Goal: Communication & Community: Share content

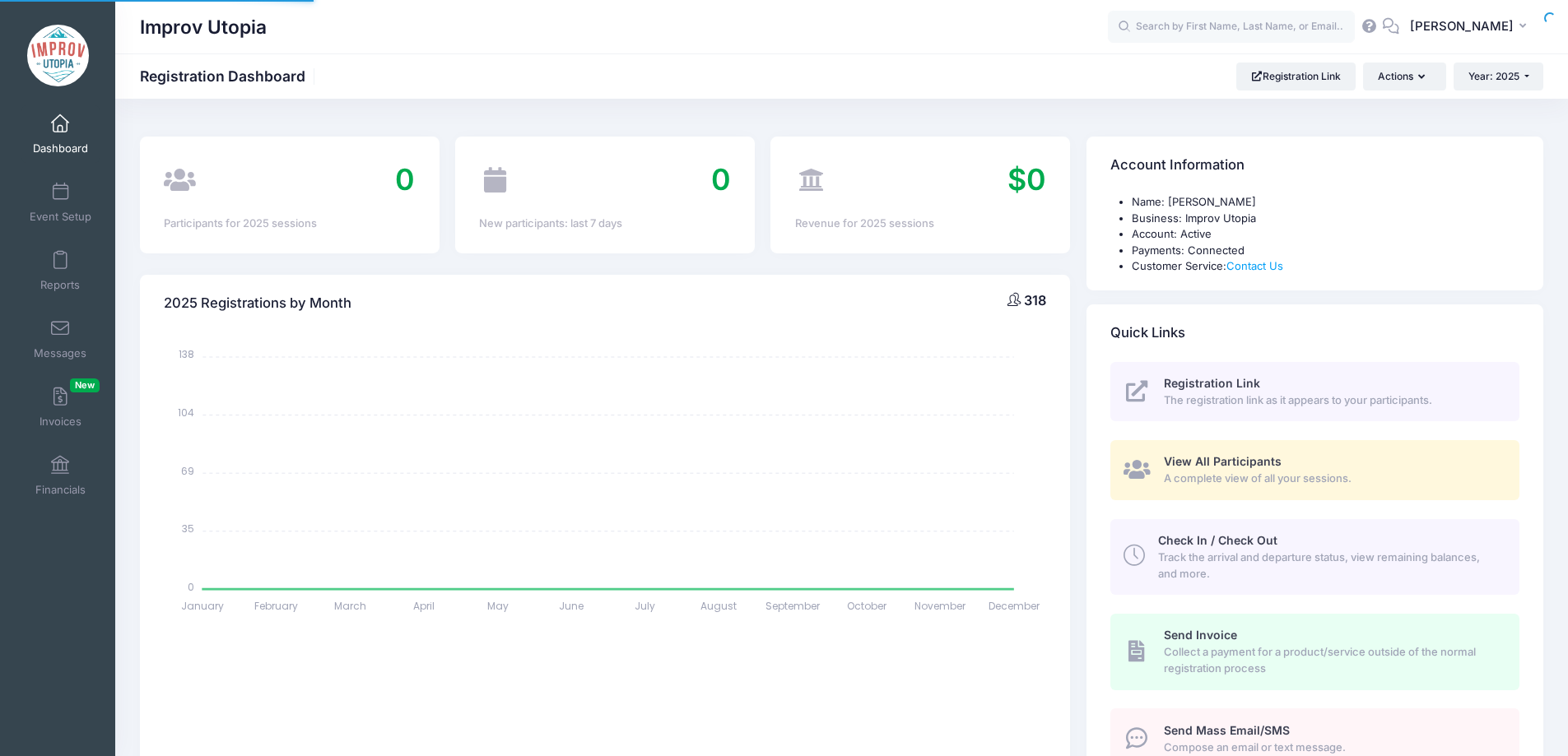
select select
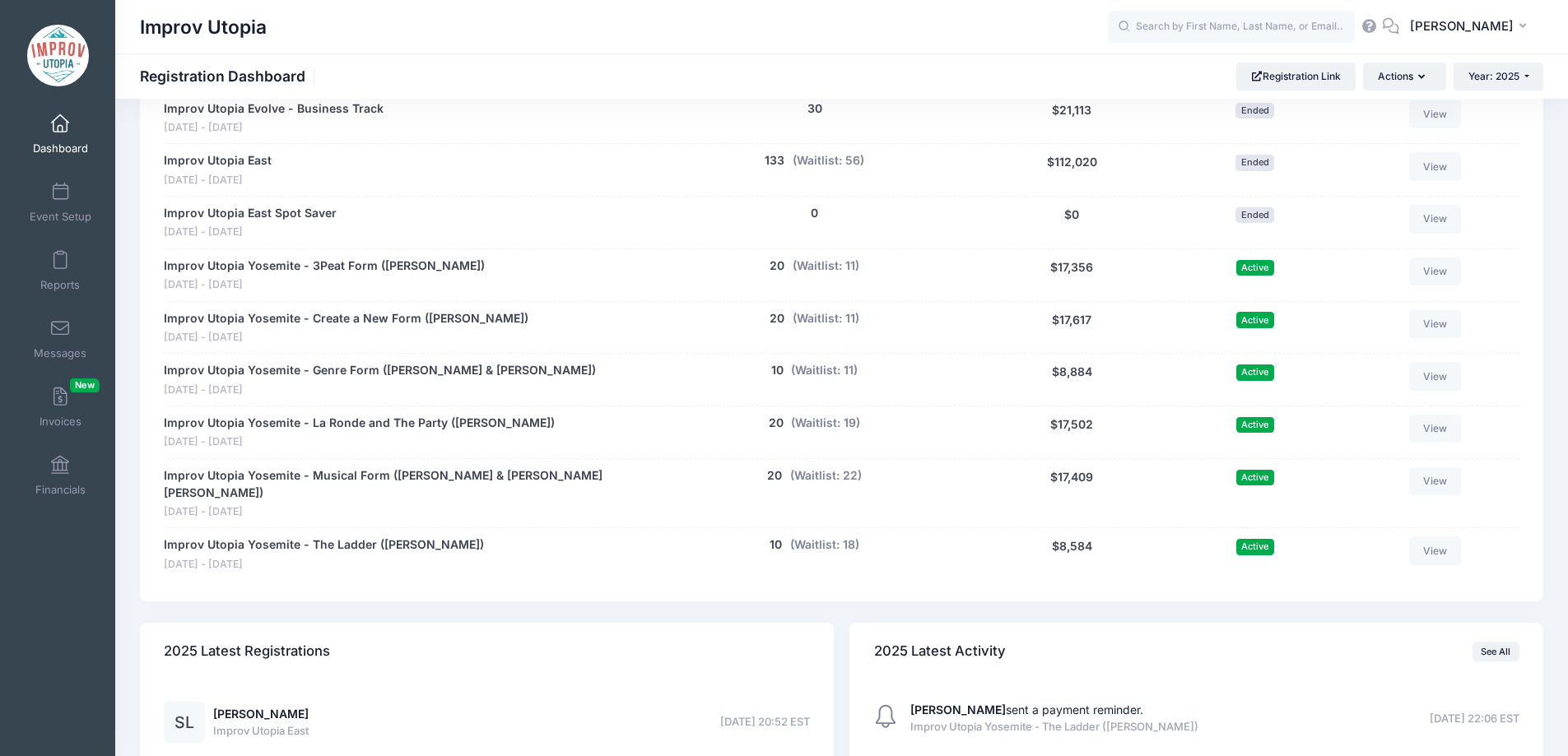
scroll to position [941, 0]
click at [68, 334] on link "Messages" at bounding box center [60, 339] width 78 height 58
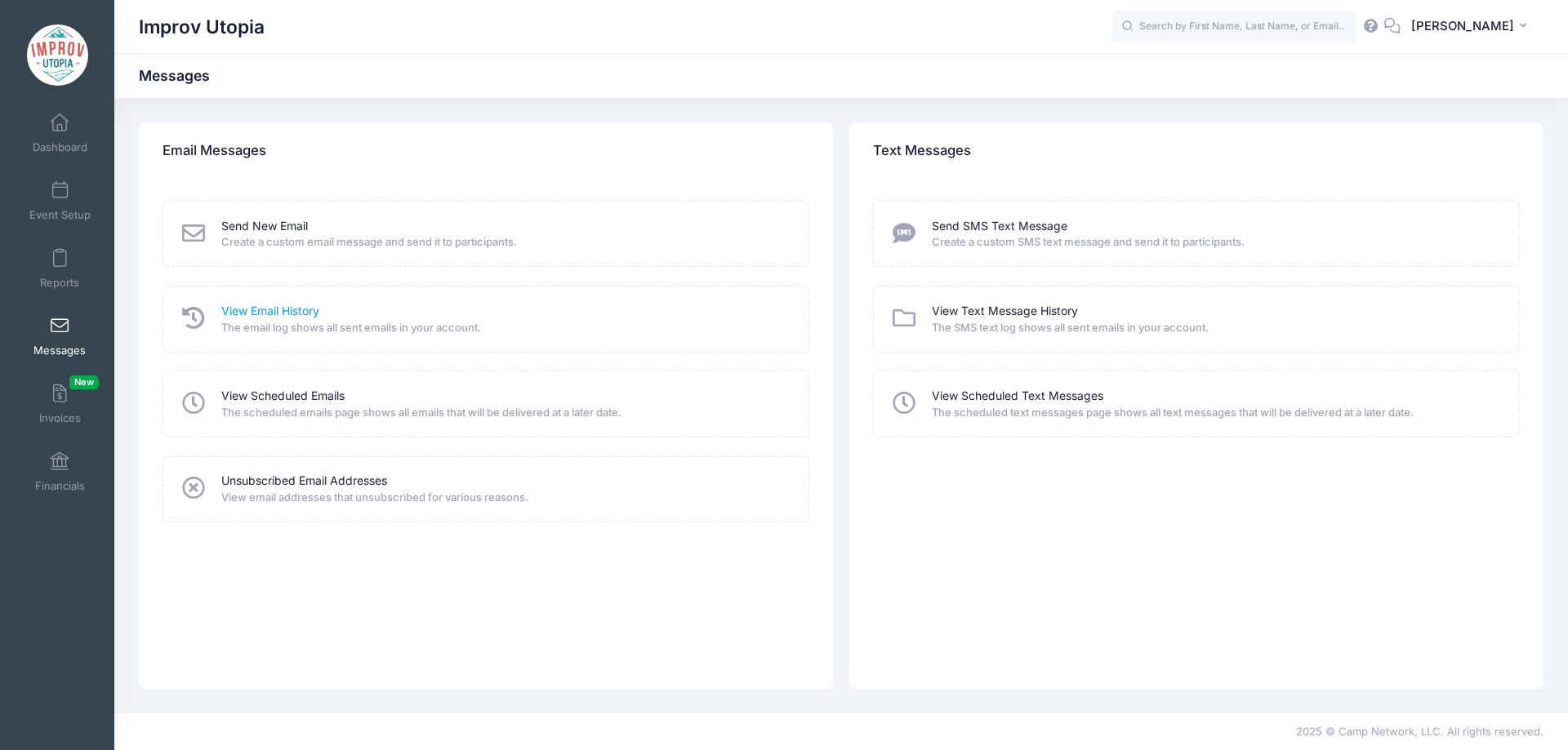
click at [296, 308] on link "View Email History" at bounding box center [270, 312] width 98 height 17
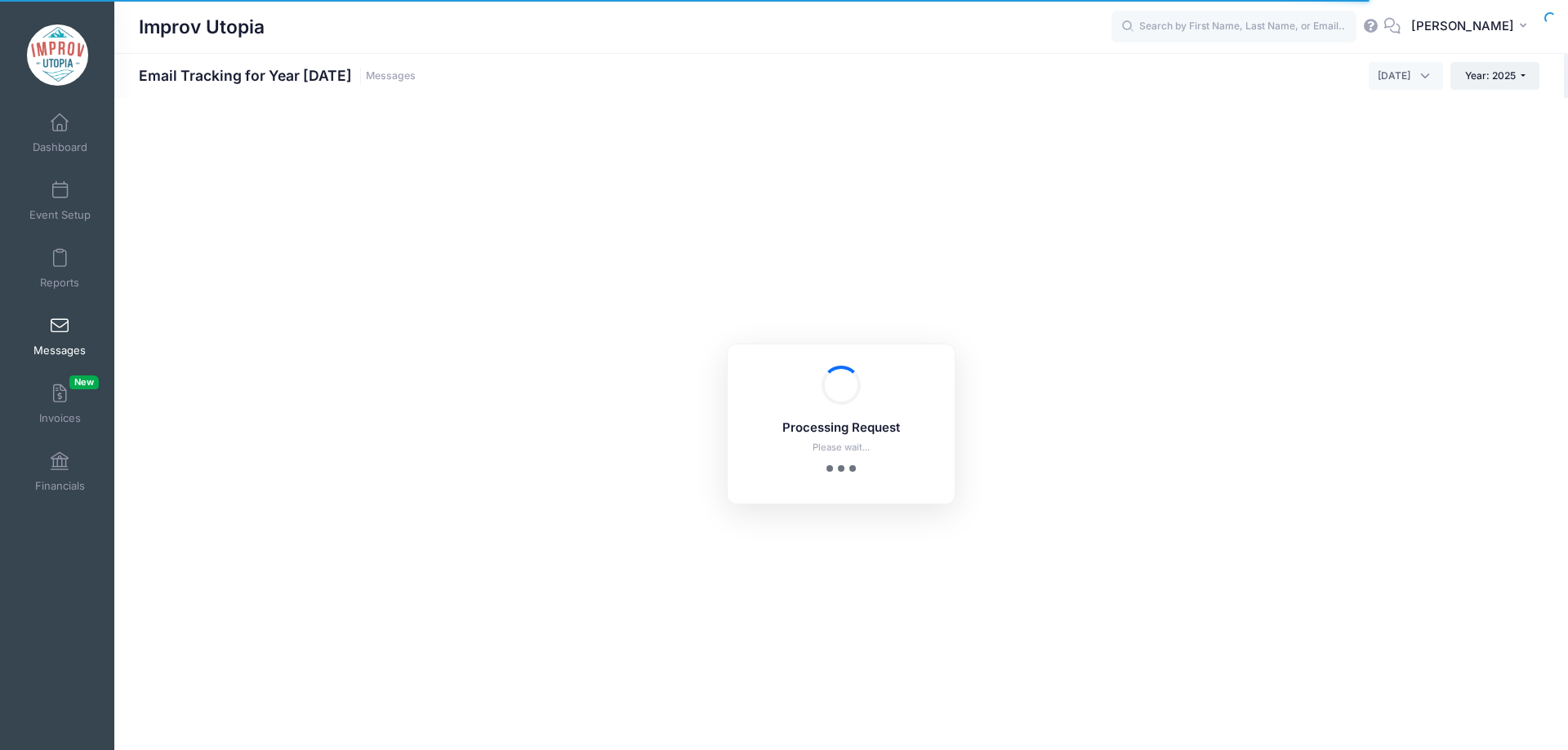
click at [1402, 74] on span "September 2025" at bounding box center [1393, 76] width 33 height 14
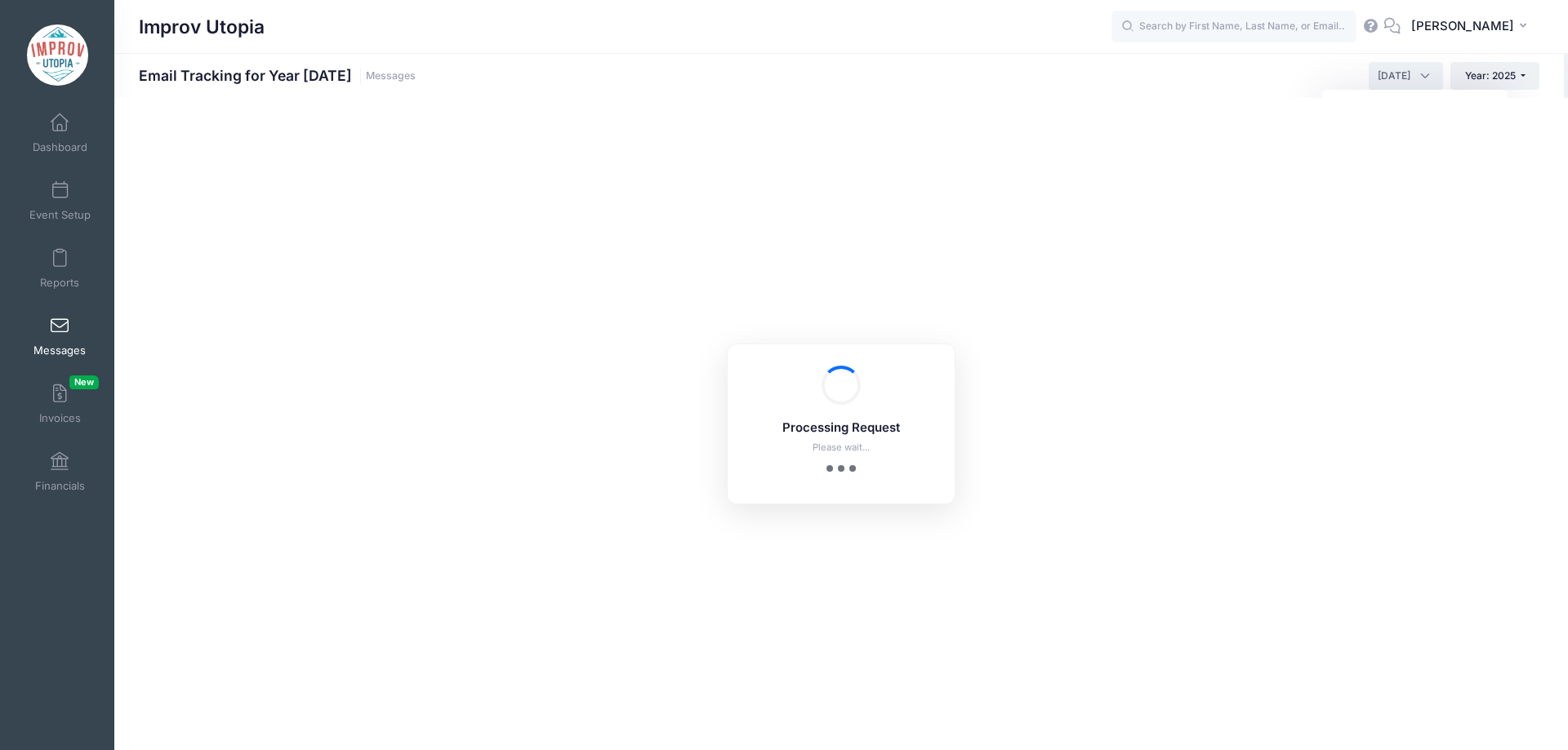
click at [1402, 74] on span "September 2025" at bounding box center [1393, 76] width 33 height 14
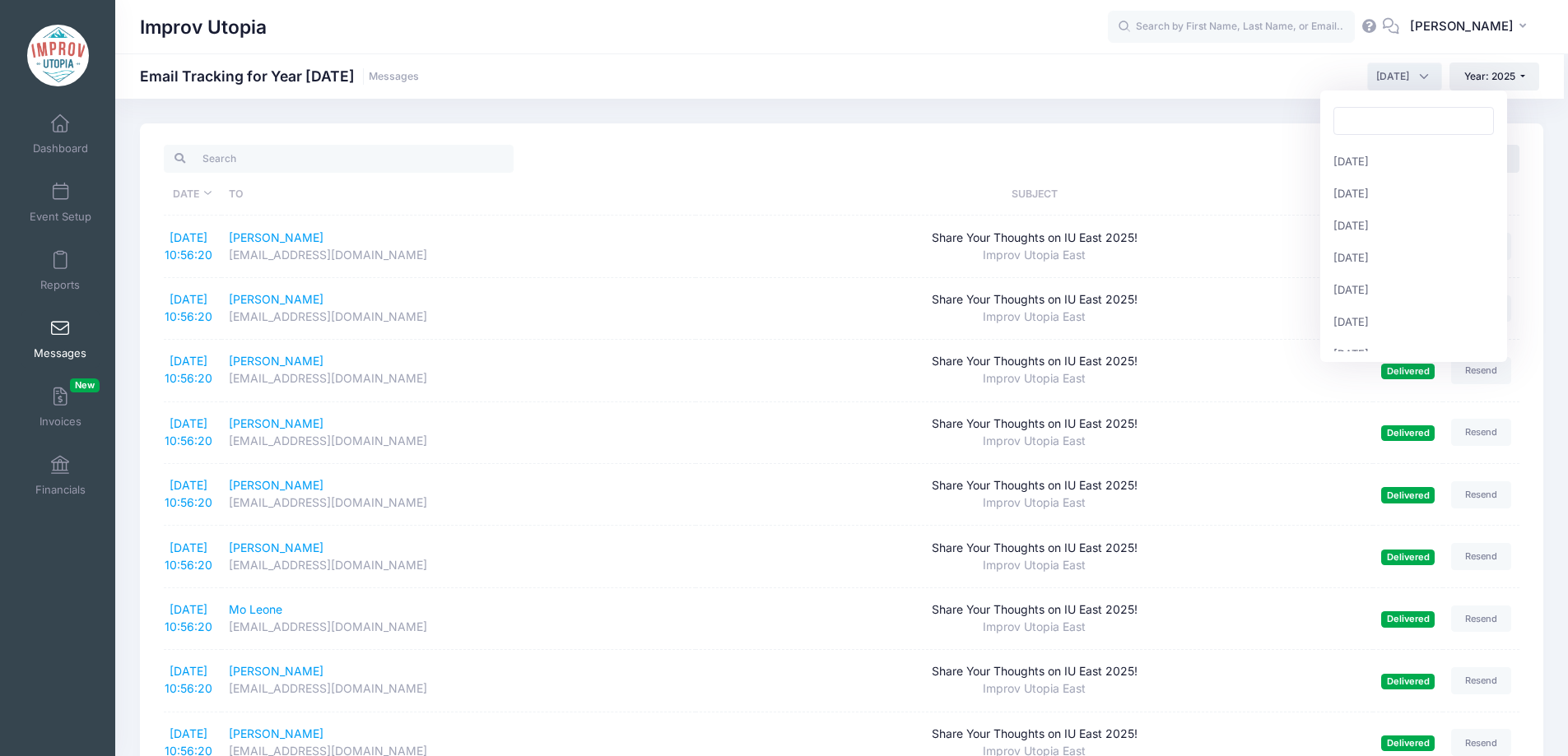
click at [1413, 74] on span "September 2025" at bounding box center [1405, 76] width 75 height 28
select select "8"
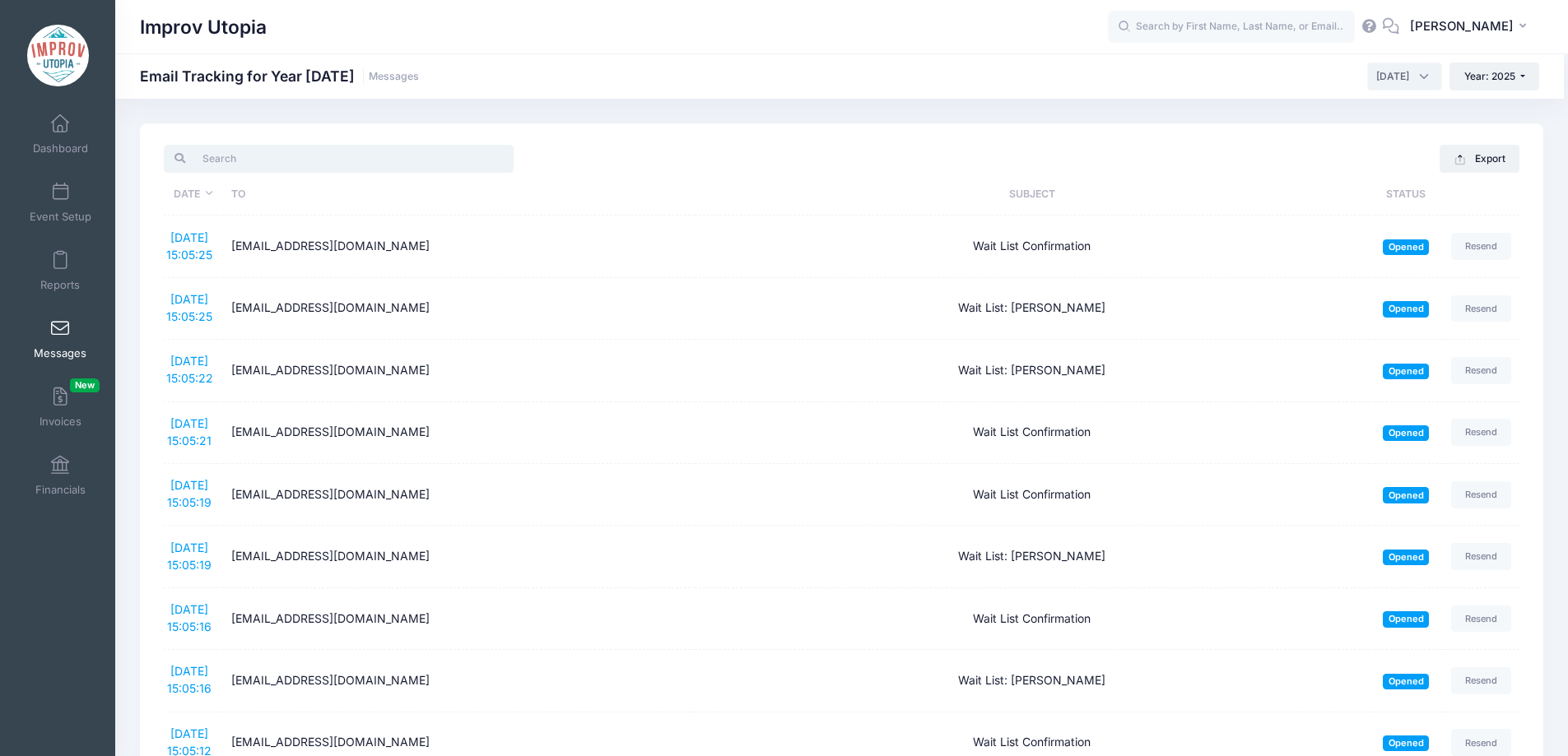
click at [257, 170] on input "search" at bounding box center [338, 158] width 350 height 28
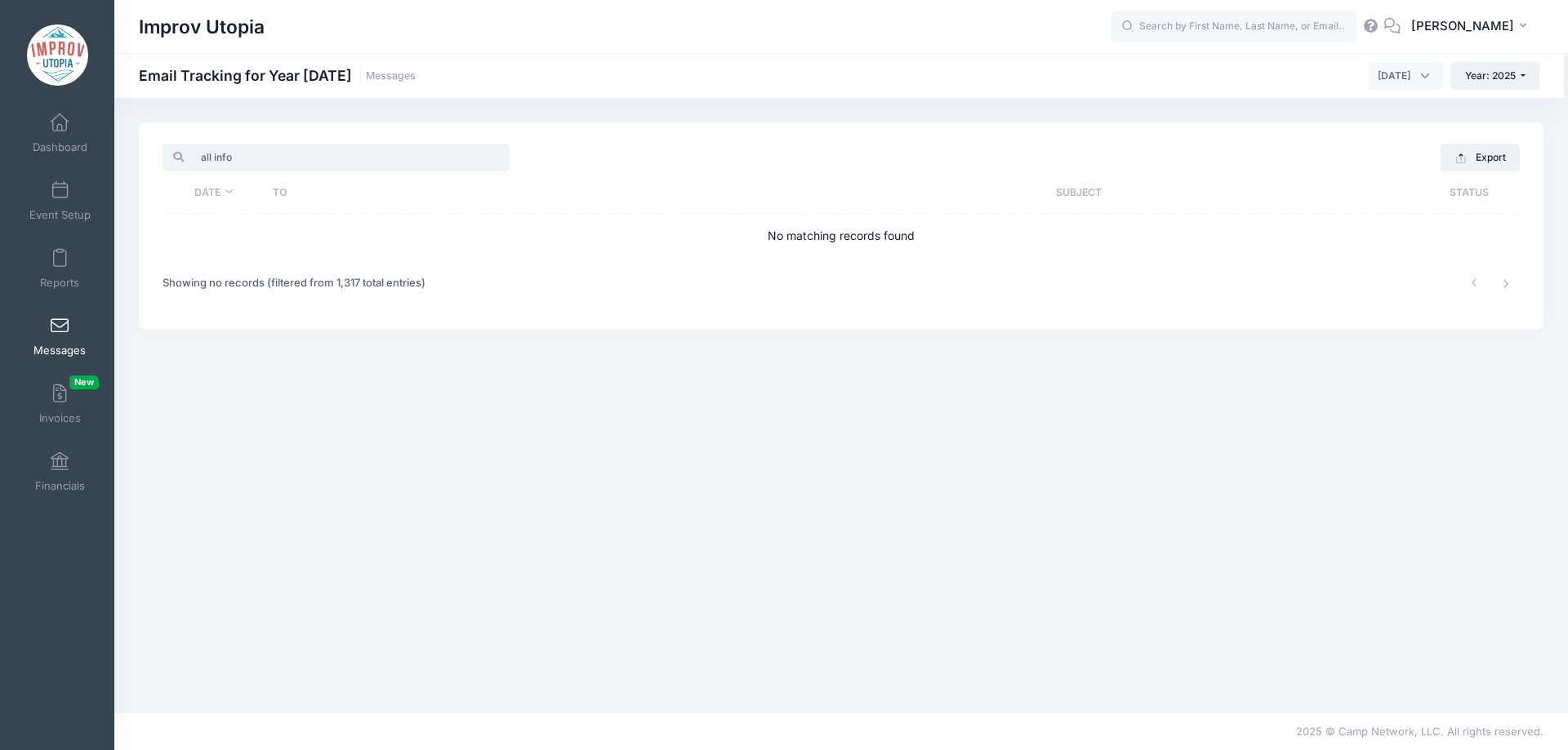
click at [244, 159] on input "all info" at bounding box center [335, 157] width 347 height 28
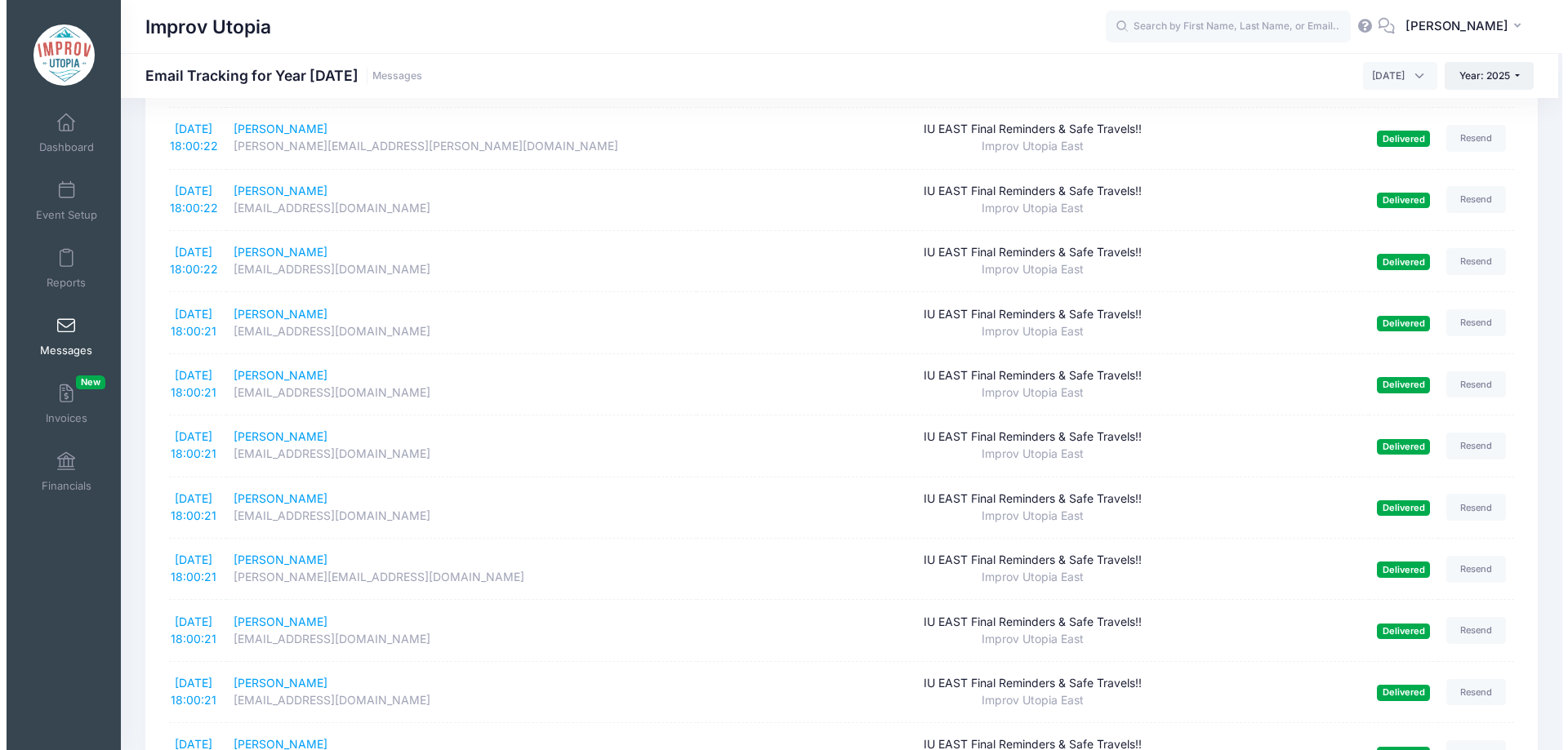
scroll to position [2676, 0]
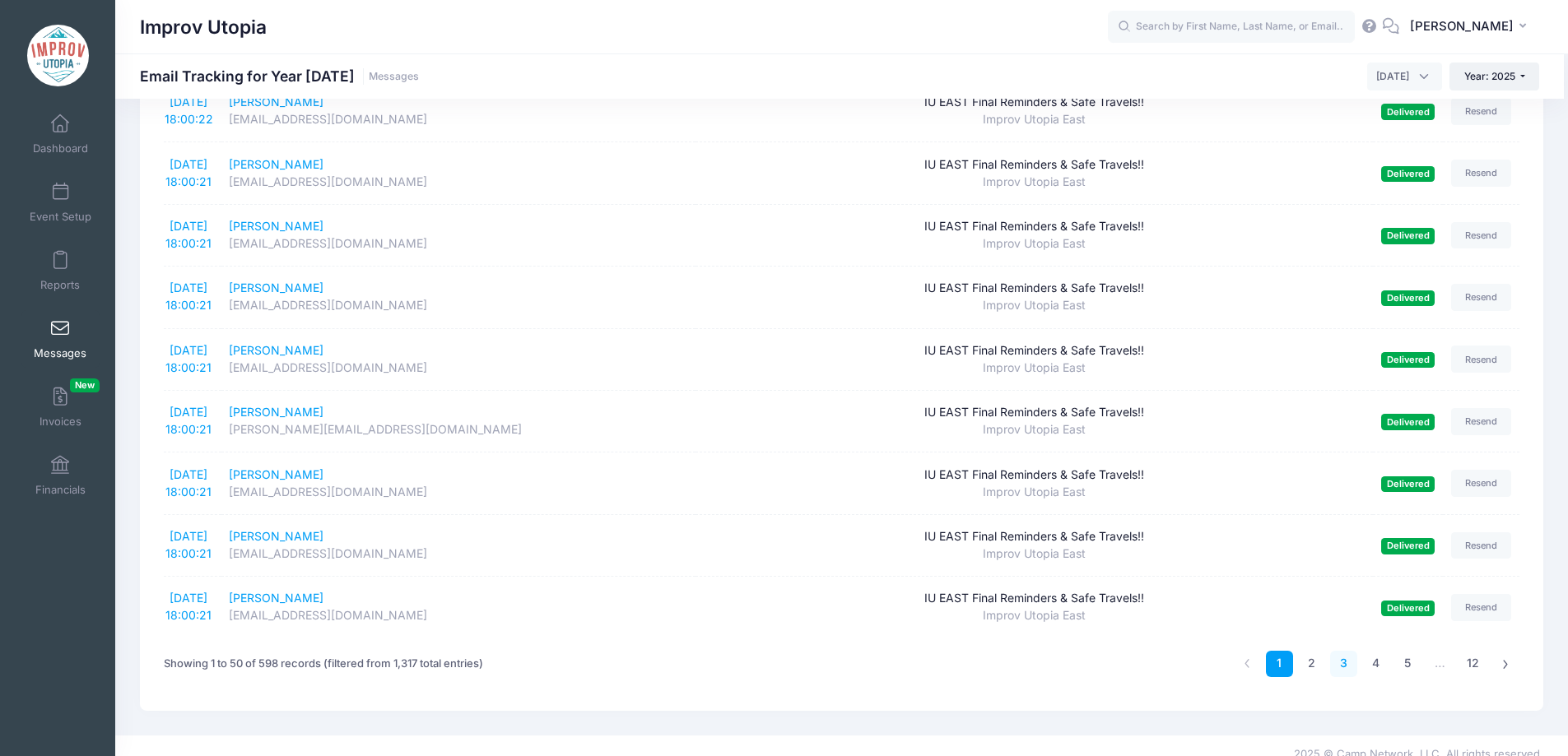
type input "east"
click at [1345, 651] on link "3" at bounding box center [1344, 665] width 27 height 27
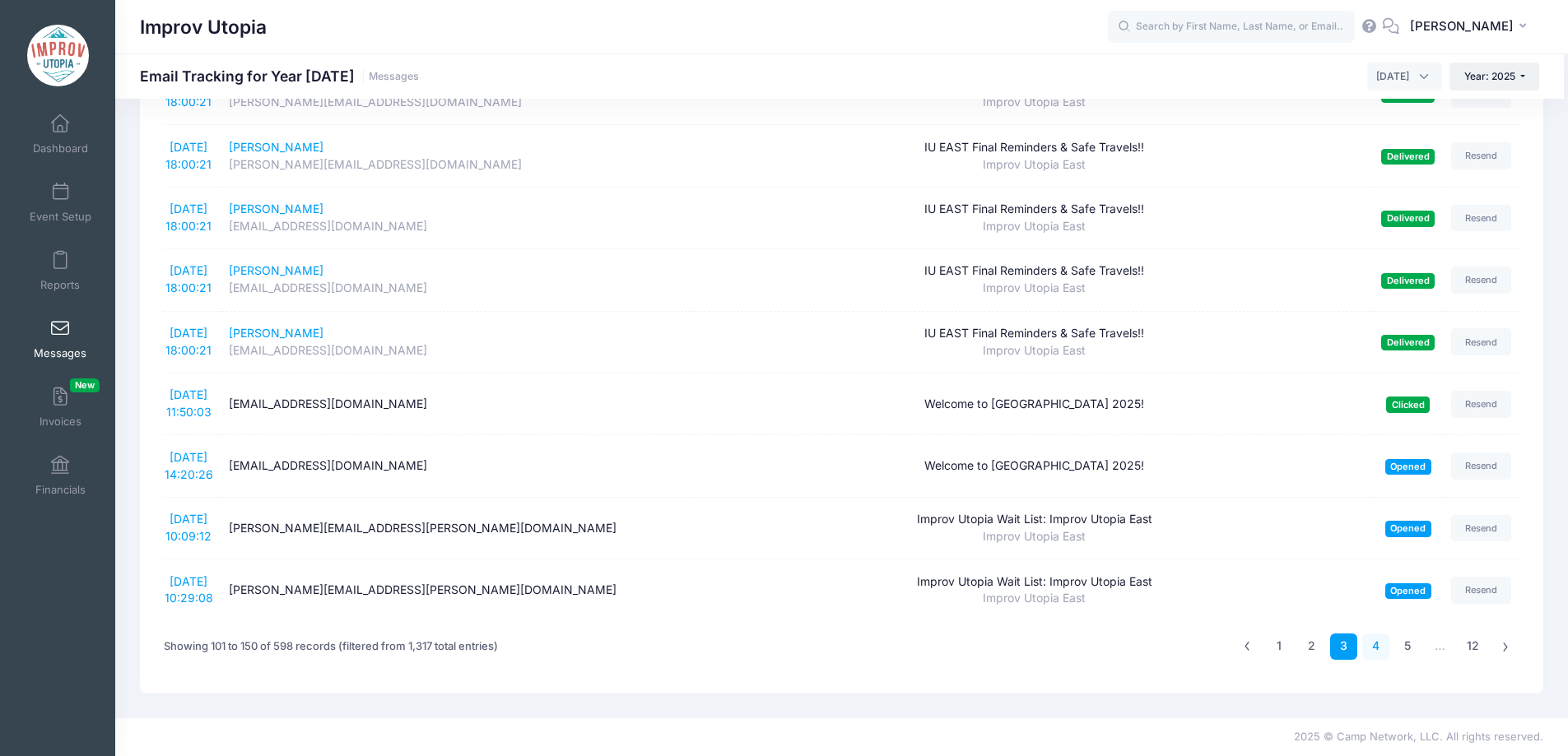
click at [1375, 645] on link "4" at bounding box center [1376, 648] width 27 height 27
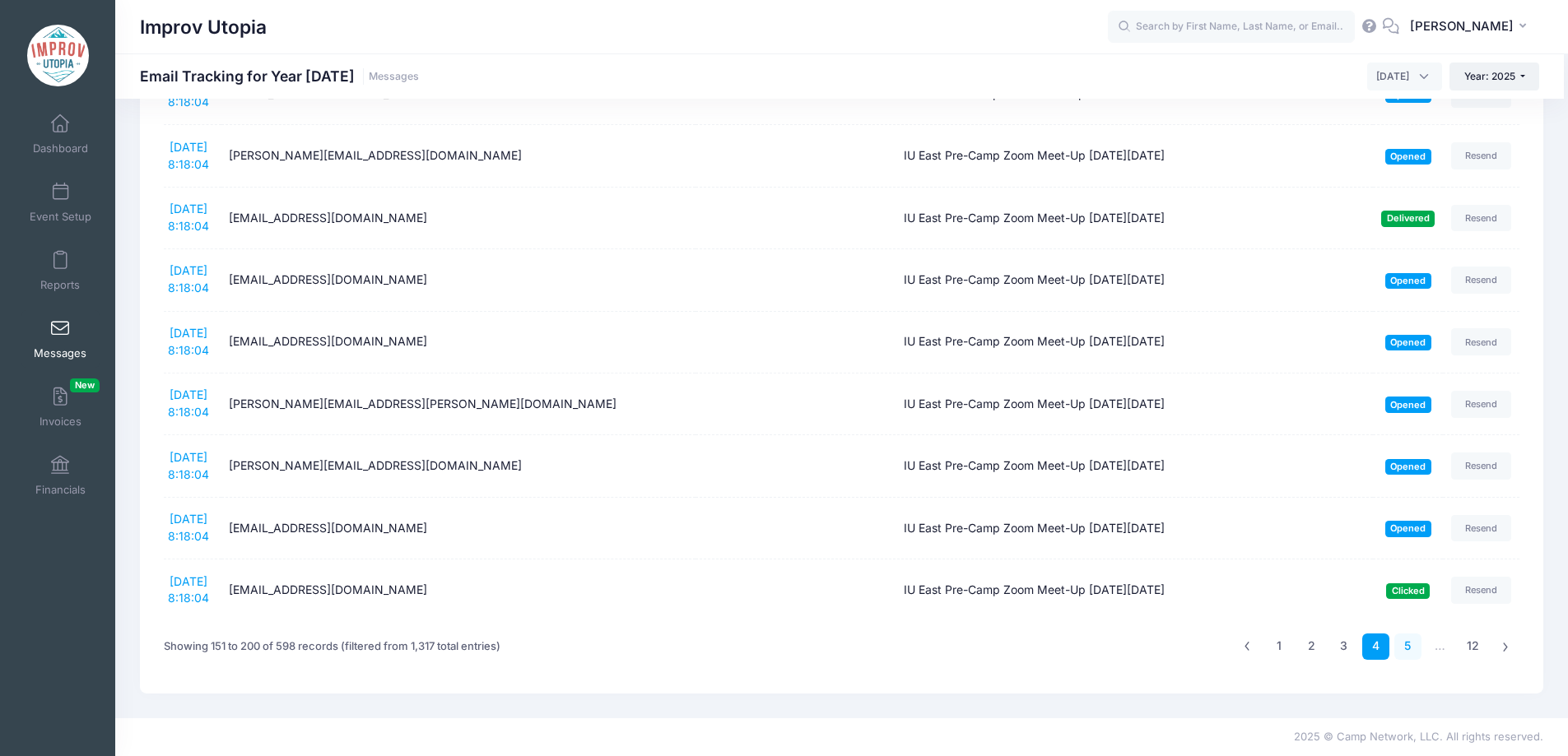
click at [1411, 645] on link "5" at bounding box center [1408, 648] width 27 height 27
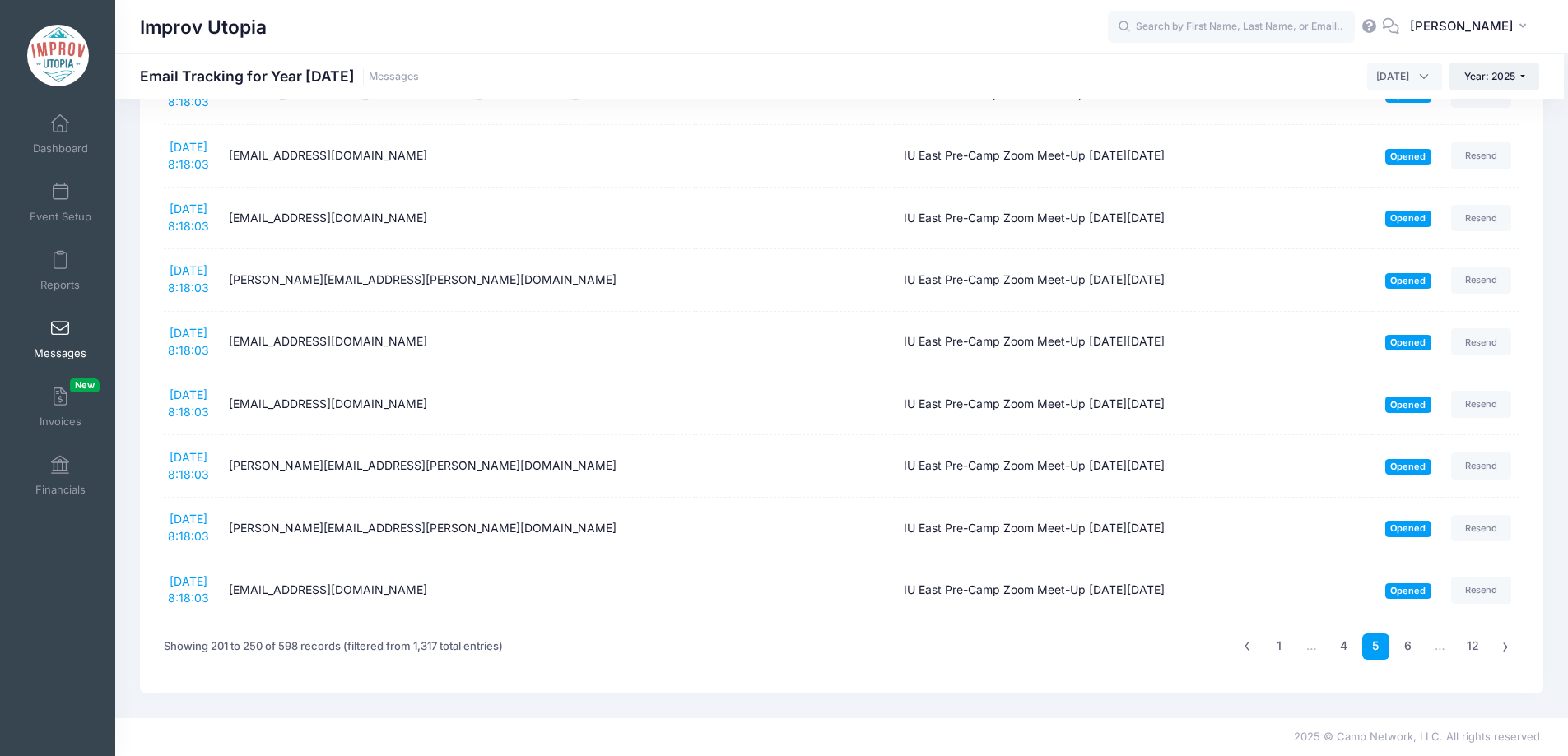
click at [1411, 645] on link "6" at bounding box center [1408, 648] width 27 height 27
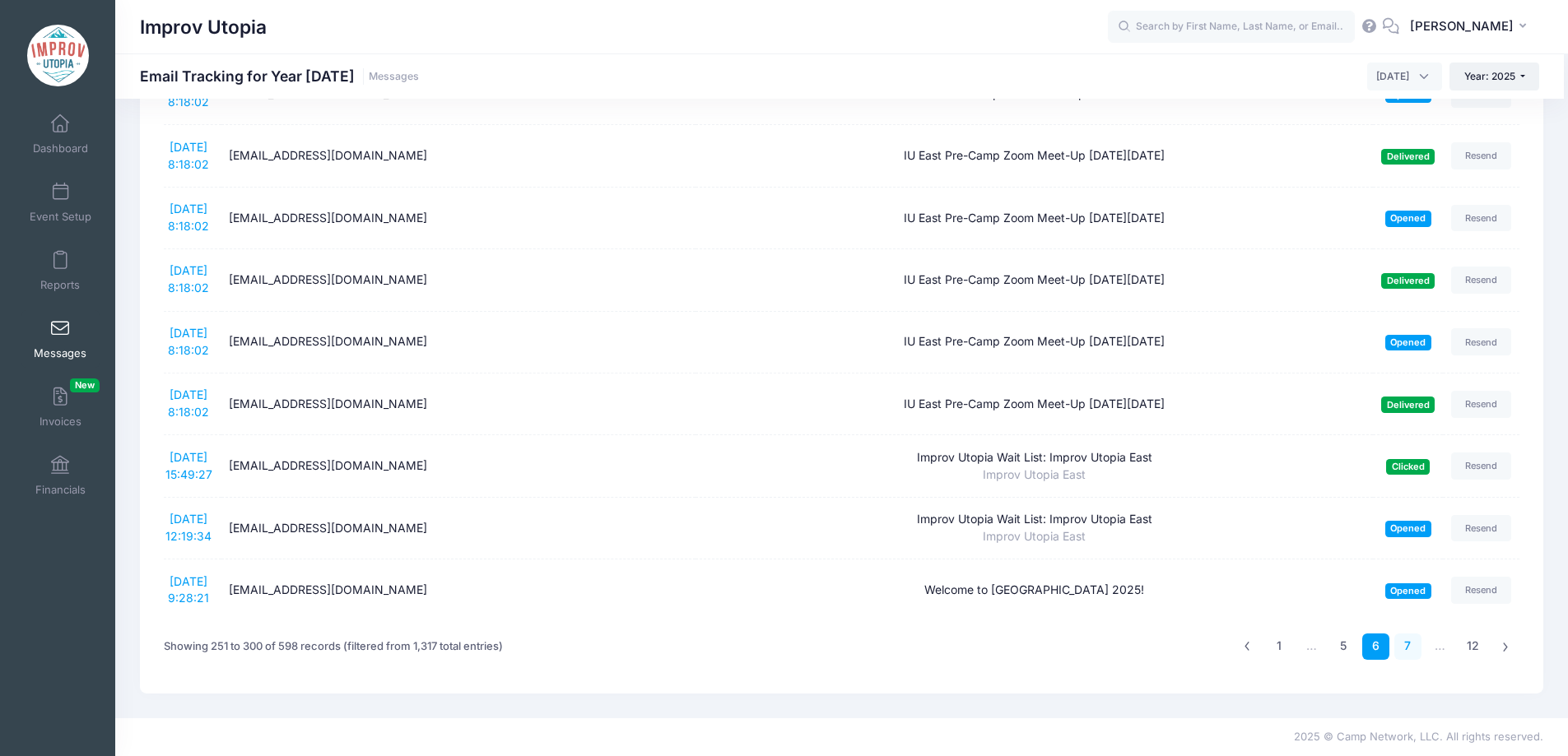
click at [1402, 647] on link "7" at bounding box center [1408, 648] width 27 height 27
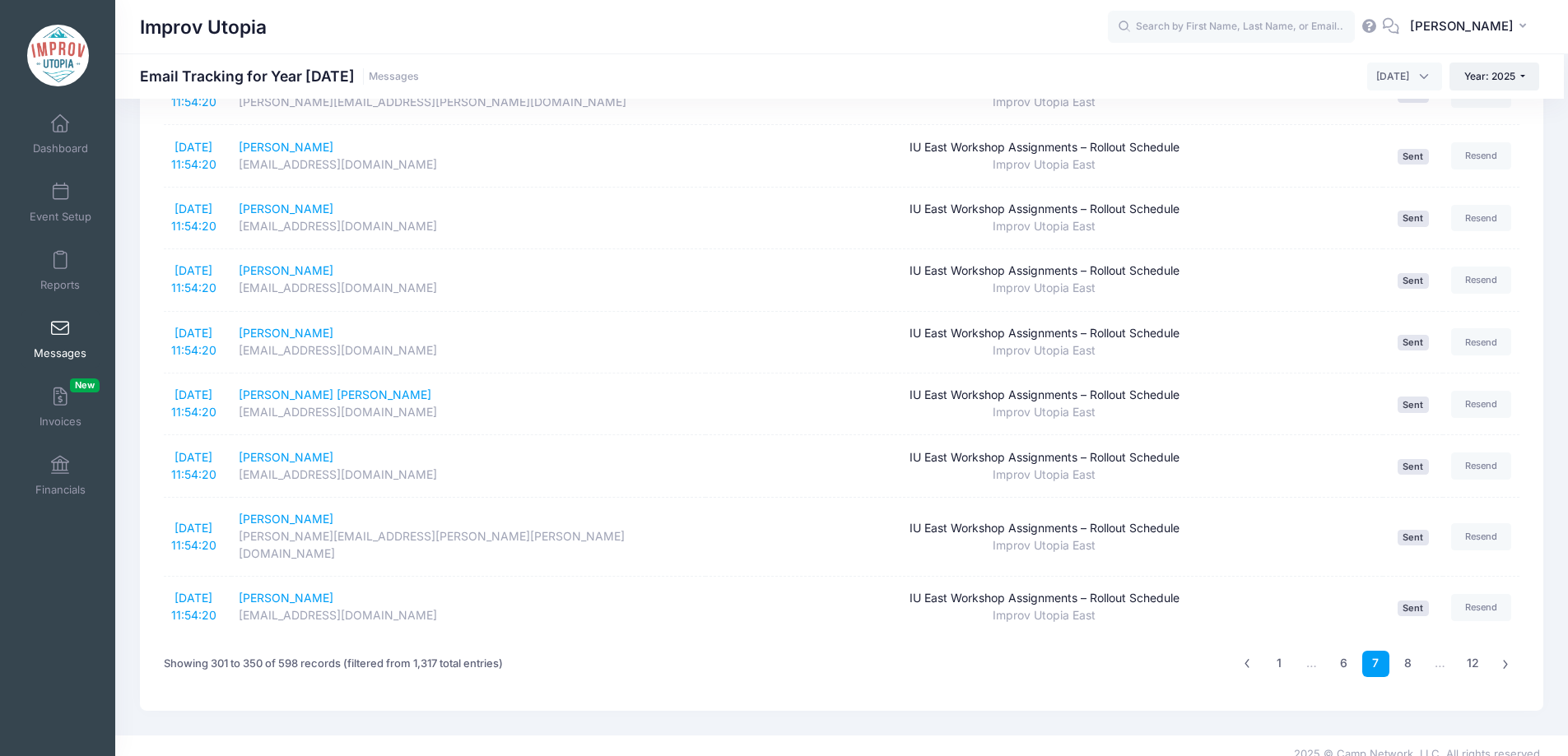
click at [1402, 651] on link "8" at bounding box center [1408, 665] width 27 height 27
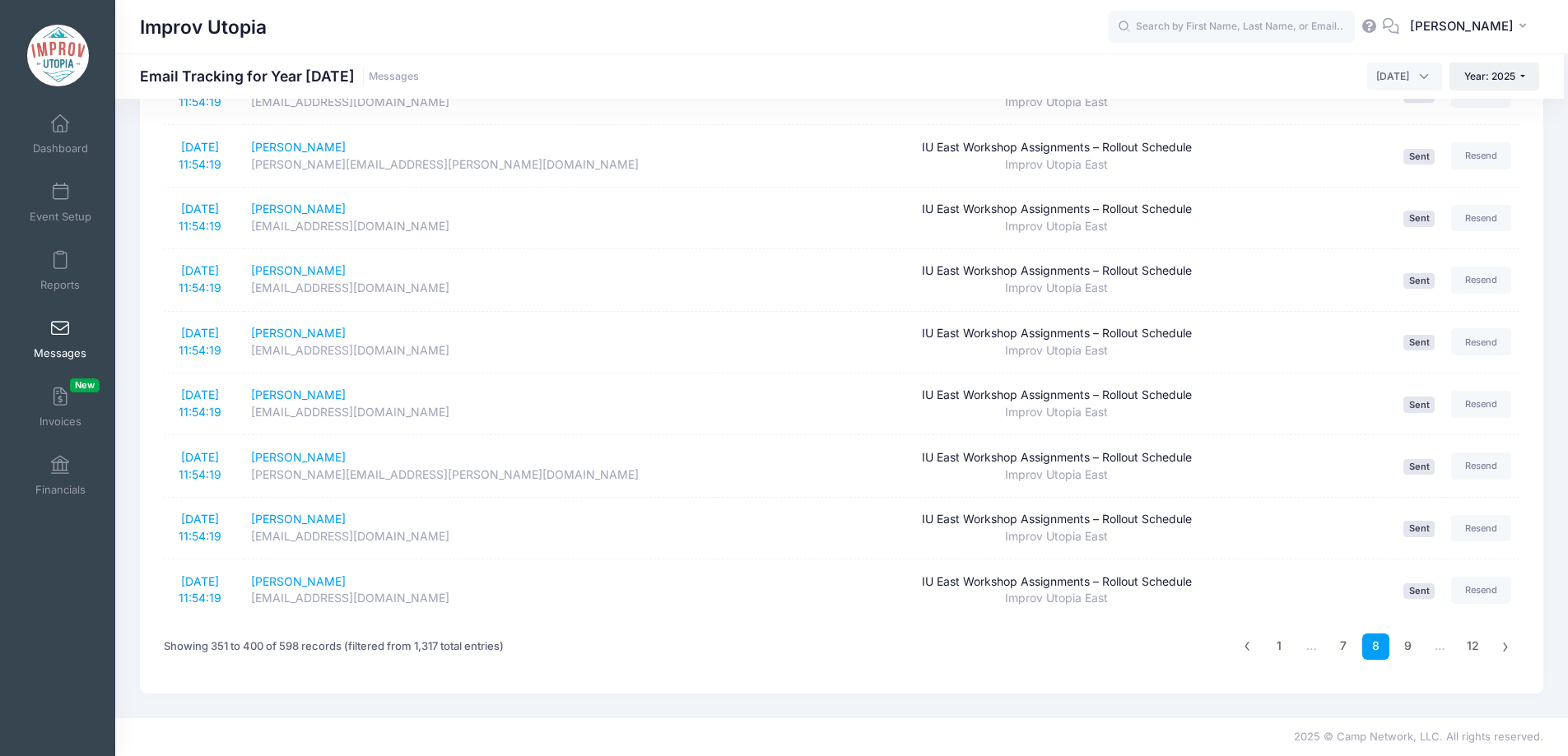
click at [1402, 647] on link "9" at bounding box center [1408, 648] width 27 height 27
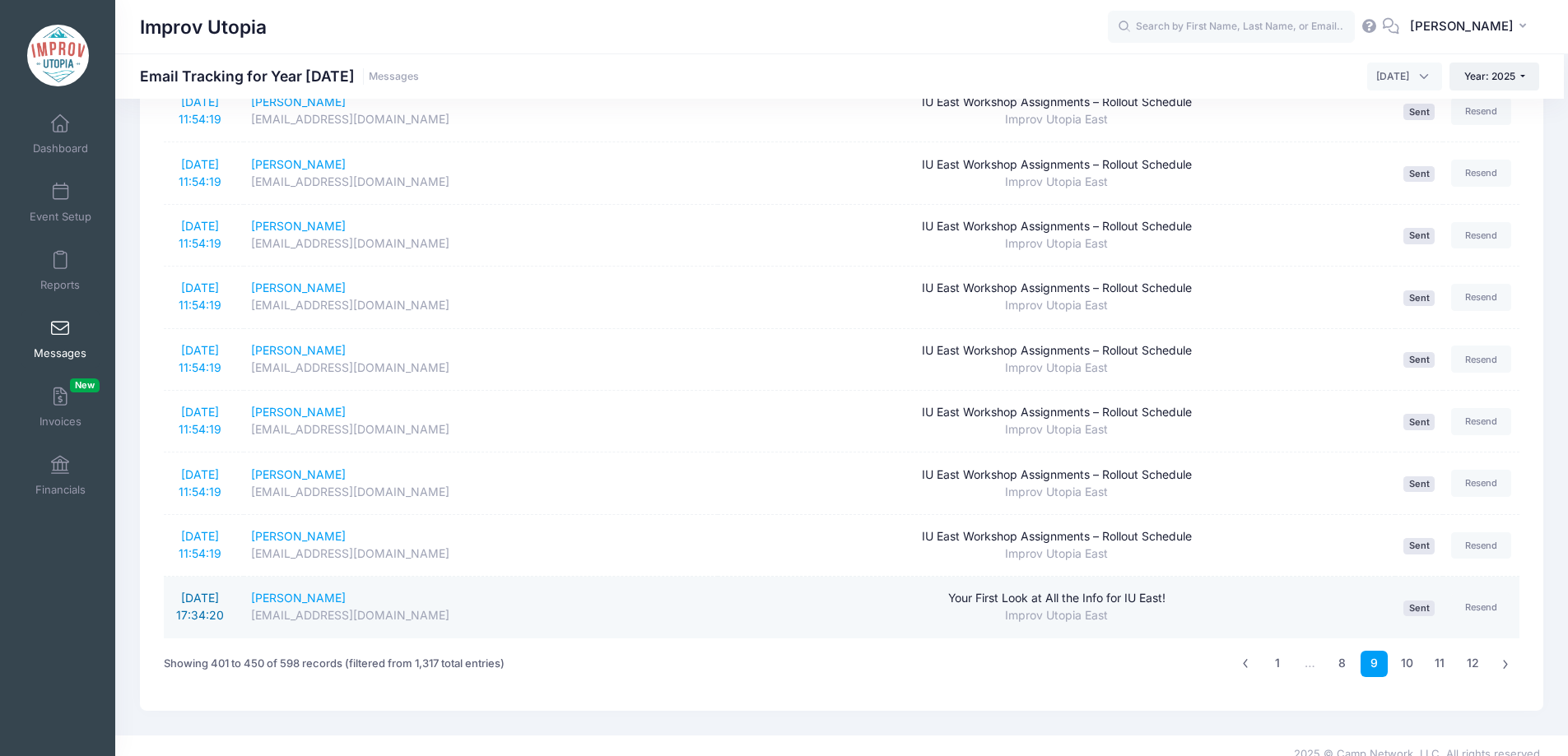
click at [192, 593] on link "8/1/2025 17:34:20" at bounding box center [200, 606] width 47 height 31
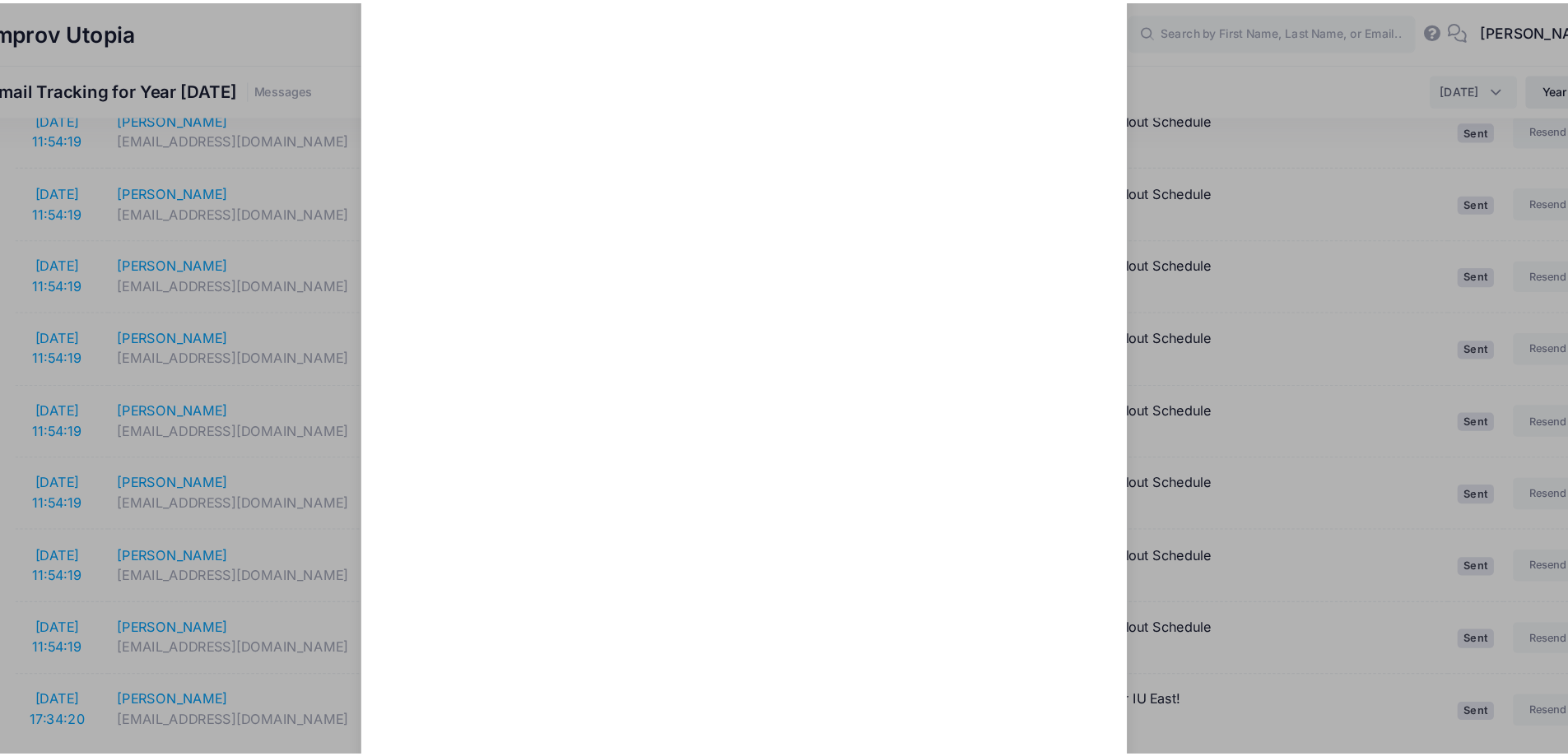
scroll to position [0, 0]
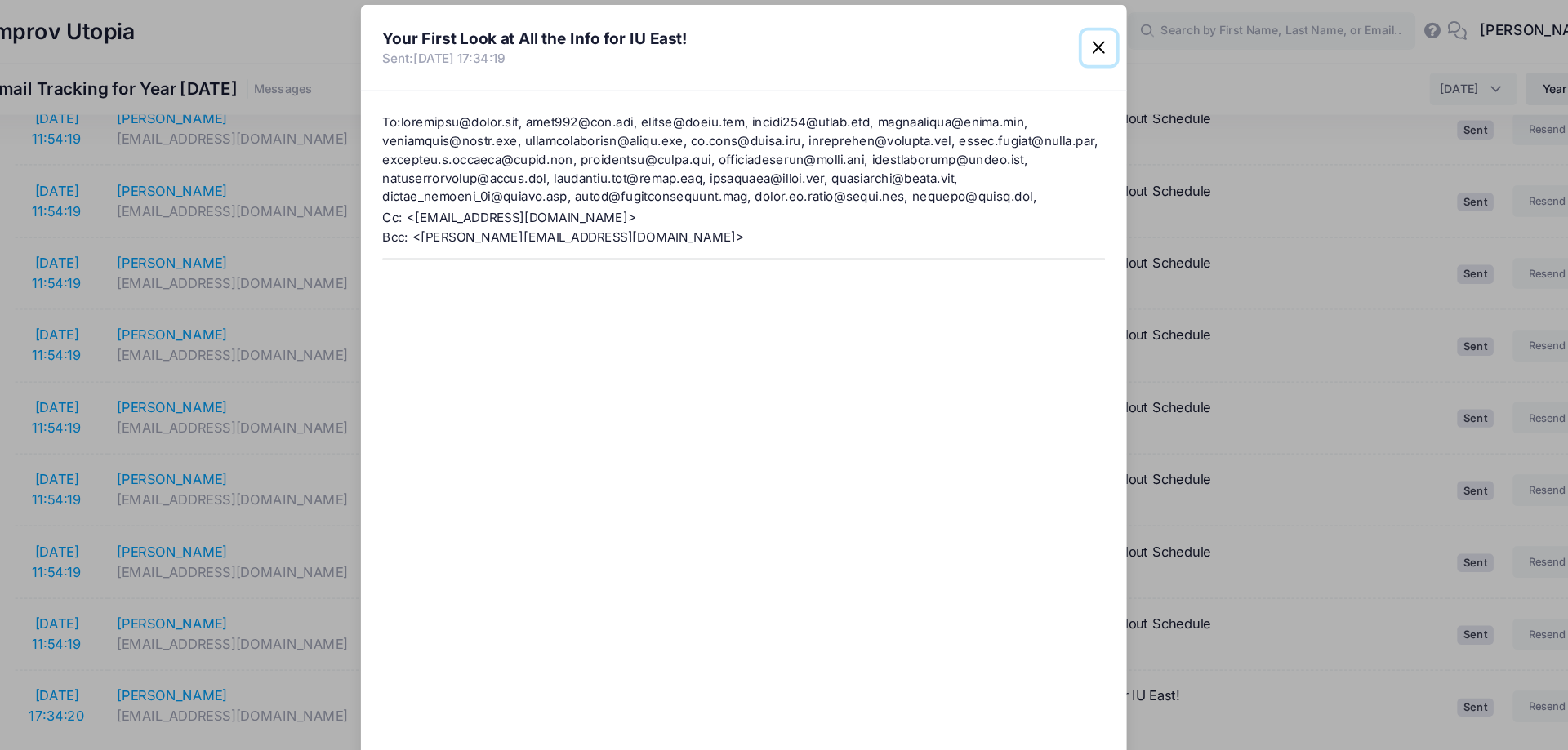
click at [1084, 44] on button "Close" at bounding box center [1087, 40] width 29 height 29
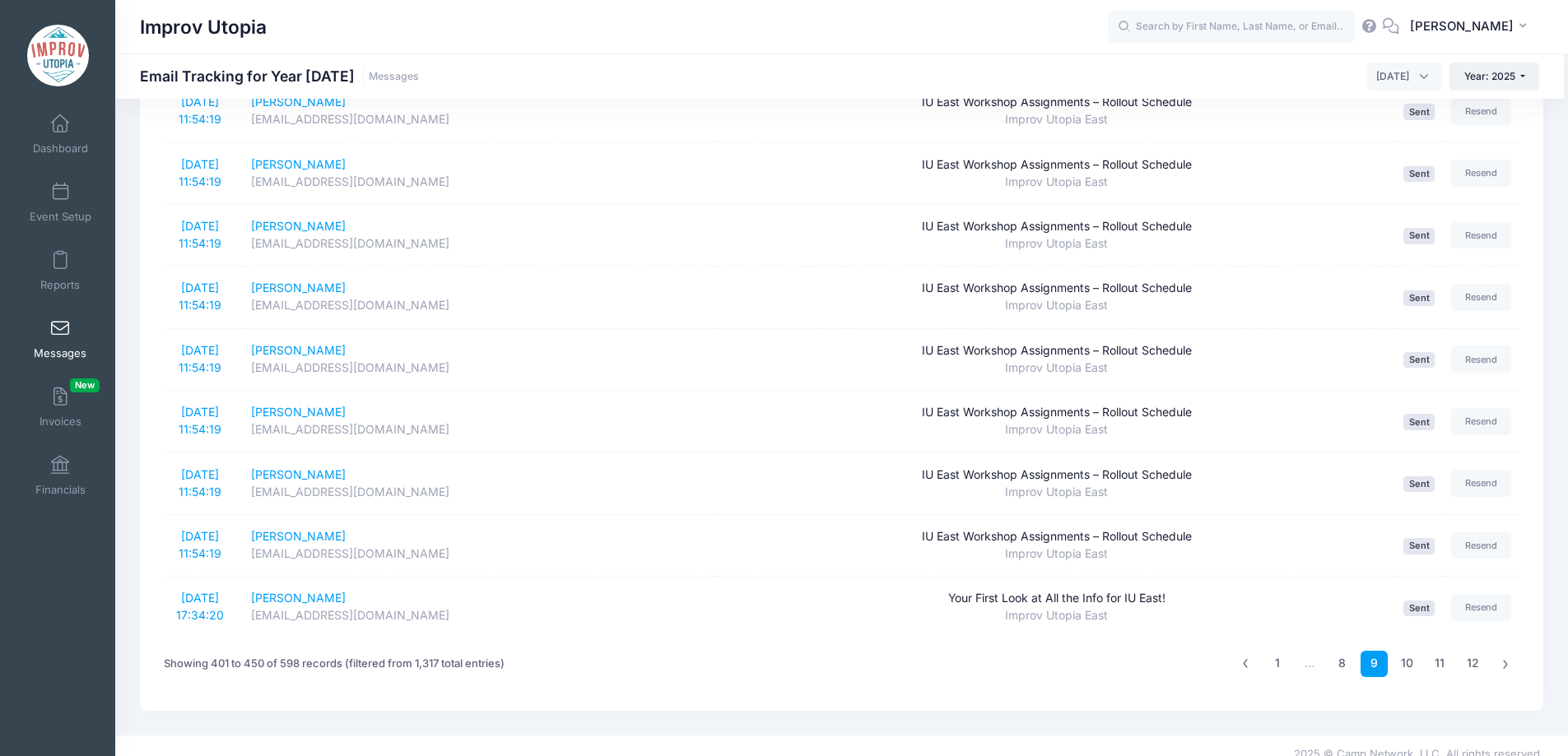
click at [60, 326] on span at bounding box center [60, 328] width 0 height 18
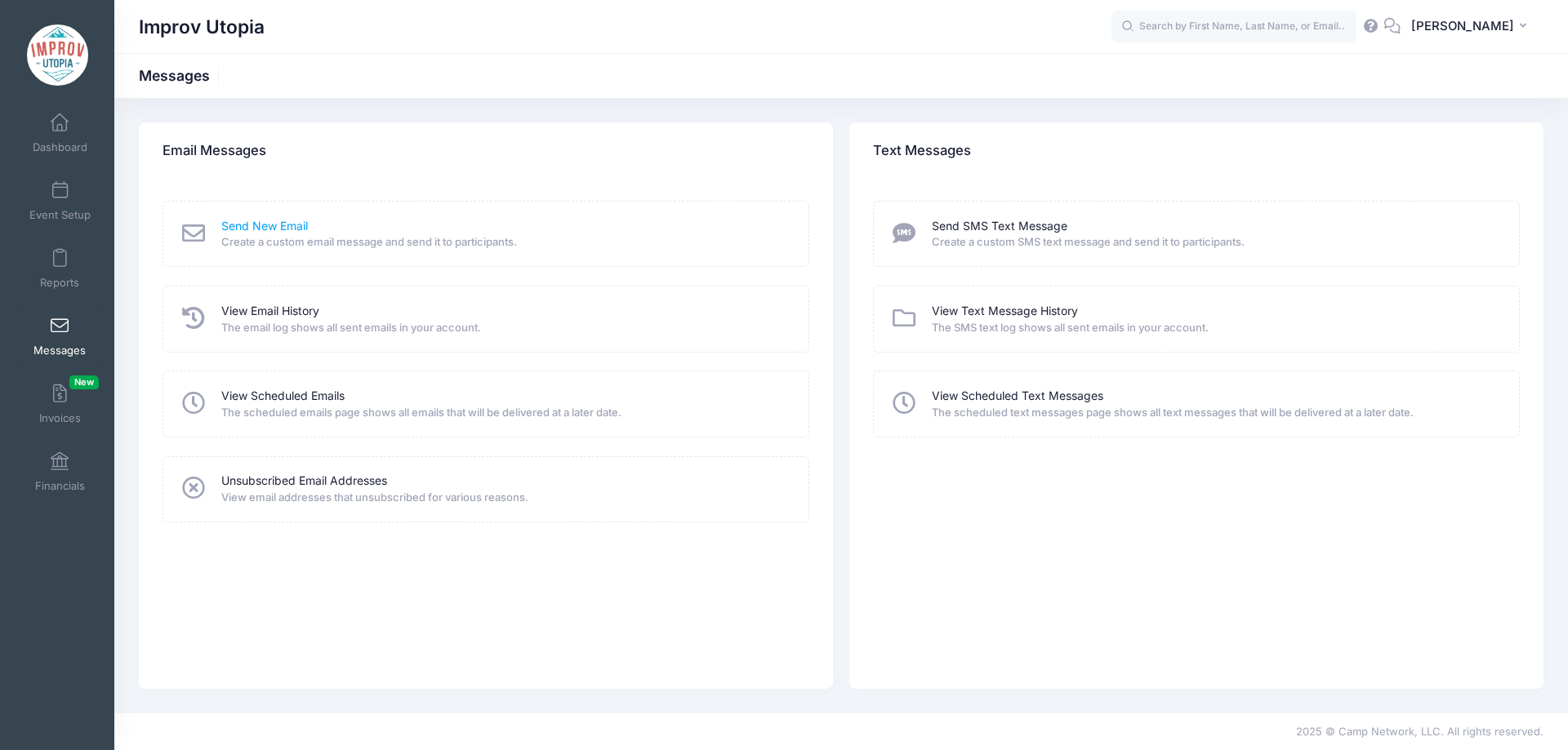
click at [265, 227] on link "Send New Email" at bounding box center [264, 227] width 87 height 17
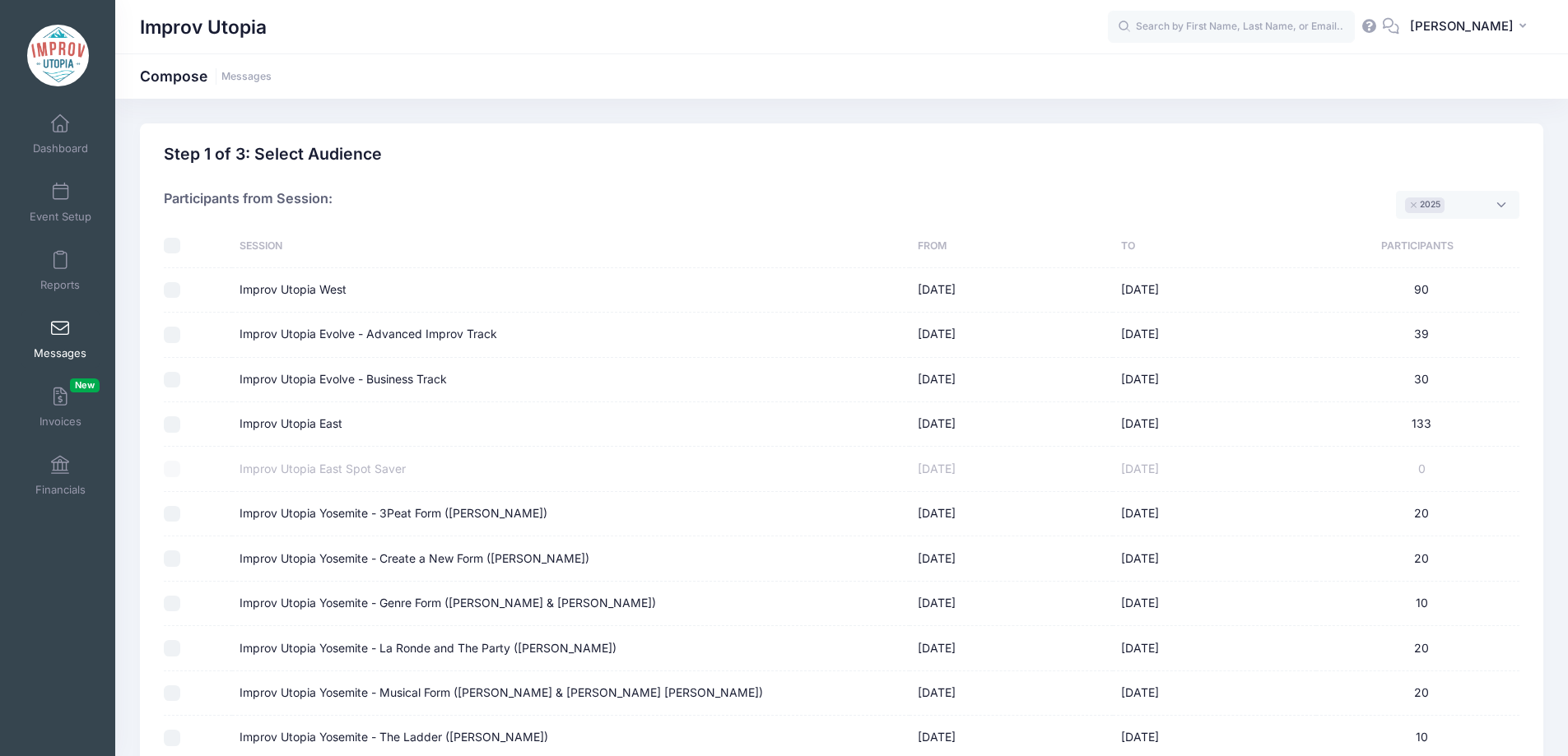
scroll to position [168, 0]
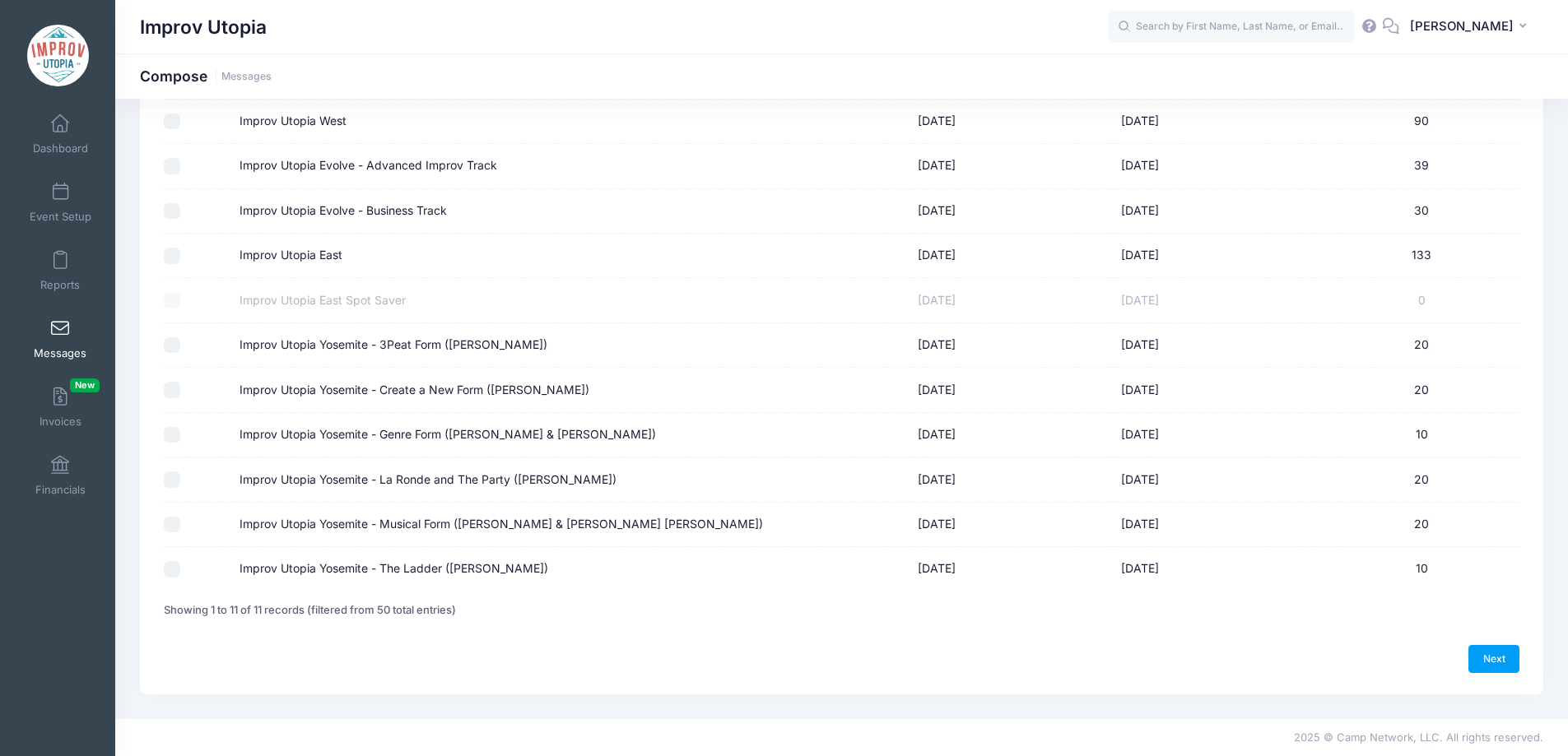
click at [174, 348] on input "Improv Utopia Yosemite - 3Peat Form (Patrick Roland)" at bounding box center [171, 345] width 16 height 16
checkbox input "true"
click at [174, 393] on input "Improv Utopia Yosemite - Create a New Form ([PERSON_NAME])" at bounding box center [171, 389] width 16 height 16
checkbox input "true"
click at [174, 434] on input "Improv Utopia Yosemite - Genre Form (Nick Armstrong & Jessica Young)" at bounding box center [171, 435] width 16 height 16
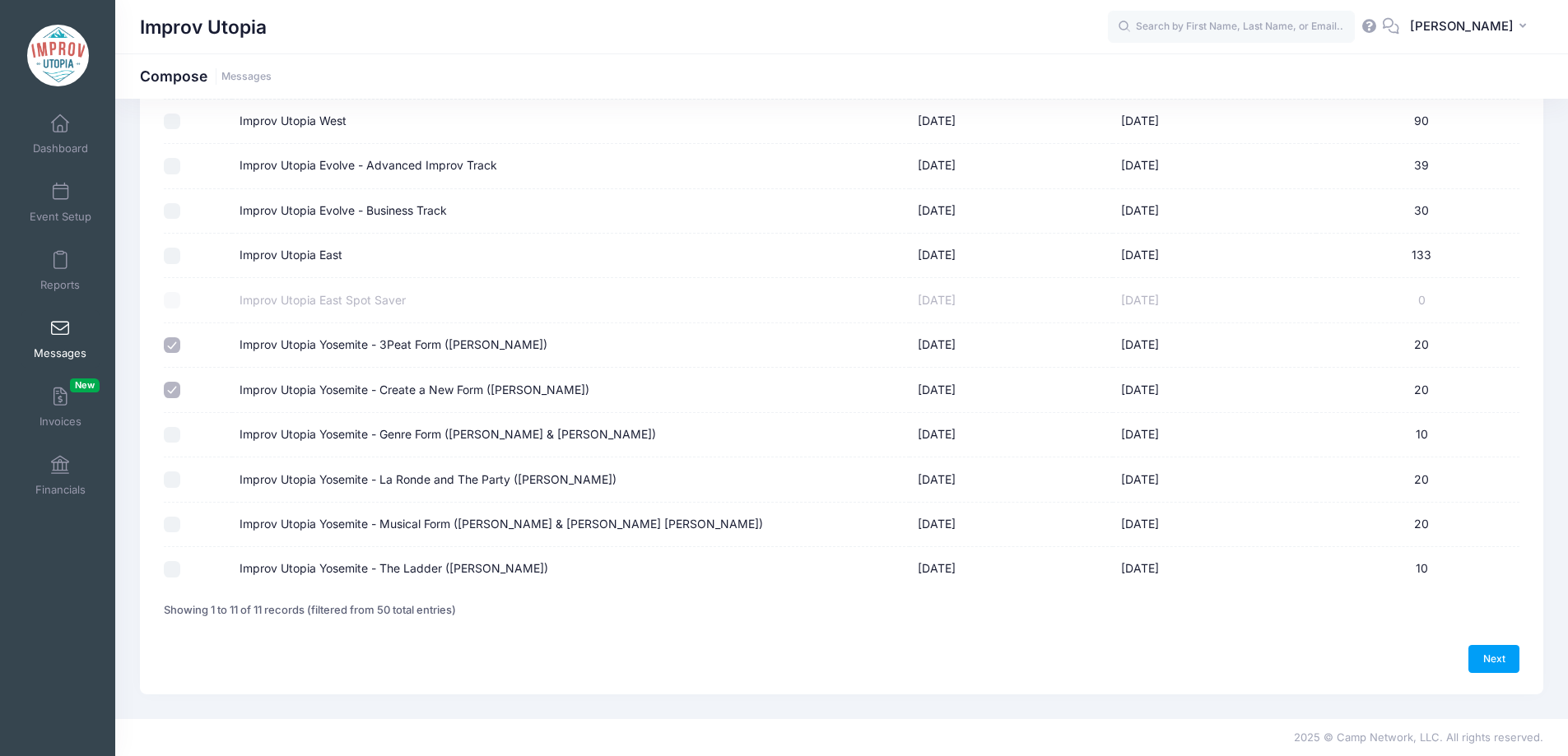
checkbox input "true"
click at [170, 486] on input "Improv Utopia Yosemite - La Ronde and The Party (Craig Cackowski)" at bounding box center [171, 479] width 16 height 16
checkbox input "true"
click at [170, 529] on input "Improv Utopia Yosemite - Musical Form (Shulie Cowen & Branson NeJame)" at bounding box center [171, 525] width 16 height 16
checkbox input "true"
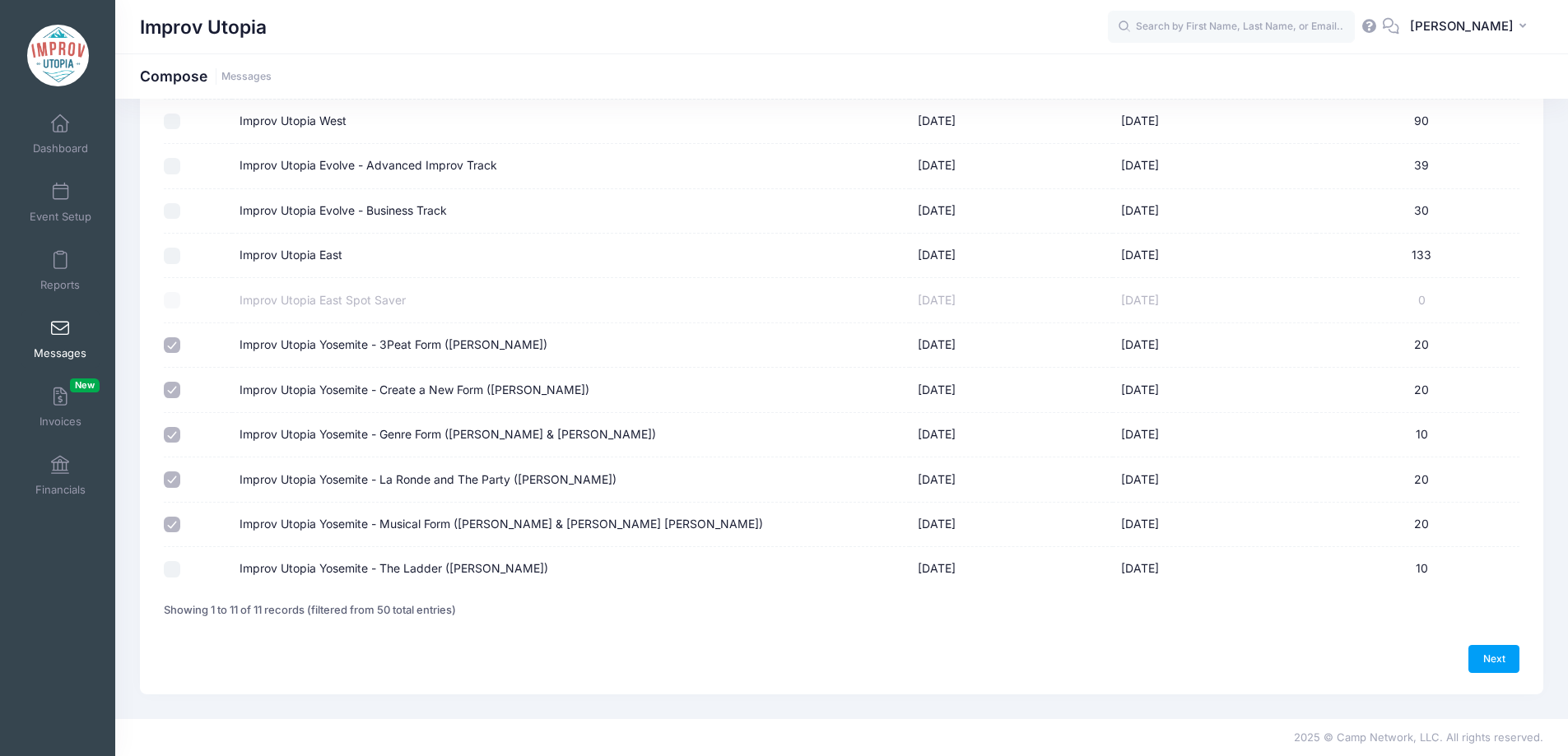
click at [172, 568] on input "Improv Utopia Yosemite - The Ladder (Brian James O'Connell)" at bounding box center [171, 569] width 16 height 16
checkbox input "true"
click at [1488, 666] on link "Next" at bounding box center [1493, 659] width 51 height 28
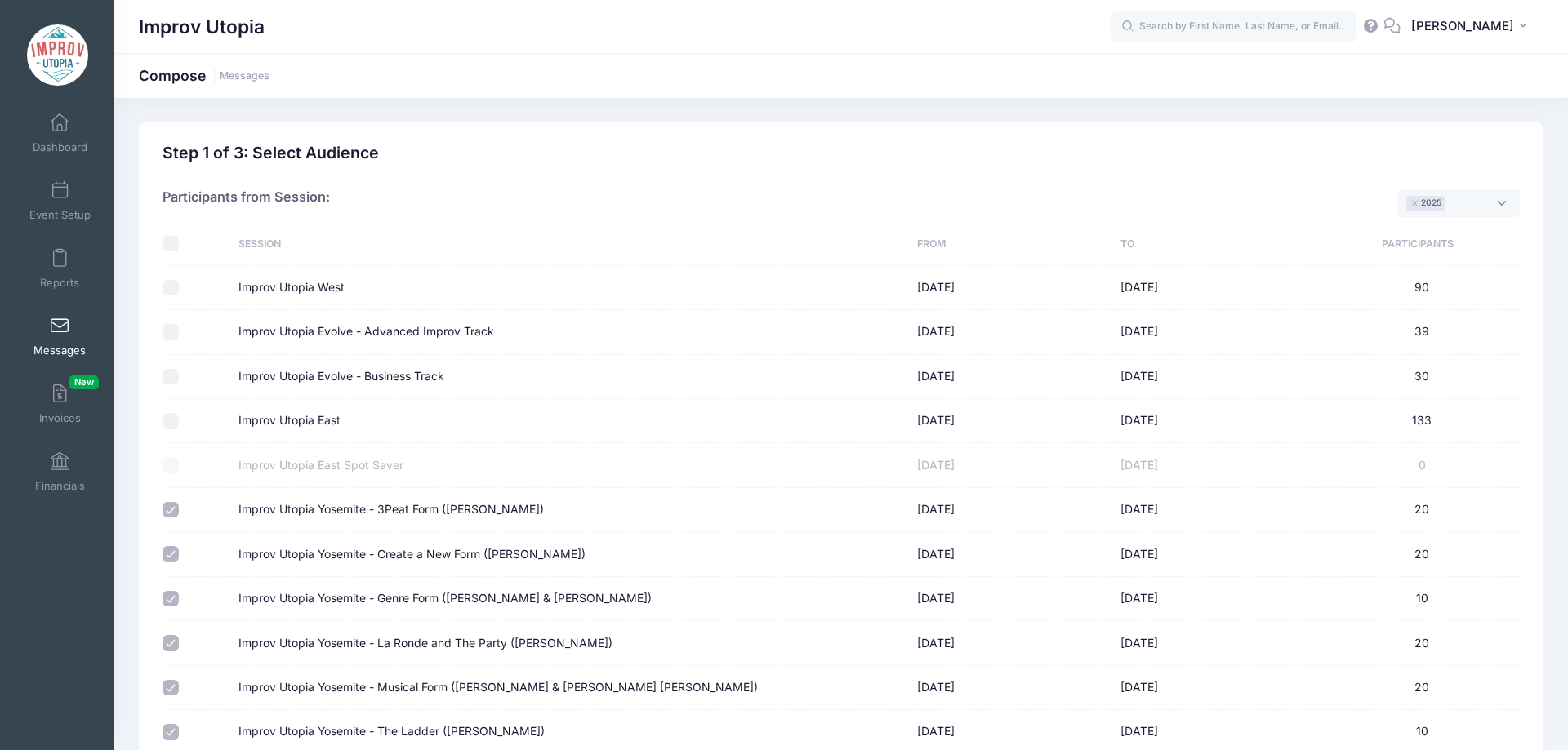
select select "50"
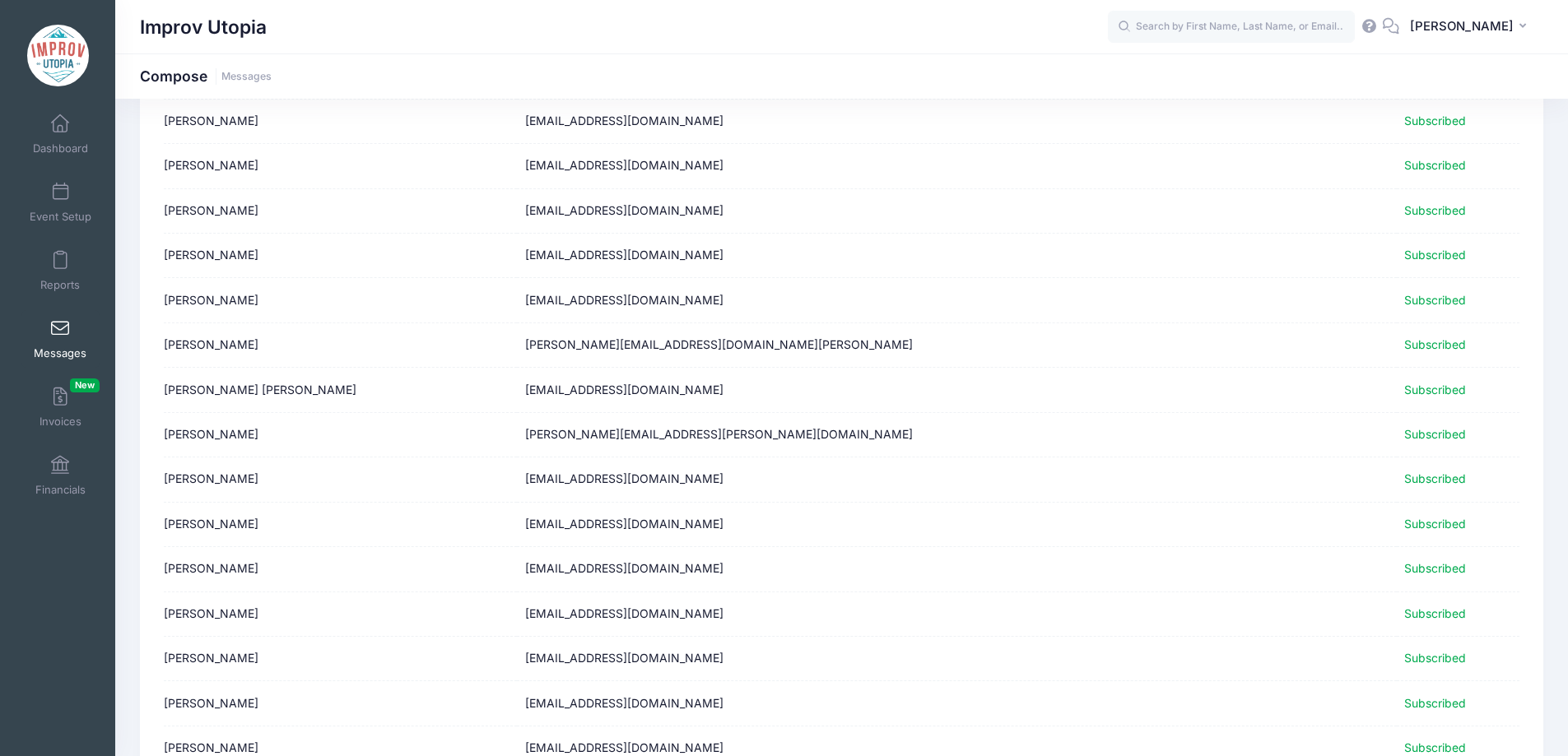
scroll to position [1909, 0]
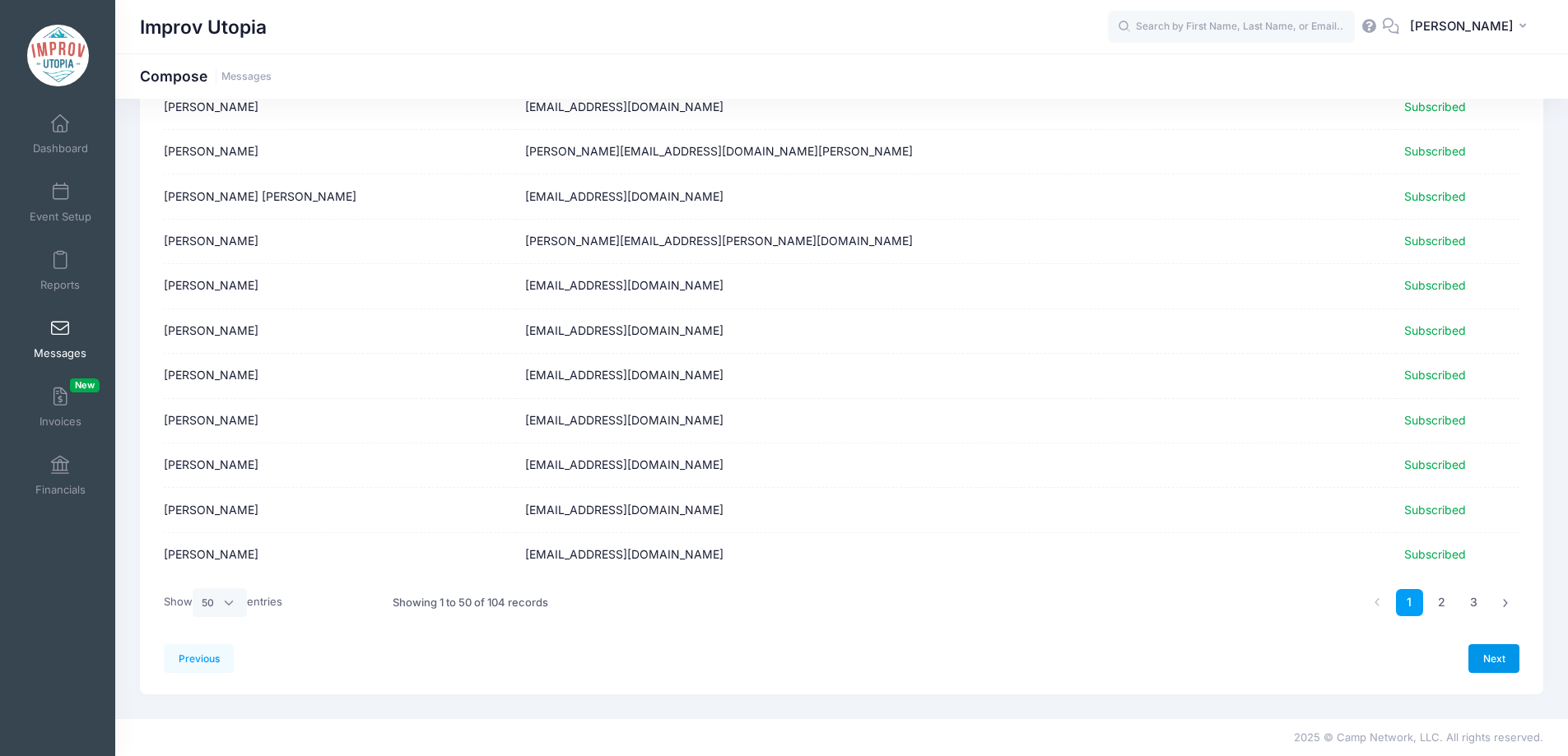
click at [1477, 659] on link "Next" at bounding box center [1493, 658] width 51 height 28
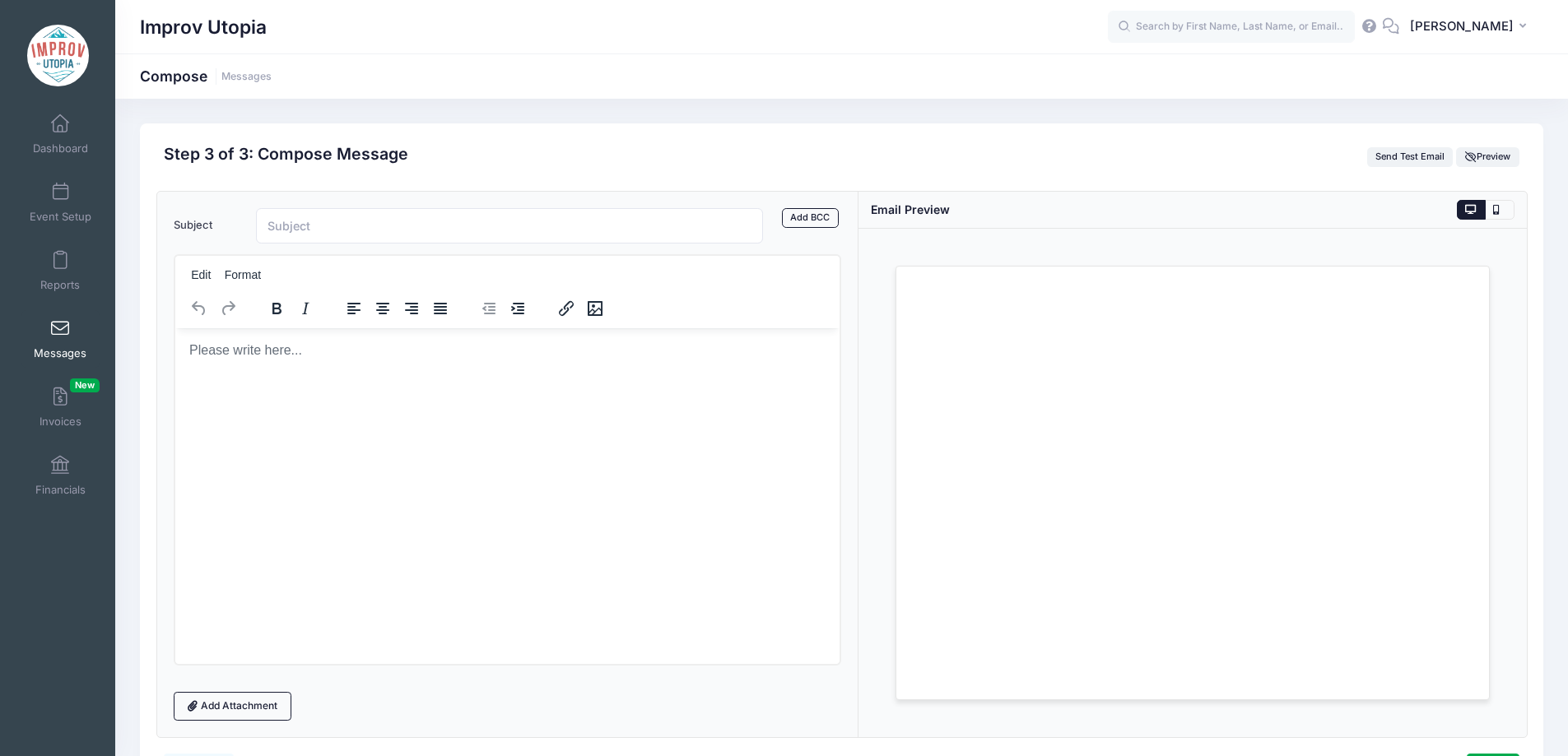
scroll to position [0, 0]
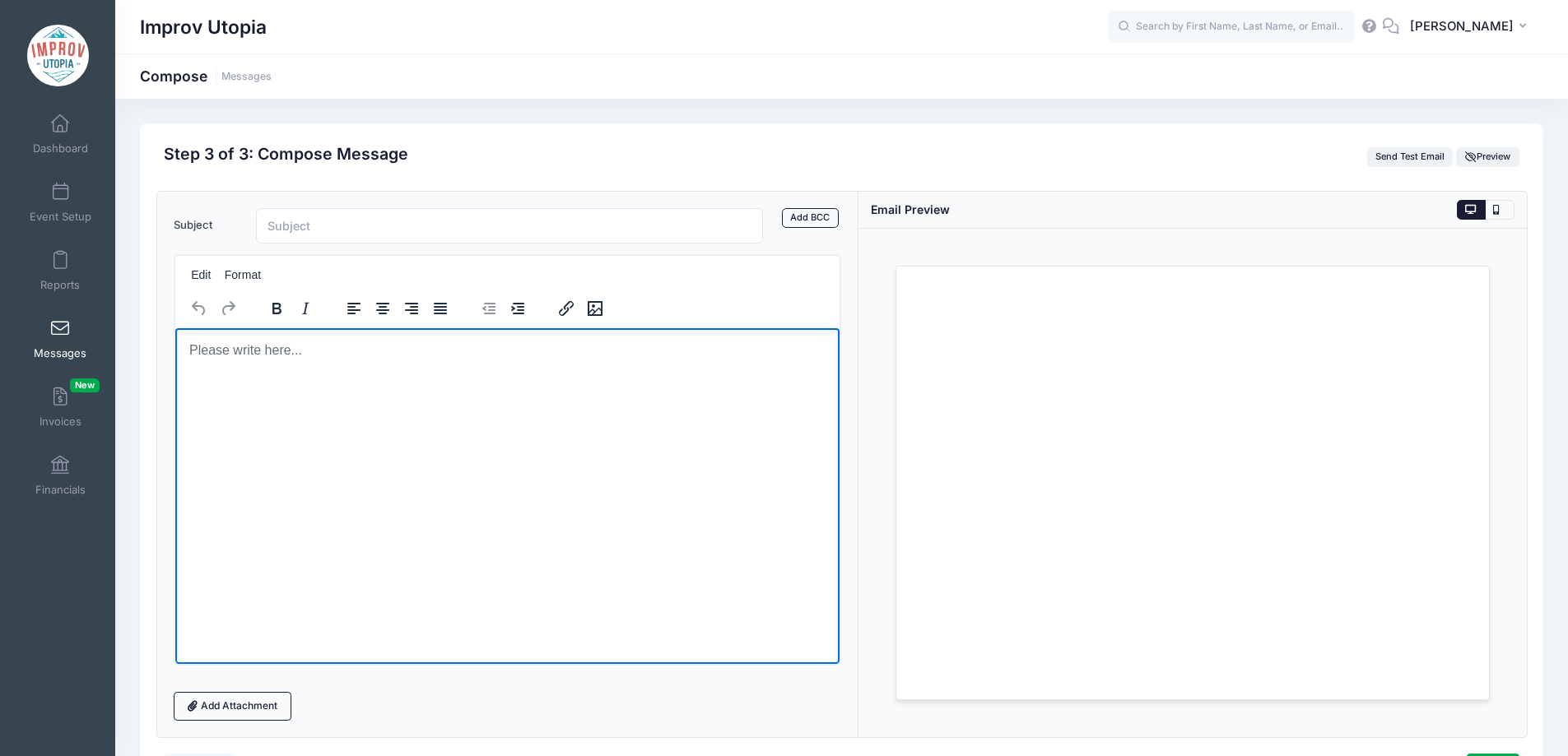
click at [379, 372] on html at bounding box center [507, 350] width 665 height 44
paste body "Rich Text Area. Press ALT-0 for help."
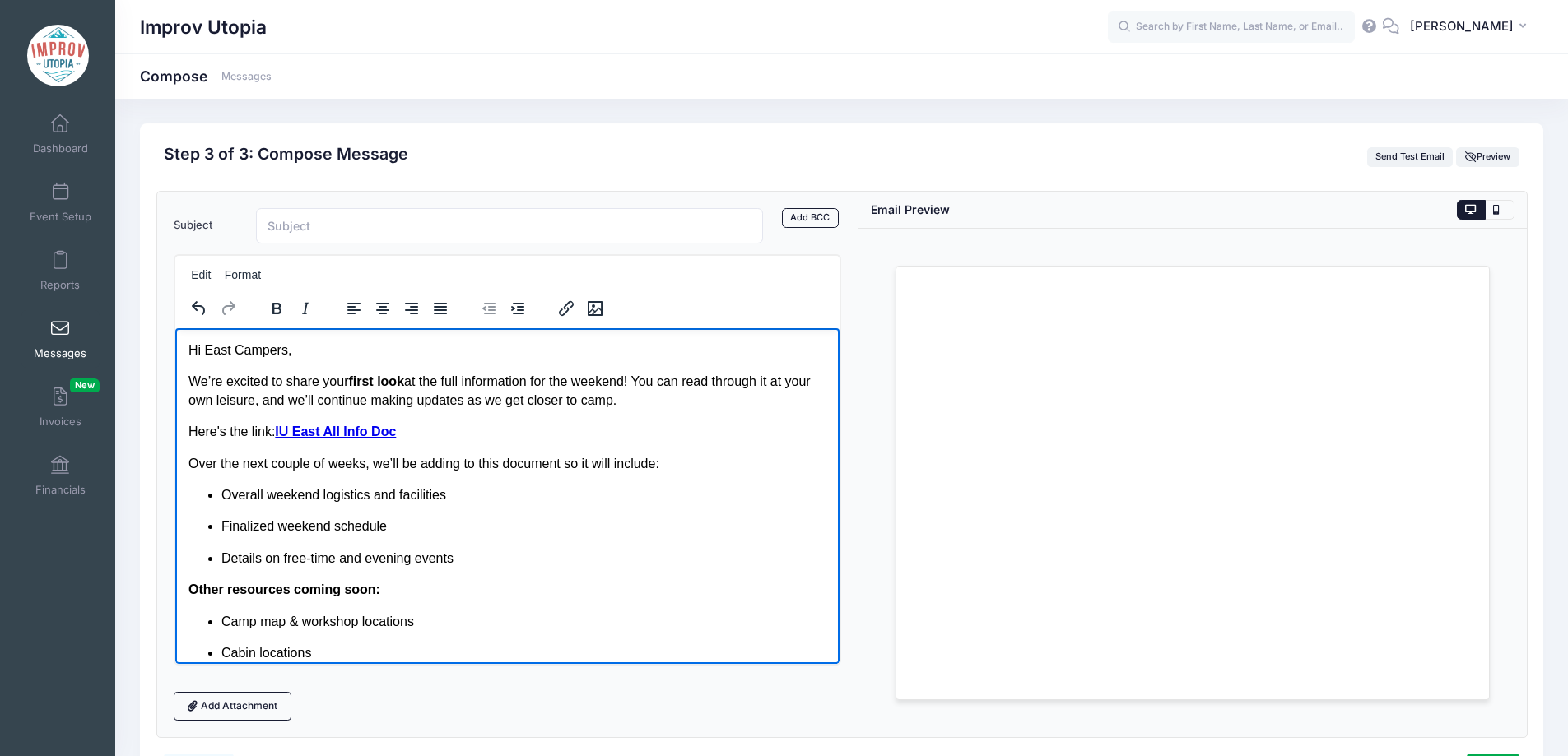
click at [213, 346] on p "Hi East Campers," at bounding box center [507, 349] width 638 height 18
click at [712, 406] on p "We’re excited to share your first look at the full information for the weekend!…" at bounding box center [507, 390] width 638 height 37
click at [680, 401] on p "We’re excited to share your first look at the full information for the weekend!…" at bounding box center [507, 390] width 638 height 37
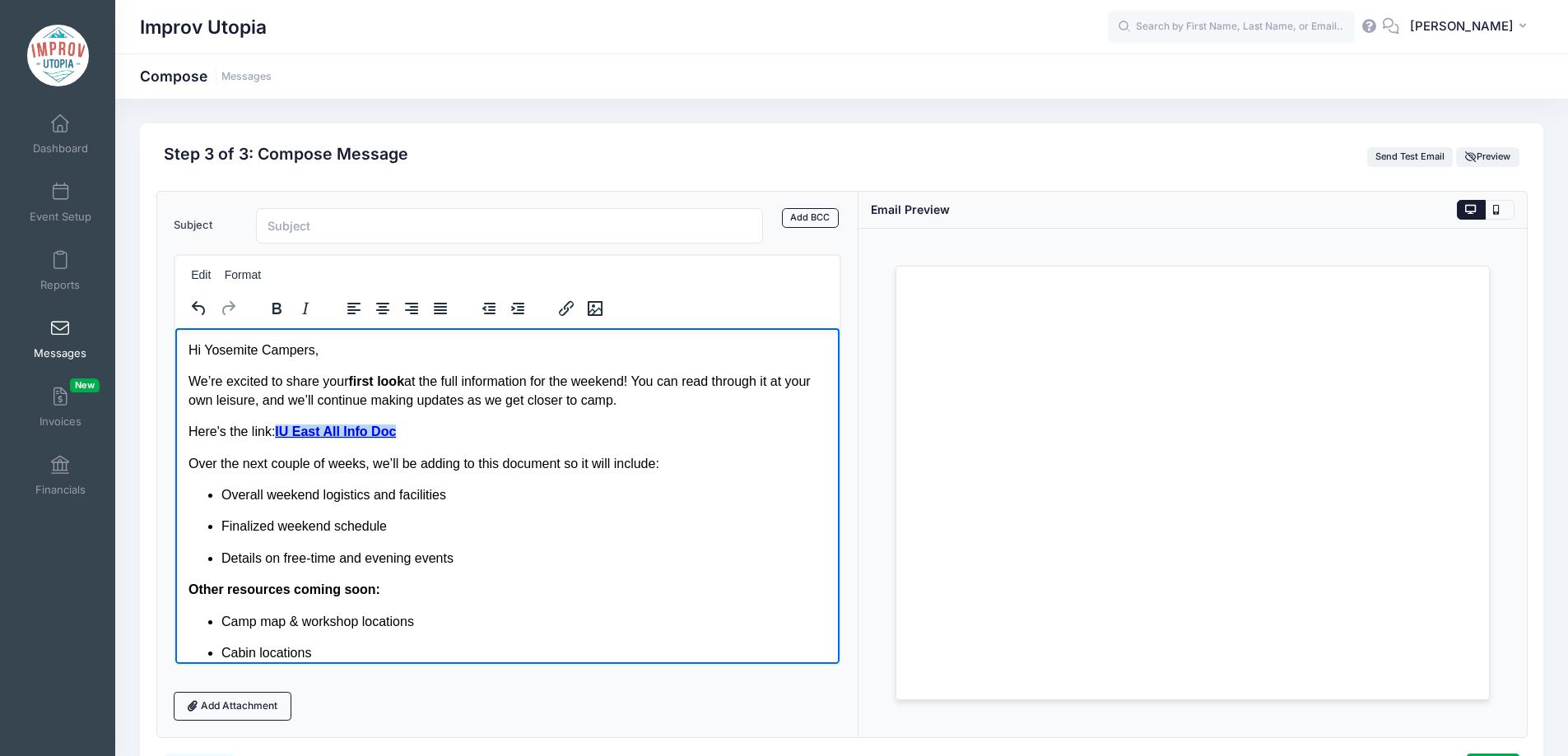
click at [402, 433] on p "Here's the link: IU East All Info Doc﻿" at bounding box center [507, 431] width 638 height 18
click at [278, 431] on strong "IU East All Info Doc﻿" at bounding box center [334, 431] width 121 height 14
click at [474, 439] on p "Here's the link: IU East All Info Doc" at bounding box center [507, 431] width 638 height 18
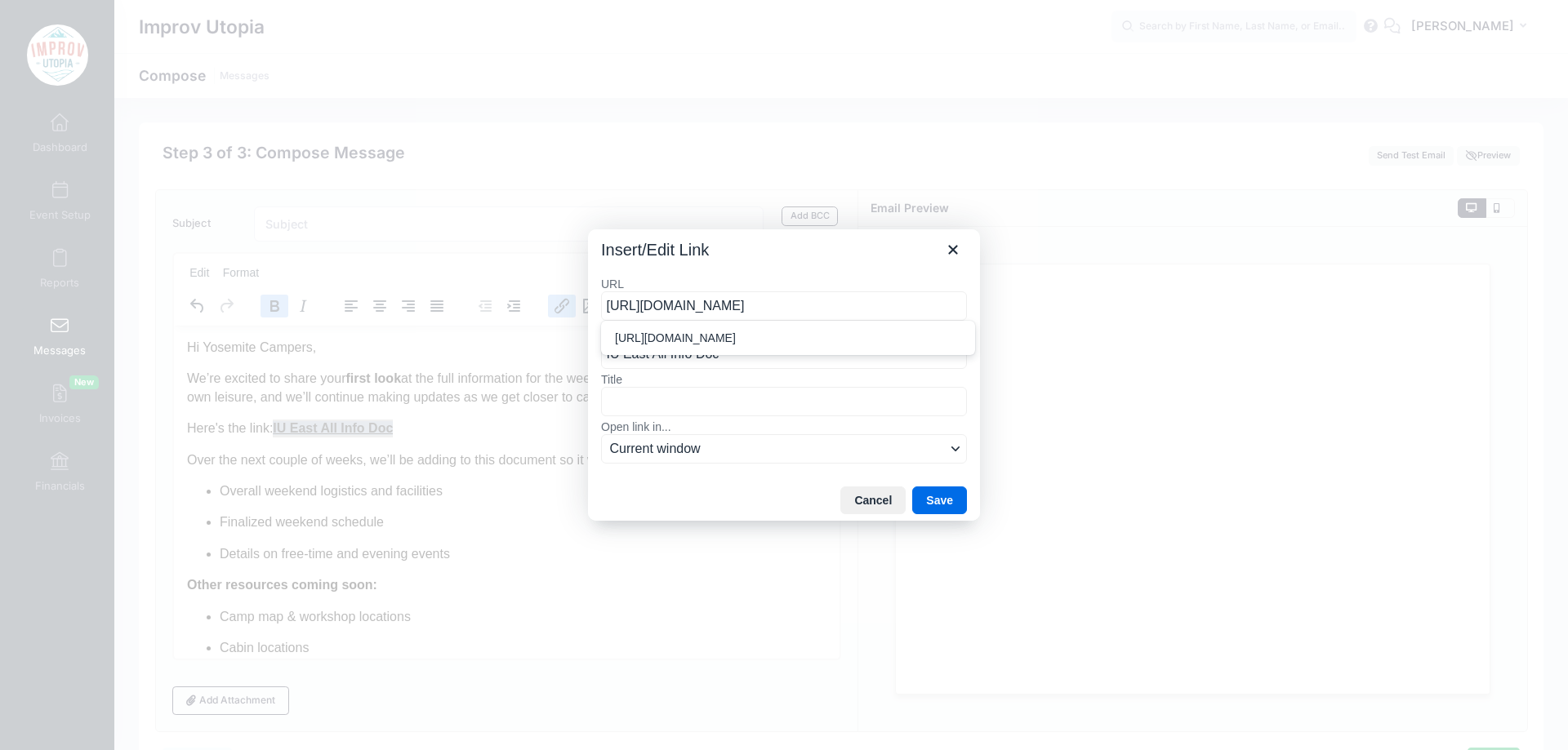
scroll to position [0, 288]
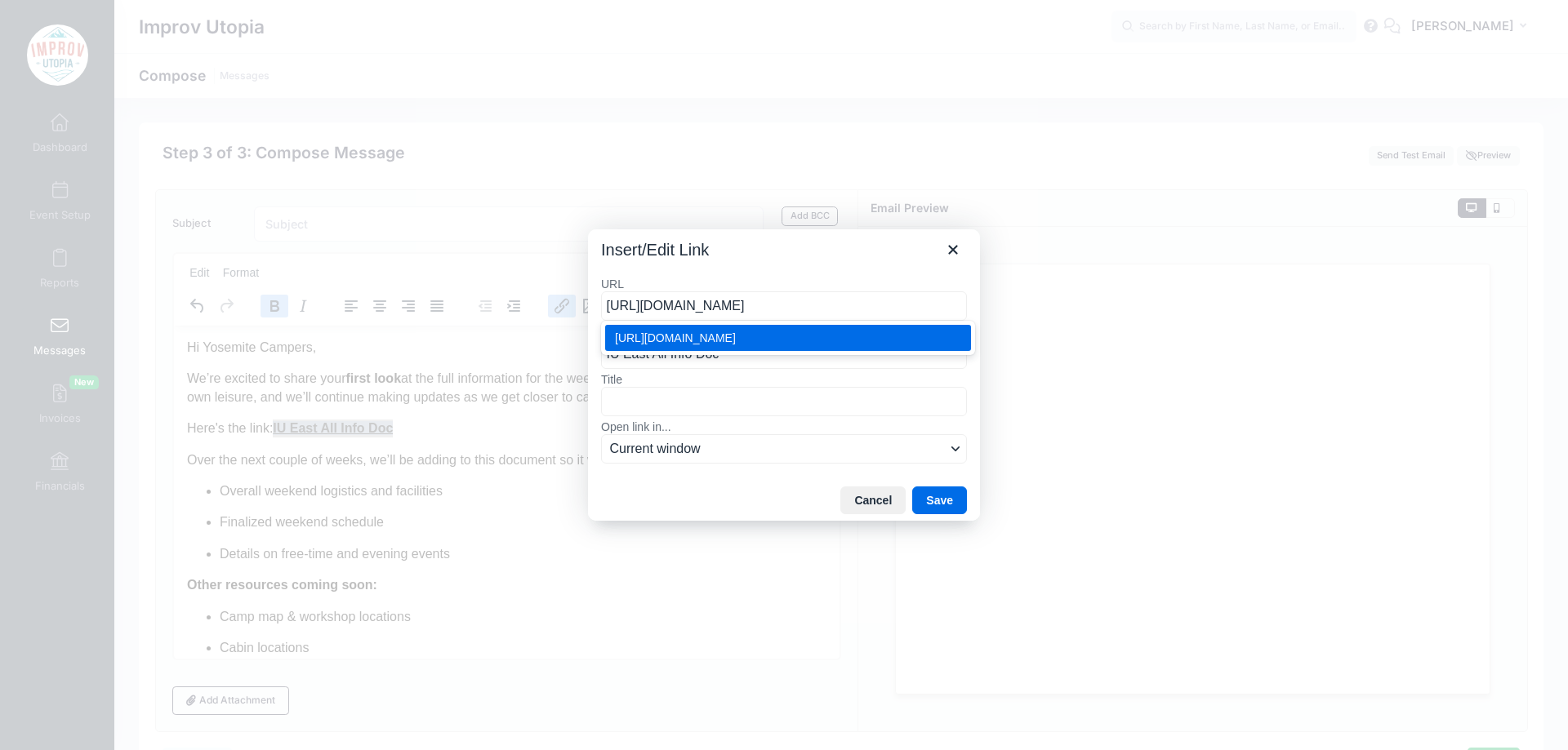
type input "https://docs.google.com/document/d/1fB7z9p0ArL2GWn0TIky5-R38GUkS6h7BDUFQkS_rvW0…"
click at [774, 403] on input "Title" at bounding box center [784, 401] width 366 height 29
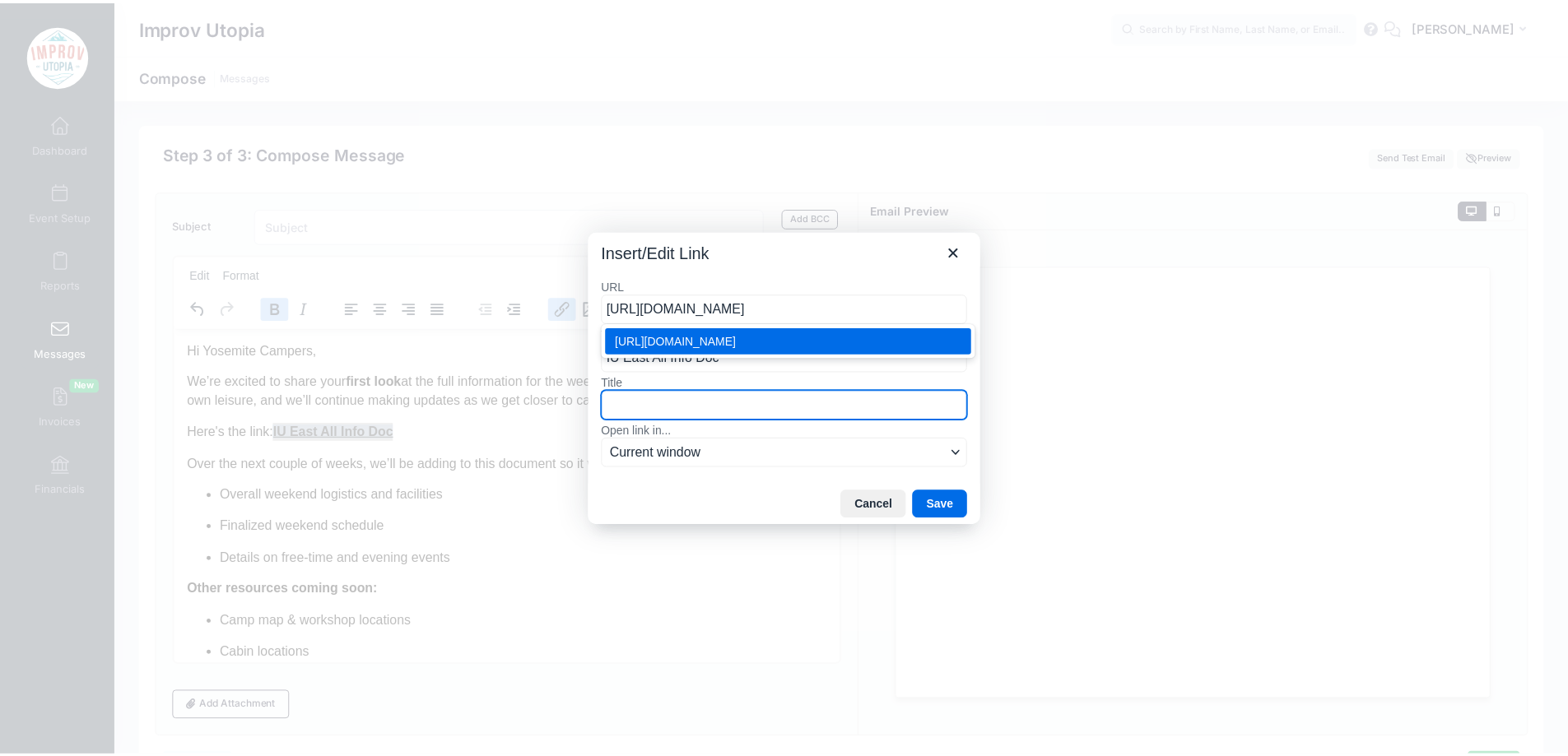
scroll to position [0, 0]
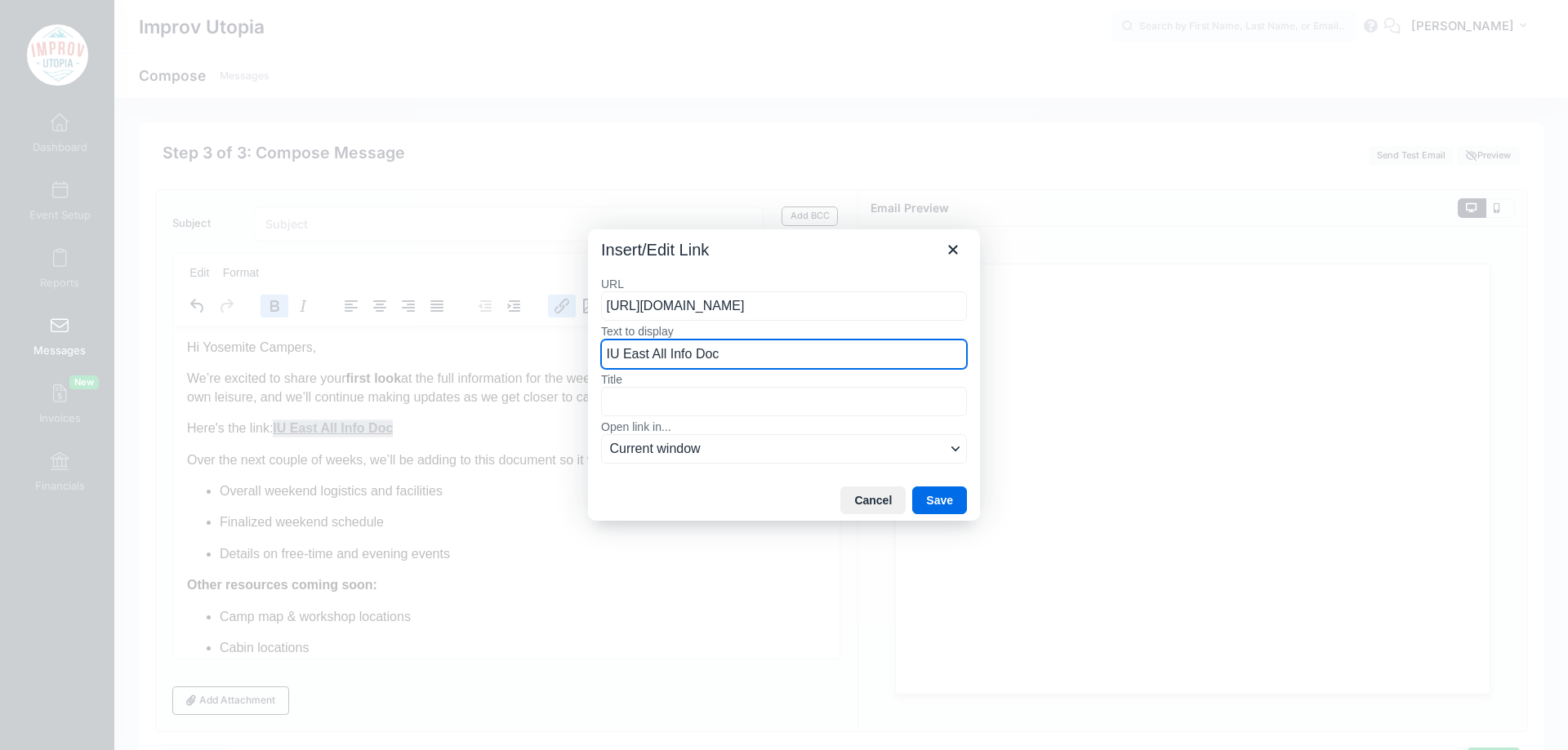
click at [631, 353] on input "IU East All Info Doc" at bounding box center [784, 354] width 366 height 29
type input "IU Yosemite All Info Doc"
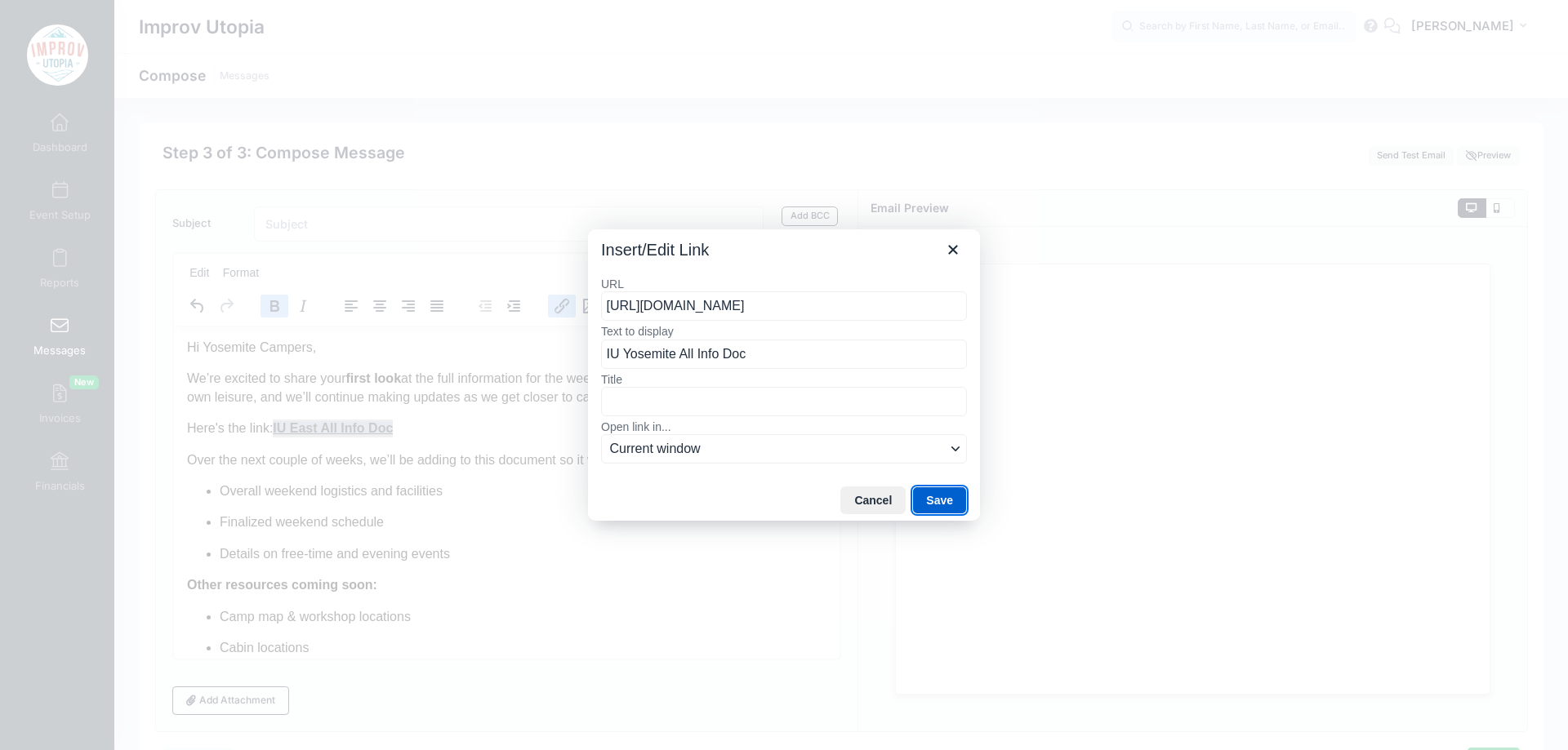
click at [931, 504] on button "Save" at bounding box center [939, 500] width 55 height 28
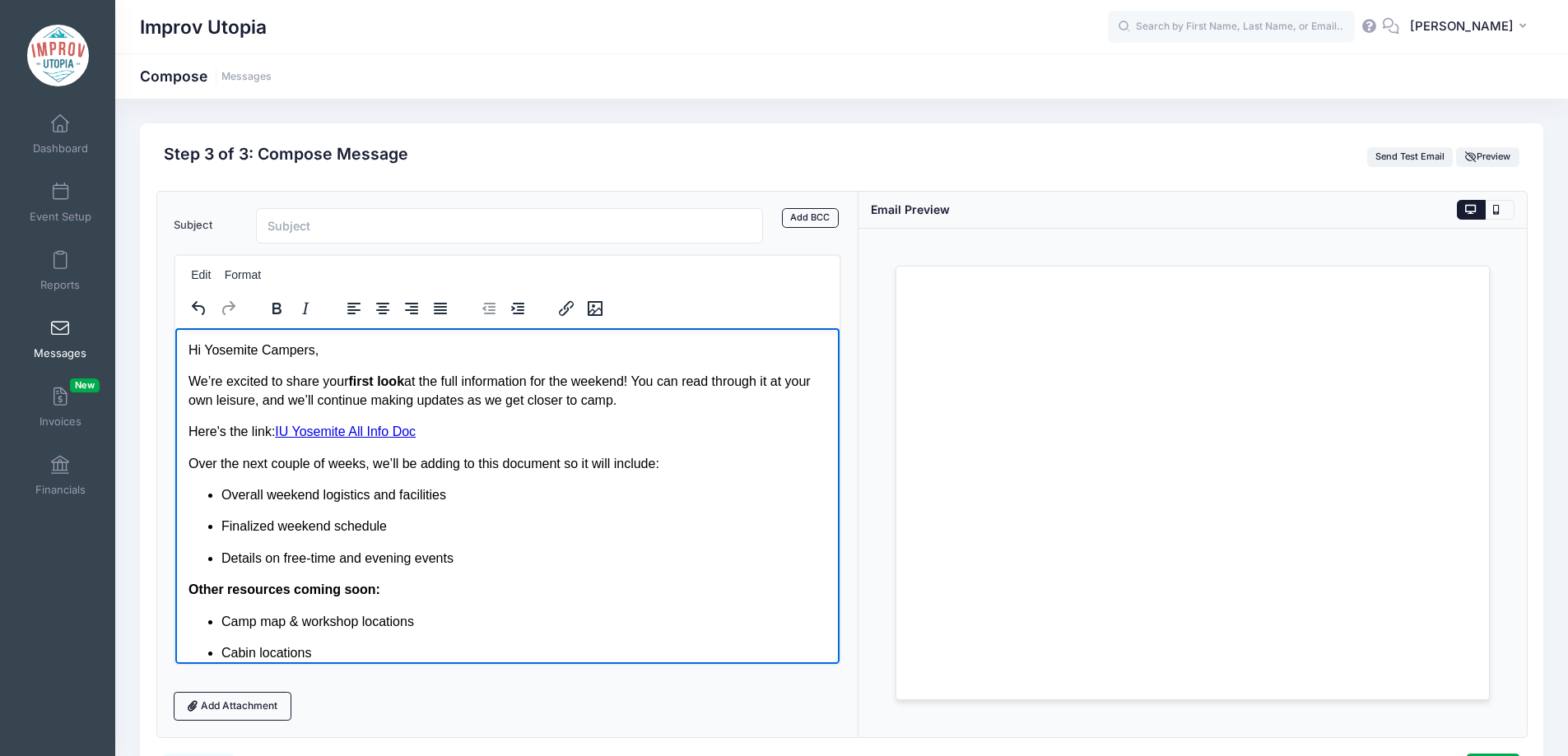
click at [276, 432] on link "IU Yosemite All Info Doc" at bounding box center [345, 431] width 141 height 14
click at [451, 433] on p "Here's the link: IU Yosemite All Info Doc" at bounding box center [507, 431] width 638 height 18
click at [563, 467] on p "Over the next couple of weeks, we’ll be adding to this document so it will incl…" at bounding box center [507, 463] width 638 height 18
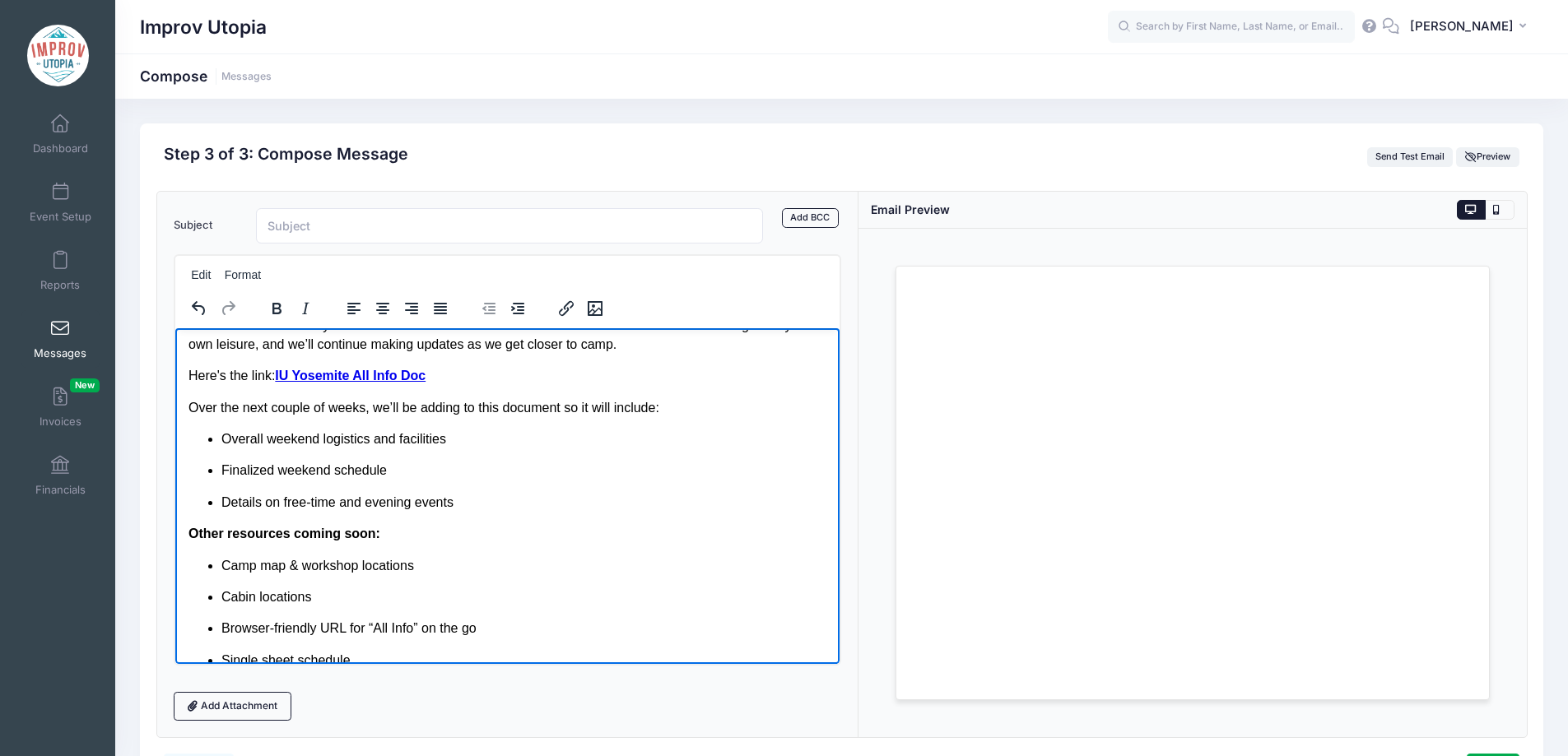
scroll to position [57, 0]
click at [492, 444] on p "Overall weekend logistics and facilities" at bounding box center [524, 438] width 606 height 18
click at [483, 492] on p "Details on free-time and evening events" at bounding box center [524, 500] width 606 height 18
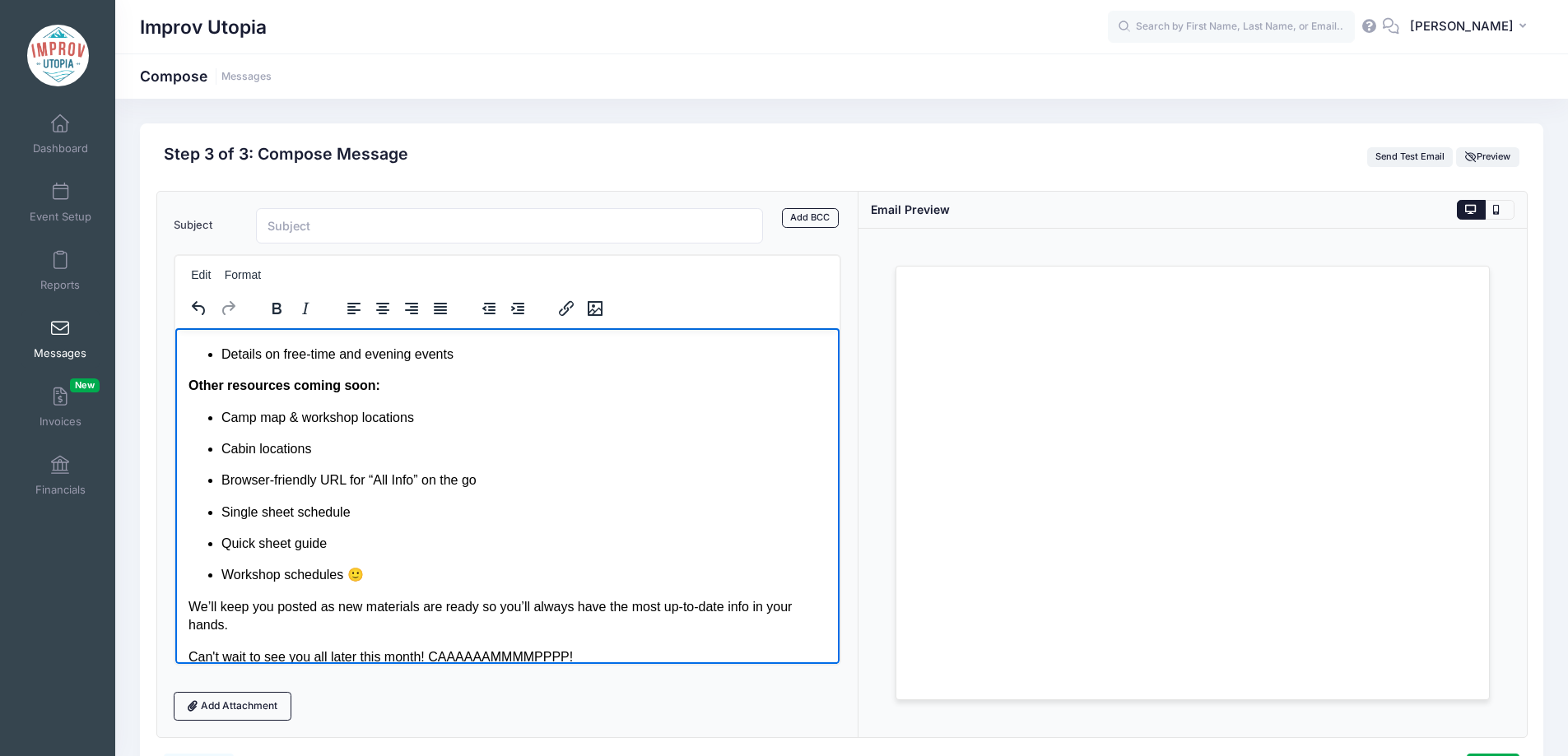
scroll to position [205, 0]
click at [218, 446] on ul "Camp map & workshop locations Cabin locations Browser-friendly URL for “All Inf…" at bounding box center [507, 495] width 638 height 176
click at [377, 448] on p "Cabin locations" at bounding box center [524, 447] width 606 height 18
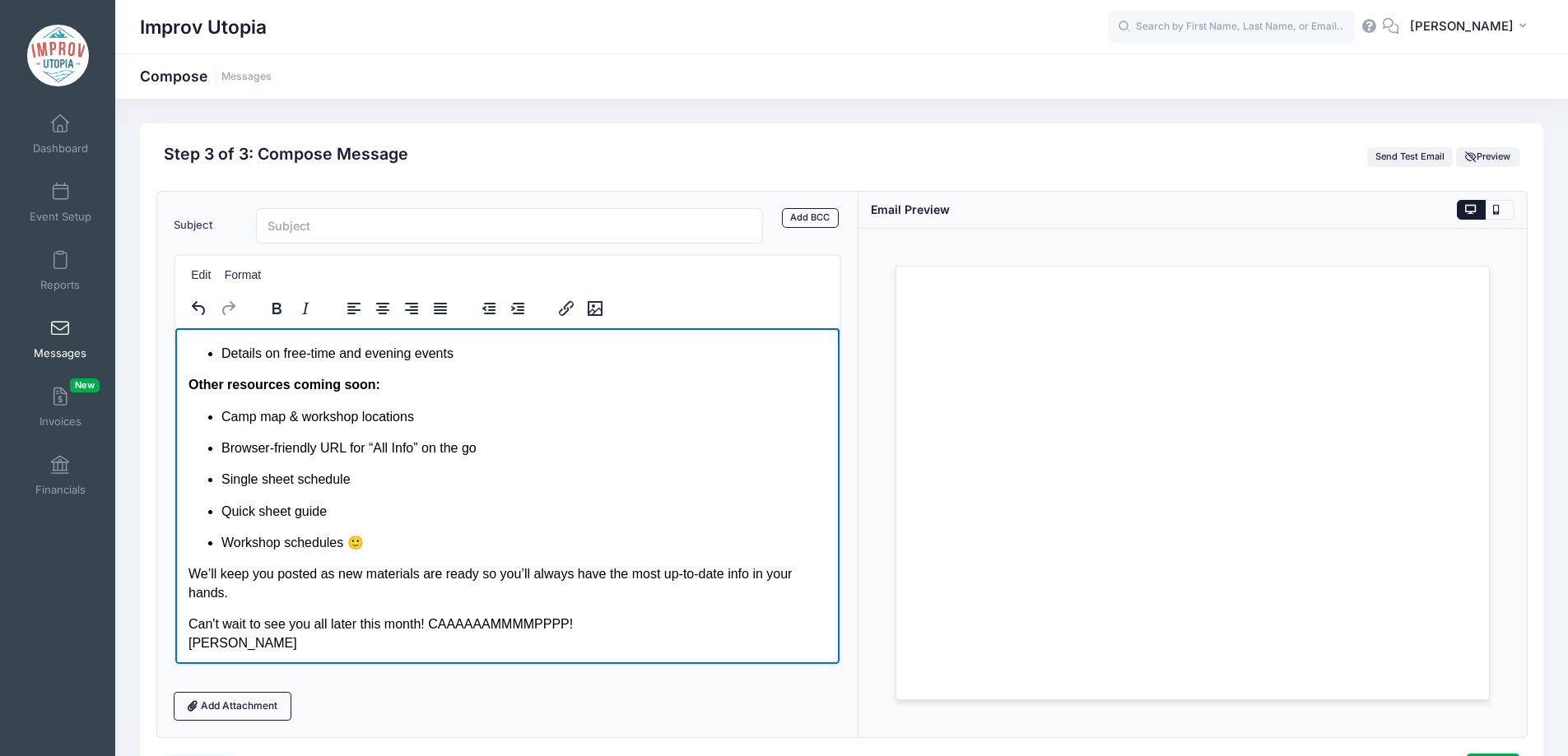
click at [381, 481] on p "Single sheet schedule" at bounding box center [524, 478] width 606 height 18
click at [223, 482] on p "Single sheet schedule" at bounding box center [524, 478] width 606 height 18
click at [223, 506] on p "Quick sheet guide" at bounding box center [524, 510] width 606 height 18
click at [394, 538] on p "Workshop schedules 🙂" at bounding box center [524, 542] width 606 height 18
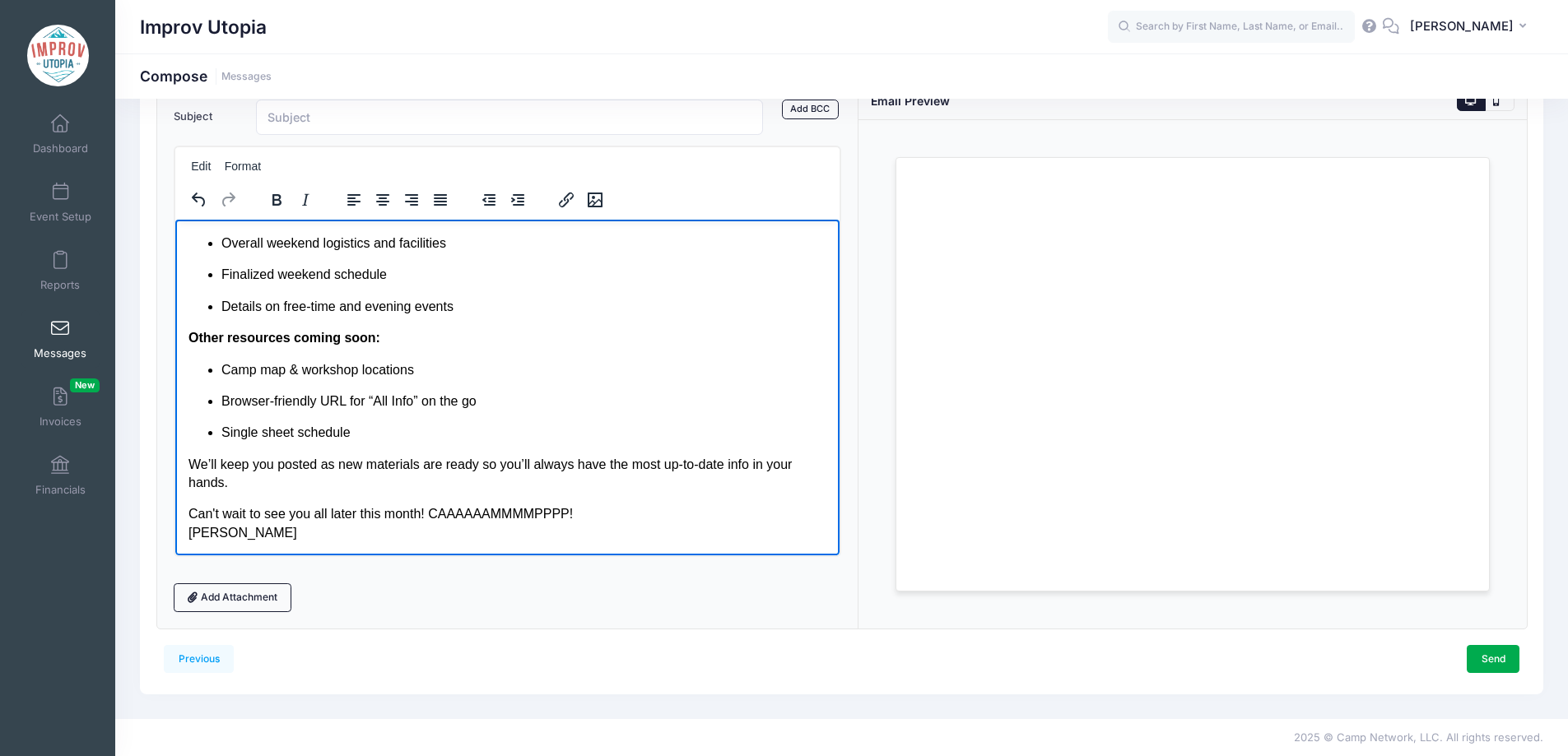
scroll to position [109, 0]
click at [292, 481] on p "We’ll keep you posted as new materials are ready so you’ll always have the most…" at bounding box center [507, 473] width 638 height 37
drag, startPoint x: 190, startPoint y: 515, endPoint x: 577, endPoint y: 517, distance: 387.0
click at [577, 517] on p "Can't wait to see you all later this month! CAAAAAAMMMMPPPP! Sofya" at bounding box center [507, 522] width 638 height 37
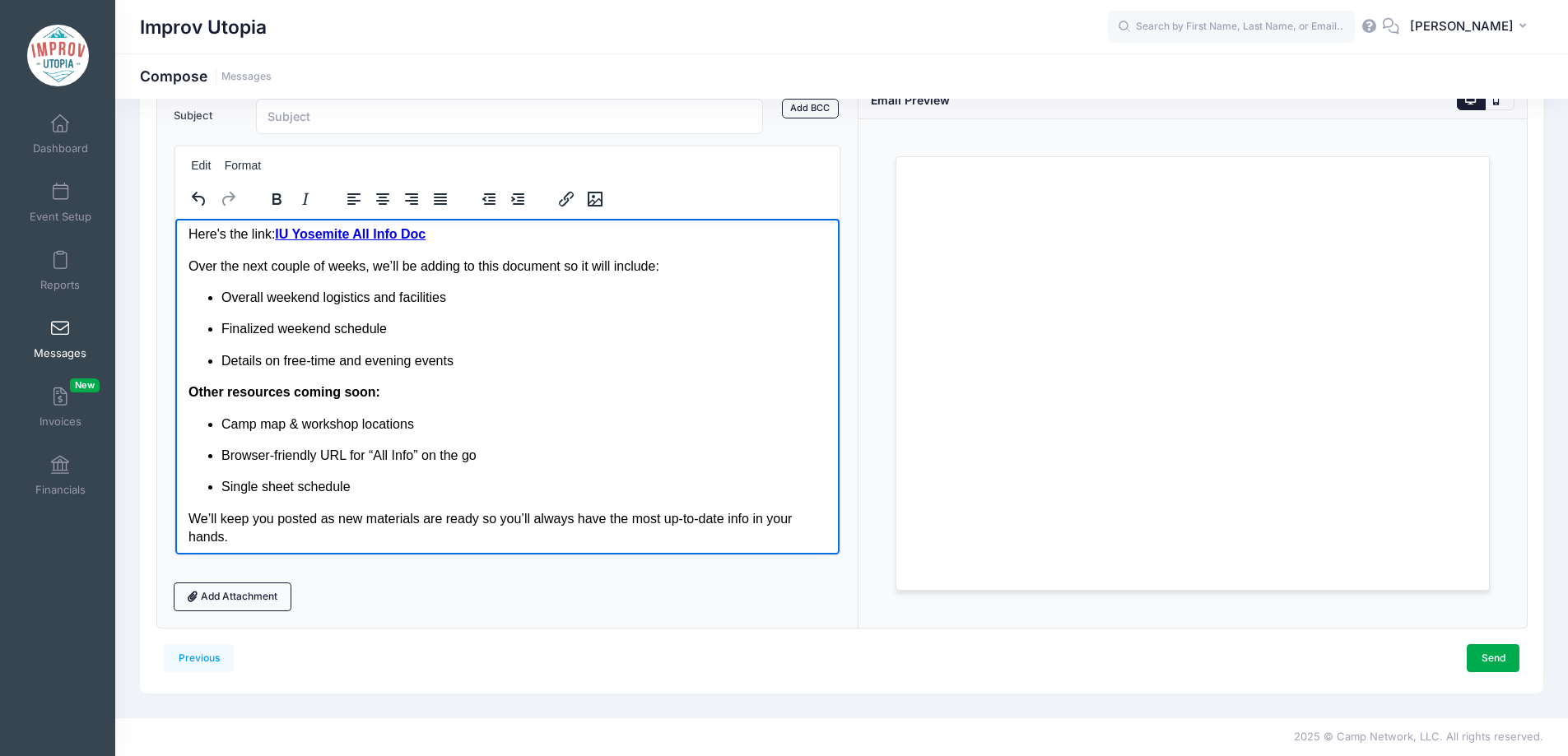
scroll to position [143, 0]
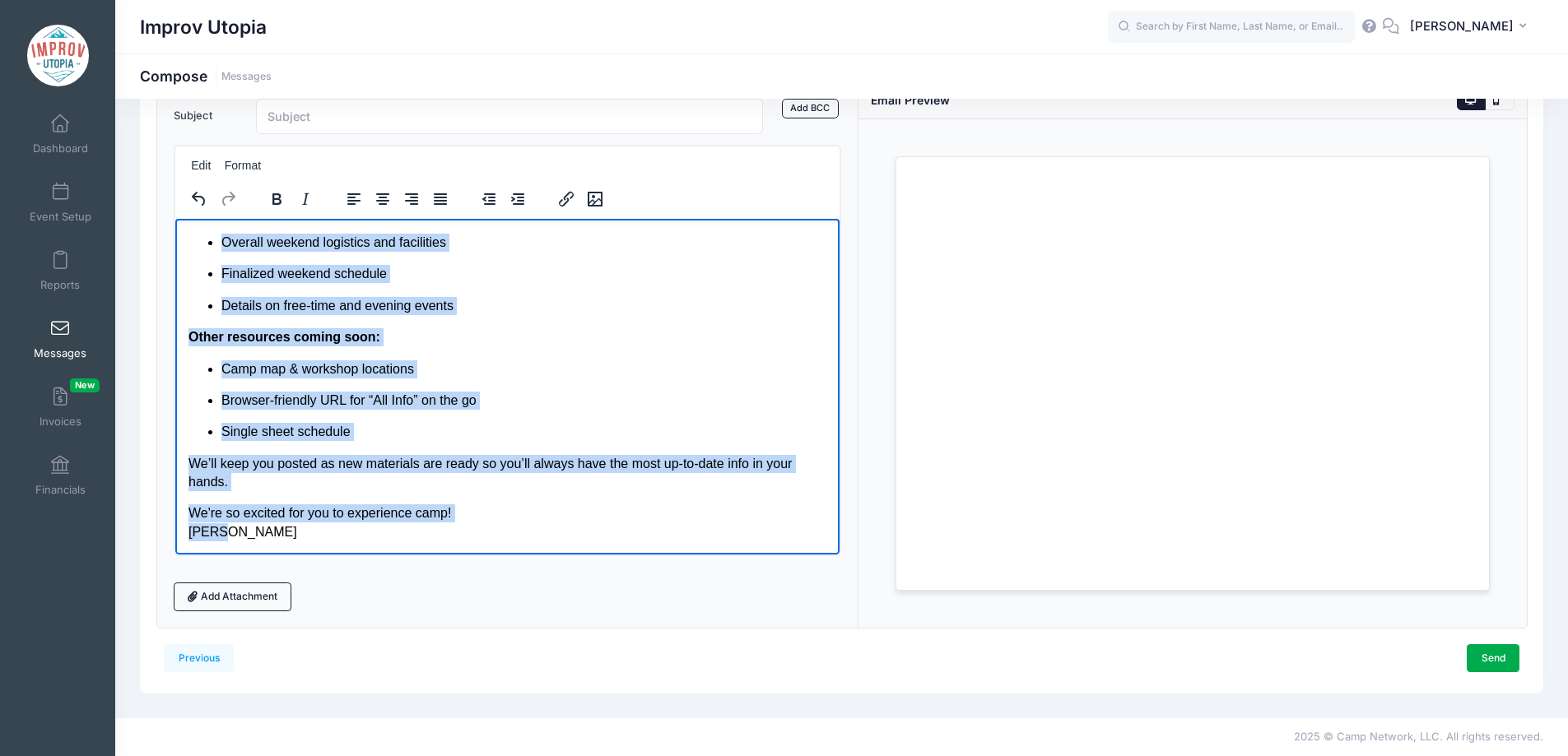
drag, startPoint x: 222, startPoint y: 384, endPoint x: 717, endPoint y: 789, distance: 639.6
click at [542, 554] on html "Hi Yosemite Campers, We’re excited to share your first look at the full informa…" at bounding box center [507, 314] width 665 height 479
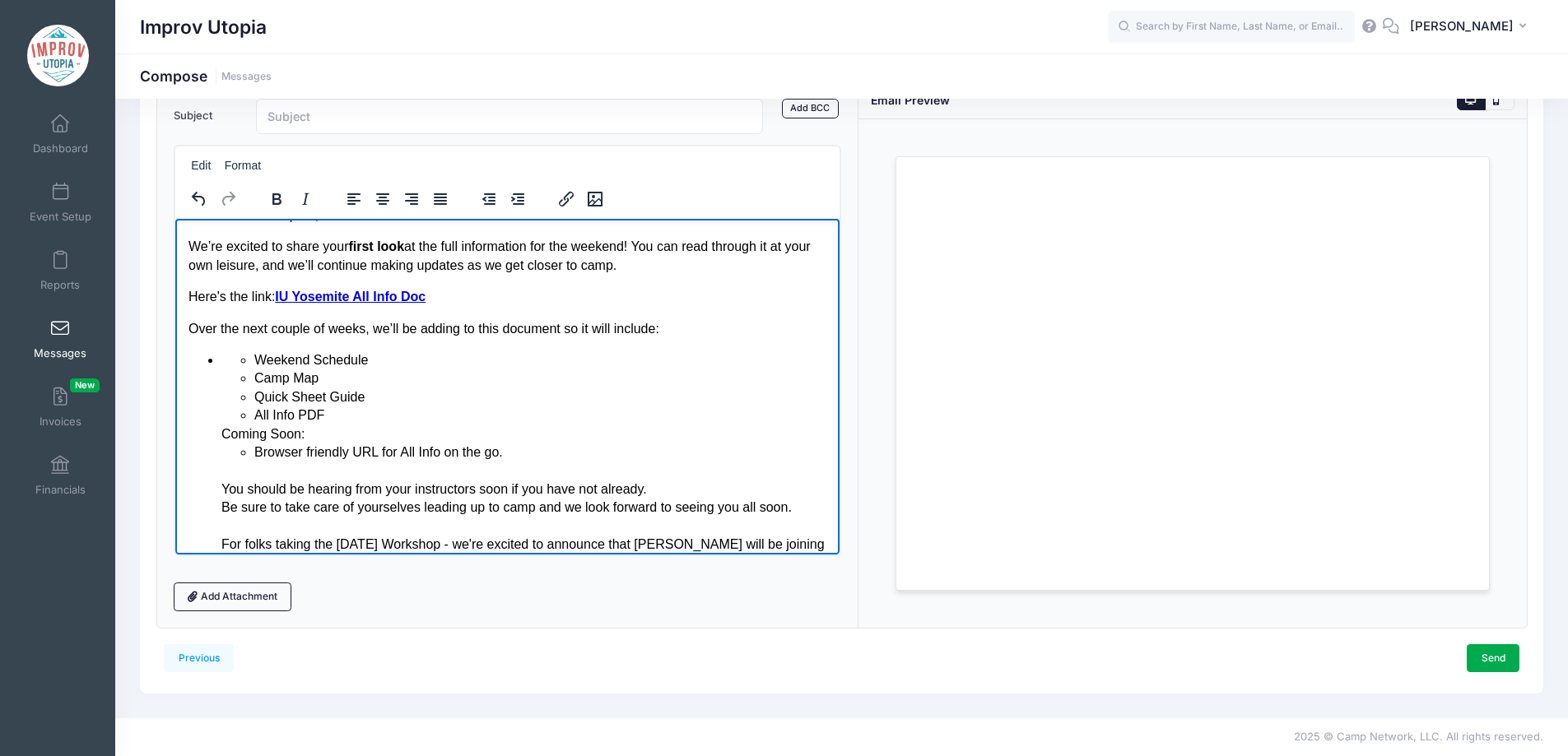
scroll to position [0, 0]
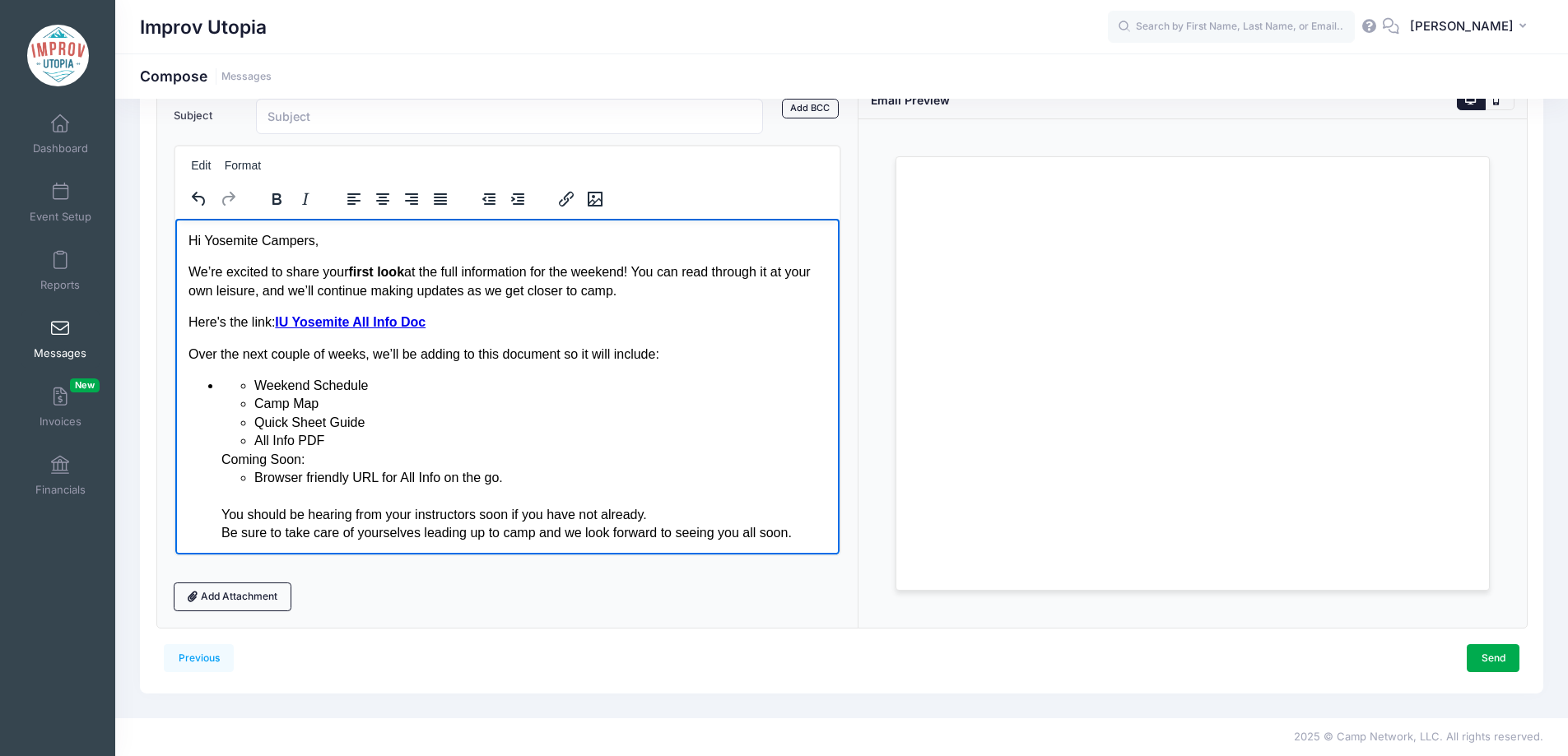
click at [189, 243] on p "Hi Yosemite Campers," at bounding box center [507, 240] width 638 height 18
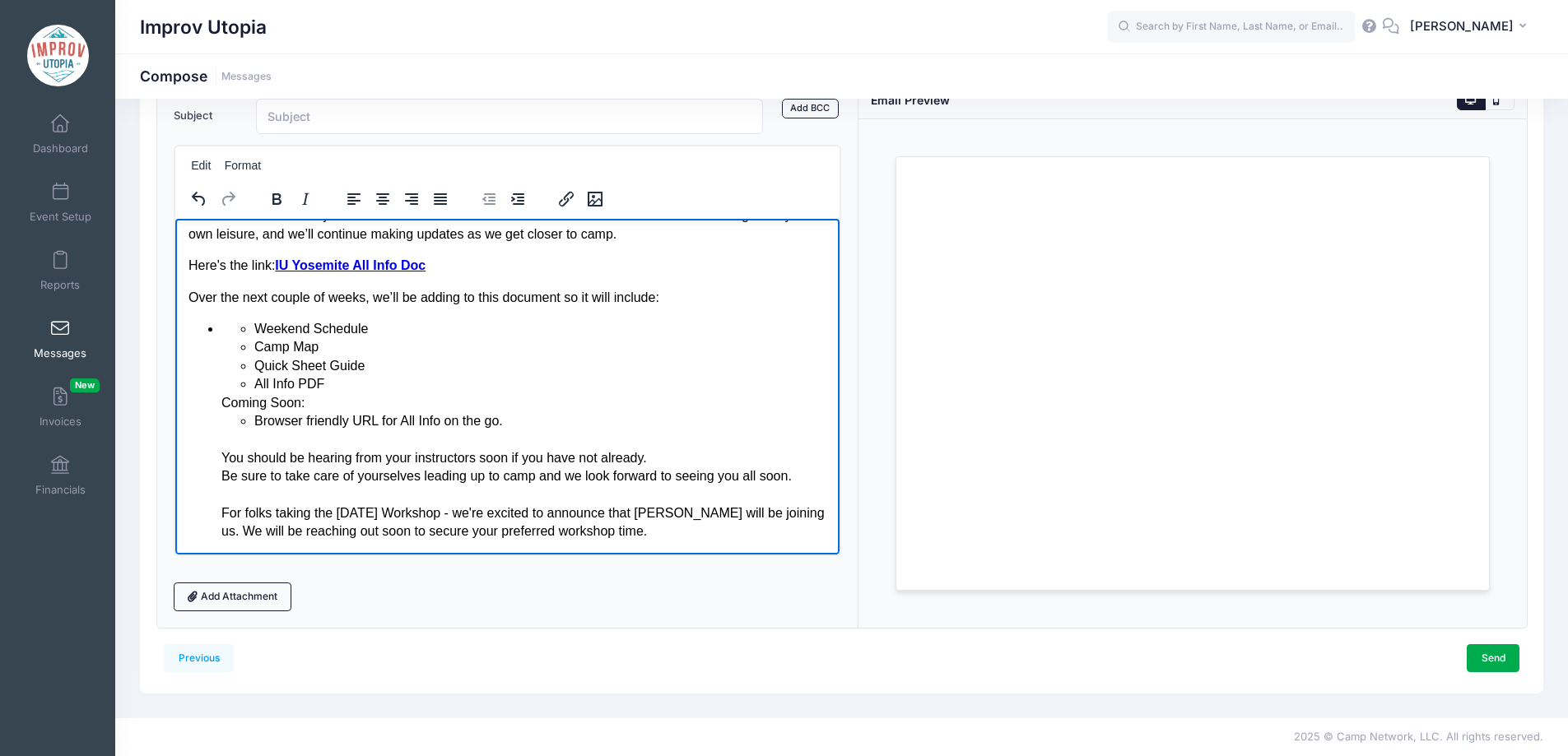
click at [738, 535] on div "For folks taking the Saturday Workshop - we're excited to announce that Diana B…" at bounding box center [524, 522] width 606 height 37
copy body "Hi Yosemite Campers, We’re excited to share your first look at the full informa…"
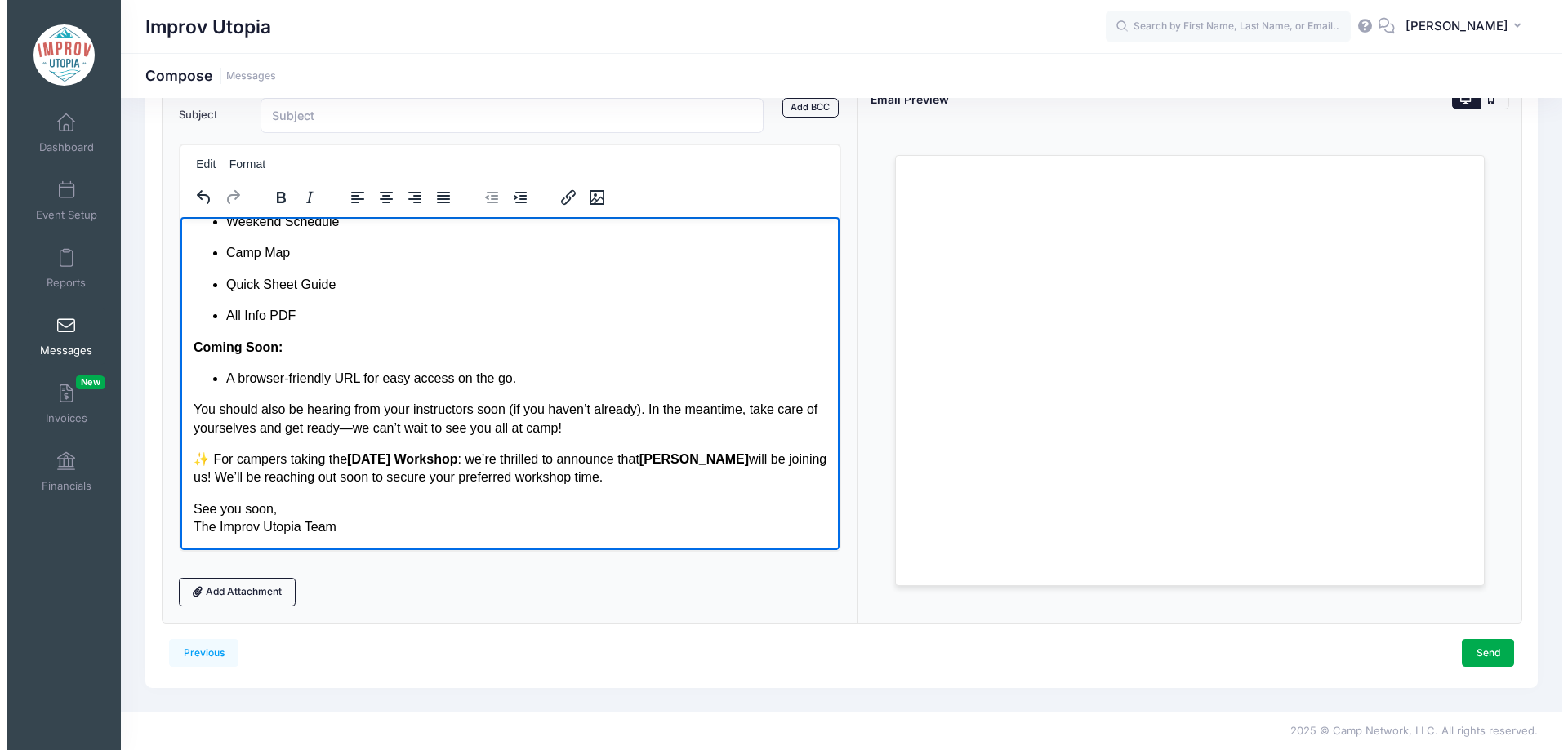
scroll to position [0, 0]
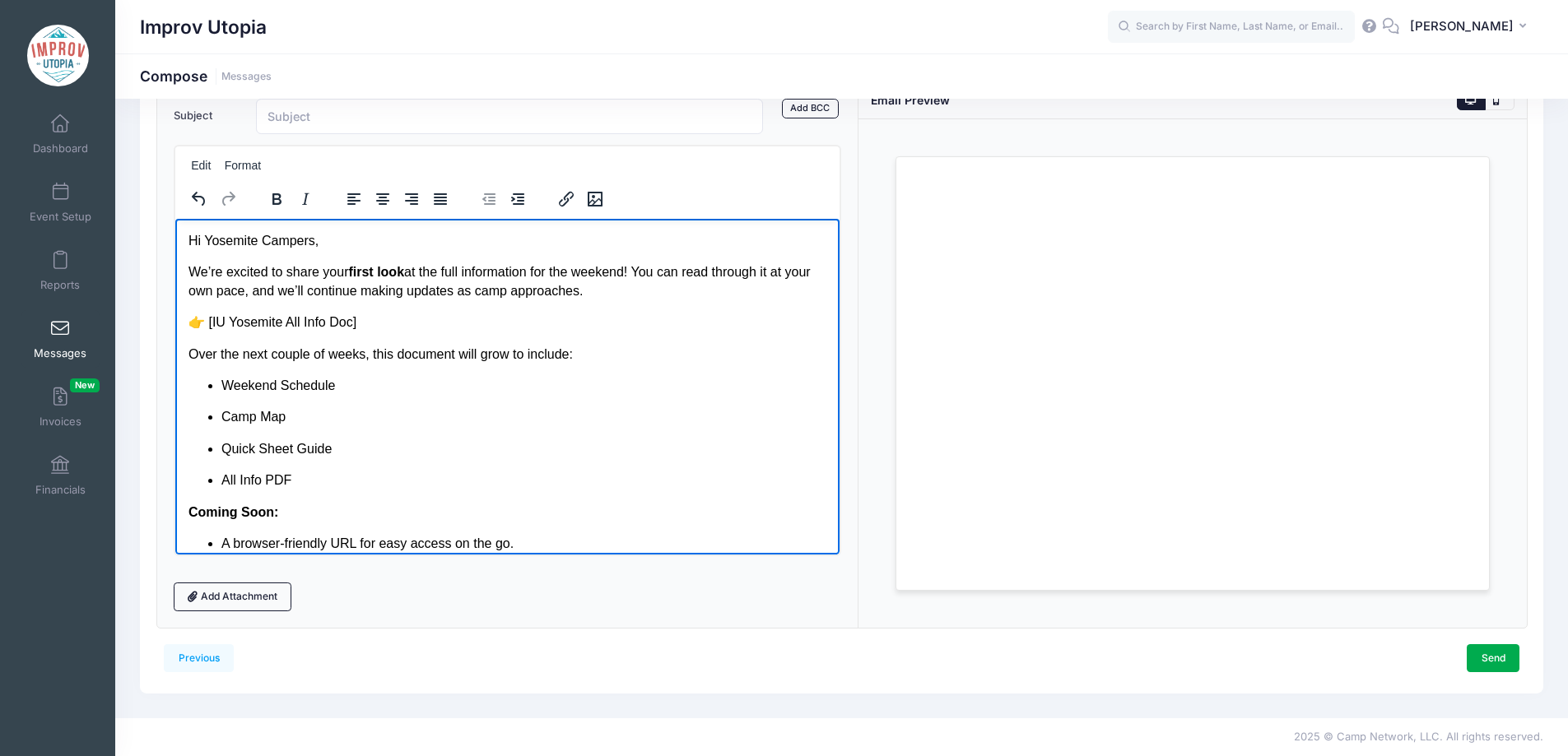
click at [666, 301] on body "Hi Yosemite Campers, We’re excited to share your first look at the full informa…" at bounding box center [507, 466] width 638 height 472
click at [648, 273] on p "We’re excited to share your first look at the full information for the weekend!…" at bounding box center [507, 281] width 638 height 37
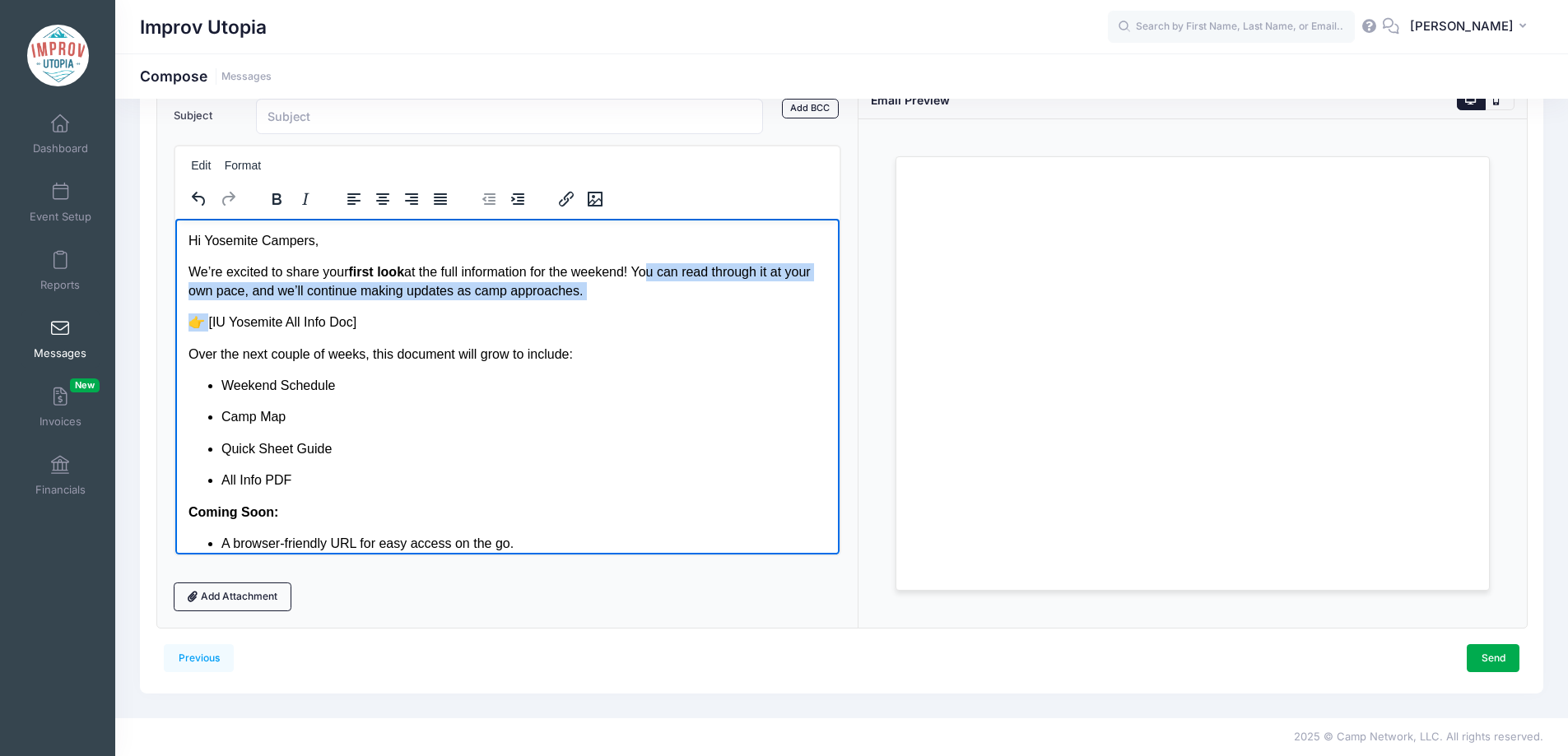
click at [210, 325] on p "👉 [IU Yosemite All Info Doc]" at bounding box center [507, 321] width 638 height 18
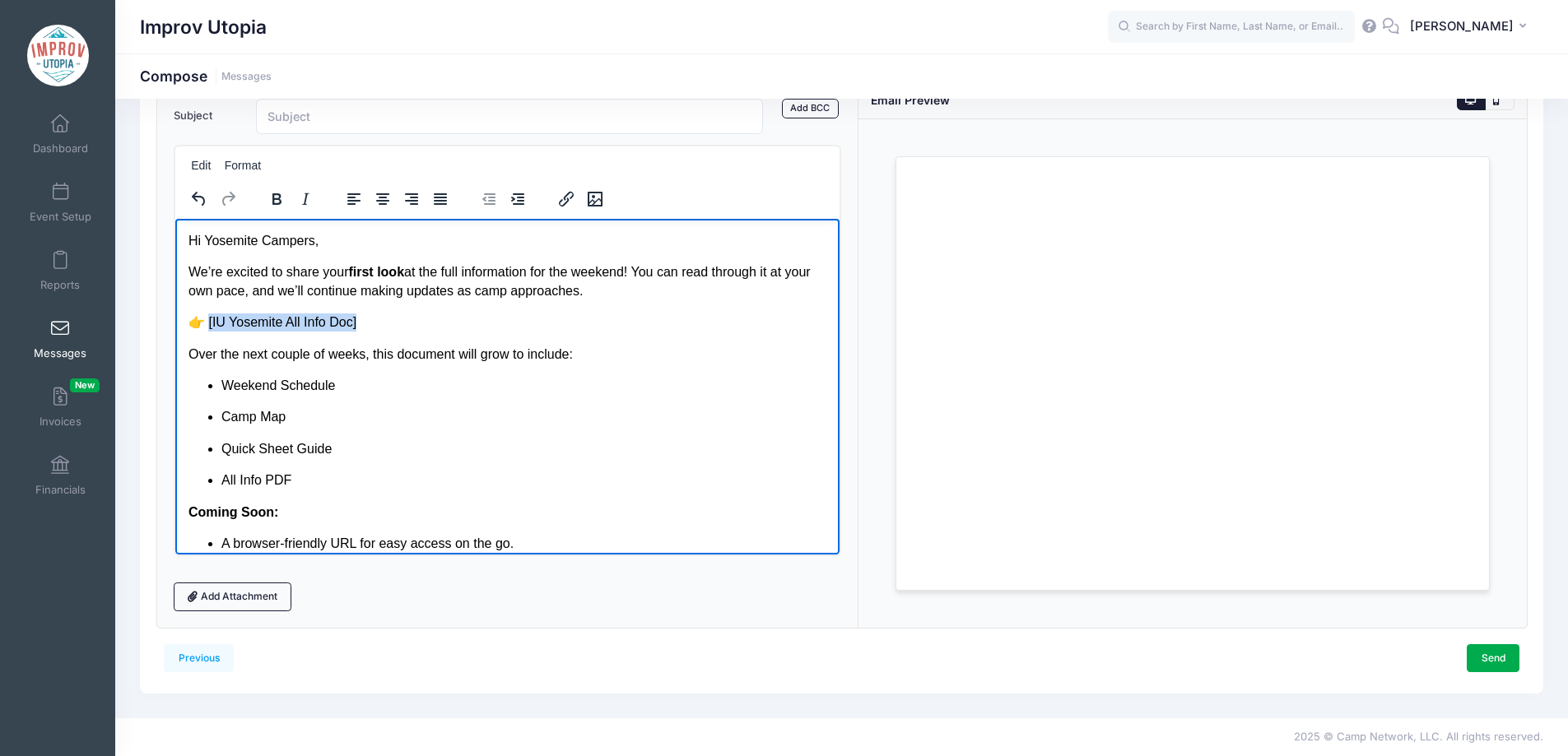
click at [414, 331] on p "👉 [IU Yosemite All Info Doc]" at bounding box center [507, 321] width 638 height 18
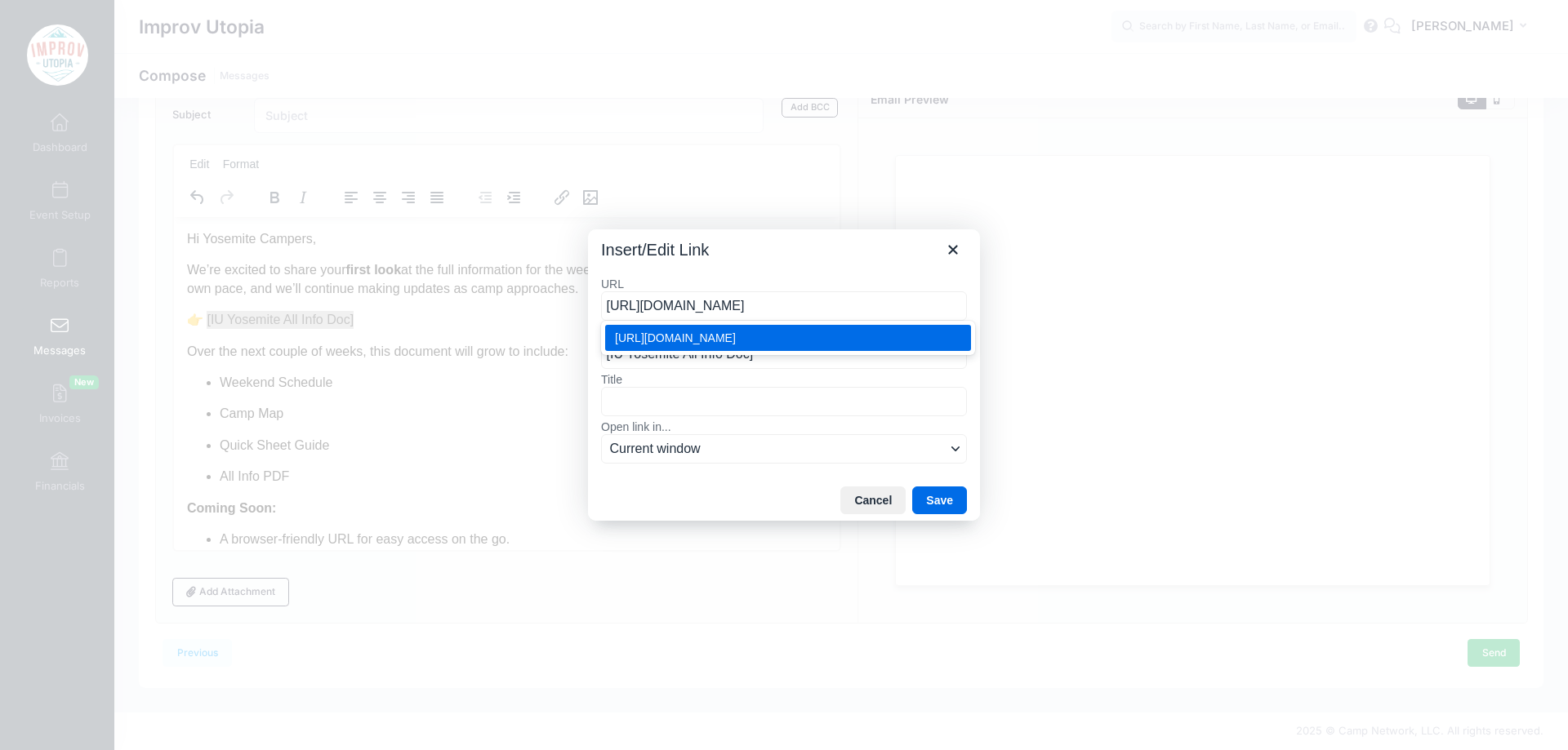
scroll to position [0, 288]
type input "https://docs.google.com/document/d/1fB7z9p0ArL2GWn0TIky5-R38GUkS6h7BDUFQkS_rvW0…"
click at [729, 428] on label "Open link in..." at bounding box center [784, 427] width 366 height 14
click at [729, 434] on button "Current window" at bounding box center [784, 448] width 366 height 29
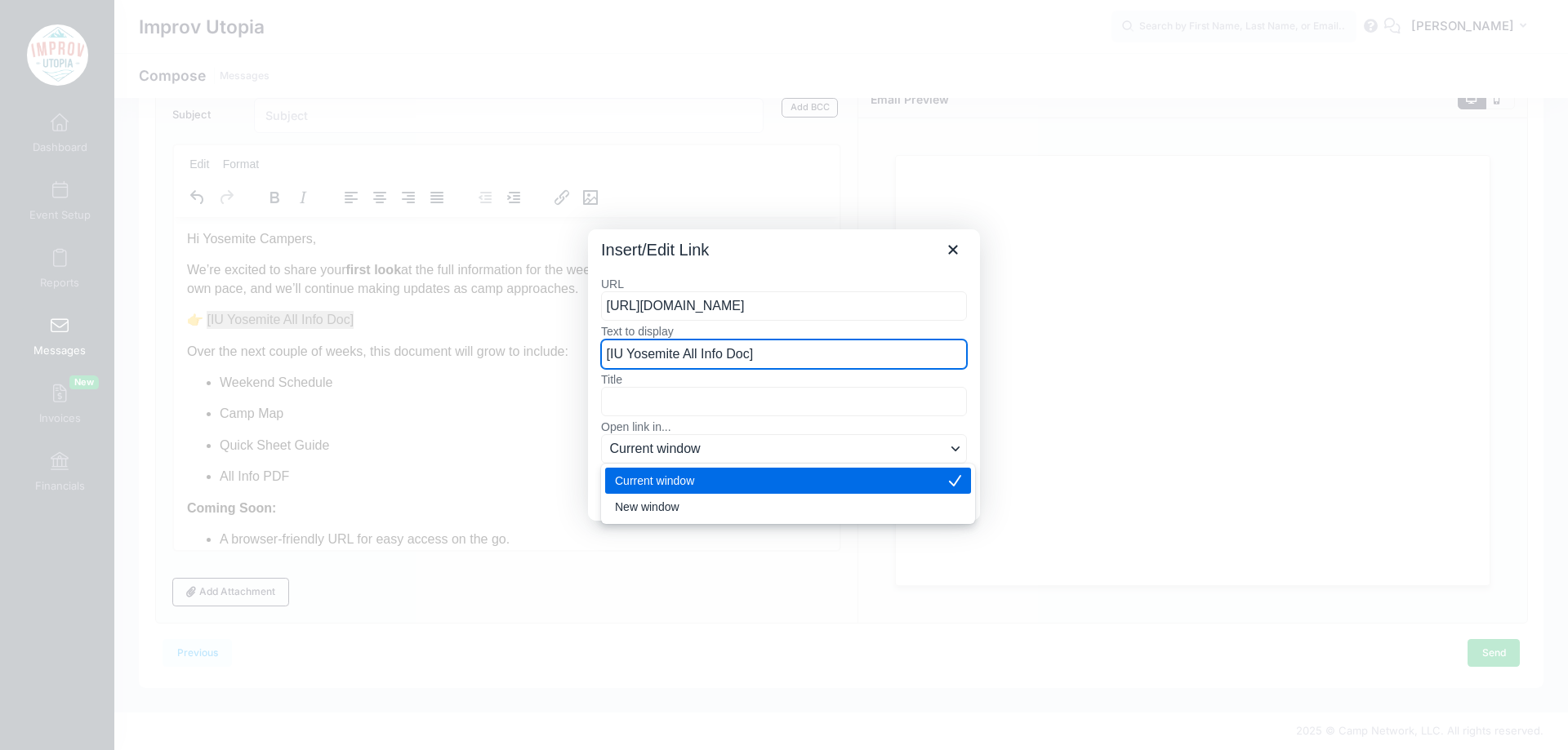
click at [611, 352] on input "[IU Yosemite All Info Doc]" at bounding box center [784, 354] width 366 height 29
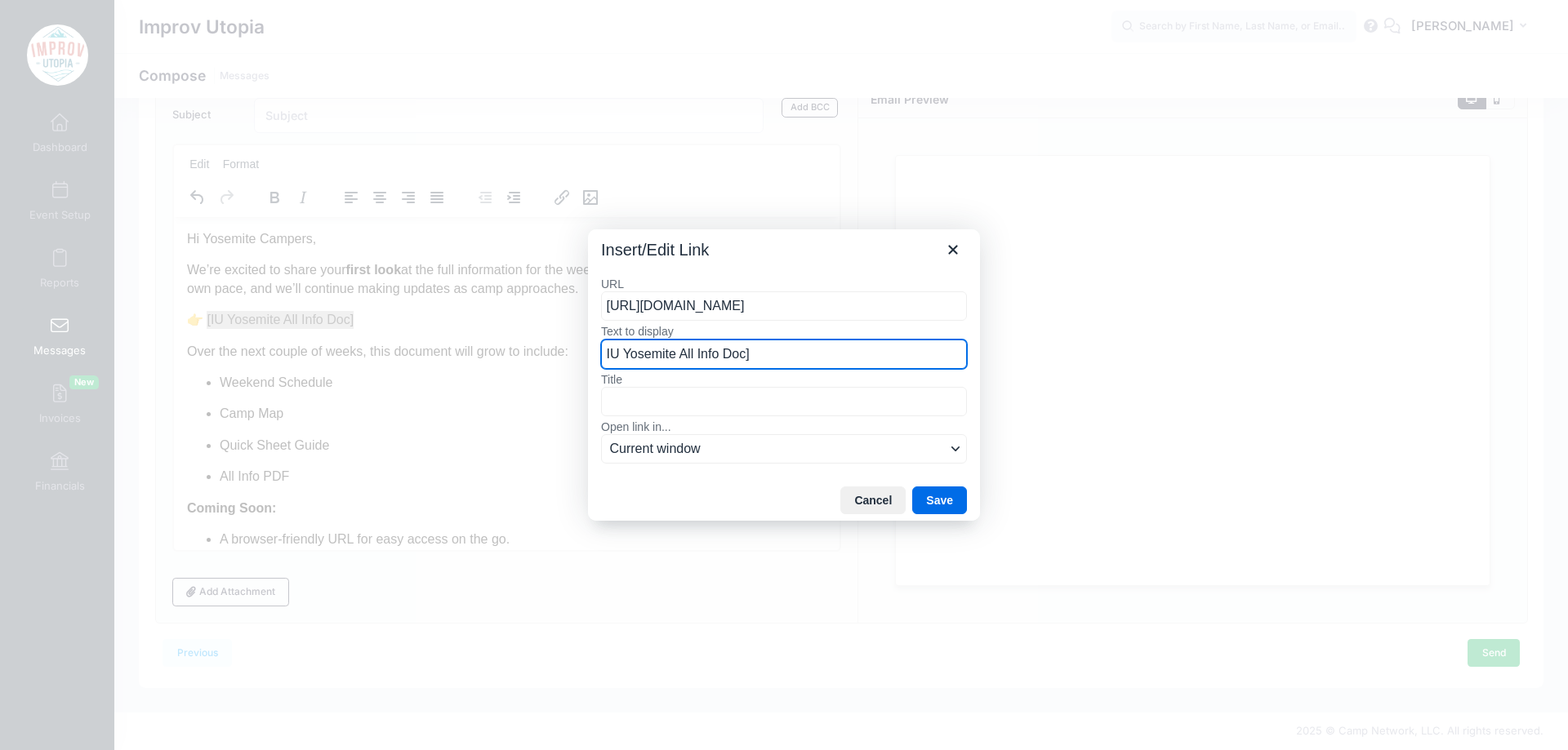
click at [781, 362] on input "IU Yosemite All Info Doc]" at bounding box center [784, 354] width 366 height 29
type input "IU Yosemite All Info Doc"
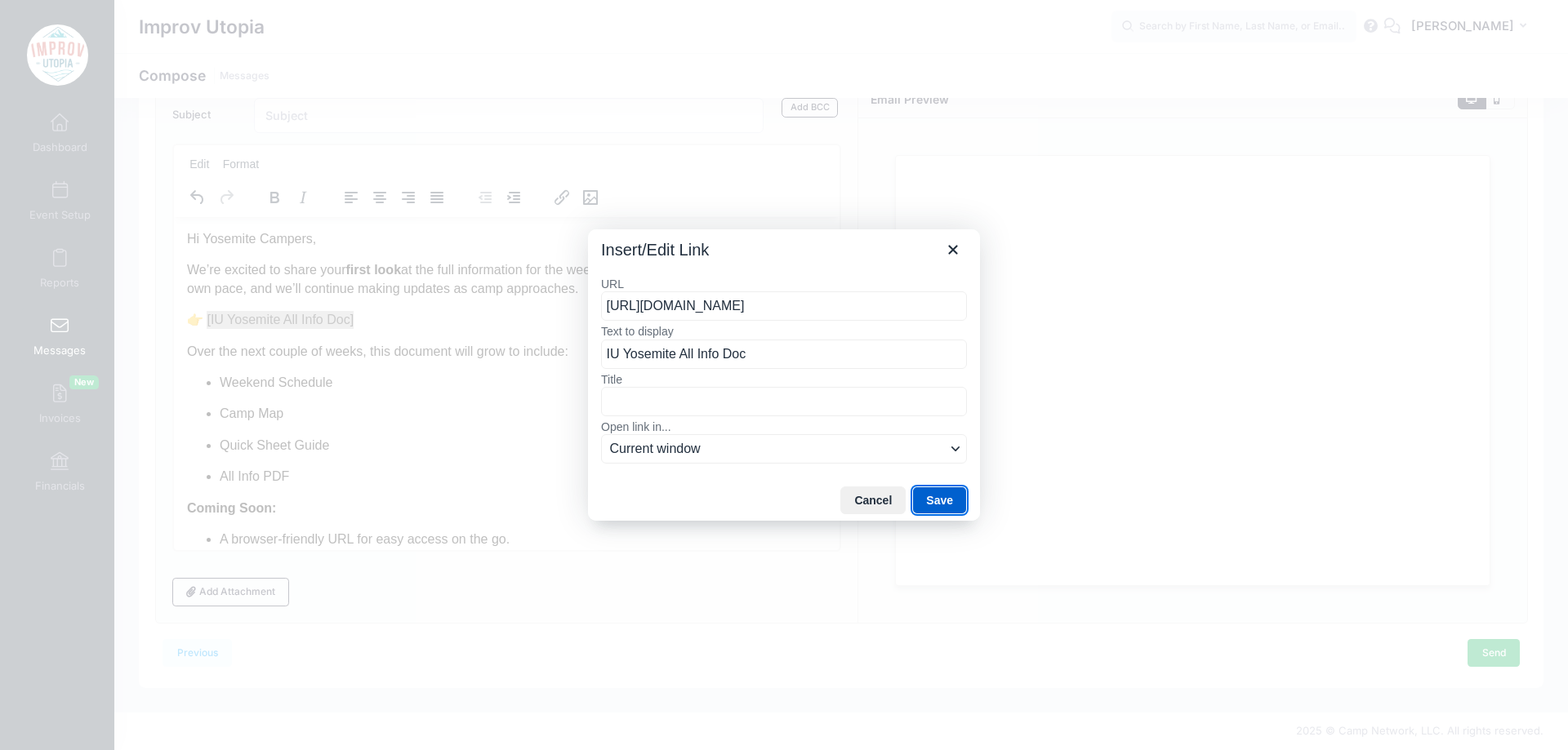
click at [944, 498] on button "Save" at bounding box center [939, 500] width 55 height 28
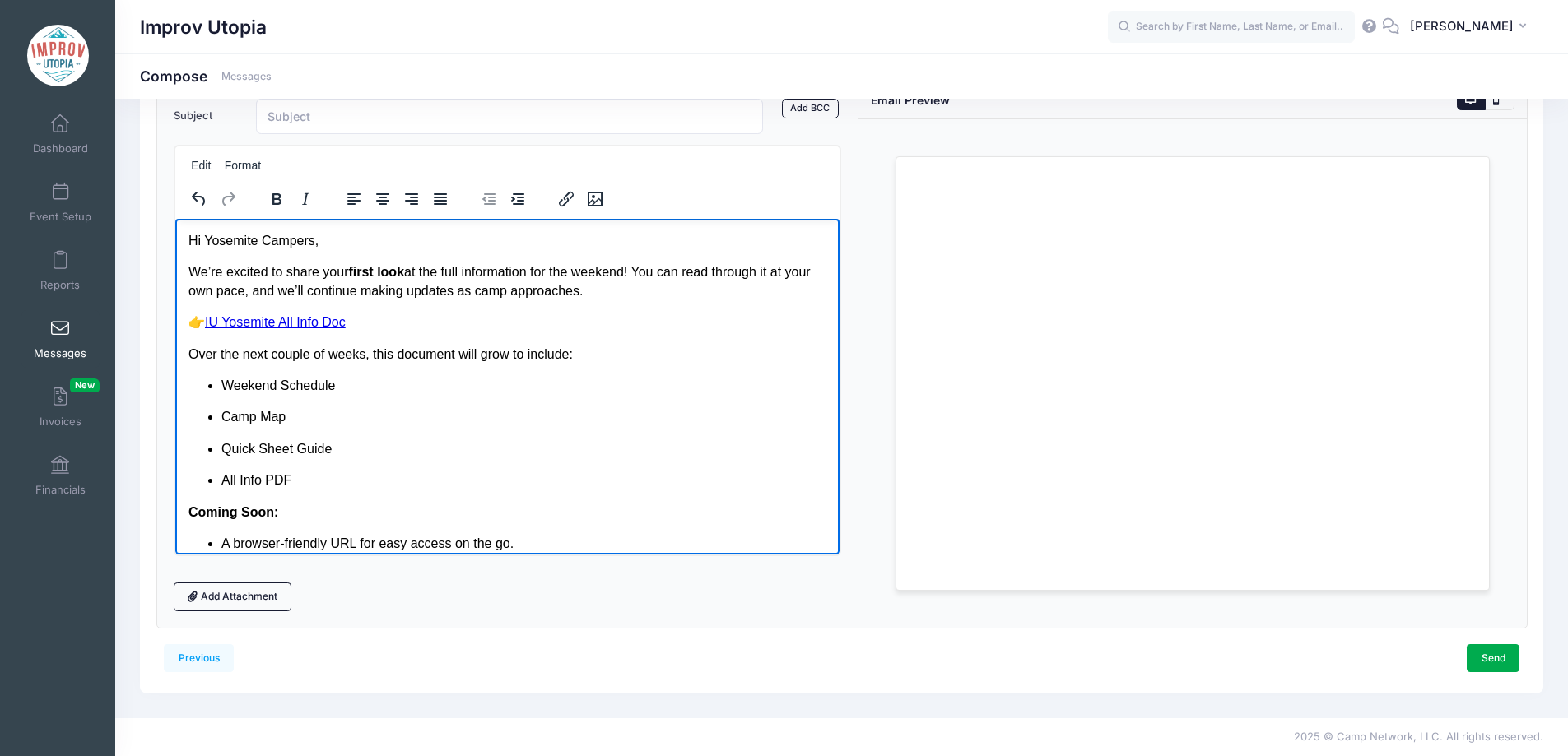
click at [209, 323] on link "IU Yosemite All Info Doc" at bounding box center [274, 321] width 141 height 14
click at [401, 318] on p "👉 IU Yosemite All Info Doc" at bounding box center [507, 321] width 638 height 18
click at [495, 372] on body "Hi Yosemite Campers, We’re excited to share your first look at the full informa…" at bounding box center [507, 466] width 638 height 472
click at [411, 396] on ul "Weekend Schedule Camp Map Quick Sheet Guide All Info PDF" at bounding box center [507, 433] width 638 height 113
click at [476, 386] on p "Weekend Schedule" at bounding box center [524, 384] width 606 height 18
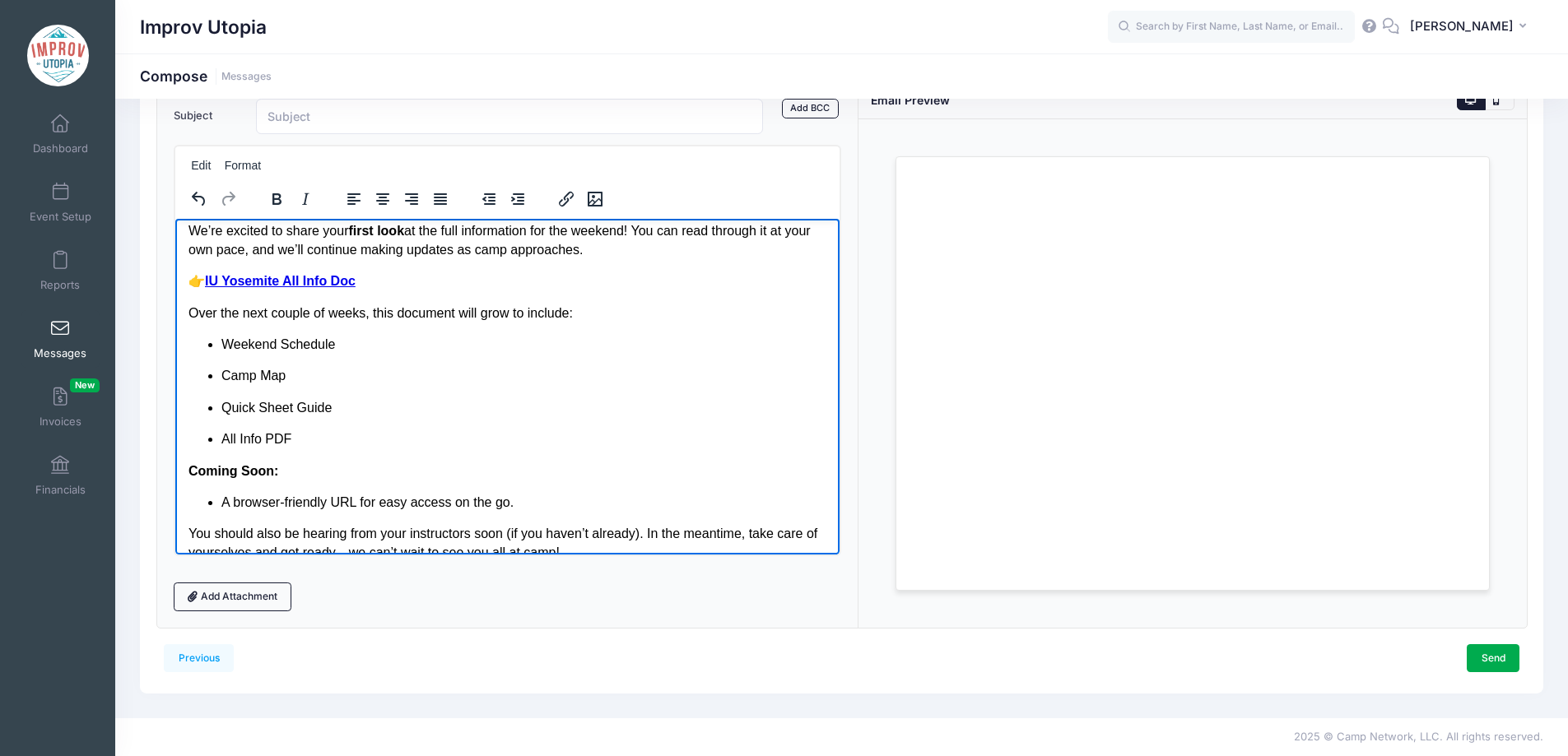
scroll to position [42, 0]
click at [222, 344] on p "Weekend Schedule" at bounding box center [524, 343] width 606 height 18
click at [406, 412] on p "Quick Sheet Guide" at bounding box center [524, 406] width 606 height 18
click at [365, 434] on p "All Info PDF" at bounding box center [524, 438] width 606 height 18
drag, startPoint x: 370, startPoint y: 315, endPoint x: 590, endPoint y: 321, distance: 220.1
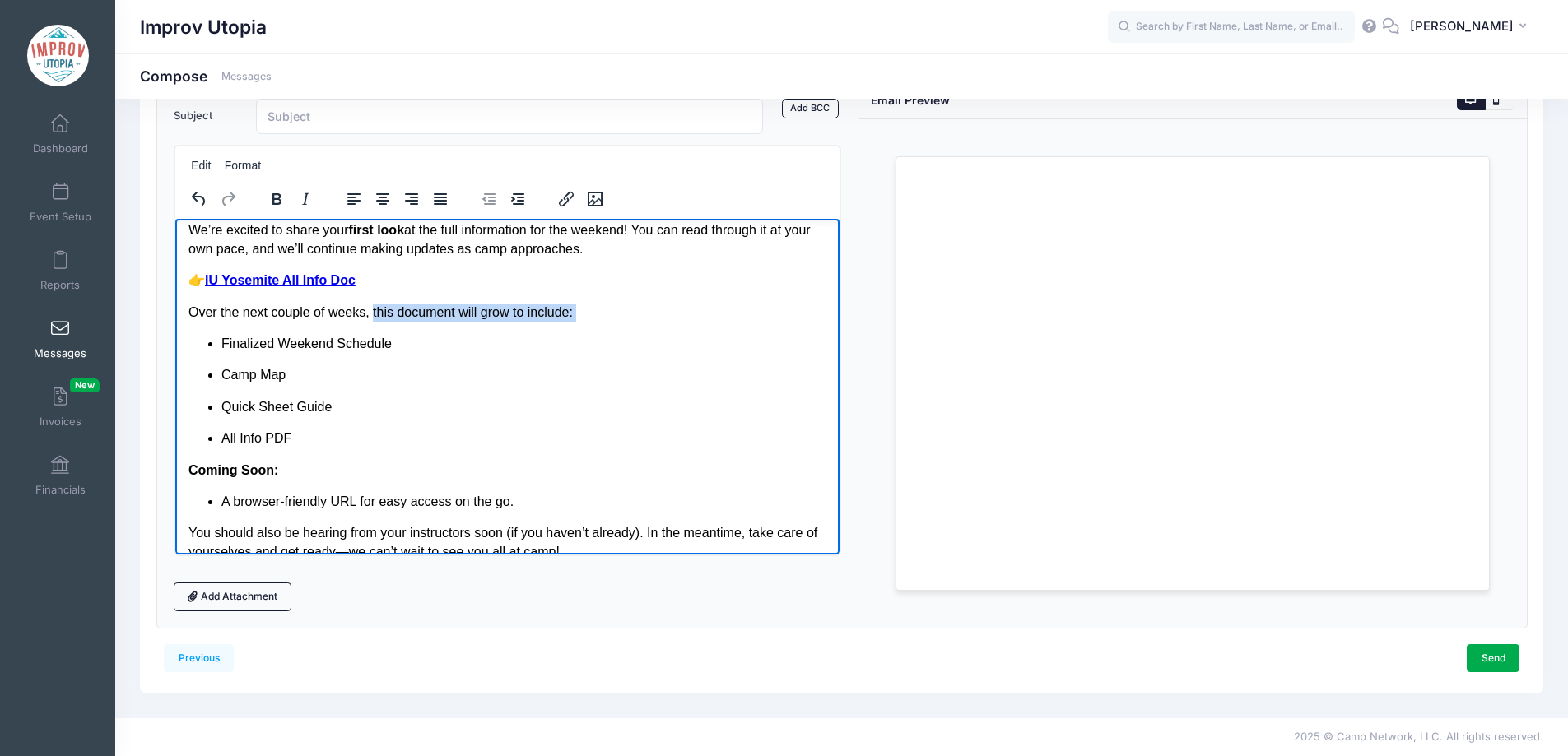
click at [590, 321] on body "Hi Yosemite Campers, We’re excited to share your first look at the full informa…" at bounding box center [507, 425] width 638 height 472
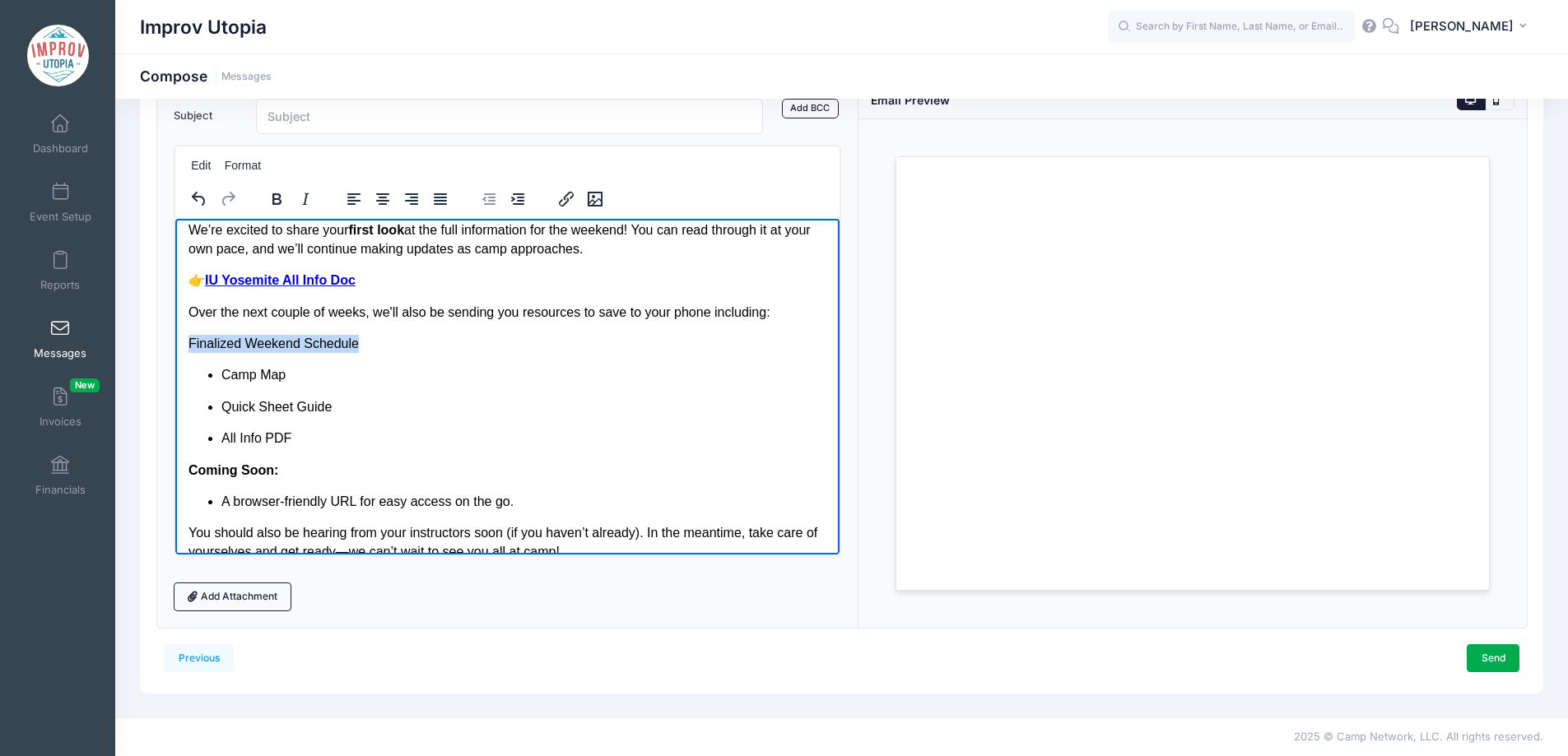
click at [402, 325] on body "Hi Yosemite Campers, We’re excited to share your first look at the full informa…" at bounding box center [507, 425] width 638 height 472
click at [221, 381] on p "Camp Map" at bounding box center [524, 374] width 606 height 18
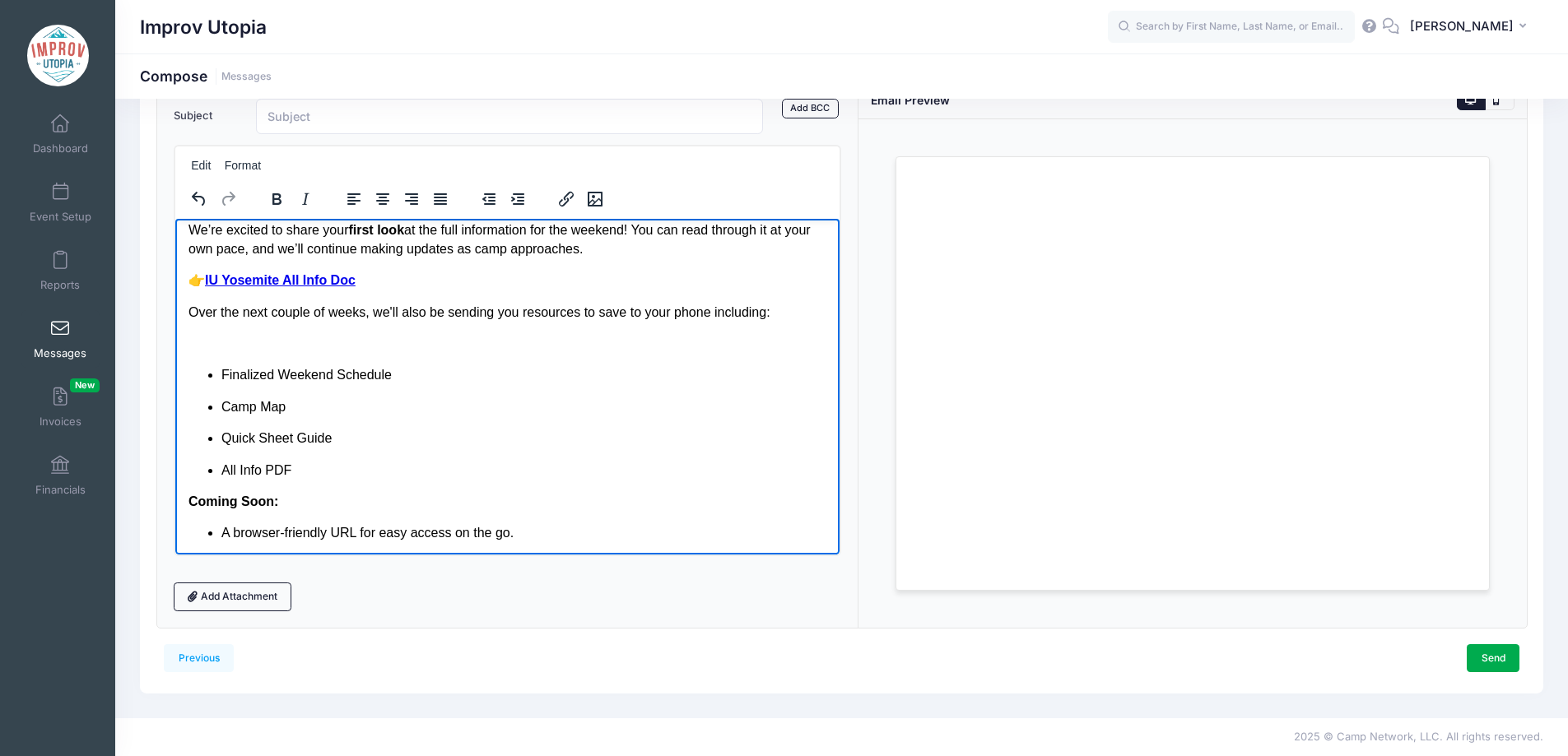
click at [192, 346] on p "Rich Text Area. Press ALT-0 for help." at bounding box center [507, 343] width 638 height 18
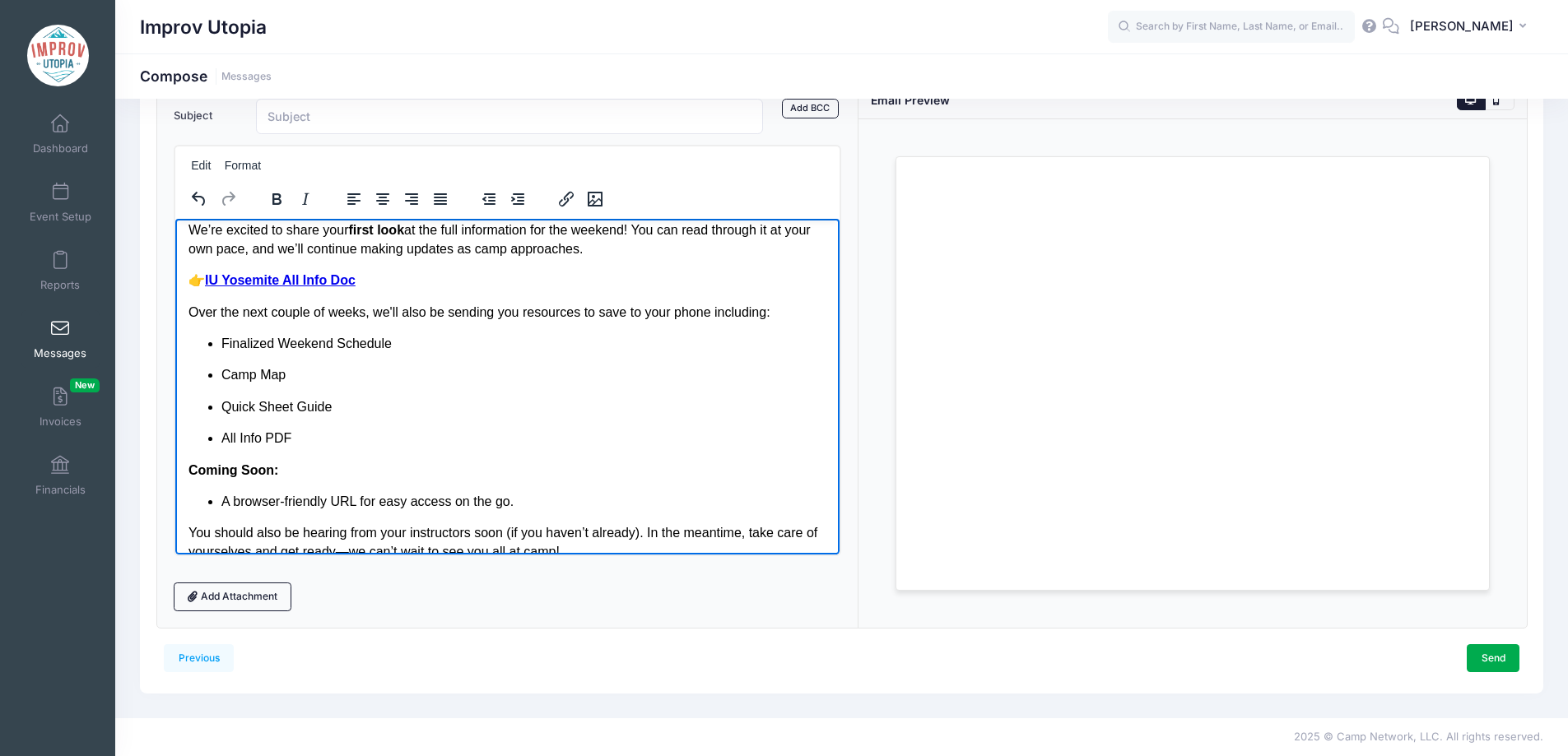
click at [242, 347] on li "Finalized Weekend Schedule" at bounding box center [524, 343] width 606 height 18
click at [349, 345] on li "Weekend Schedule" at bounding box center [524, 343] width 606 height 18
click at [338, 379] on p "Camp Map" at bounding box center [524, 374] width 606 height 18
click at [360, 423] on ul "Weekend Schedule Sheet Camp Map Quick Sheet Guide All Info PDF" at bounding box center [507, 391] width 638 height 113
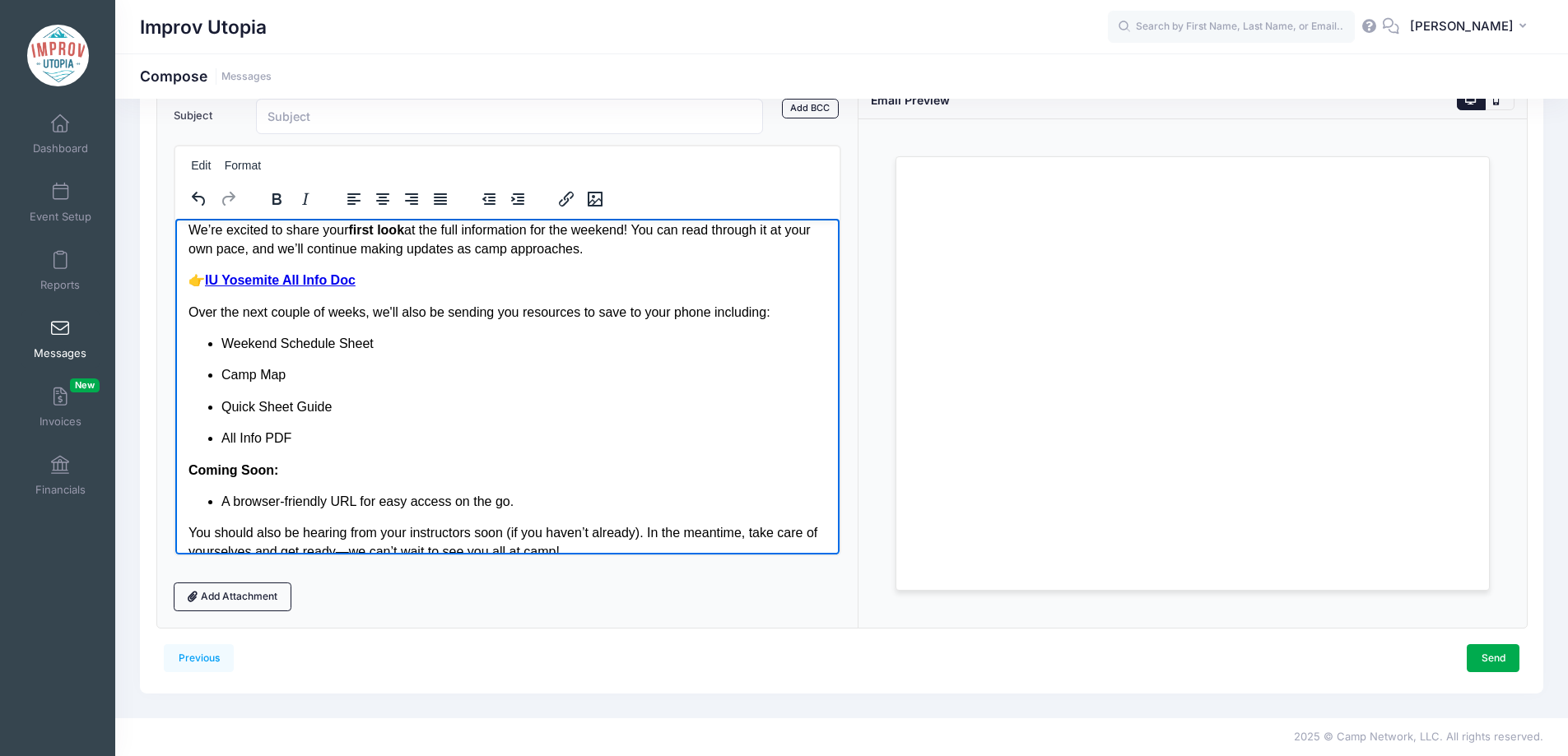
click at [256, 410] on p "Quick Sheet Guide" at bounding box center [524, 406] width 606 height 18
click at [400, 452] on body "Hi Yosemite Campers, We’re excited to share your first look at the full informa…" at bounding box center [507, 425] width 638 height 472
click at [331, 414] on p "Quick Info Sheet Guide" at bounding box center [524, 406] width 606 height 18
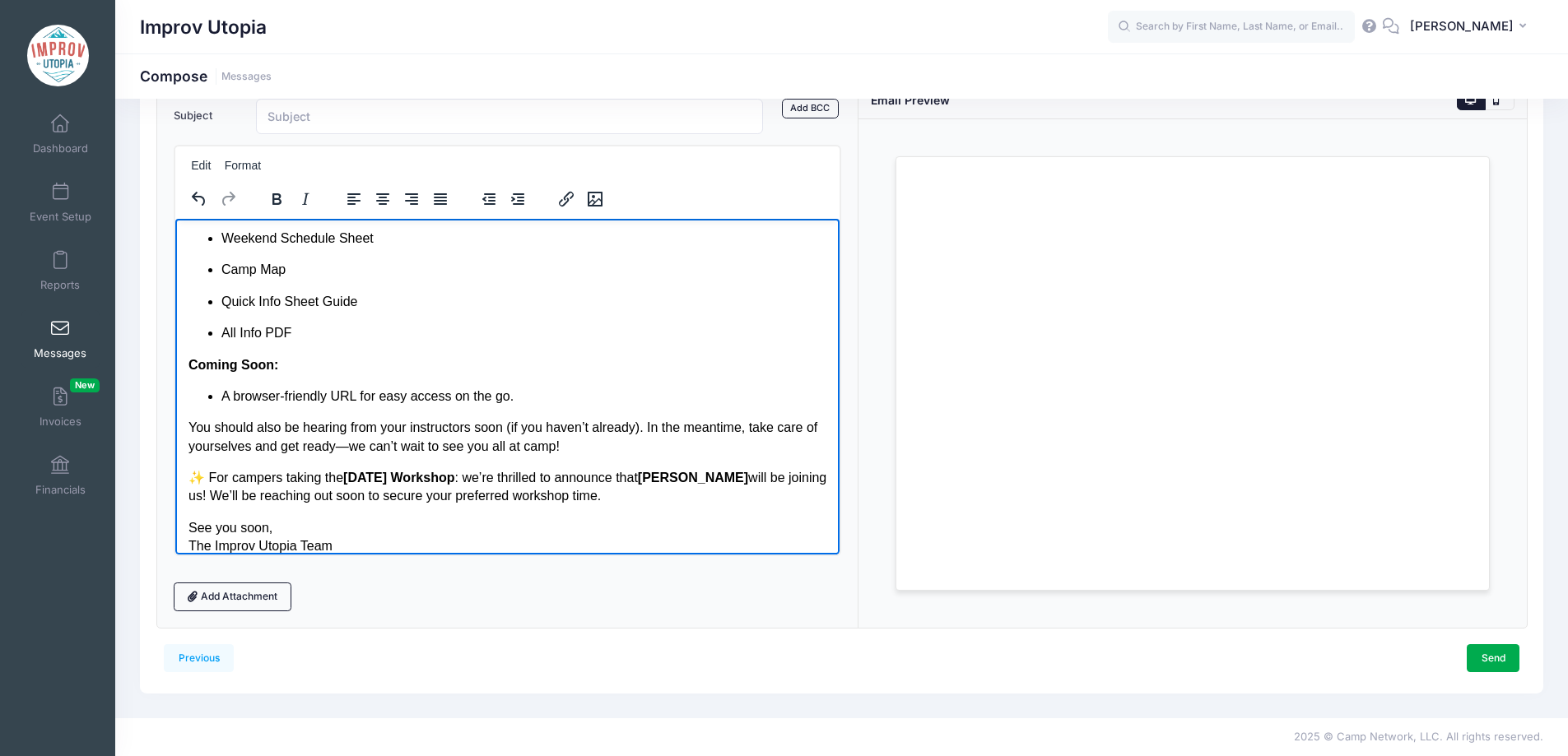
scroll to position [155, 0]
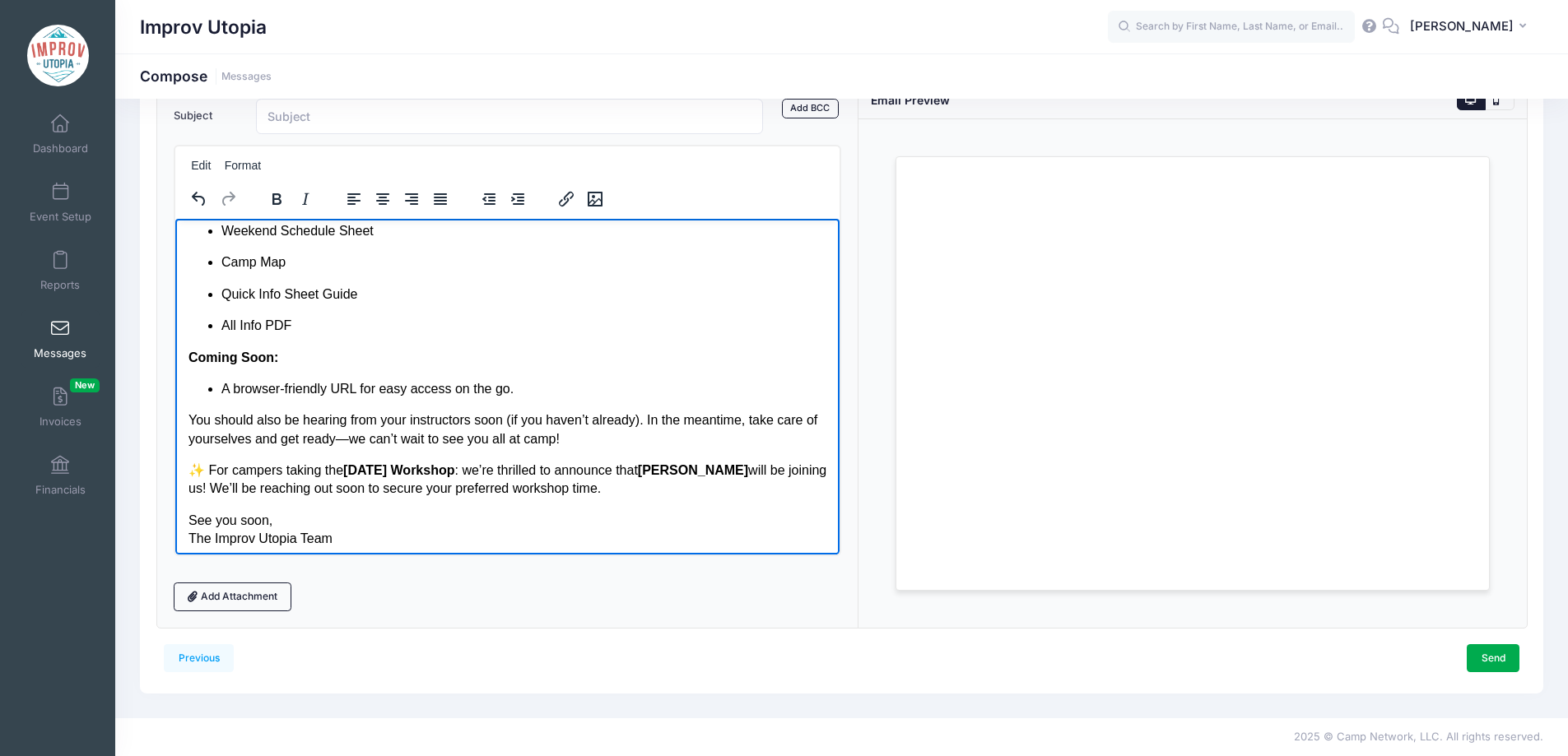
click at [188, 361] on strong "Coming Soon:" at bounding box center [233, 356] width 90 height 14
click at [543, 388] on p "A browser-friendly URL for easy access on the go." at bounding box center [524, 388] width 606 height 18
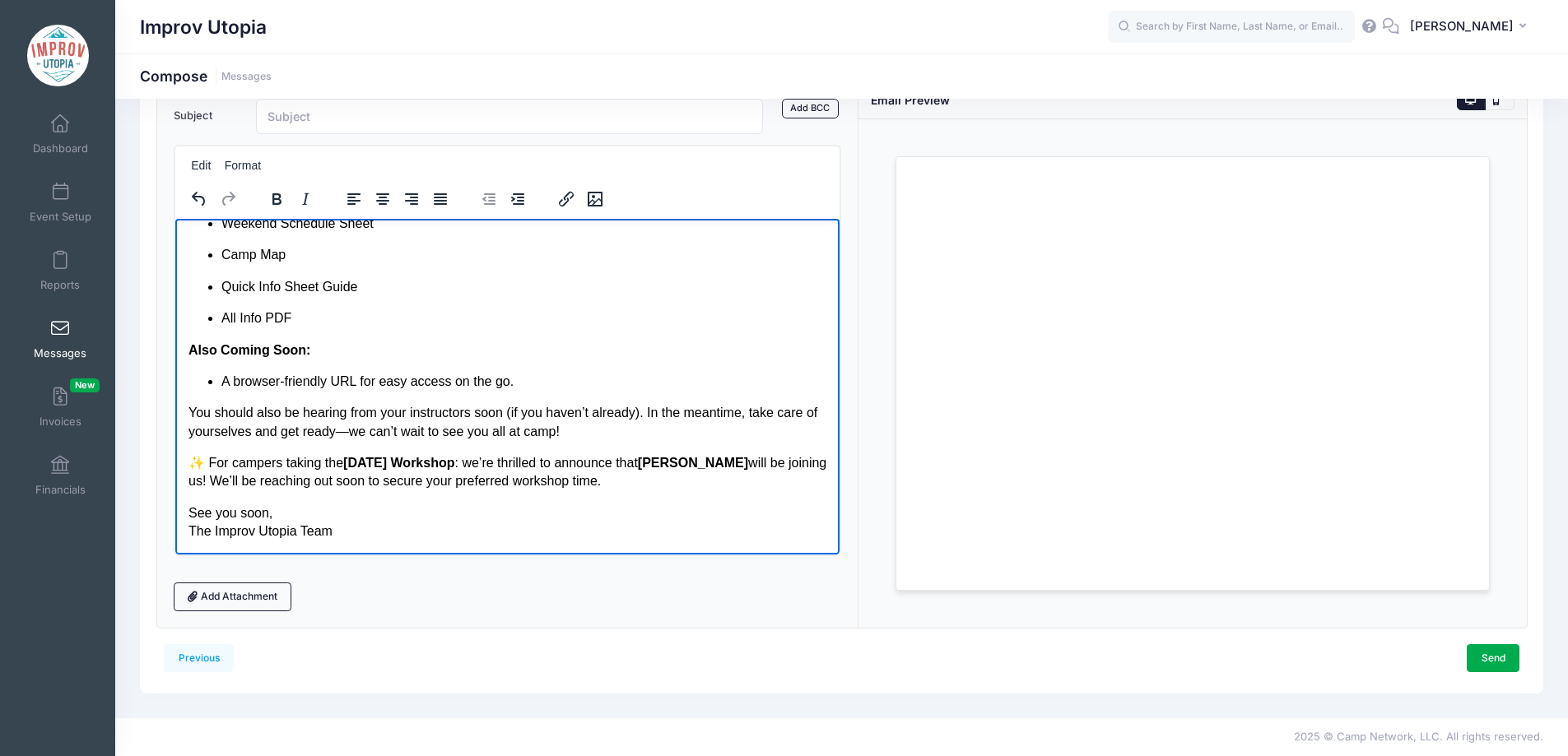
click at [362, 432] on p "You should also be hearing from your instructors soon (if you haven’t already).…" at bounding box center [507, 422] width 638 height 37
click at [209, 463] on p "✨ For campers taking the Saturday Workshop : we’re thrilled to announce that Di…" at bounding box center [507, 472] width 638 height 37
click at [656, 477] on p "For campers taking the Saturday Workshop : we’re thrilled to announce that Dian…" at bounding box center [507, 472] width 638 height 37
click at [637, 459] on strong "Diana Brown" at bounding box center [671, 462] width 110 height 14
click at [715, 463] on p "For campers taking the Saturday Workshop : we’re thrilled to announce that Dian…" at bounding box center [507, 472] width 638 height 37
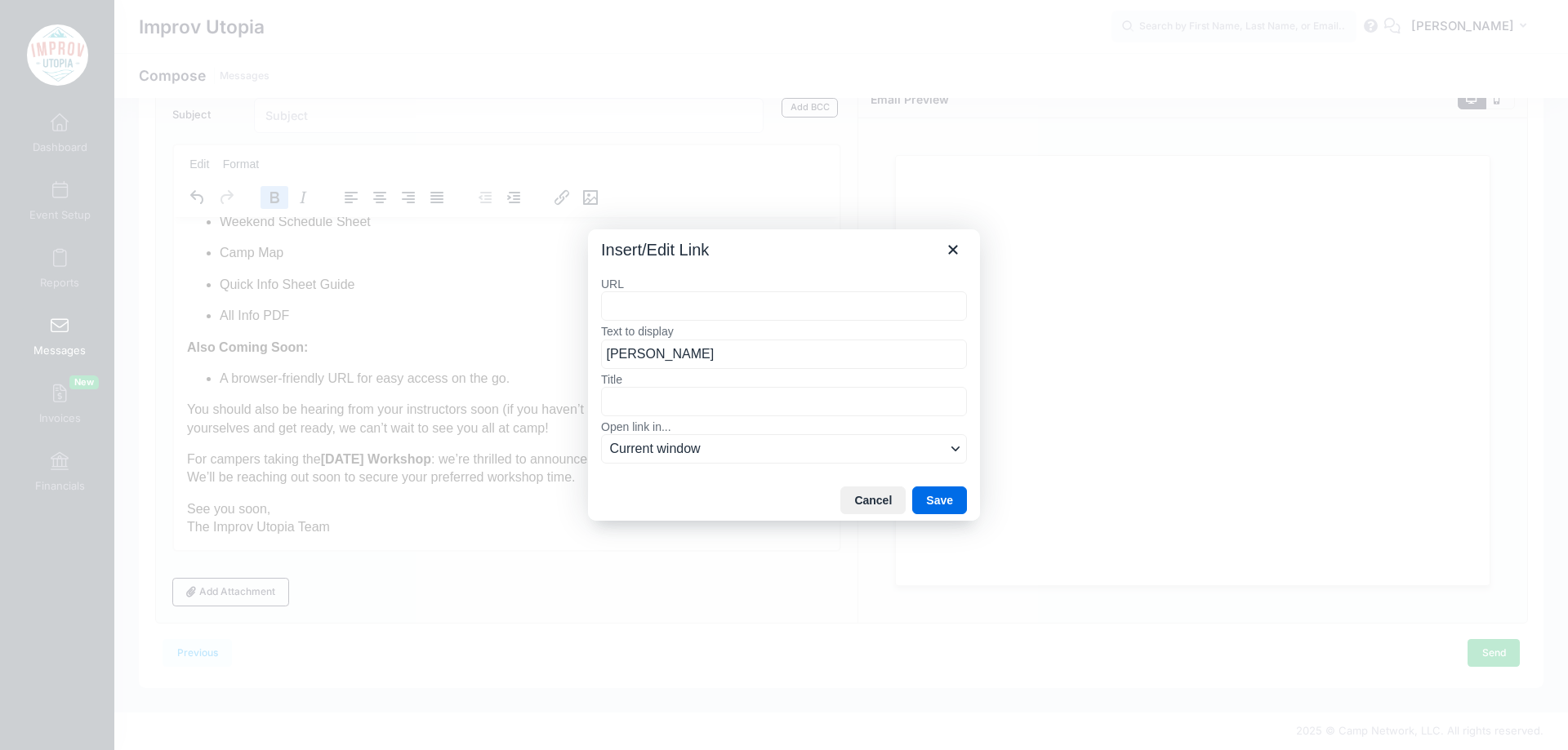
type input "https://improvutopia.org/instructors/dianabrown-yose"
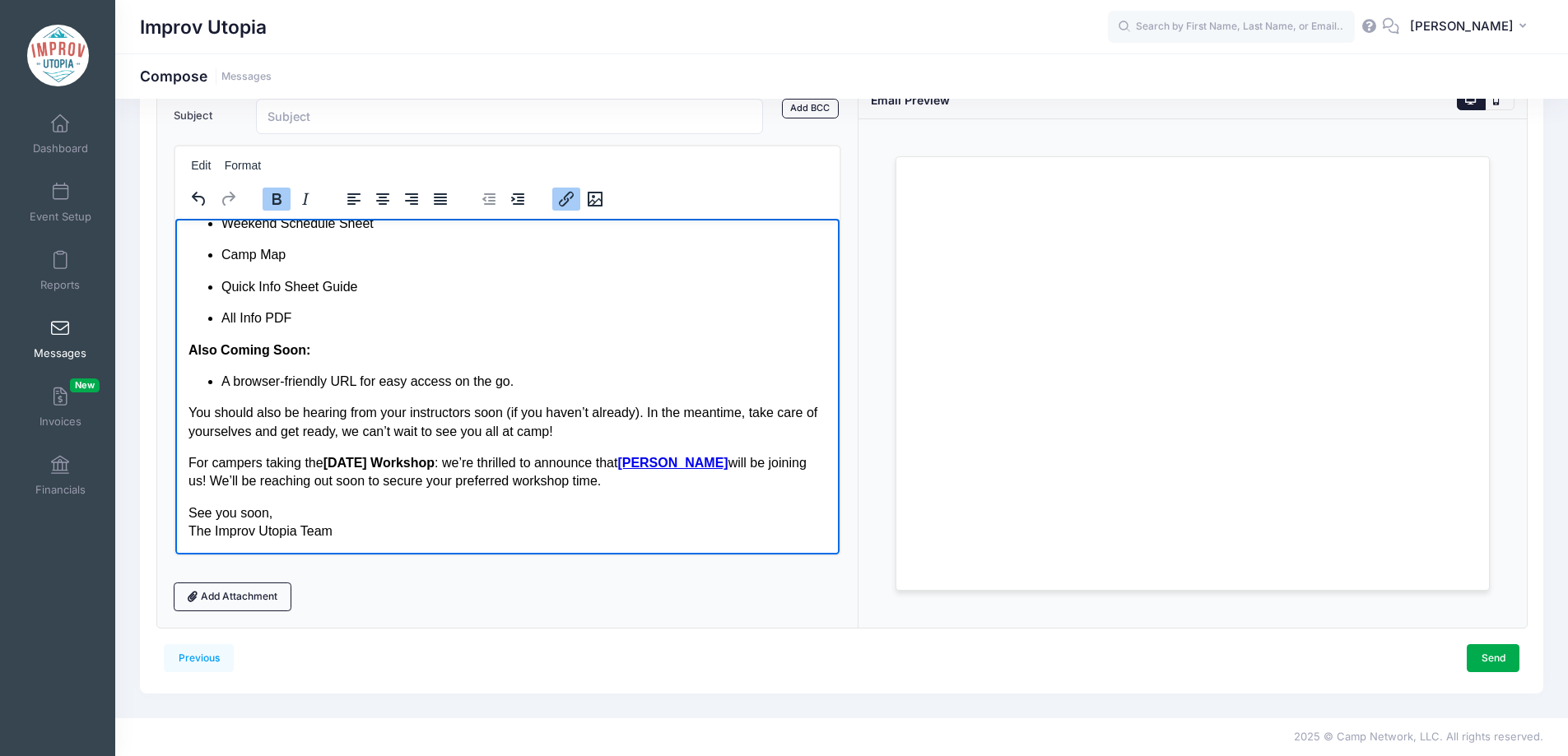
click at [664, 494] on body "Hi Yosemite Campers, We’re excited to share your first look at the full informa…" at bounding box center [507, 305] width 638 height 472
click at [593, 540] on p "See you soon, The Improv Utopia Team" at bounding box center [507, 522] width 638 height 37
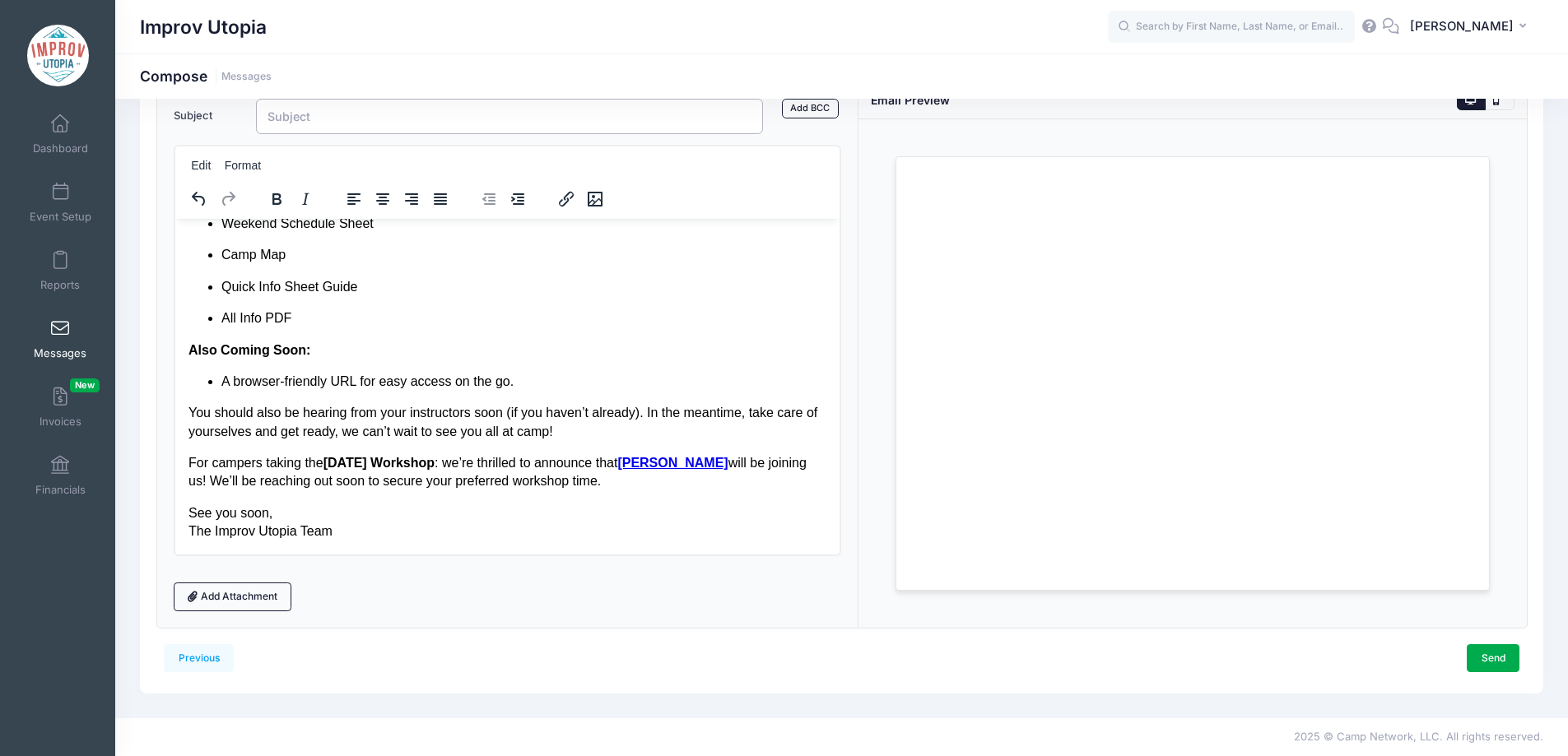
click at [381, 118] on input "Subject" at bounding box center [510, 117] width 508 height 36
click at [437, 125] on input "Your First Look at IU Yosemite Info!" at bounding box center [510, 117] width 508 height 36
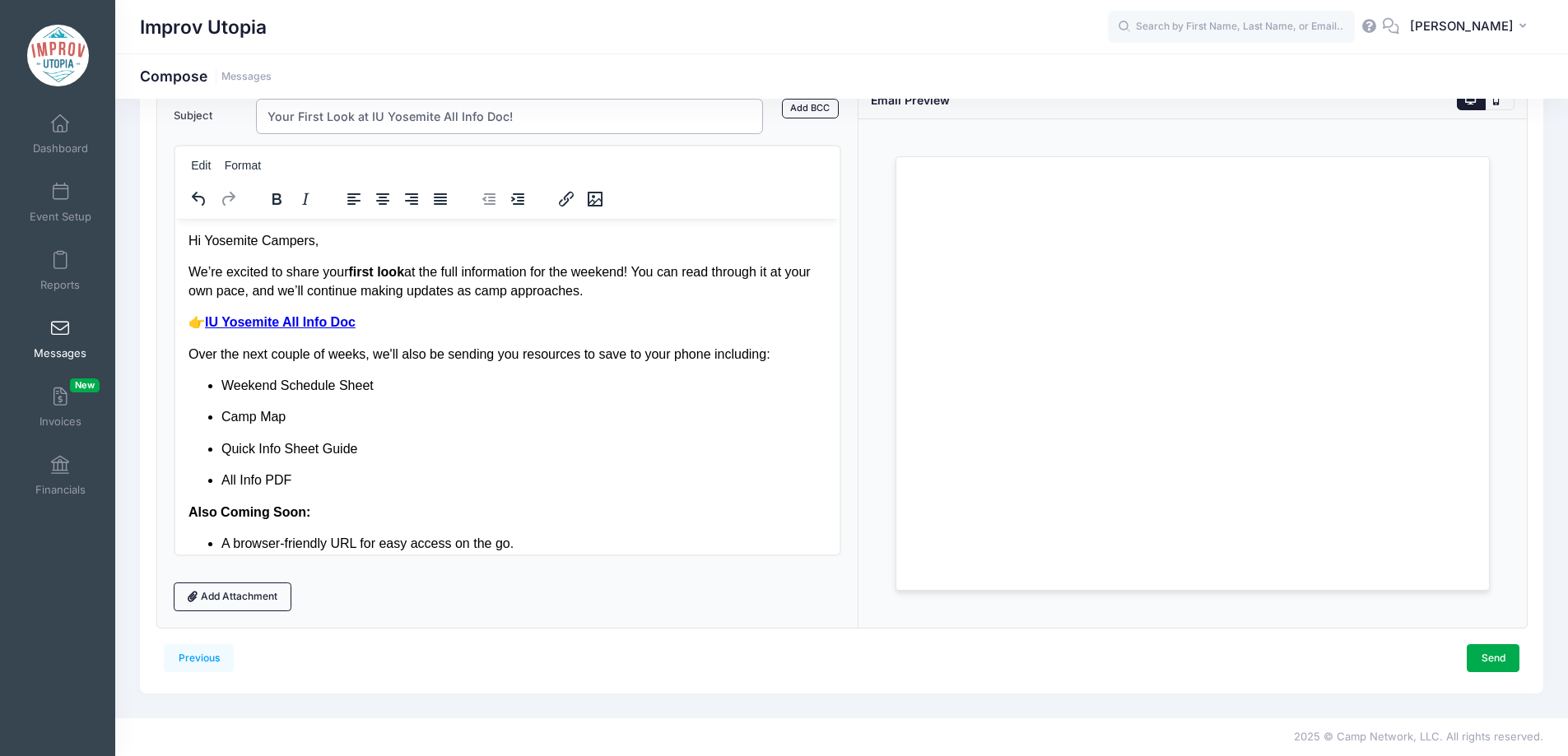
type input "Your First Look at IU Yosemite All Info Doc!"
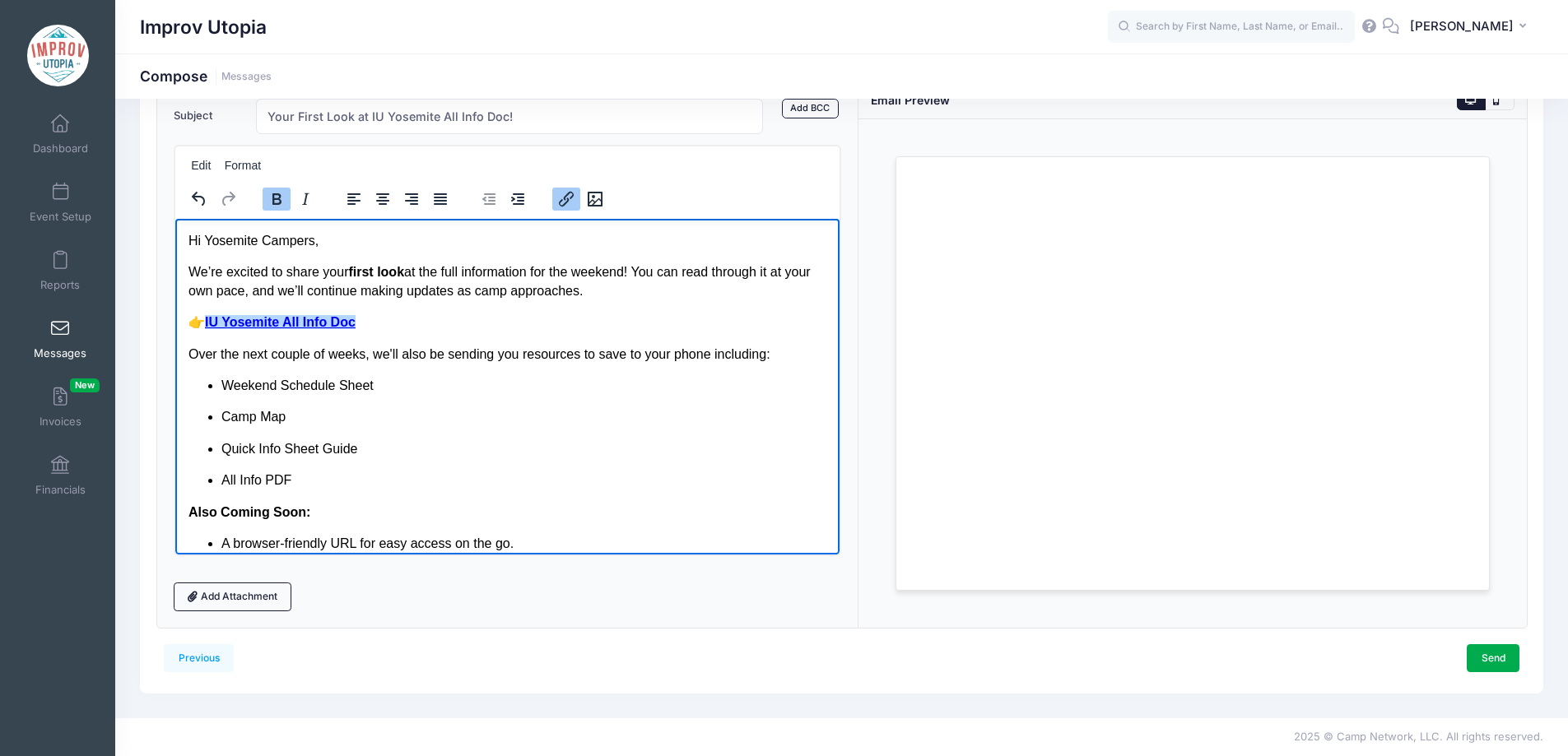
click at [689, 310] on body "Hi Yosemite Campers, We’re excited to share your first look at the full informa…" at bounding box center [507, 466] width 638 height 472
click at [663, 296] on p "We’re excited to share your first look at the full information for the weekend!…" at bounding box center [507, 281] width 638 height 37
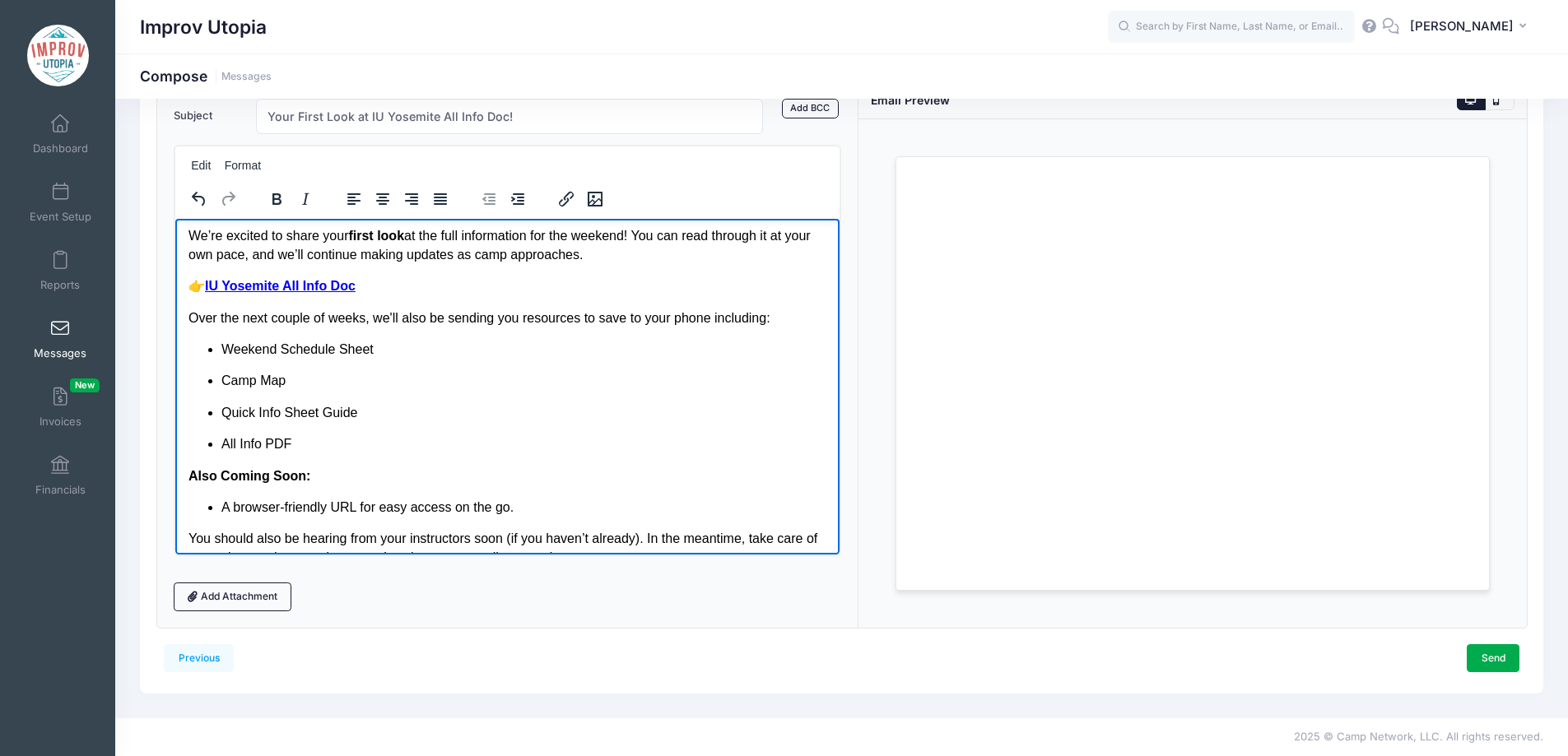
scroll to position [37, 0]
click at [592, 362] on ul "Weekend Schedule Sheet Camp Map Quick Info Sheet Guide All Info PDF" at bounding box center [507, 396] width 638 height 113
click at [523, 348] on li "Weekend Schedule Sheet" at bounding box center [524, 348] width 606 height 18
click at [704, 318] on p "Over the next couple of weeks, we'll also be sending you resources to save to y…" at bounding box center [507, 317] width 638 height 18
click at [478, 435] on p "All Info PDF" at bounding box center [524, 442] width 606 height 18
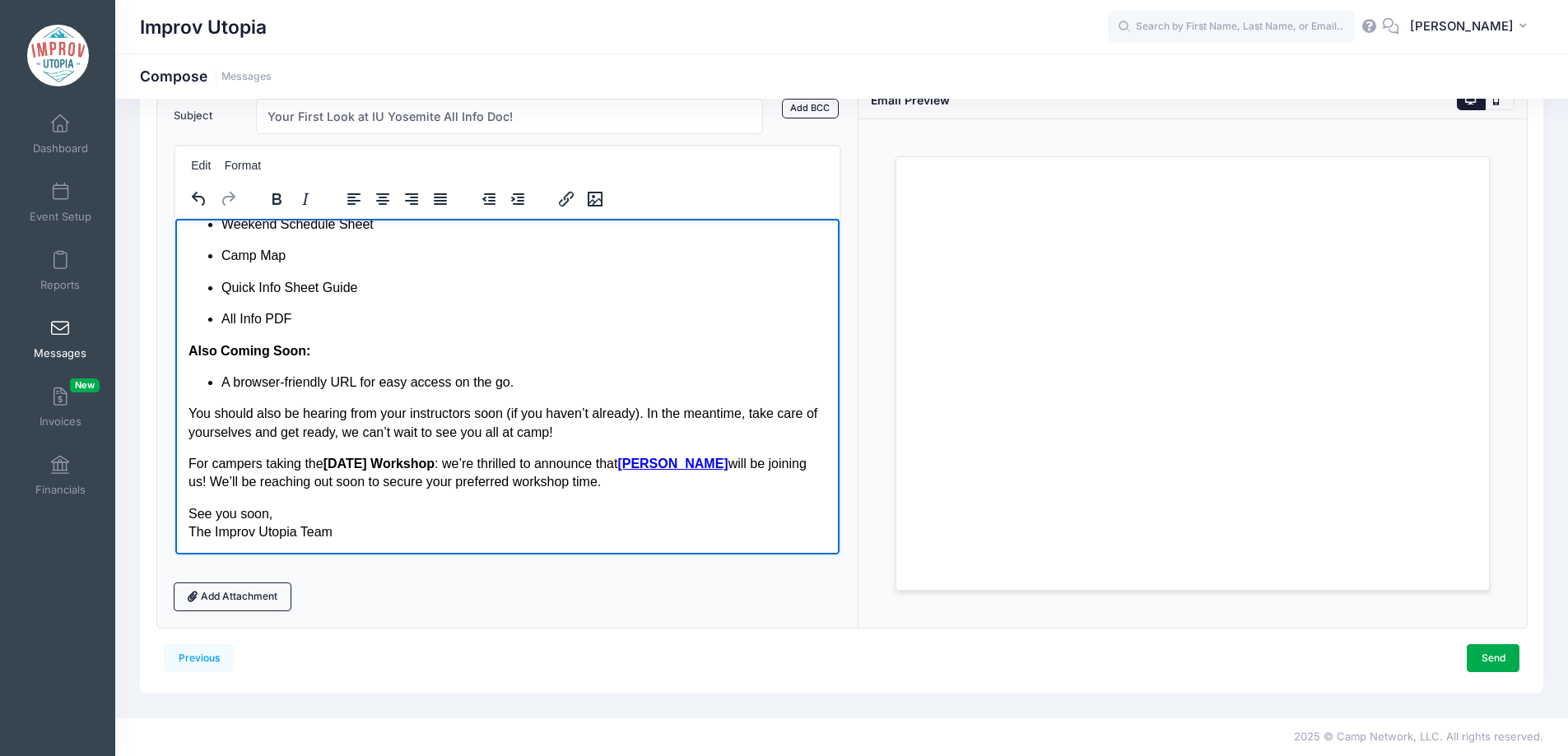
scroll to position [163, 0]
click at [462, 521] on p "See you soon, The Improv Utopia Team" at bounding box center [507, 522] width 638 height 37
click at [490, 542] on html "Hi Yosemite Campers, We’re excited to share your first look at the full informa…" at bounding box center [507, 305] width 665 height 498
click at [382, 464] on strong "Saturday Workshop" at bounding box center [378, 462] width 111 height 14
click at [683, 494] on body "Hi Yosemite Campers, We’re excited to share your first look at the full informa…" at bounding box center [507, 305] width 638 height 472
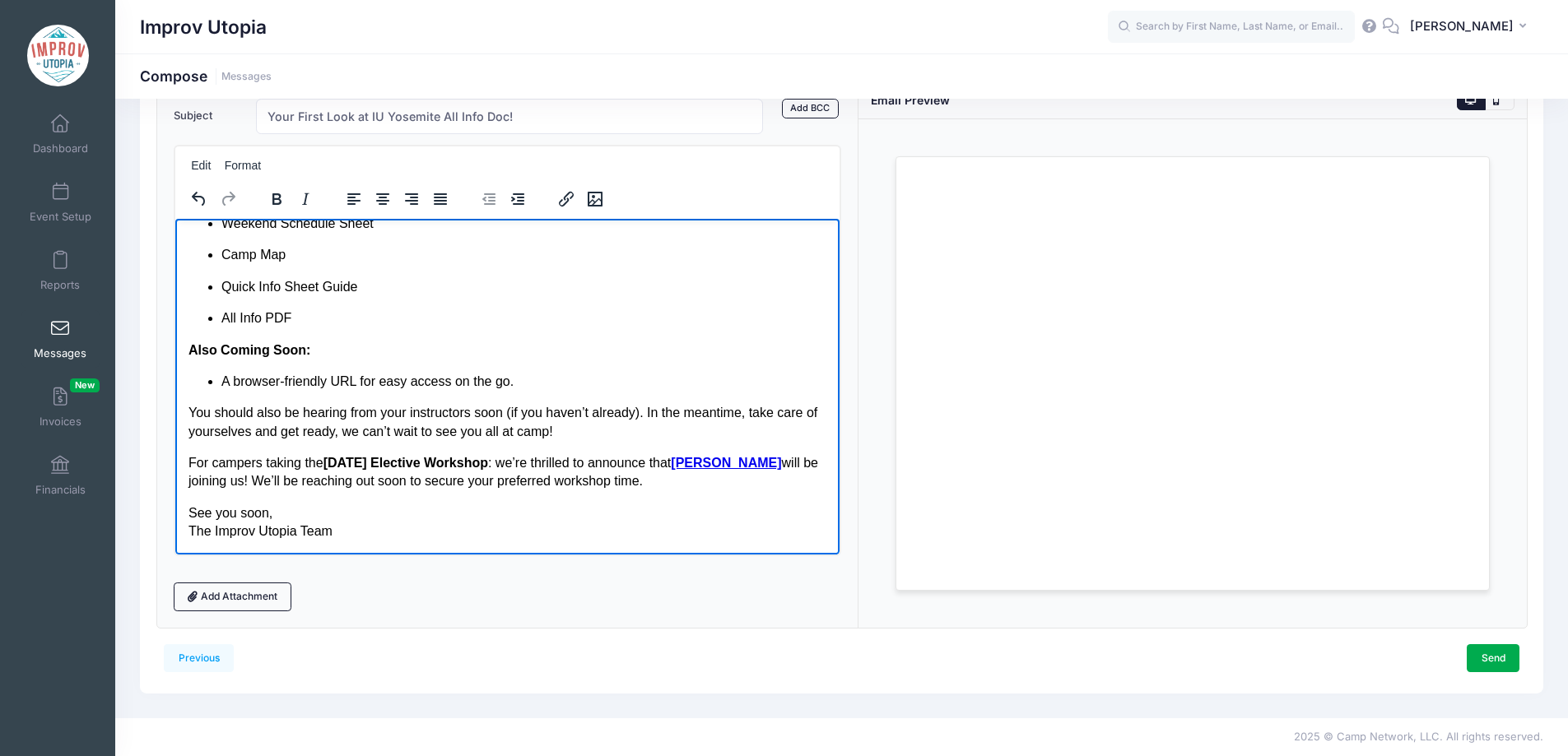
click at [653, 527] on p "See you soon, The Improv Utopia Team" at bounding box center [507, 522] width 638 height 37
click at [653, 483] on p "For campers taking the Saturday Elective Workshop : we’re thrilled to announce …" at bounding box center [507, 472] width 638 height 37
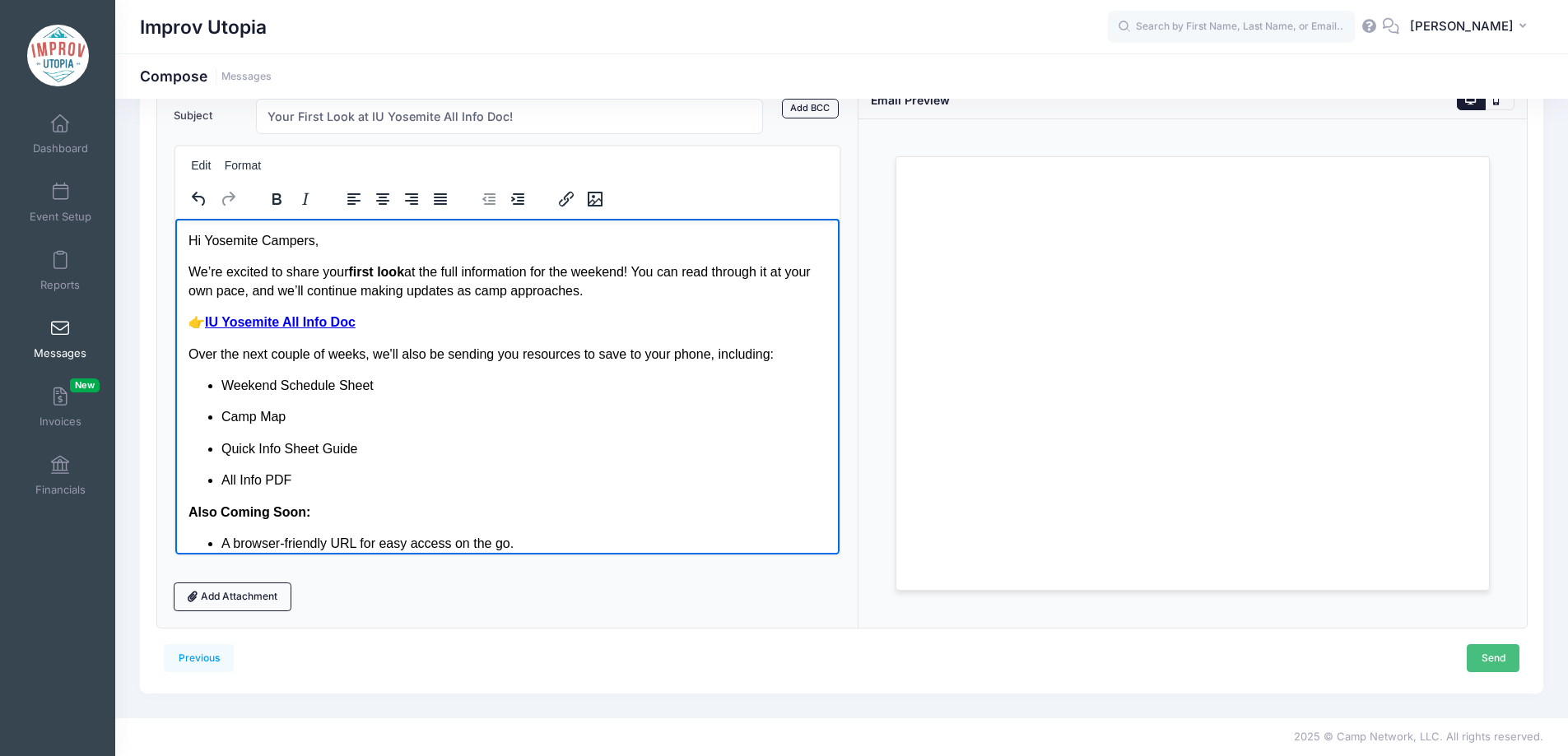
click at [1490, 661] on link "Send" at bounding box center [1493, 658] width 52 height 28
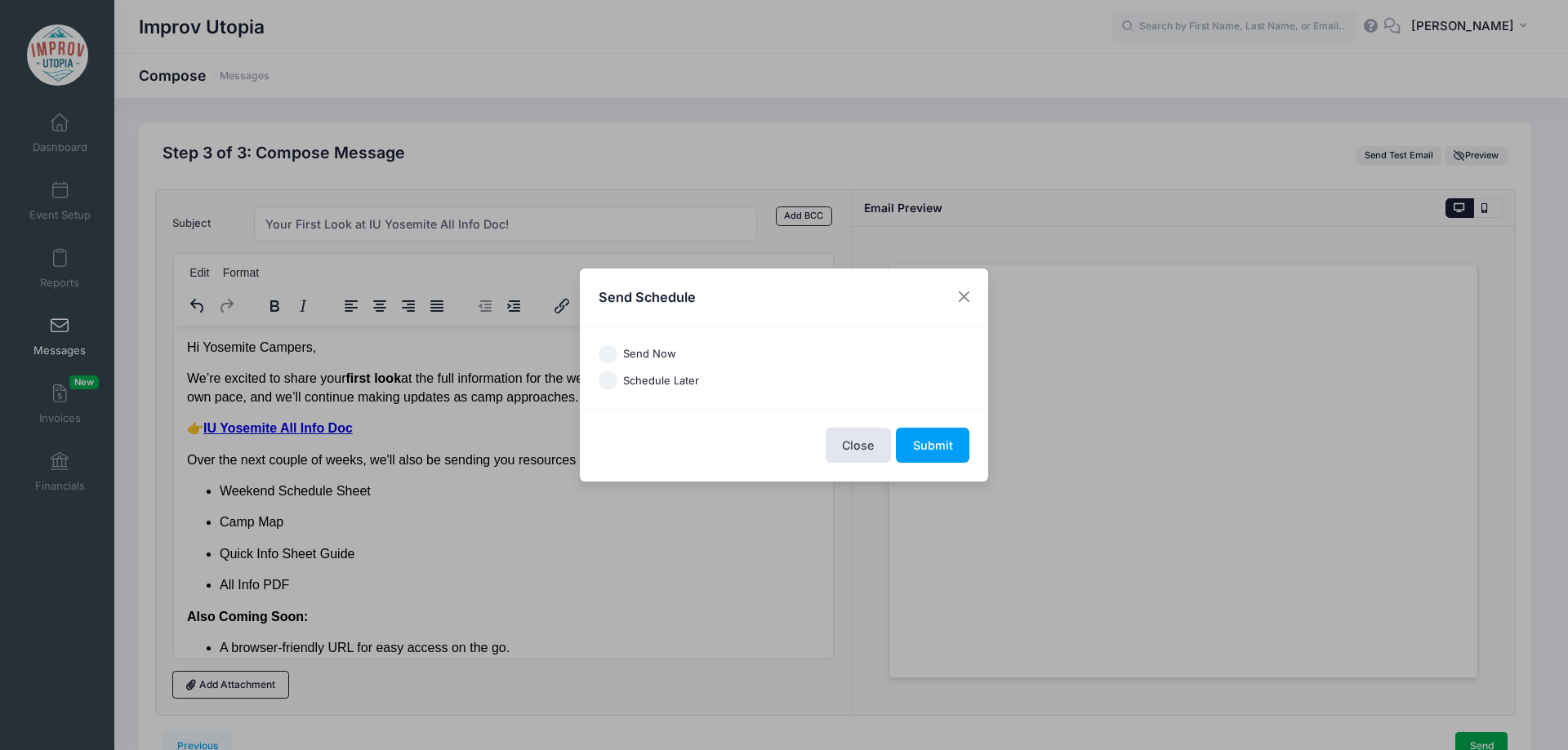
click at [623, 350] on label "Send Now" at bounding box center [649, 354] width 53 height 16
click at [617, 350] on input "Send Now" at bounding box center [608, 354] width 18 height 18
radio input "true"
click at [932, 447] on button "Submit" at bounding box center [932, 445] width 73 height 35
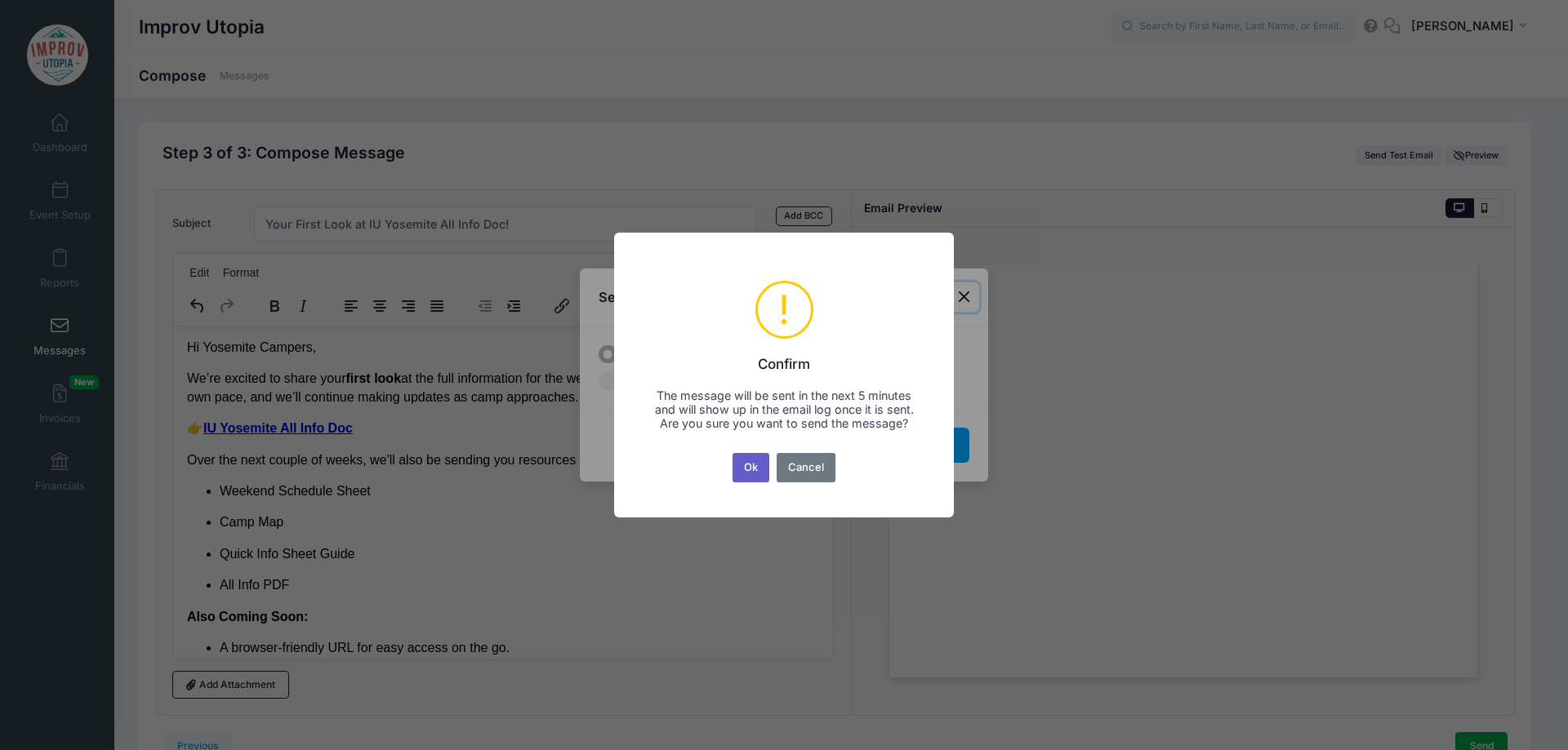
click at [753, 468] on button "Ok" at bounding box center [751, 468] width 38 height 29
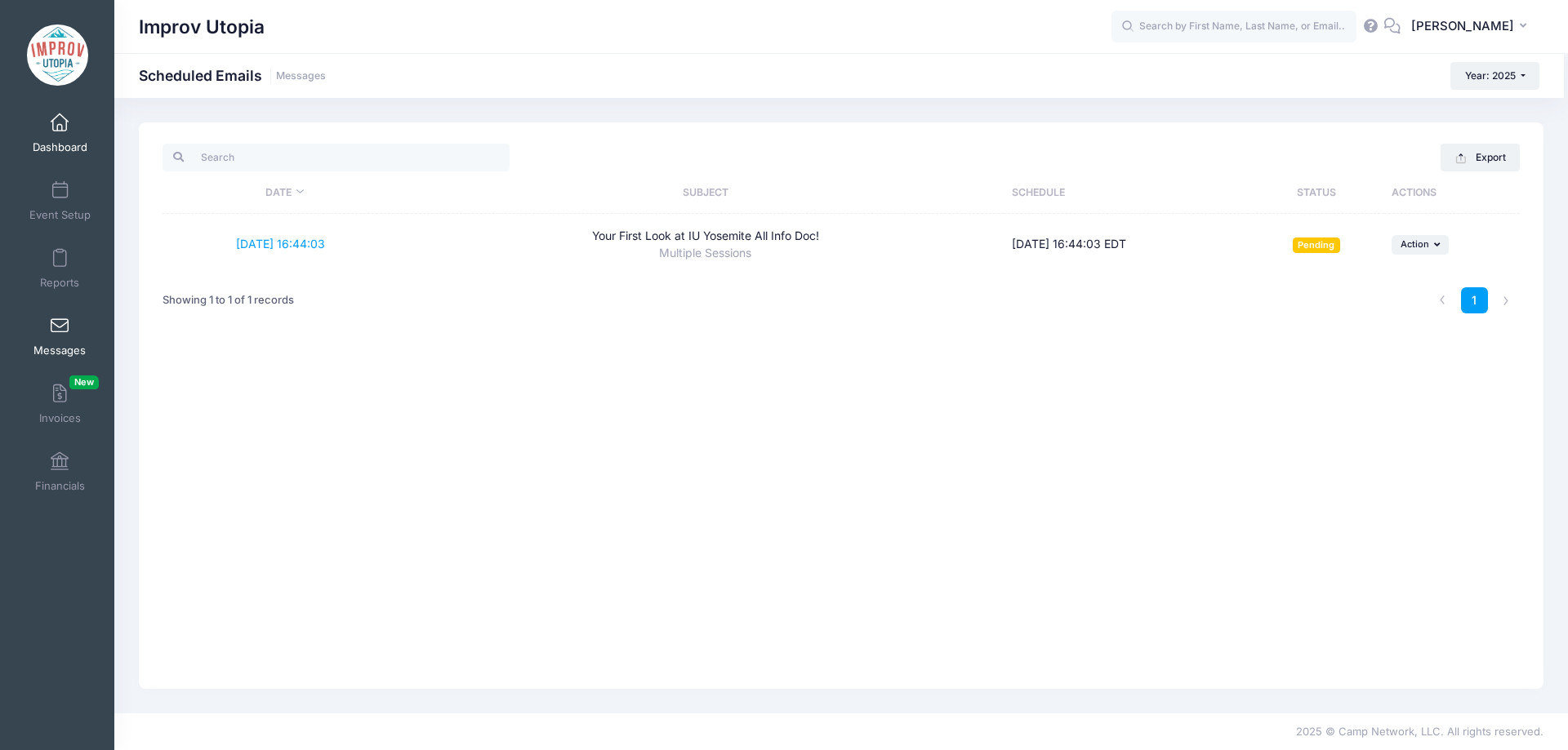
click at [60, 119] on span at bounding box center [60, 123] width 0 height 18
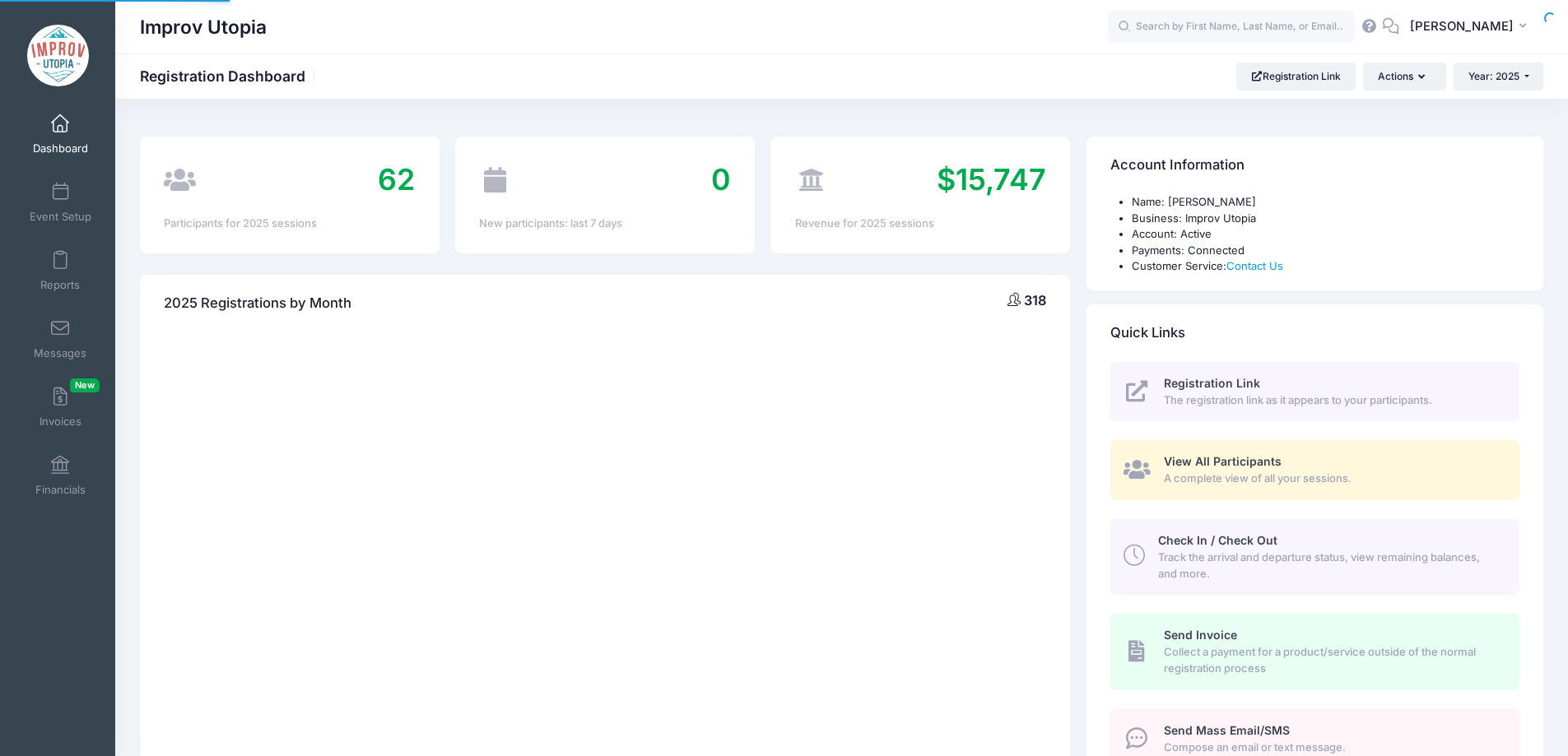
select select
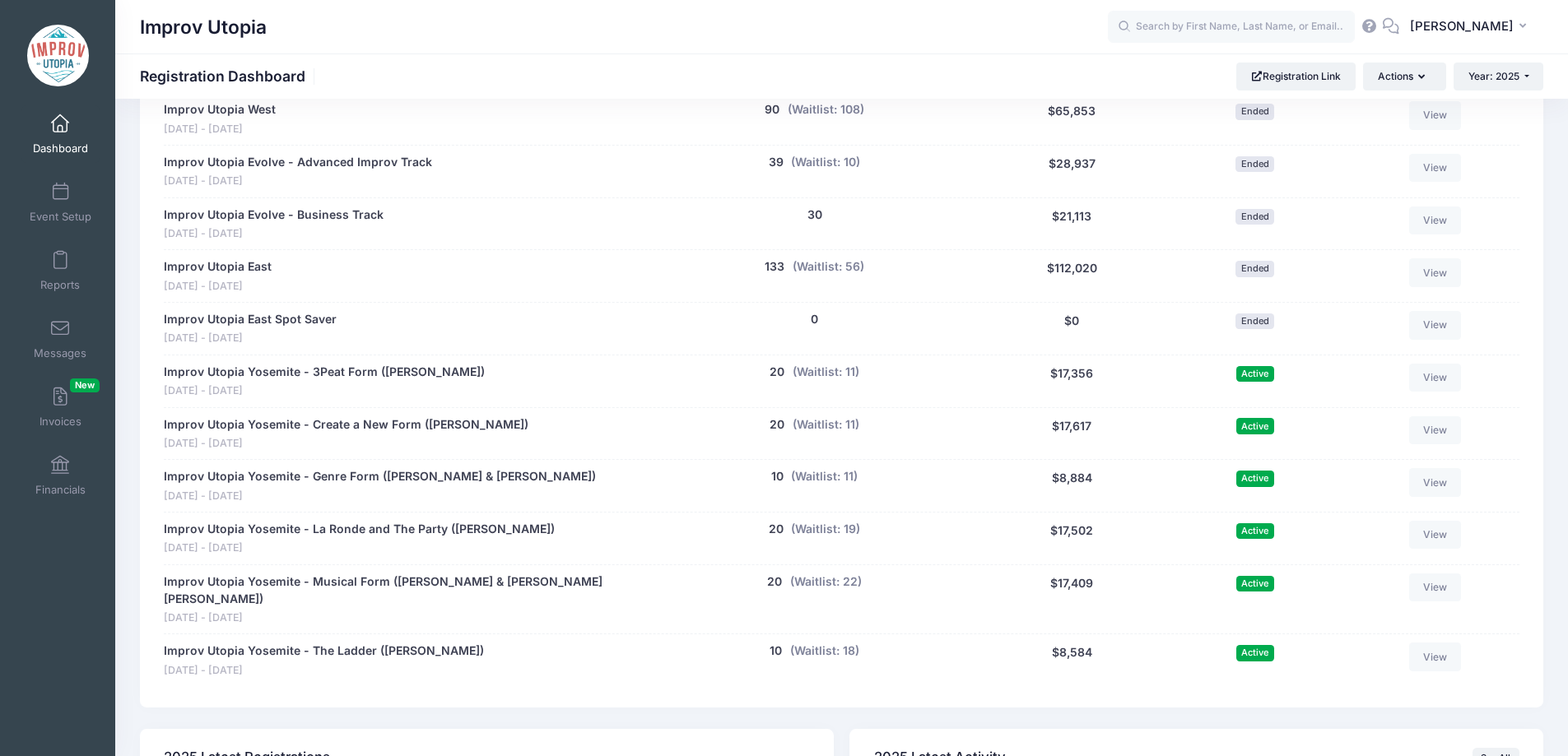
scroll to position [835, 0]
click at [831, 428] on button "(Waitlist: 11)" at bounding box center [825, 424] width 67 height 17
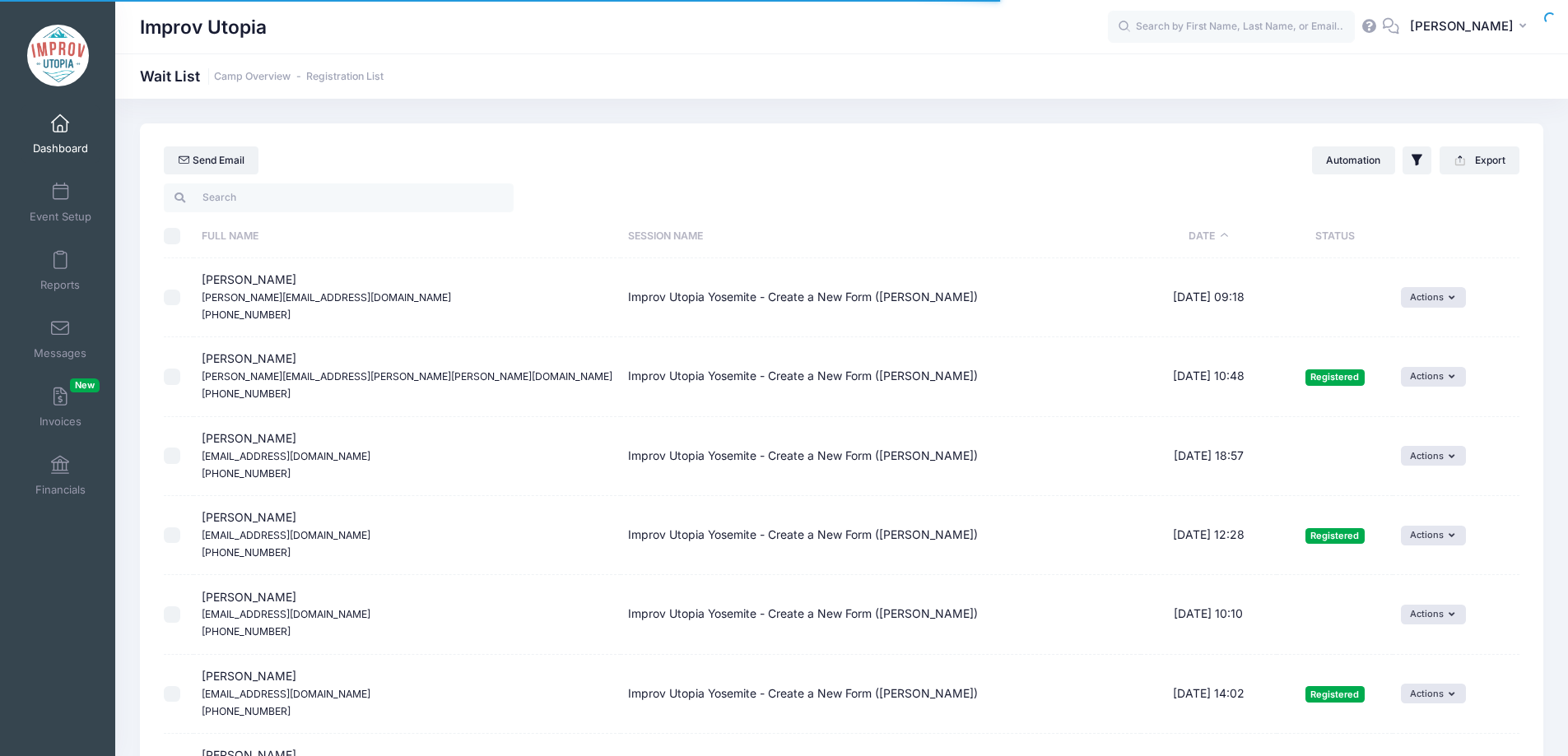
select select "50"
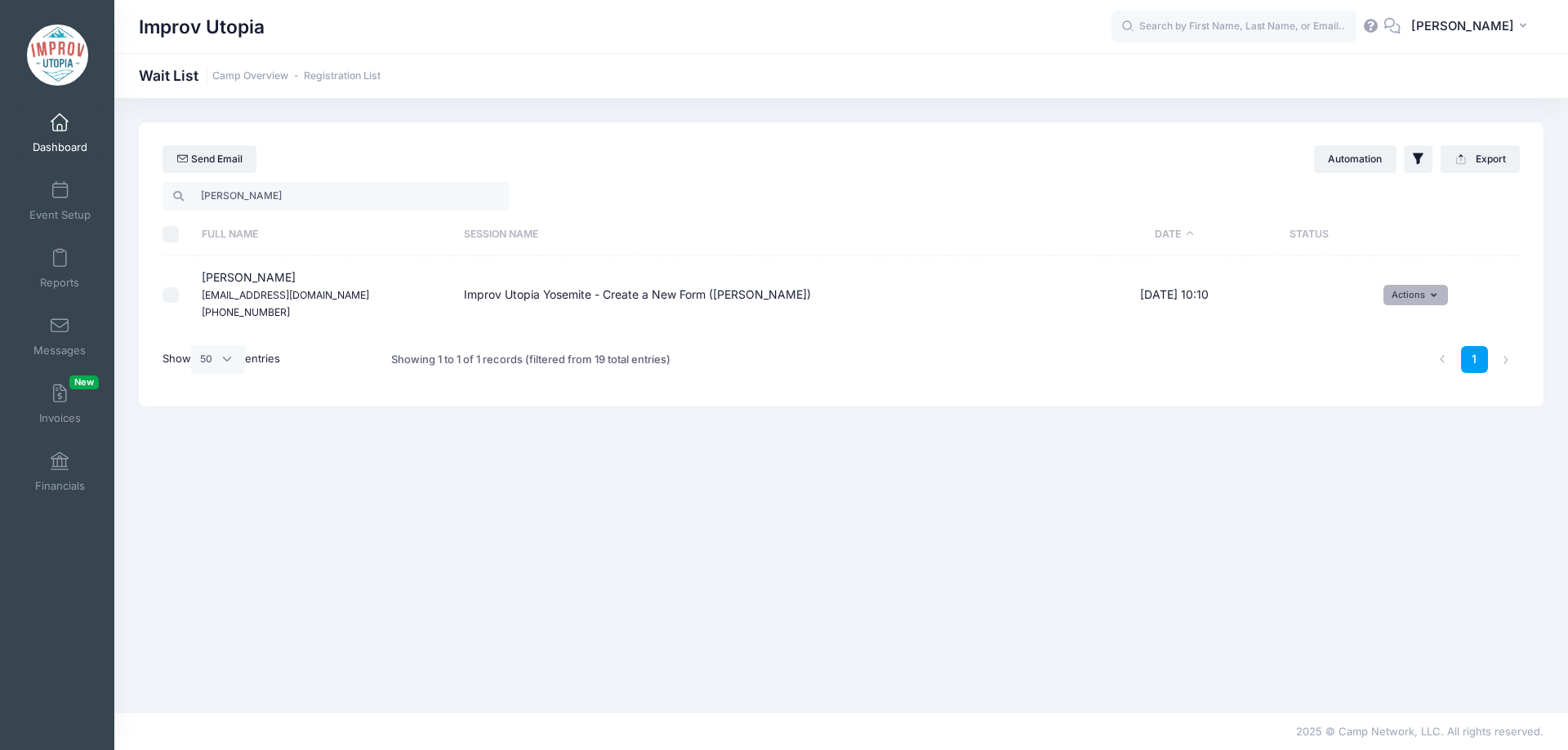
type input "wyatt"
click at [1410, 304] on button "Actions" at bounding box center [1415, 294] width 65 height 19
click at [1400, 326] on link "Invite" at bounding box center [1403, 330] width 71 height 31
click at [1041, 322] on select "1 2 3 4 5 6 7 8 9 10 11 12 13 14 15 16 17 18 19 20 21 22 23 24 25 26 27 28 29 3…" at bounding box center [1031, 320] width 57 height 35
click at [1009, 302] on select "1 2 3 4 5 6 7 8 9 10 11 12 13 14 15 16 17 18 19 20 21 22 23 24 25 26 27 28 29 3…" at bounding box center [1031, 320] width 57 height 35
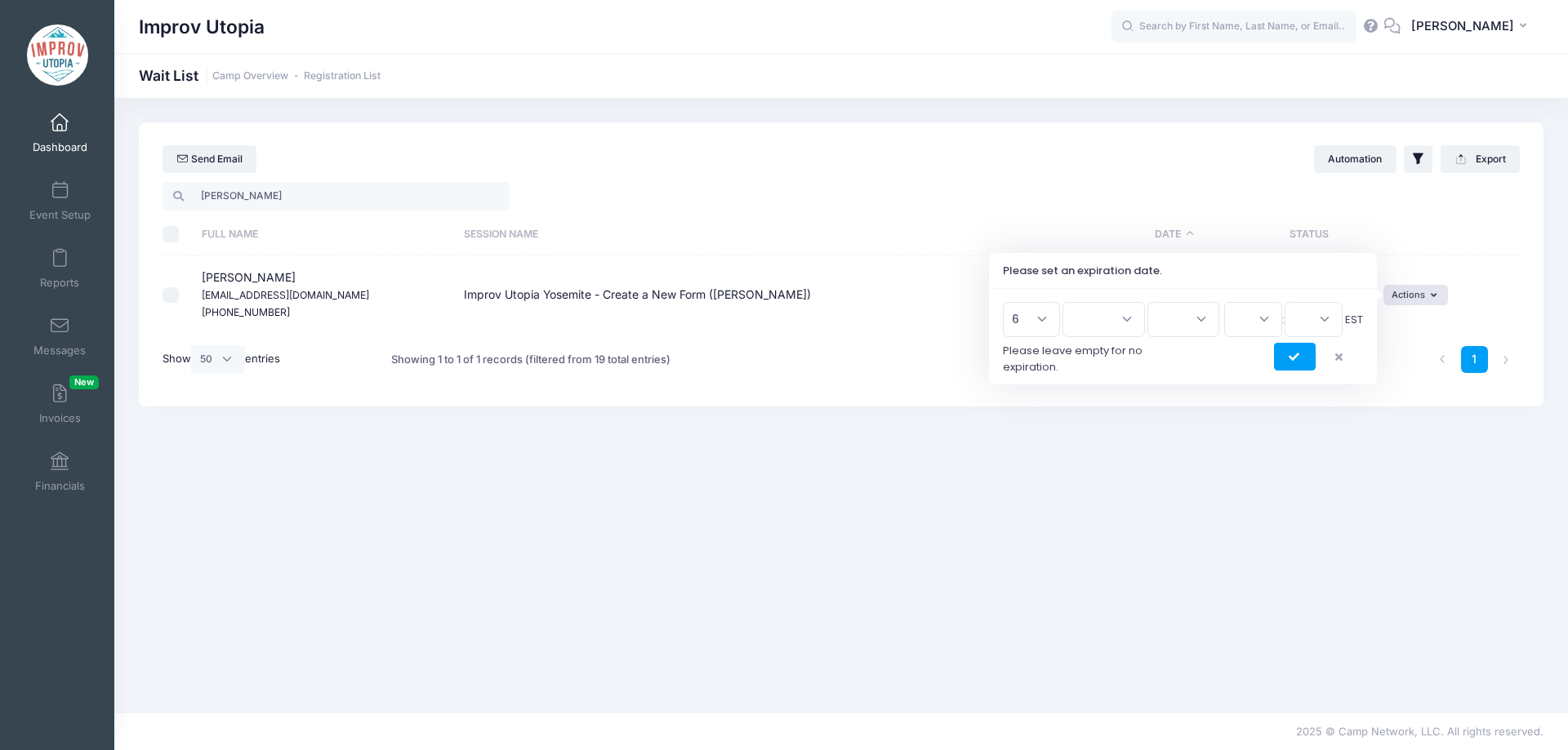
click at [1031, 323] on select "1 2 3 4 5 6 7 8 9 10 11 12 13 14 15 16 17 18 19 20 21 22 23 24 25 26 27 28 29 3…" at bounding box center [1031, 320] width 57 height 35
select select "7"
click at [1009, 302] on select "1 2 3 4 5 6 7 8 9 10 11 12 13 14 15 16 17 18 19 20 21 22 23 24 25 26 27 28 29 3…" at bounding box center [1031, 320] width 57 height 35
click at [1114, 301] on div "1 2 3 4 5 6 7 8 9 10 11 12 13 14 15 16 17 18 19 20 21 22 23 24 25 26 27 28 29 3…" at bounding box center [1183, 337] width 387 height 96
click at [1112, 323] on select "Jan Feb Mar Apr May Jun Jul Aug Sep Oct Nov Dec" at bounding box center [1104, 320] width 82 height 35
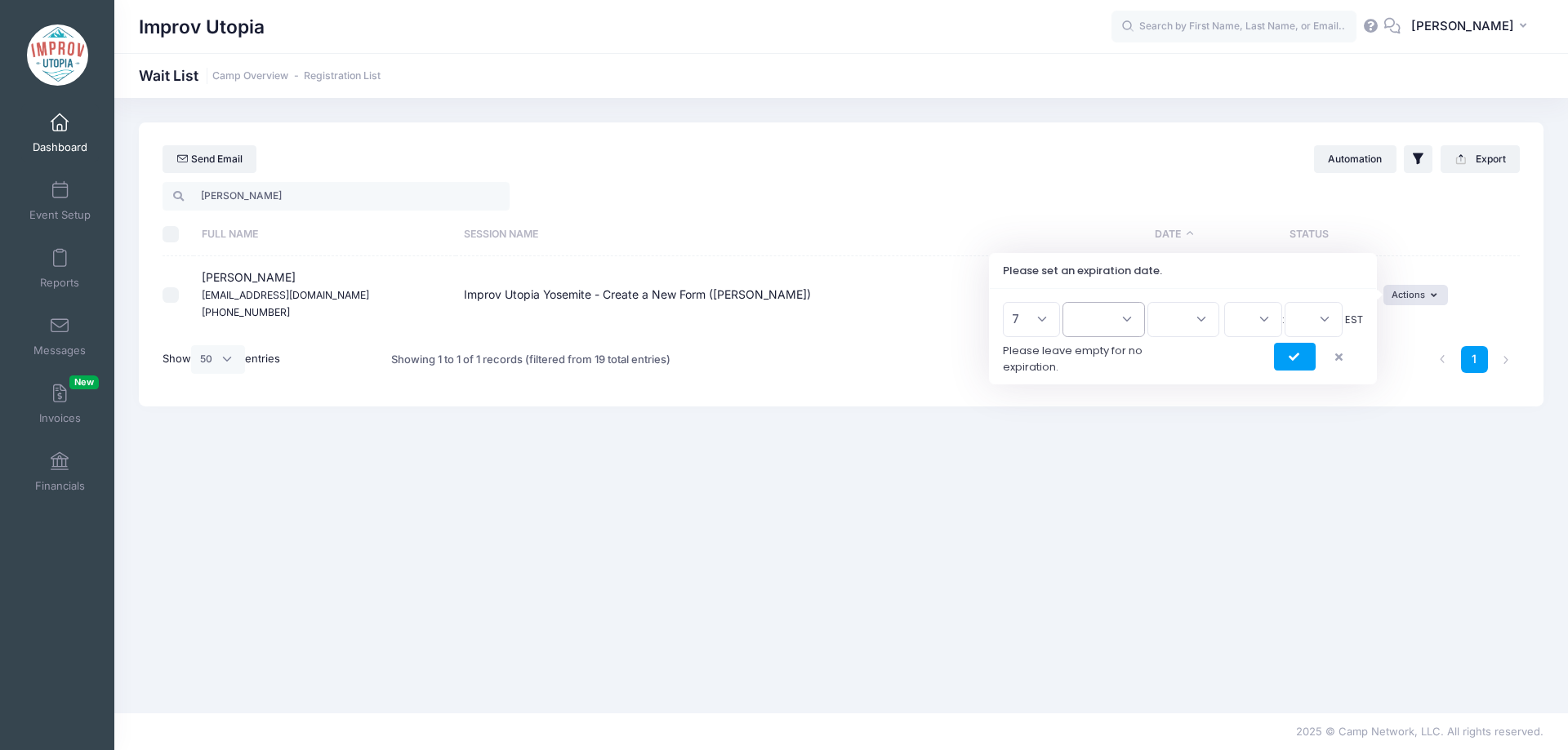
select select "8"
click at [1070, 302] on select "Jan Feb Mar Apr May Jun Jul Aug Sep Oct Nov Dec" at bounding box center [1104, 320] width 82 height 35
click at [1204, 329] on select "2026 2025" at bounding box center [1183, 320] width 72 height 35
select select "2025"
click at [1147, 302] on select "2026 2025" at bounding box center [1183, 320] width 72 height 35
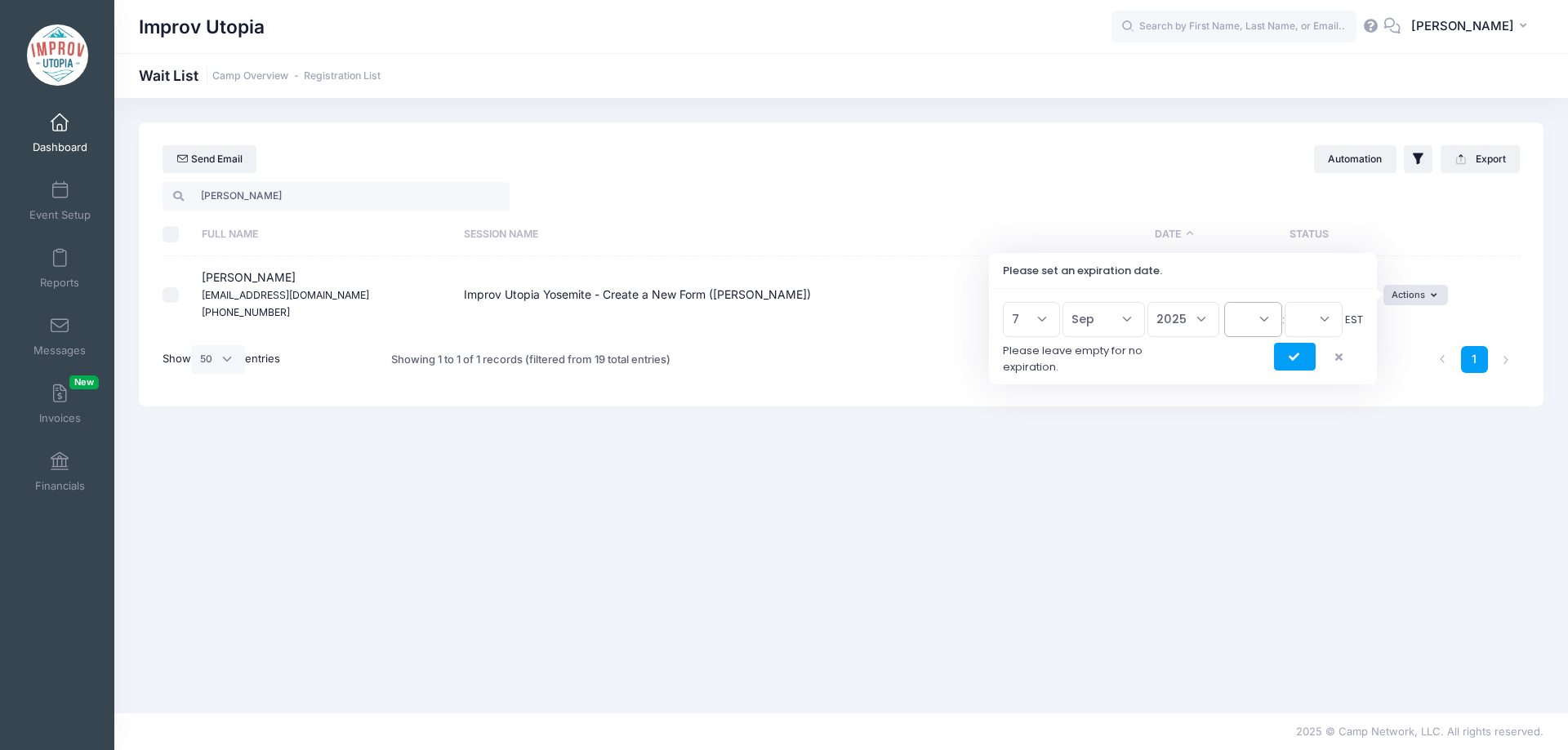
click at [1251, 312] on select "00 01 02 03 04 05 06 07 08 09 10 11 12 13 14 15 16 17 18 19 20 21 22 23" at bounding box center [1252, 320] width 58 height 35
select select "23"
click at [1224, 302] on select "00 01 02 03 04 05 06 07 08 09 10 11 12 13 14 15 16 17 18 19 20 21 22 23" at bounding box center [1252, 320] width 58 height 35
click at [1313, 325] on select "00 15 30 45" at bounding box center [1313, 320] width 58 height 35
select select "45"
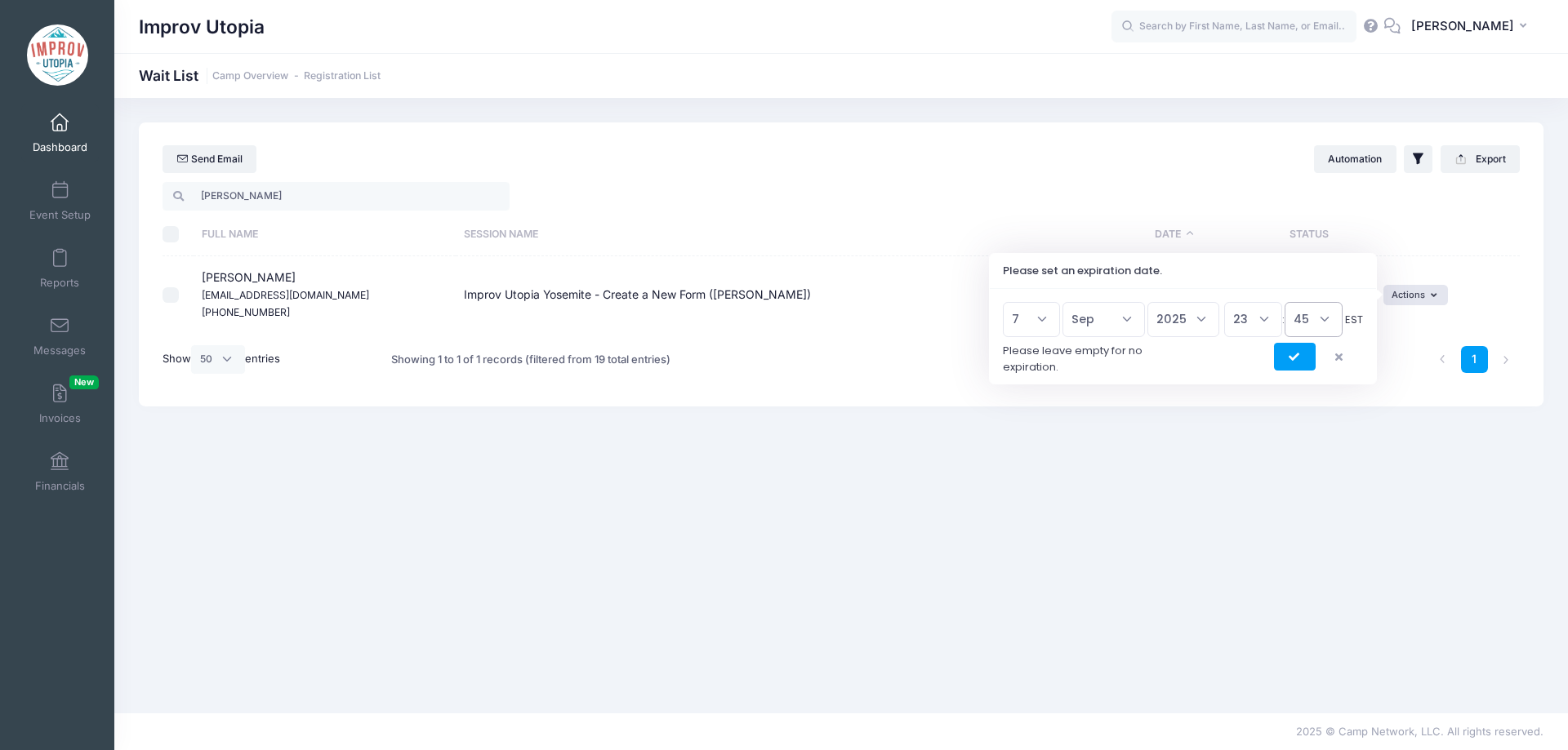
click at [1284, 302] on select "00 15 30 45" at bounding box center [1313, 320] width 58 height 35
click at [1303, 366] on button "submit" at bounding box center [1295, 356] width 42 height 28
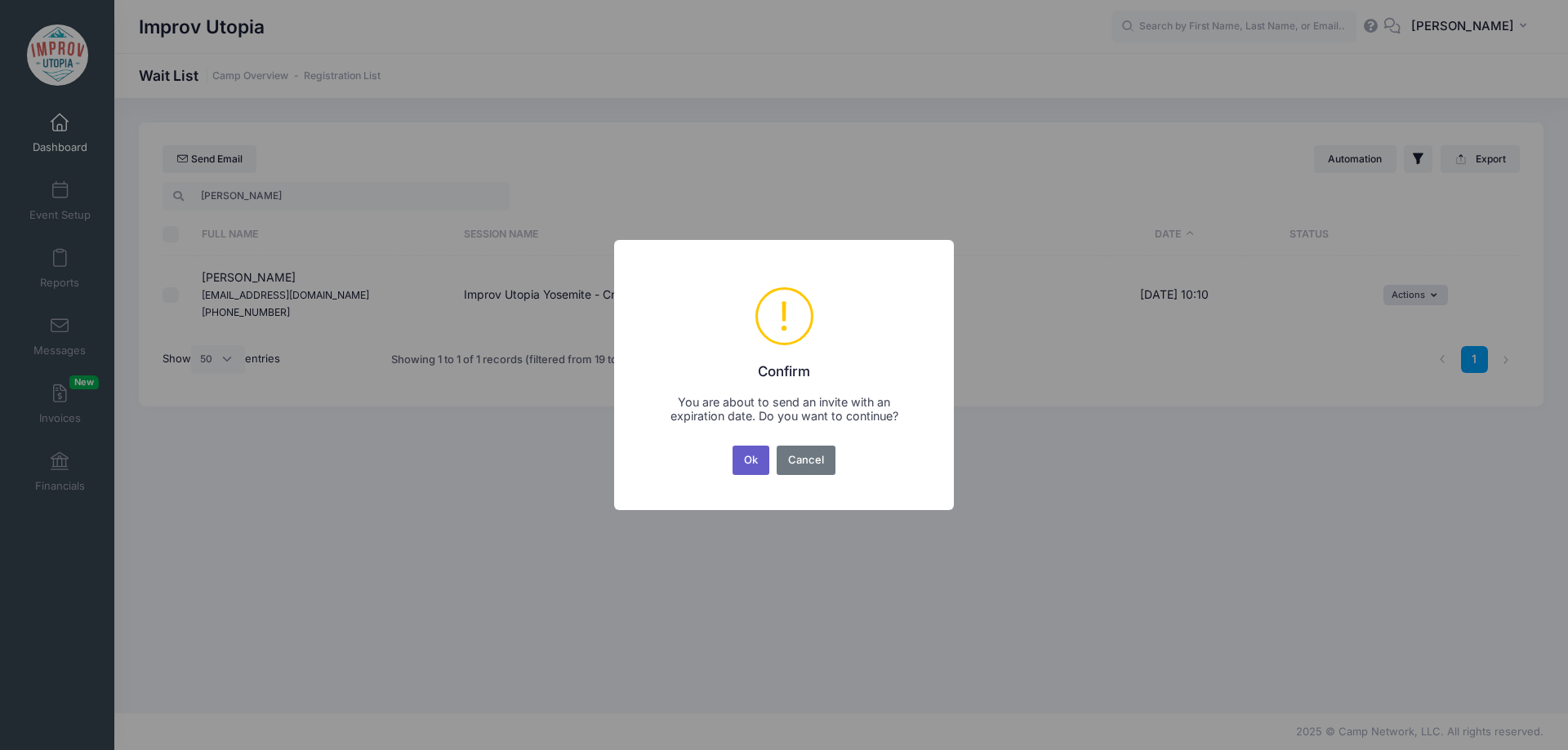
click at [744, 460] on button "Ok" at bounding box center [751, 460] width 38 height 29
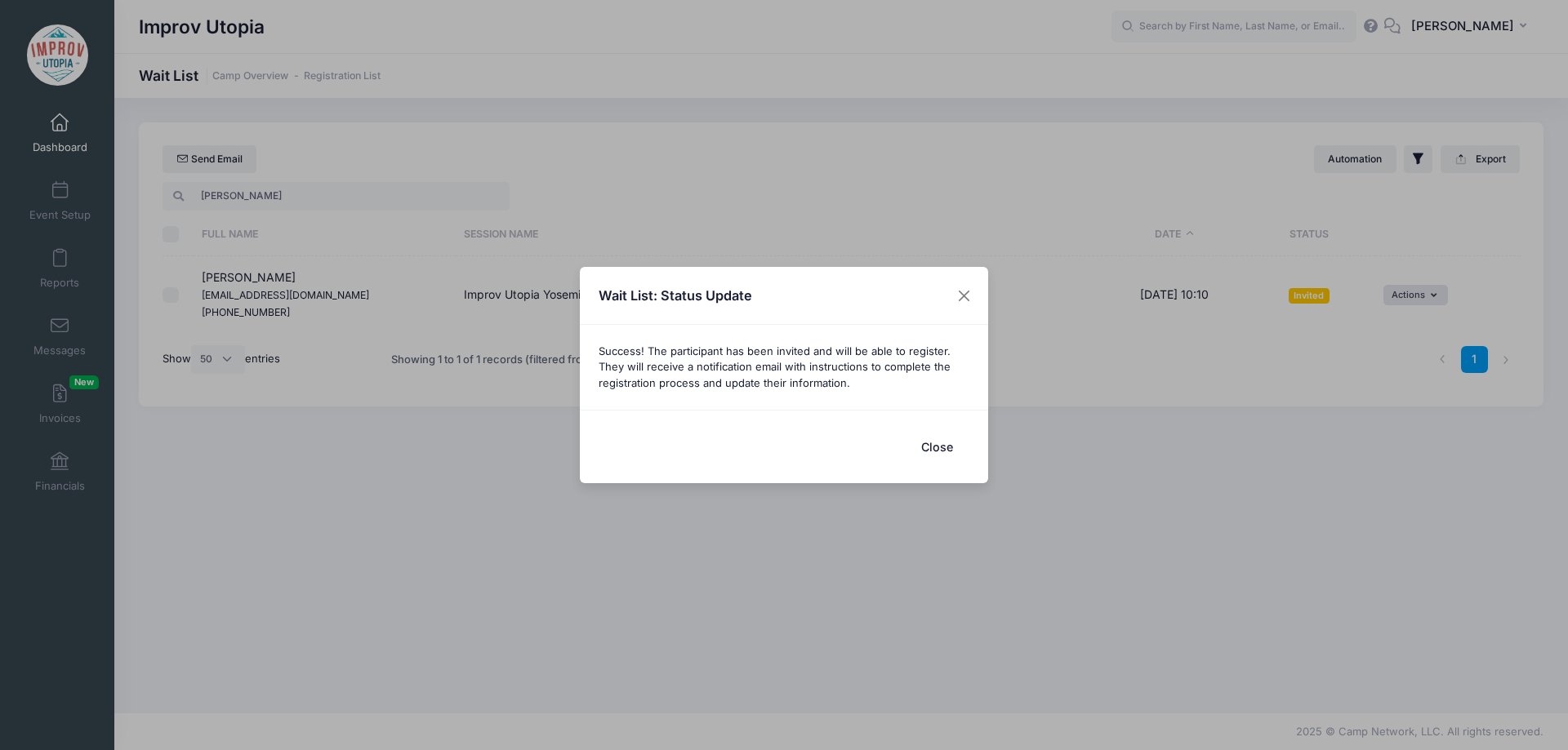
click at [941, 448] on button "Close" at bounding box center [936, 447] width 66 height 35
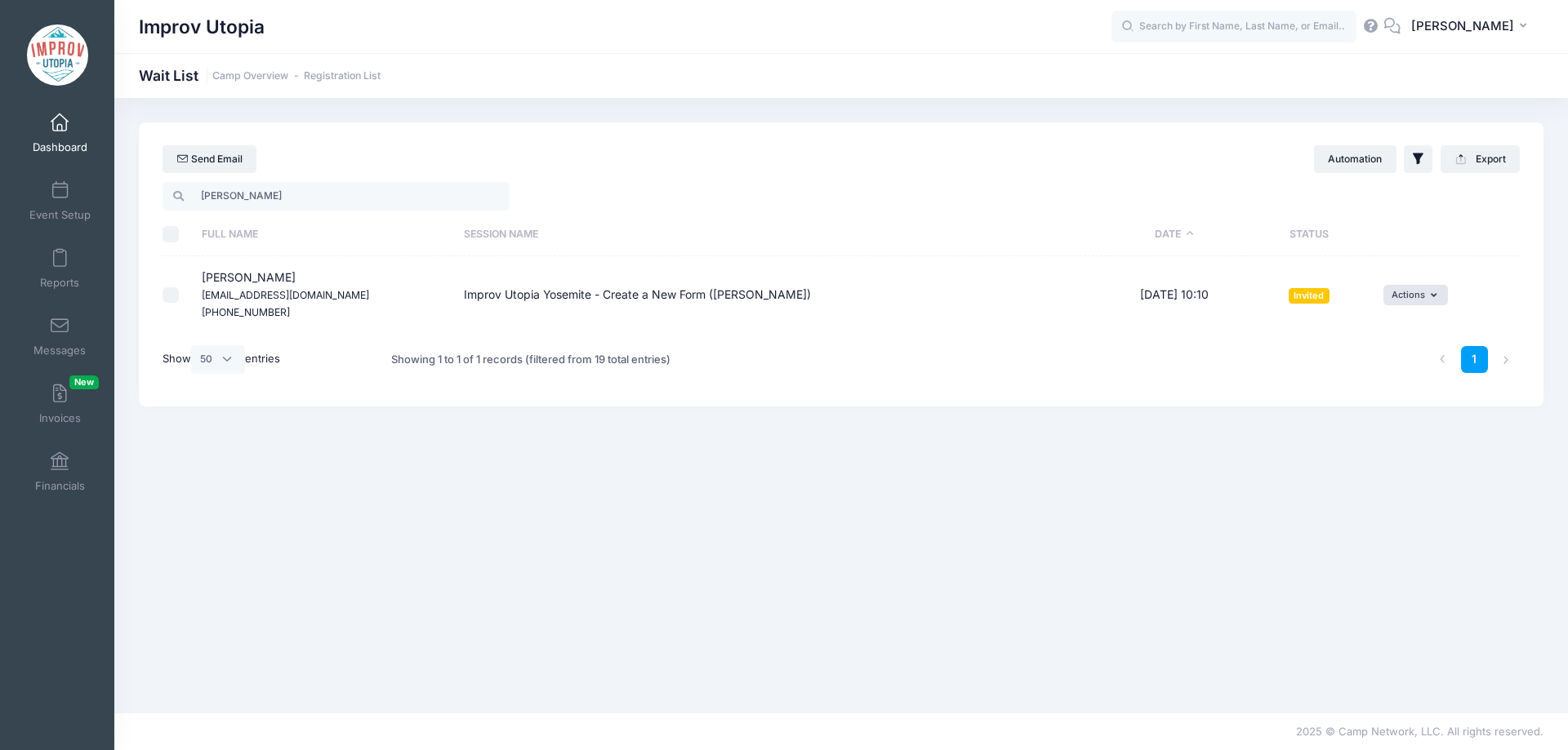
click at [60, 128] on span at bounding box center [60, 123] width 0 height 18
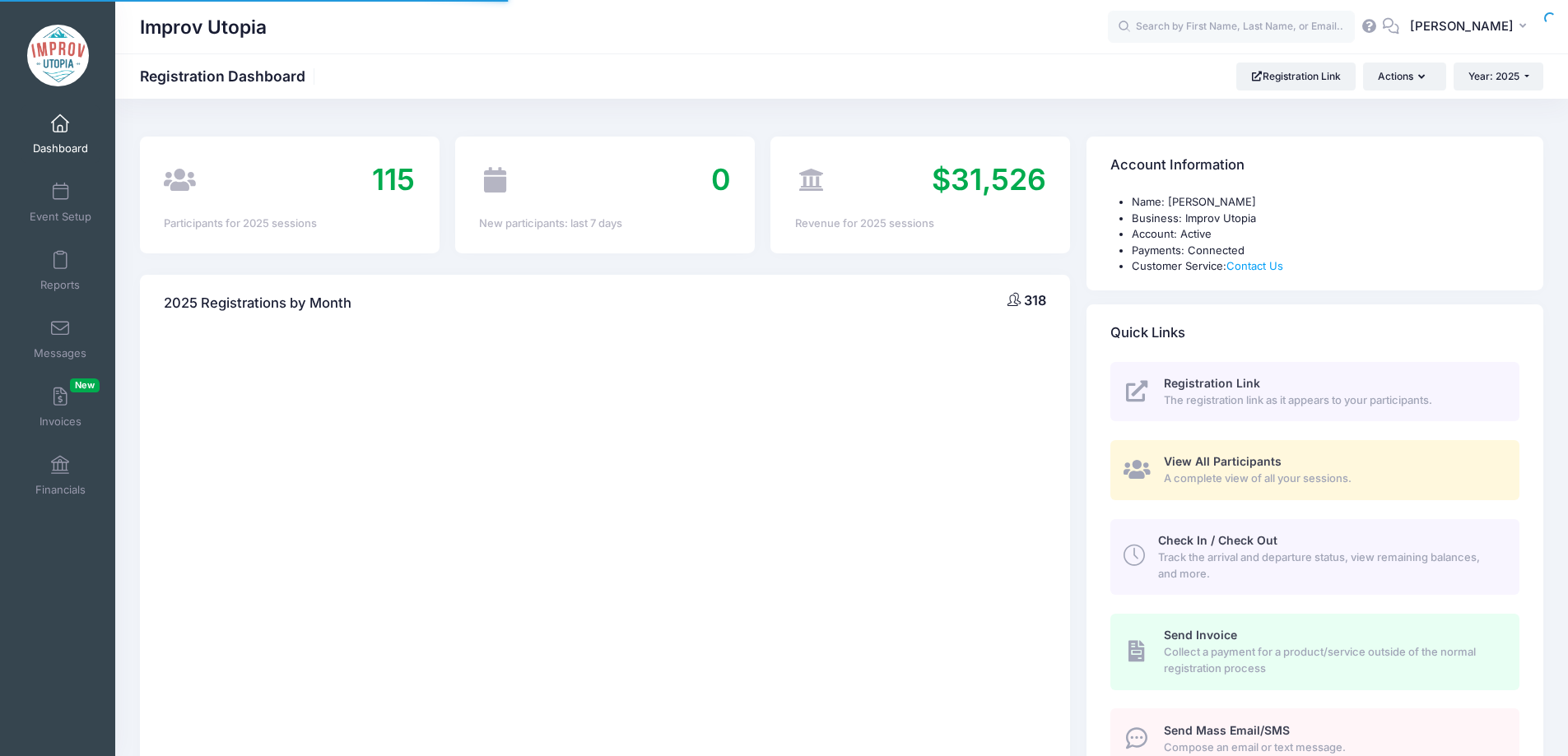
select select
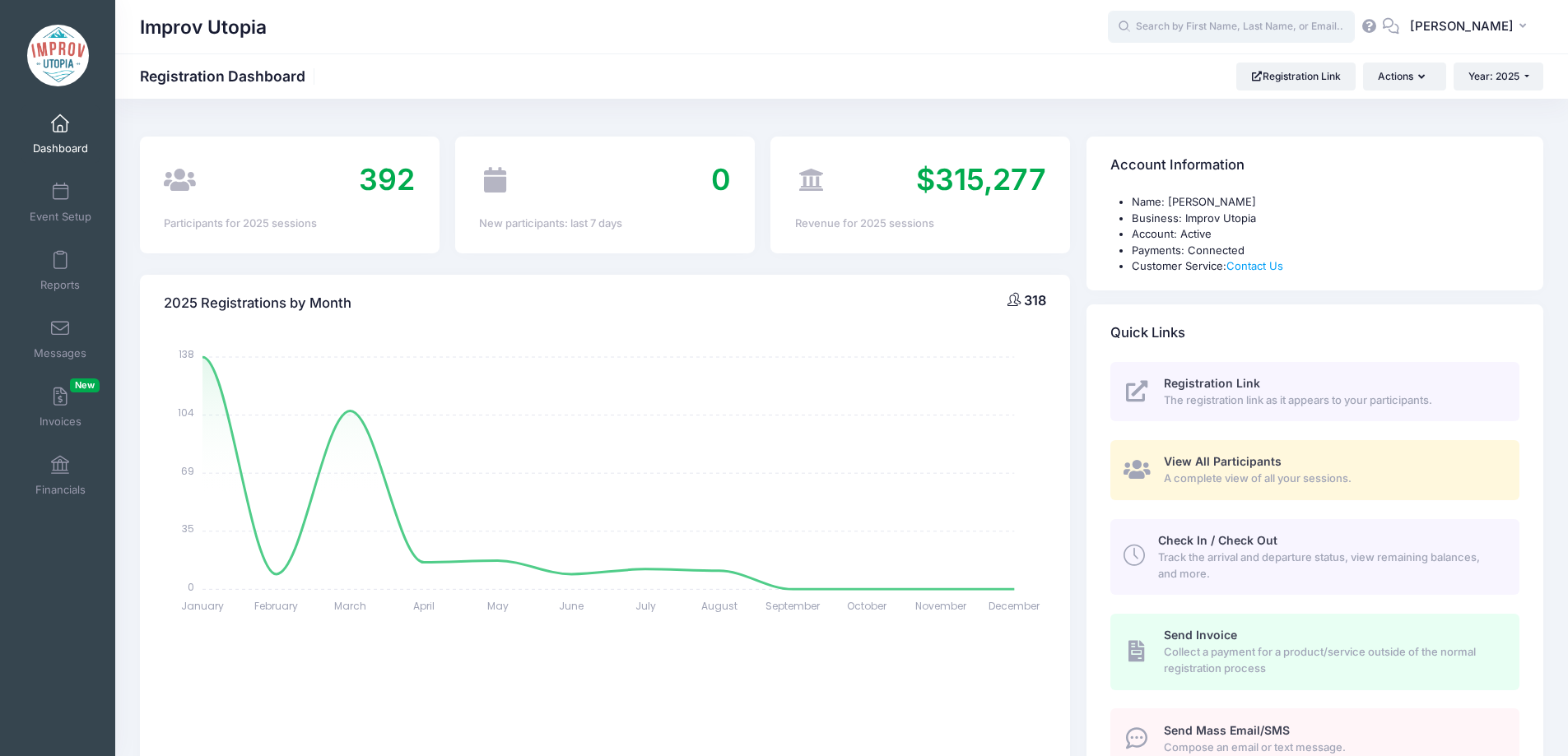
click at [1213, 18] on input "text" at bounding box center [1232, 27] width 247 height 33
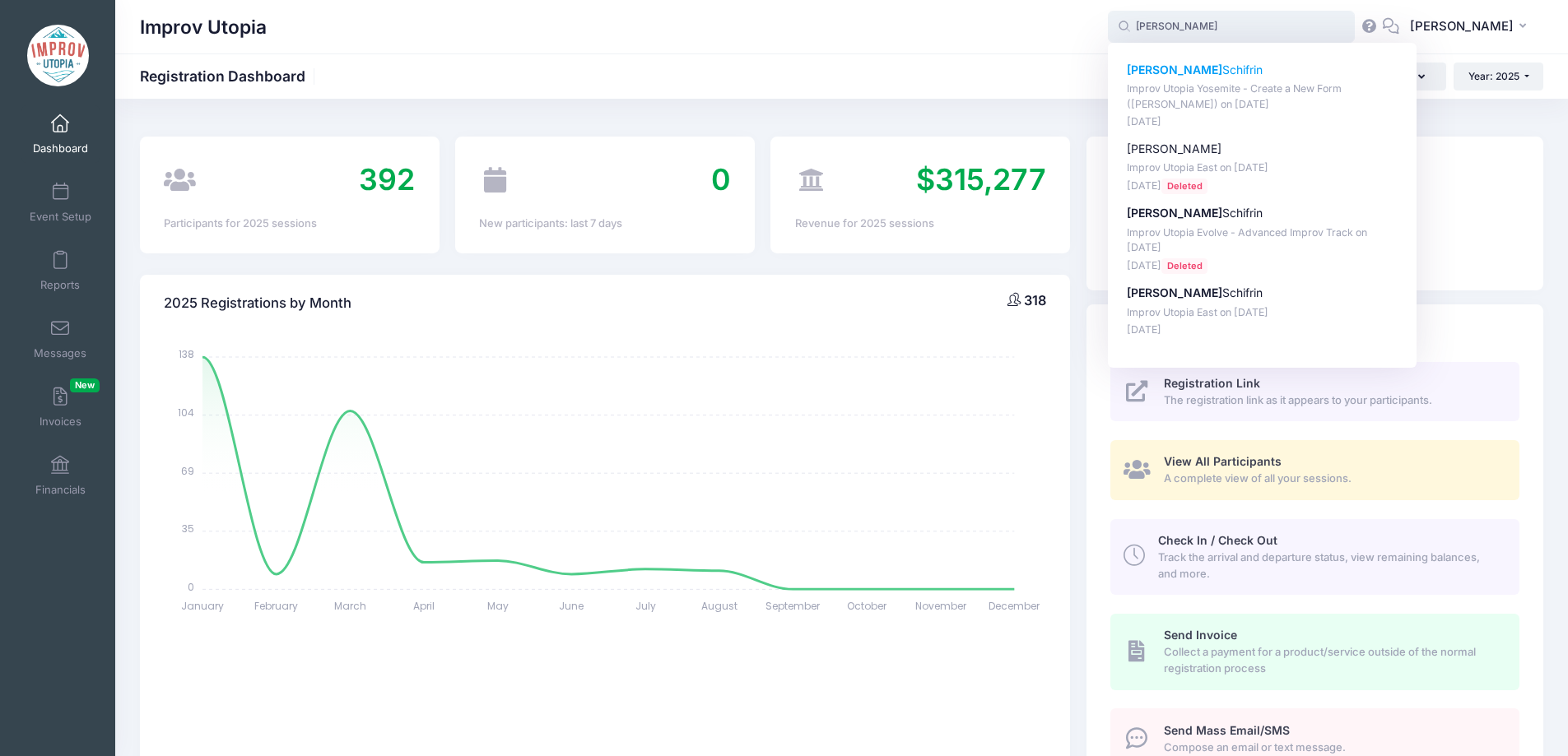
click at [1218, 74] on p "Debra Schifrin" at bounding box center [1262, 70] width 272 height 17
type input "Debra Schifrin (Improv Utopia Yosemite - Create a New Form (Carla Cackowski), S…"
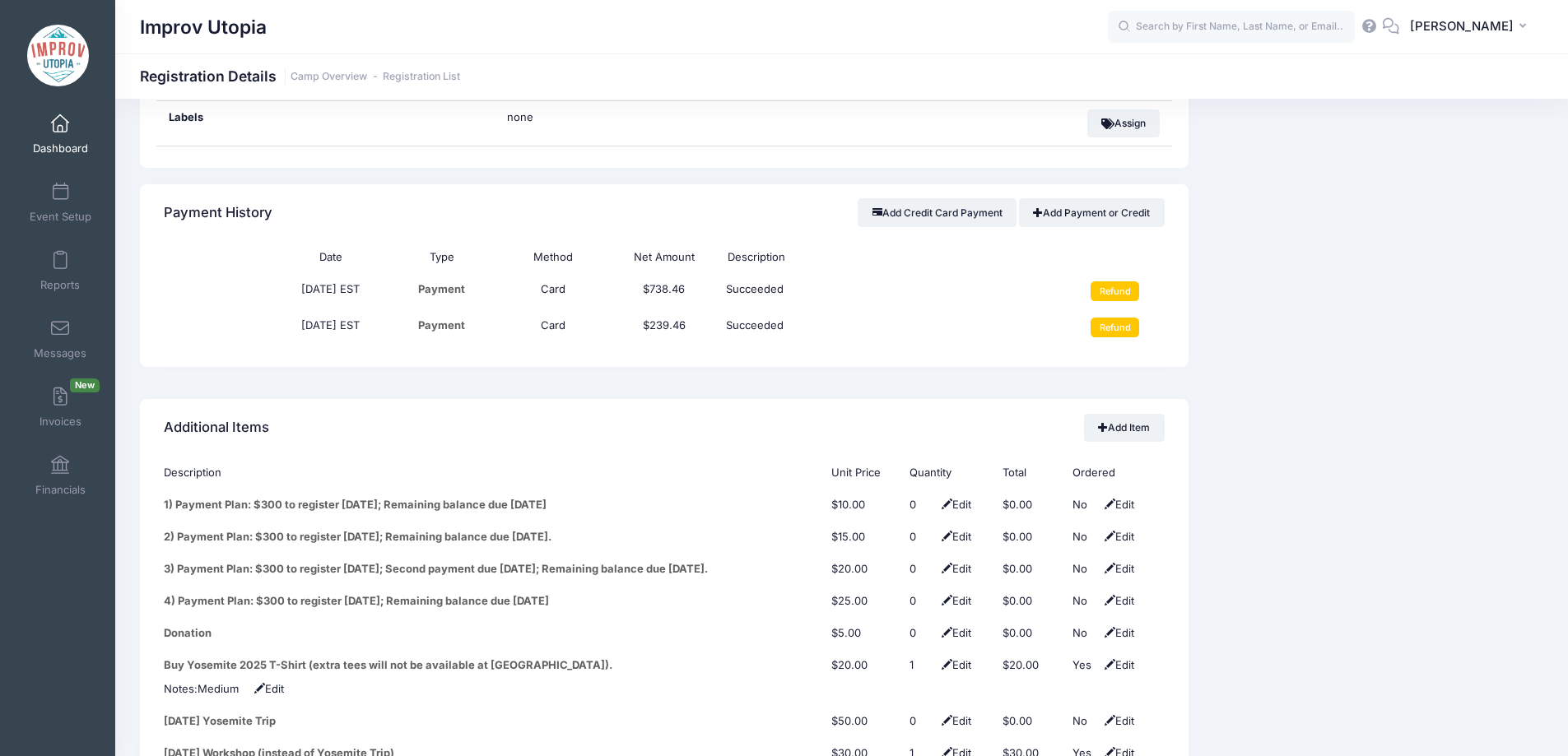
scroll to position [1979, 0]
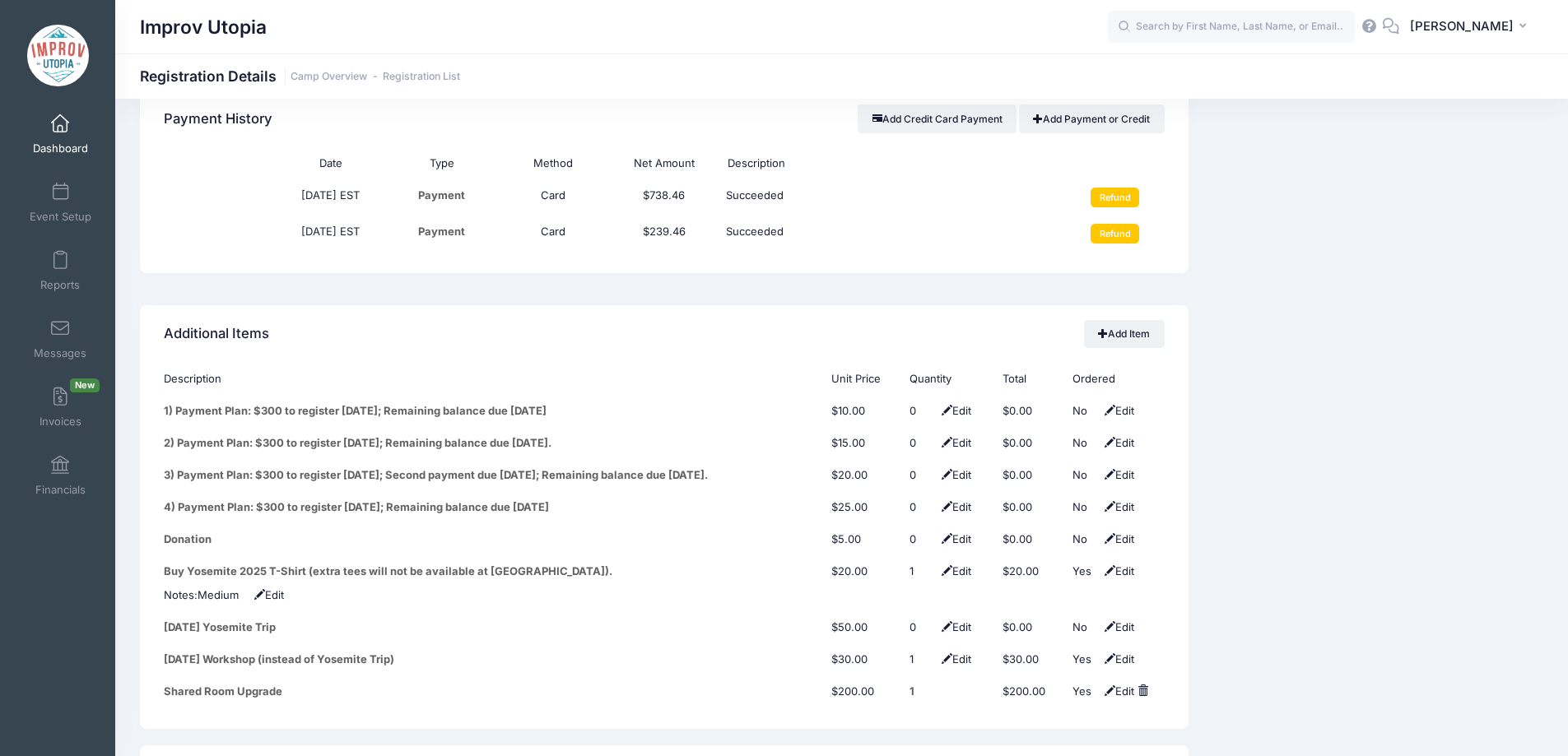
click at [60, 125] on span at bounding box center [60, 124] width 0 height 18
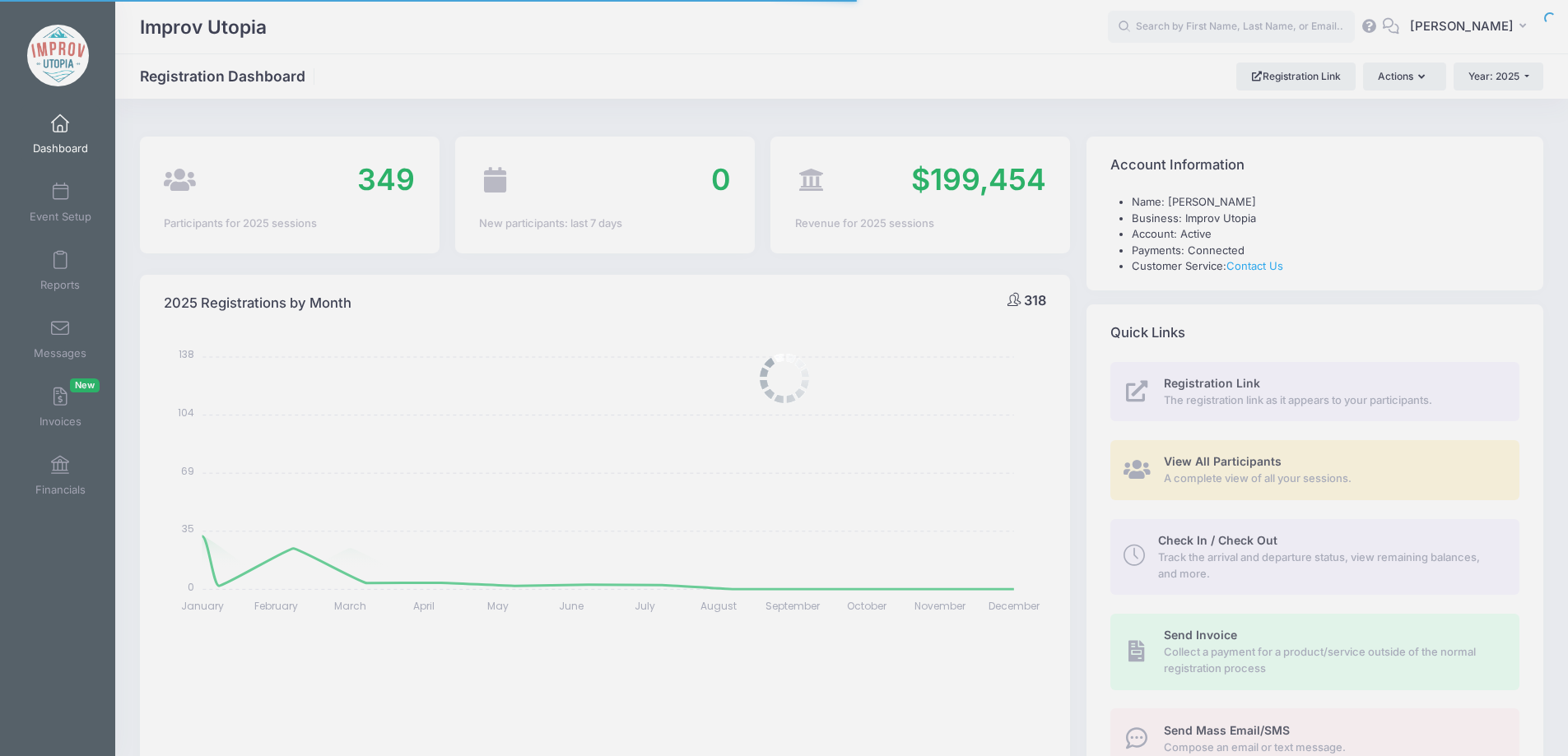
select select
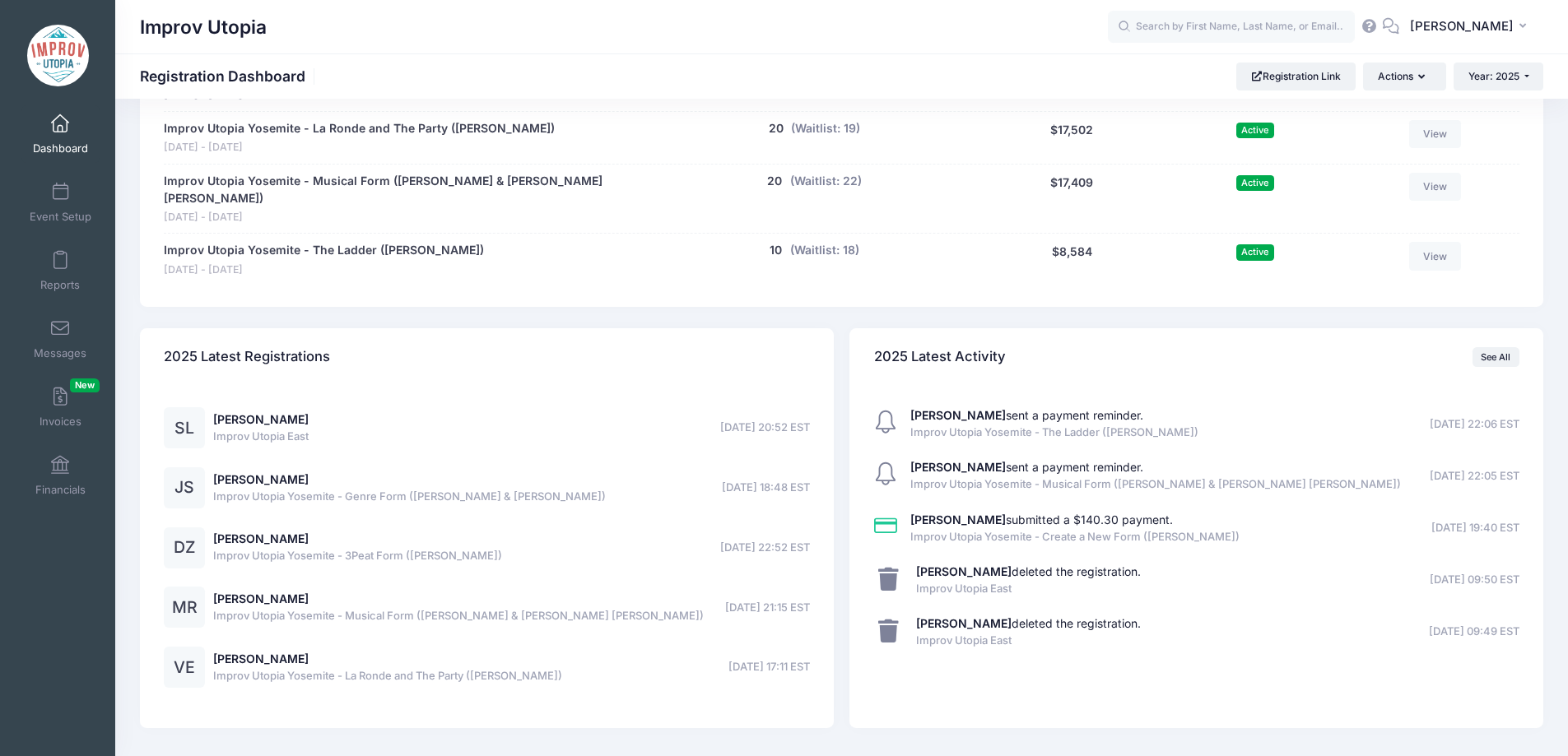
scroll to position [1272, 0]
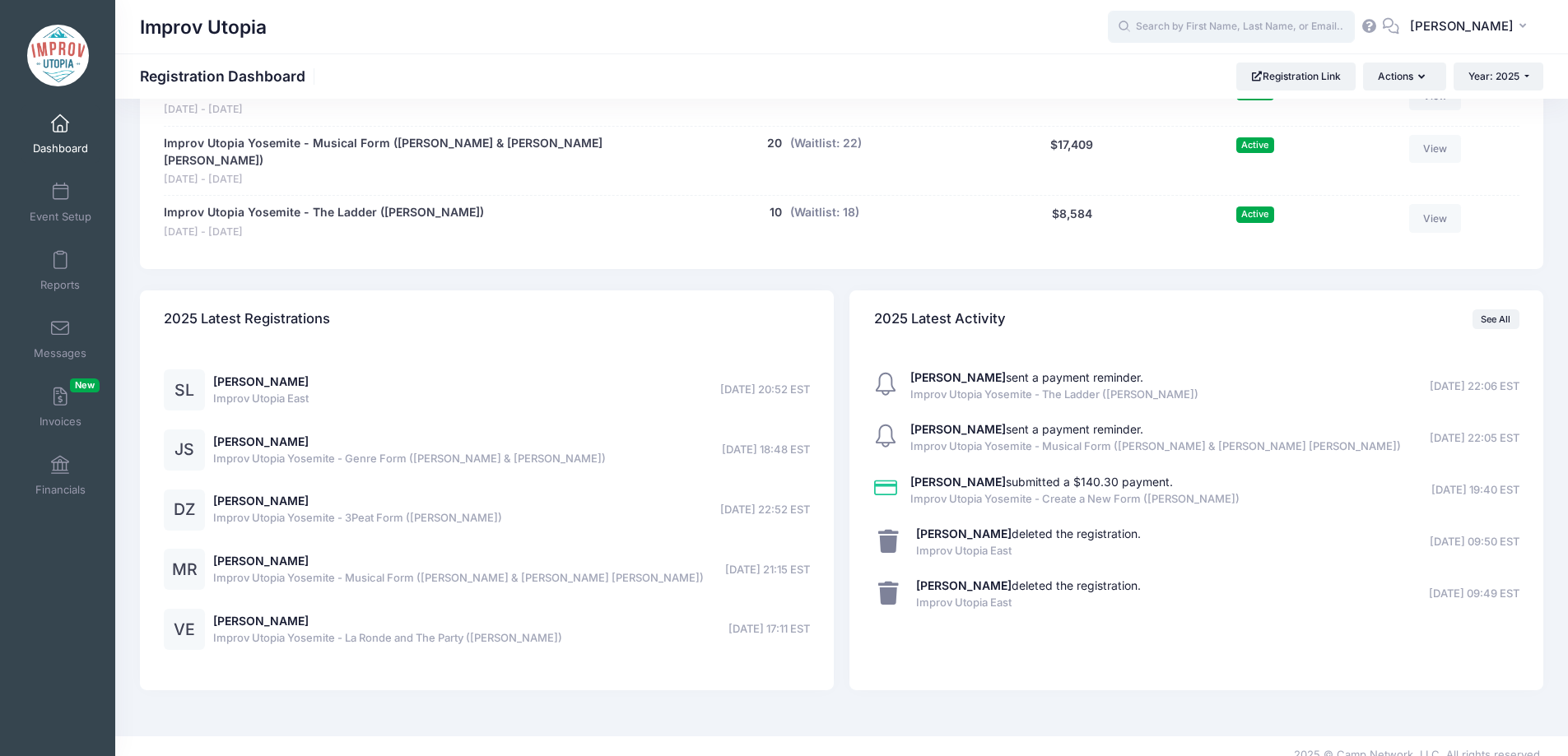
click at [1215, 33] on input "text" at bounding box center [1232, 27] width 247 height 33
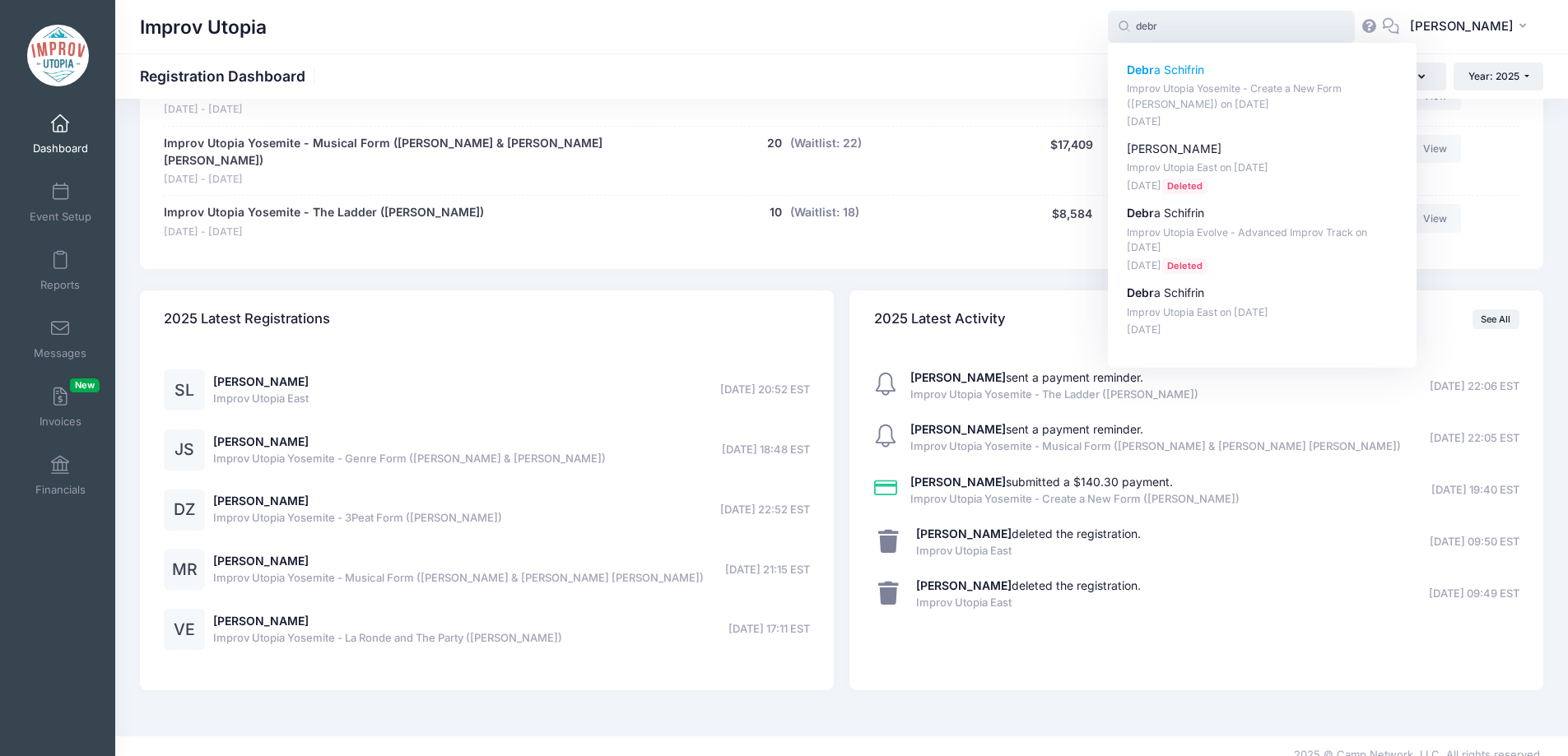
click at [1229, 74] on p "[PERSON_NAME]" at bounding box center [1262, 70] width 272 height 17
type input "[PERSON_NAME] (Improv Utopia Yosemite - Create a New Form ([PERSON_NAME]), [DAT…"
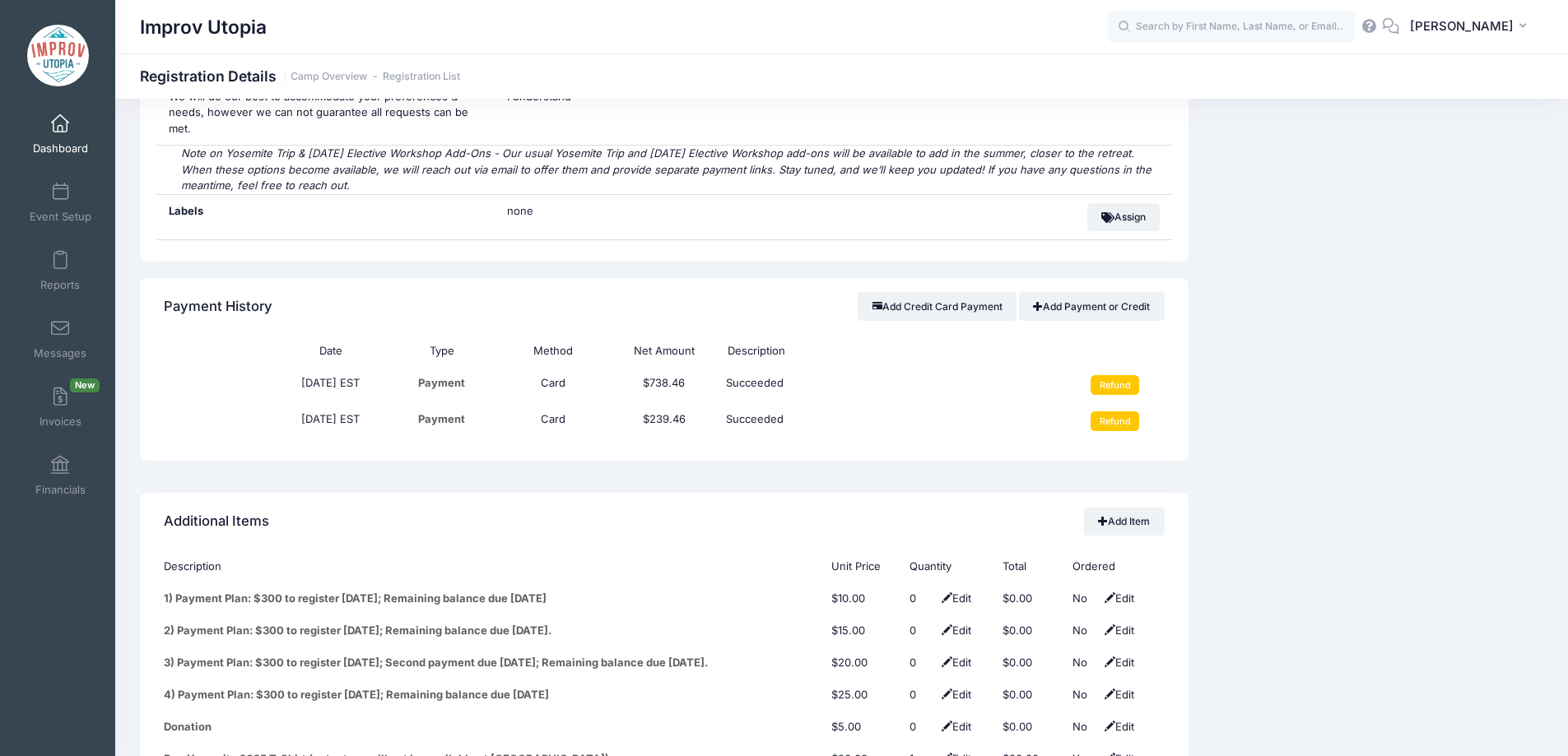
scroll to position [1792, 0]
click at [1118, 411] on input "Refund" at bounding box center [1114, 420] width 48 height 19
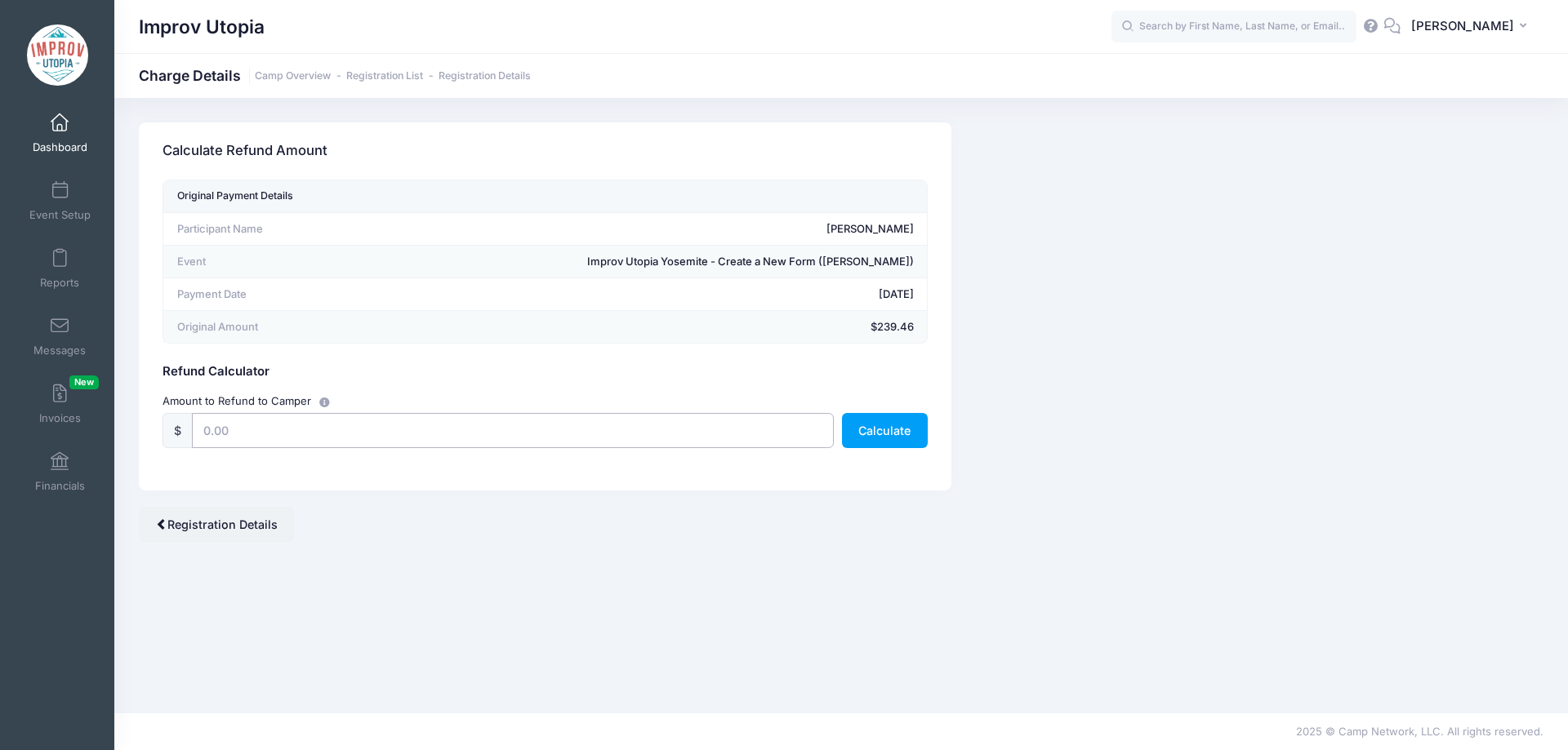
click at [328, 439] on input "text" at bounding box center [512, 431] width 642 height 35
click at [887, 427] on button "Calculate" at bounding box center [884, 431] width 86 height 35
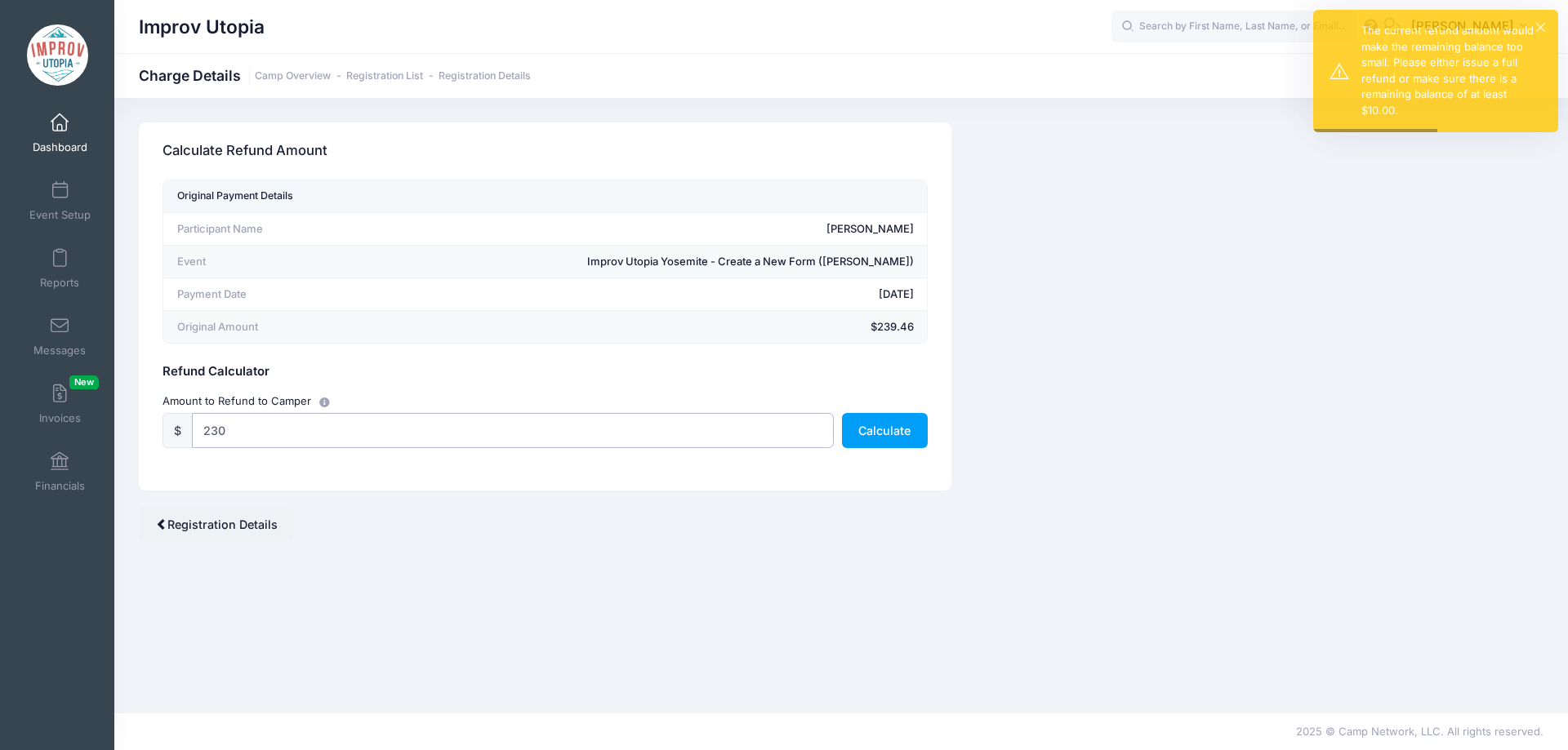
click at [237, 423] on input "230" at bounding box center [512, 431] width 642 height 35
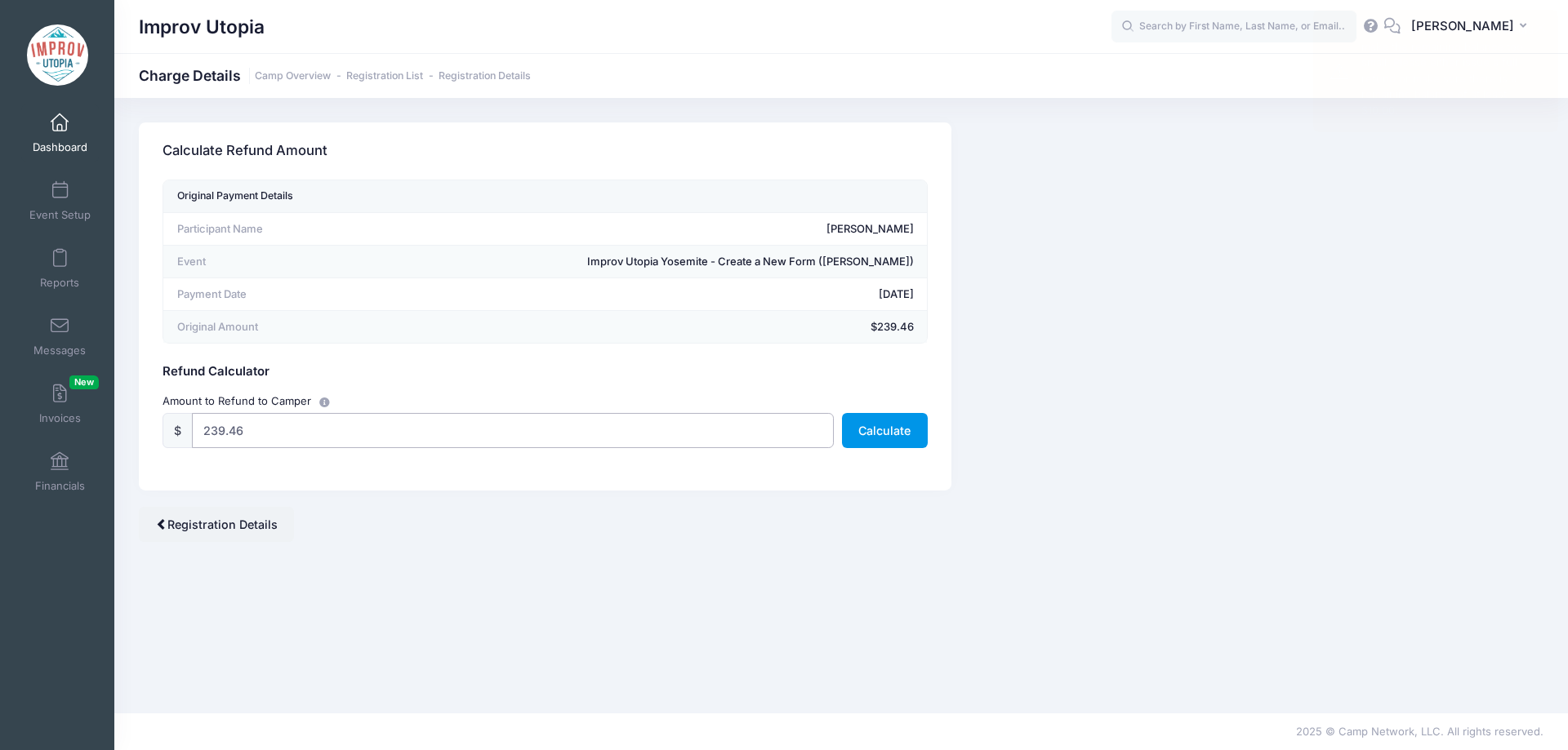
type input "239.46"
click at [864, 430] on button "Calculate" at bounding box center [884, 431] width 86 height 35
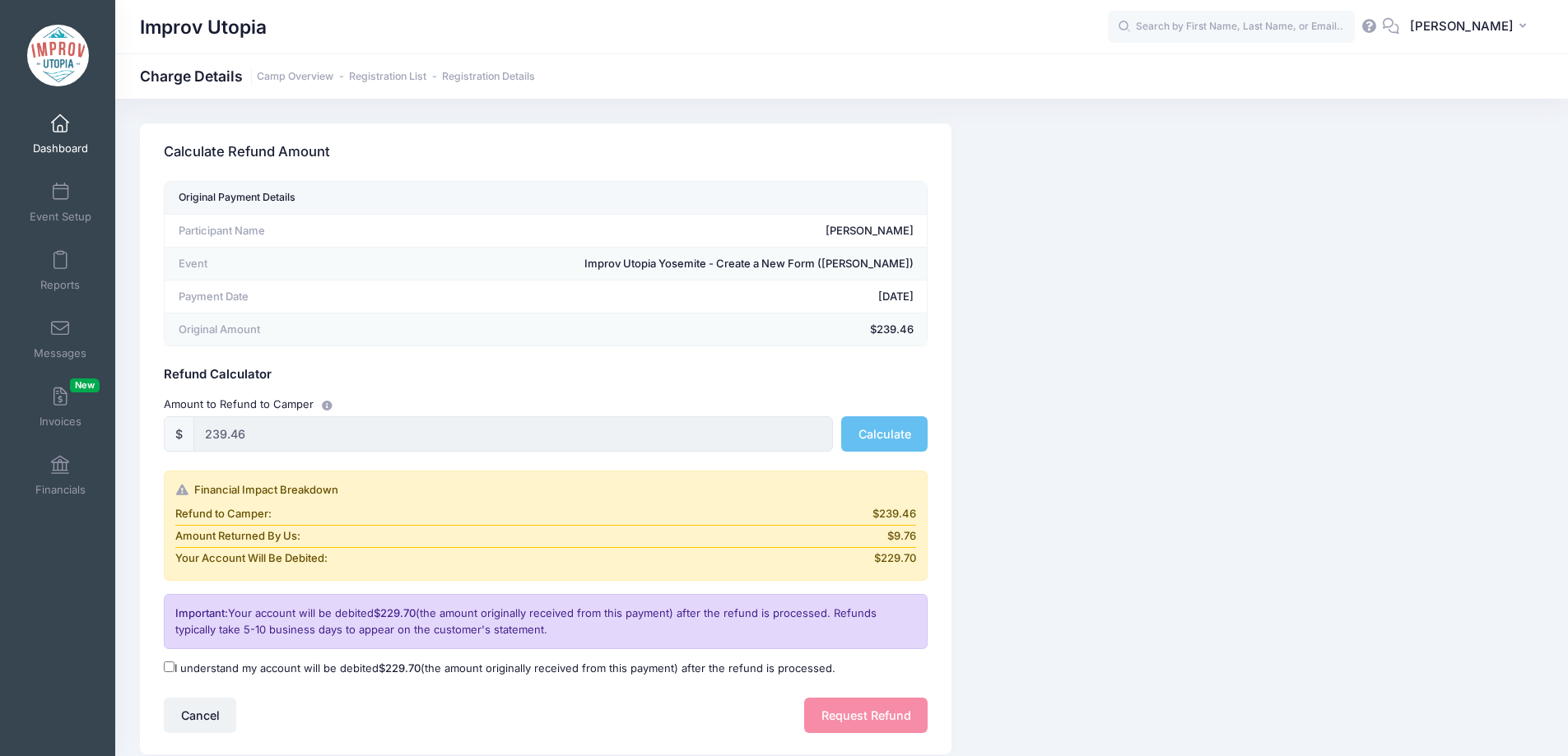
scroll to position [112, 0]
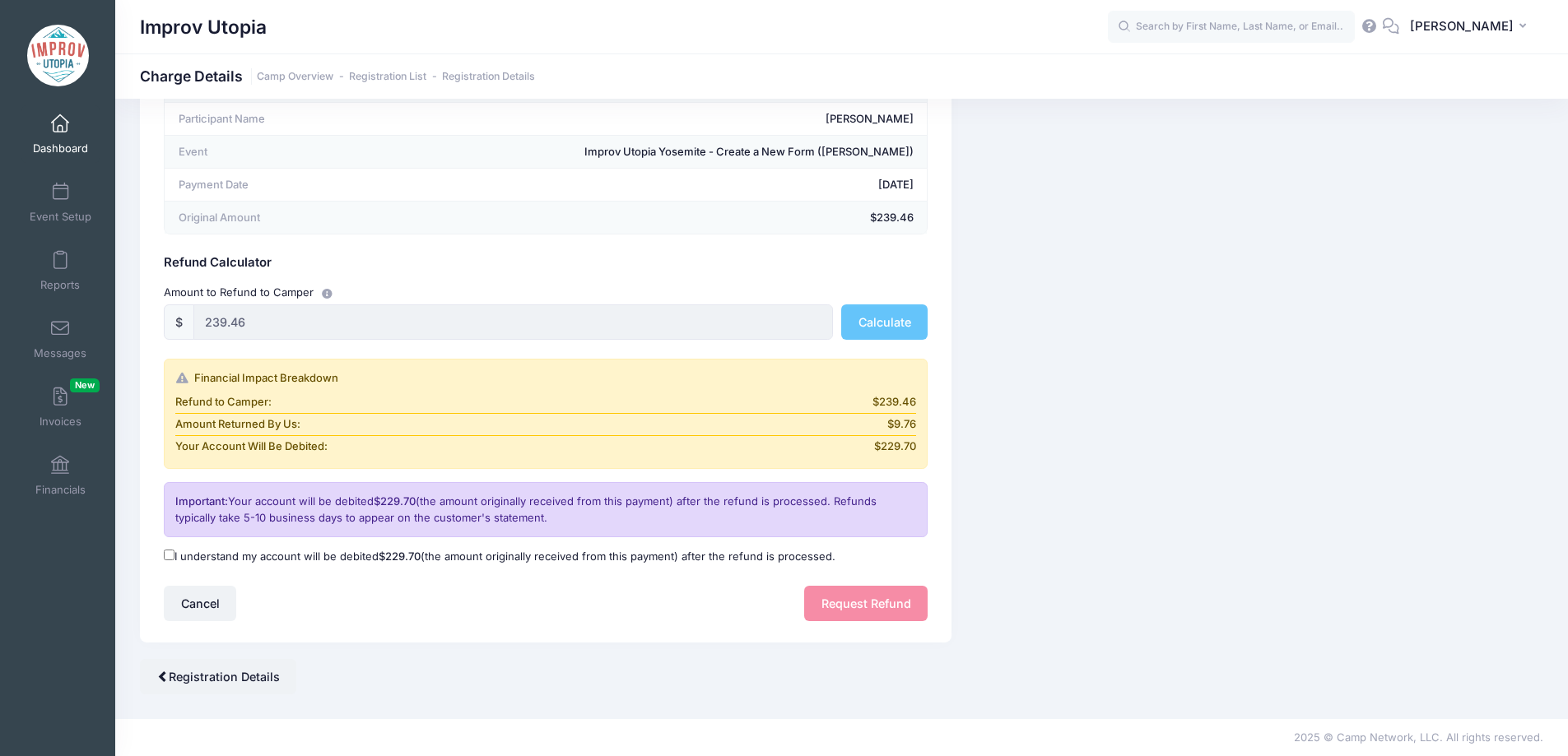
click at [170, 556] on input "I understand my account will be debited $229.70 (the amount originally received…" at bounding box center [168, 555] width 11 height 11
checkbox input "true"
click at [864, 632] on div "Original Payment Details Participant Name [PERSON_NAME] Event Improv Utopia Yos…" at bounding box center [545, 356] width 812 height 574
click at [860, 610] on button "Request Refund" at bounding box center [866, 604] width 124 height 36
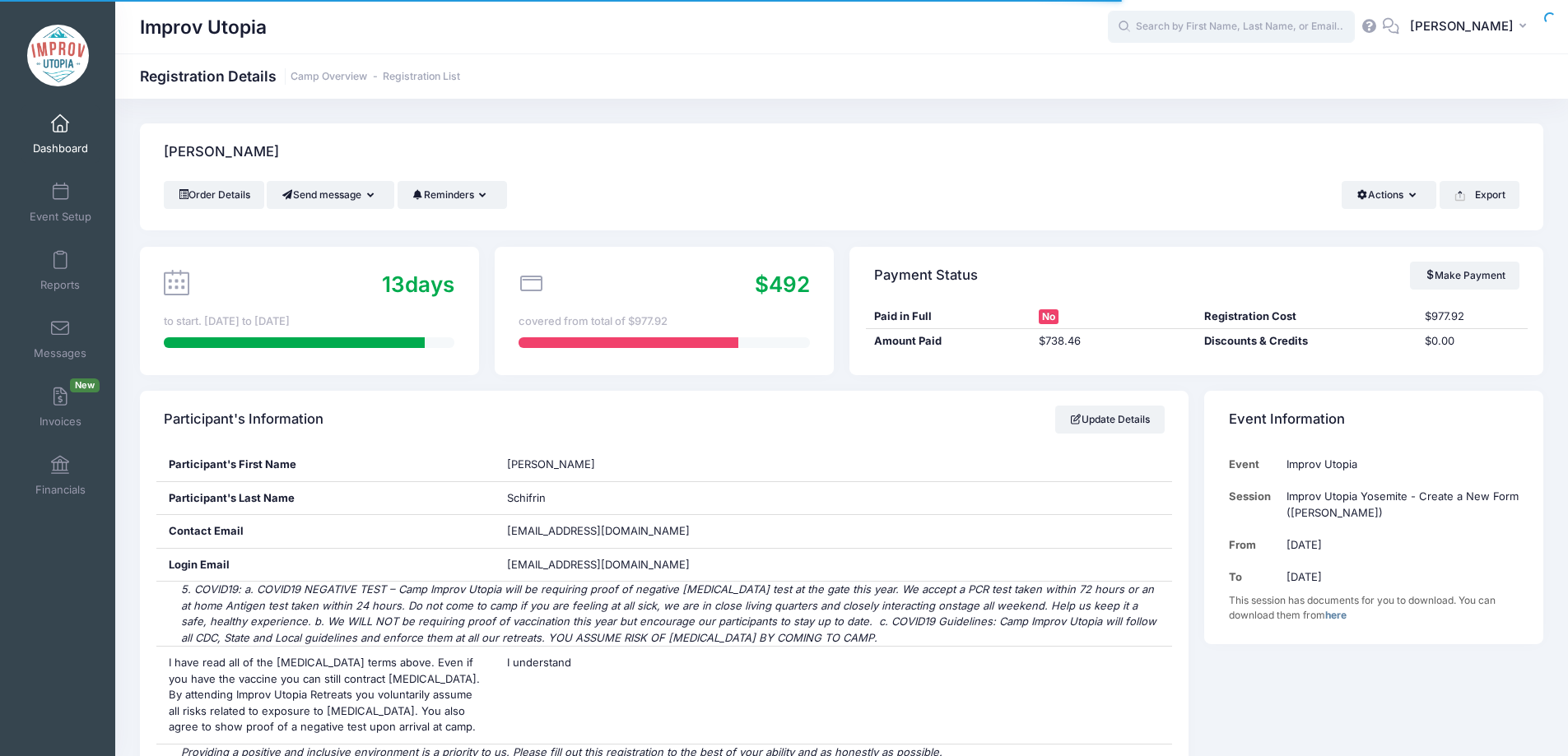
click at [1217, 37] on input "text" at bounding box center [1232, 27] width 247 height 33
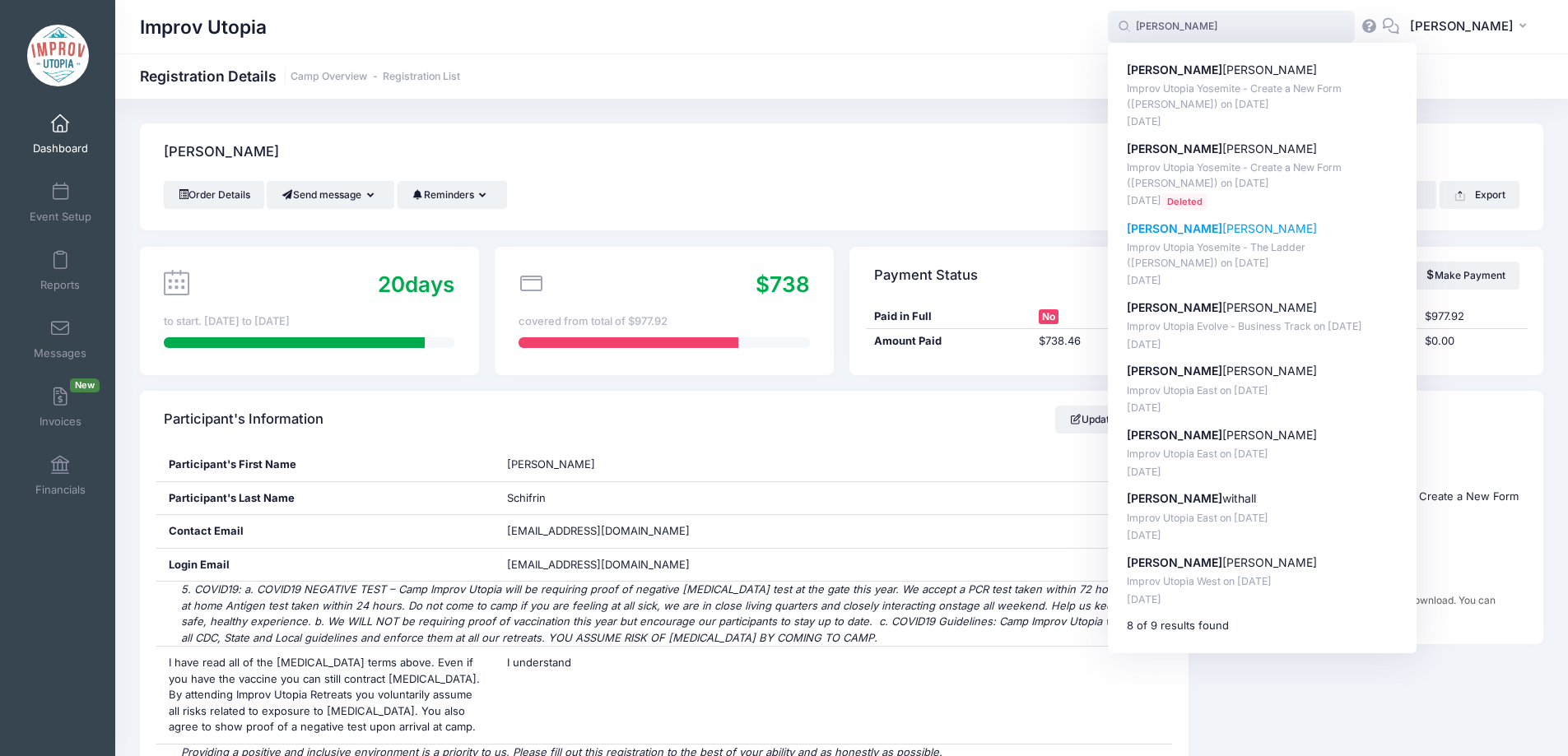
click at [1255, 229] on p "Michael Astrauskas" at bounding box center [1262, 229] width 272 height 17
type input "Michael Astrauskas (Improv Utopia Yosemite - The Ladder (Brian James O'Connell)…"
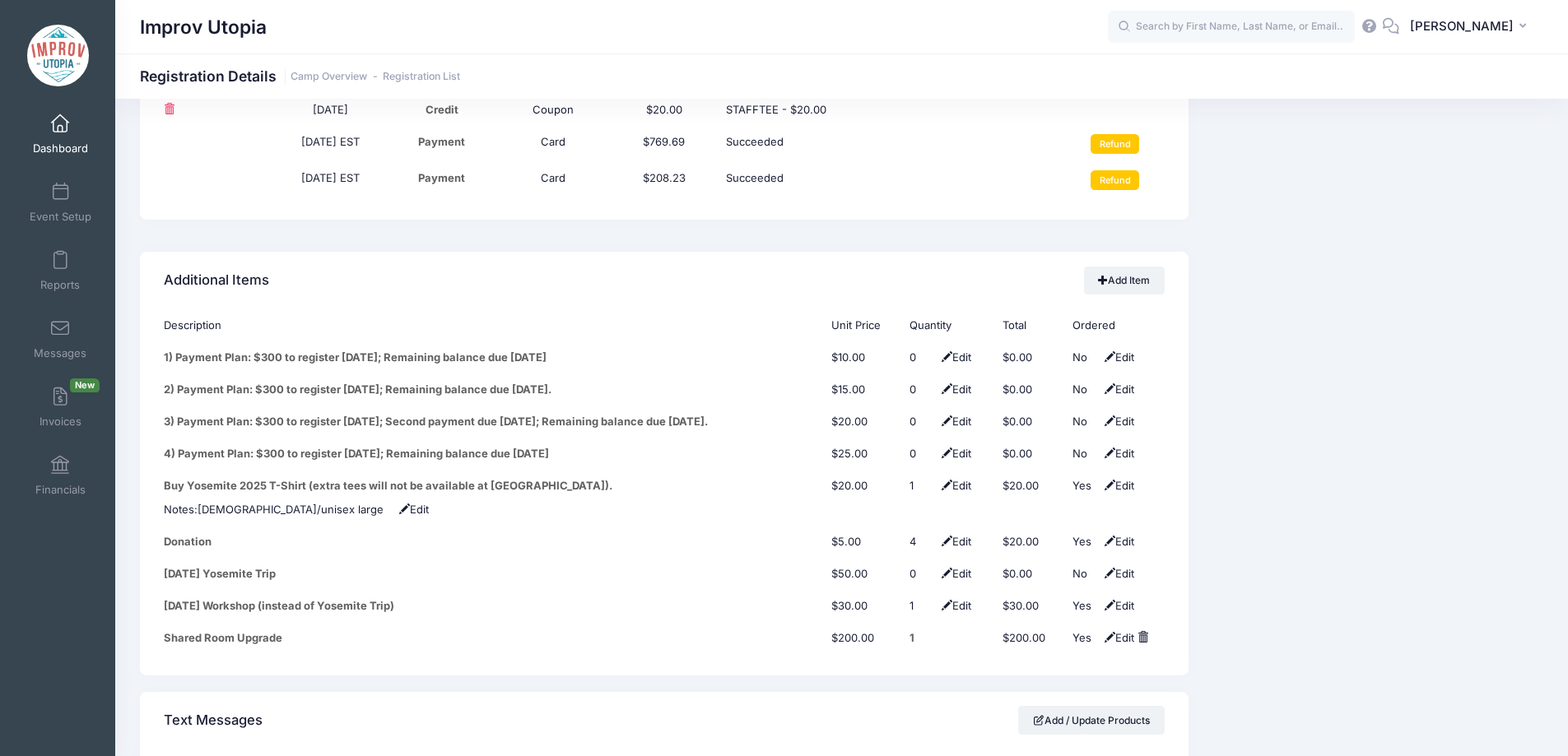
scroll to position [2066, 0]
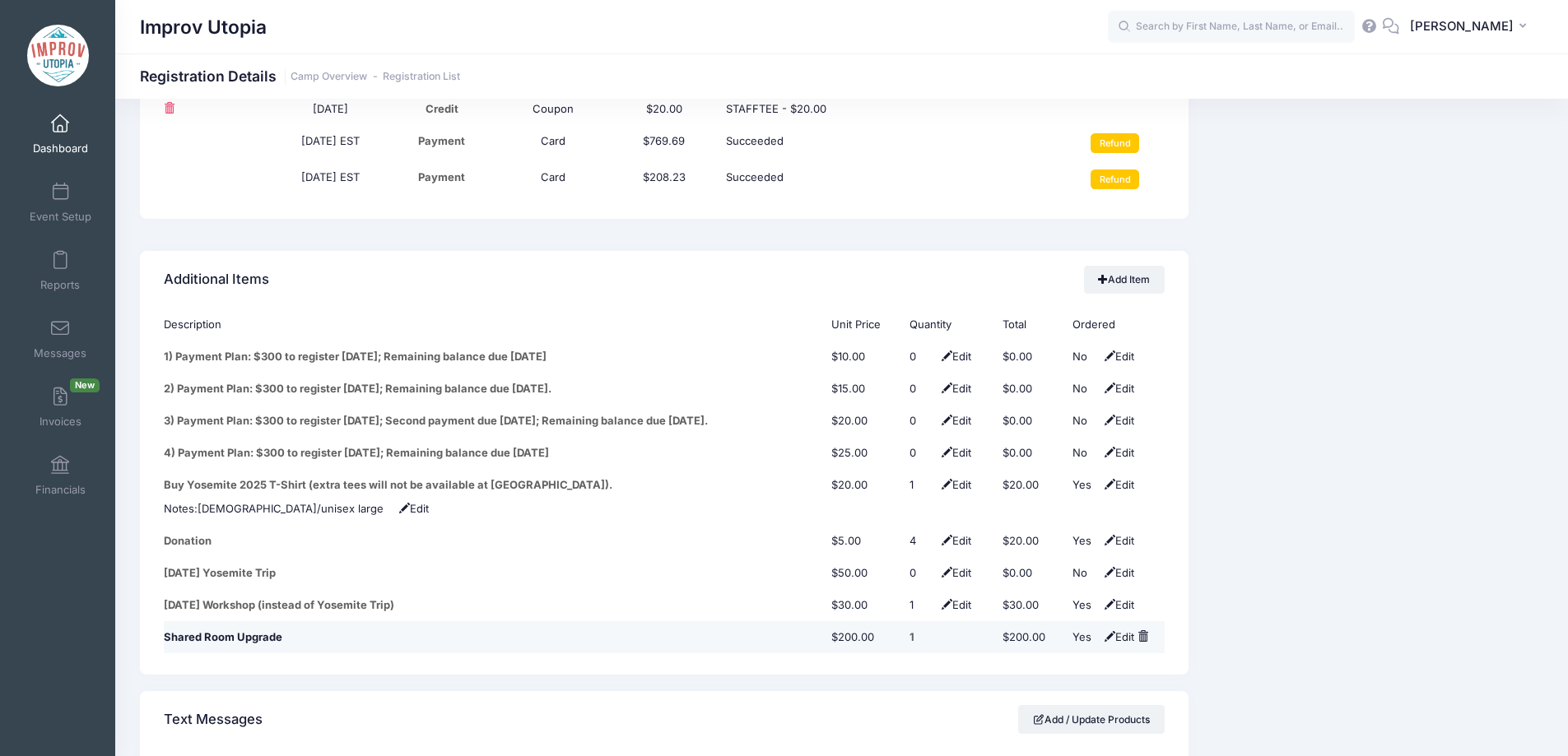
click at [1148, 632] on span at bounding box center [1143, 637] width 11 height 11
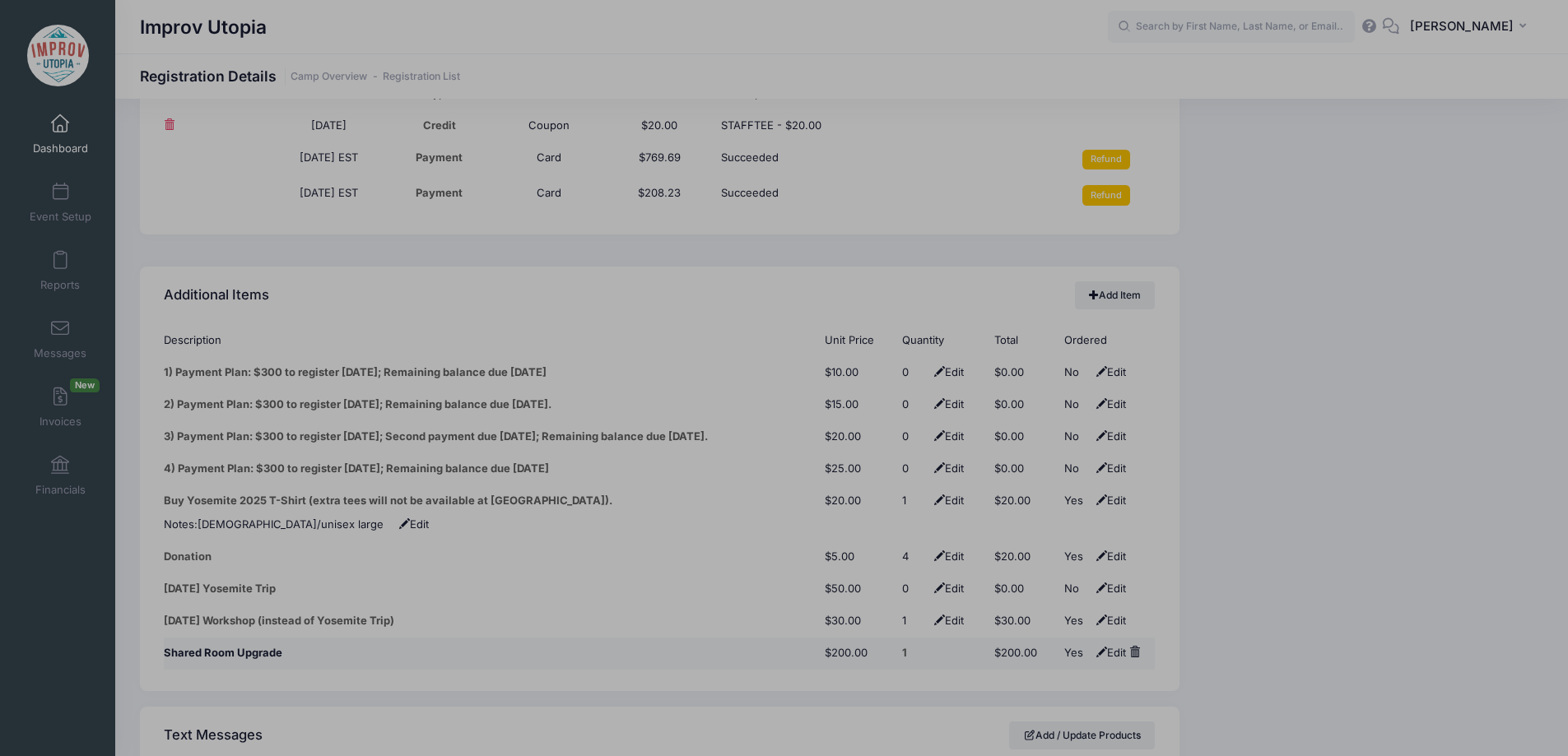
scroll to position [2050, 0]
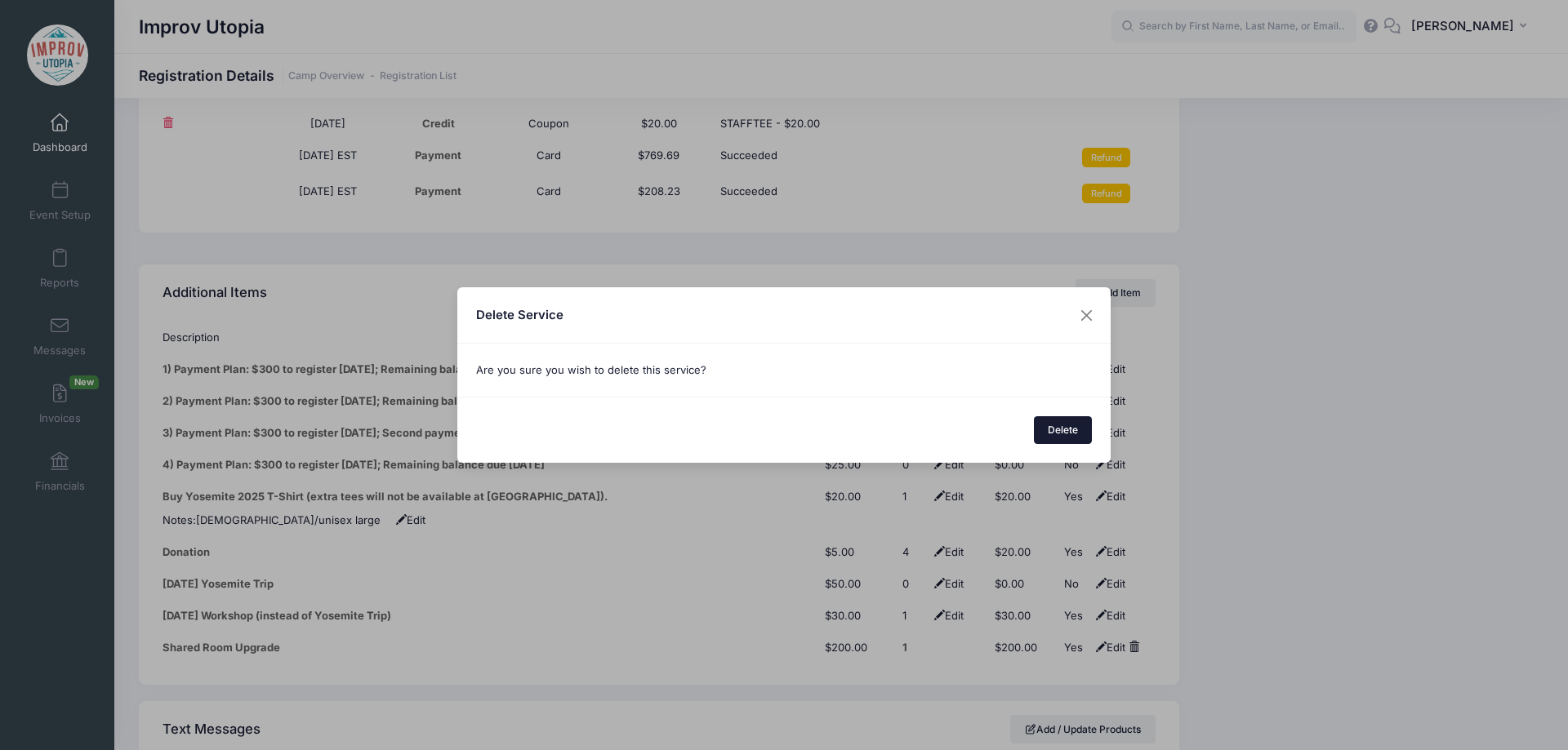
click at [1060, 427] on button "Delete" at bounding box center [1063, 430] width 59 height 28
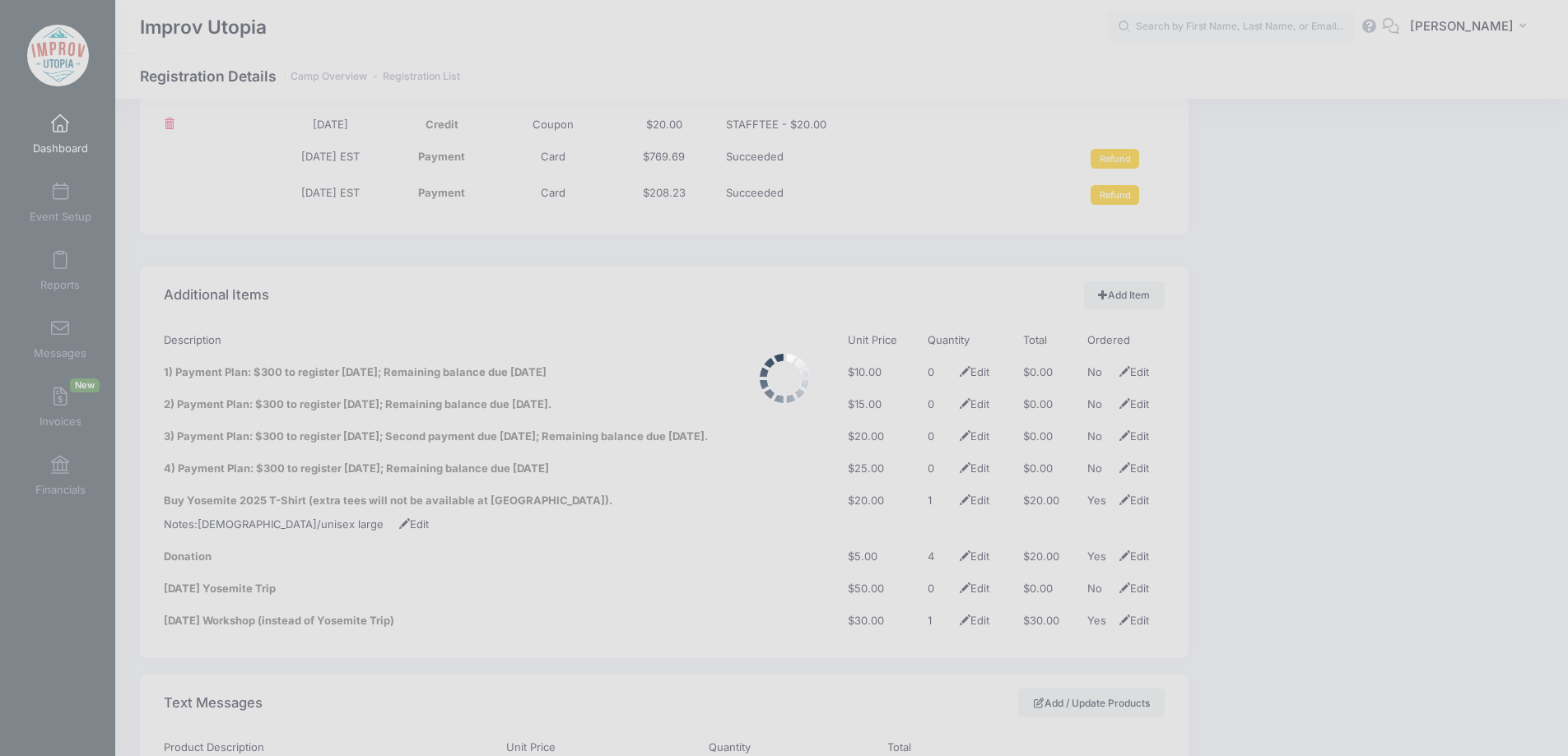
click at [1135, 271] on div at bounding box center [784, 378] width 1568 height 756
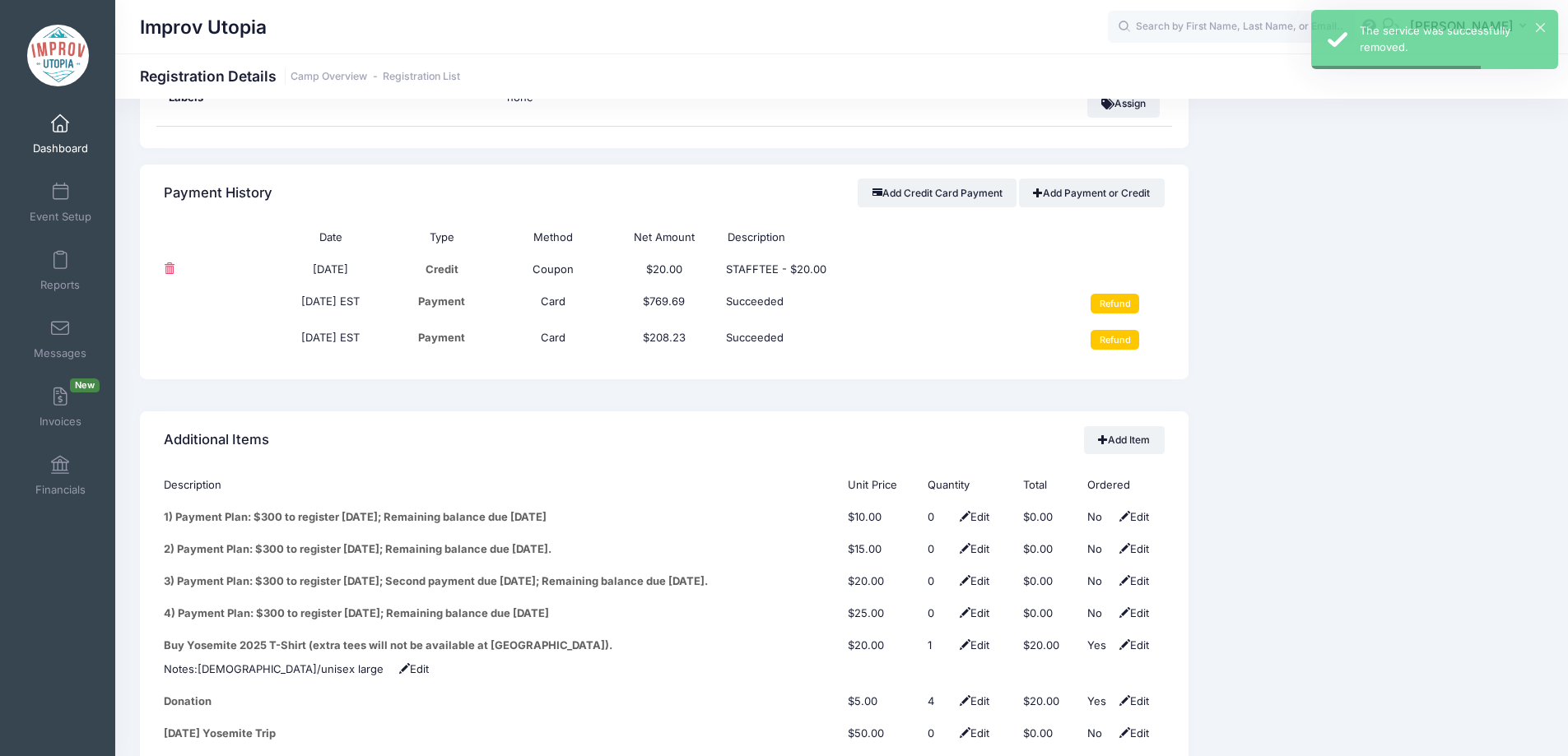
scroll to position [1907, 0]
click at [1122, 426] on link "Add Item" at bounding box center [1124, 439] width 80 height 28
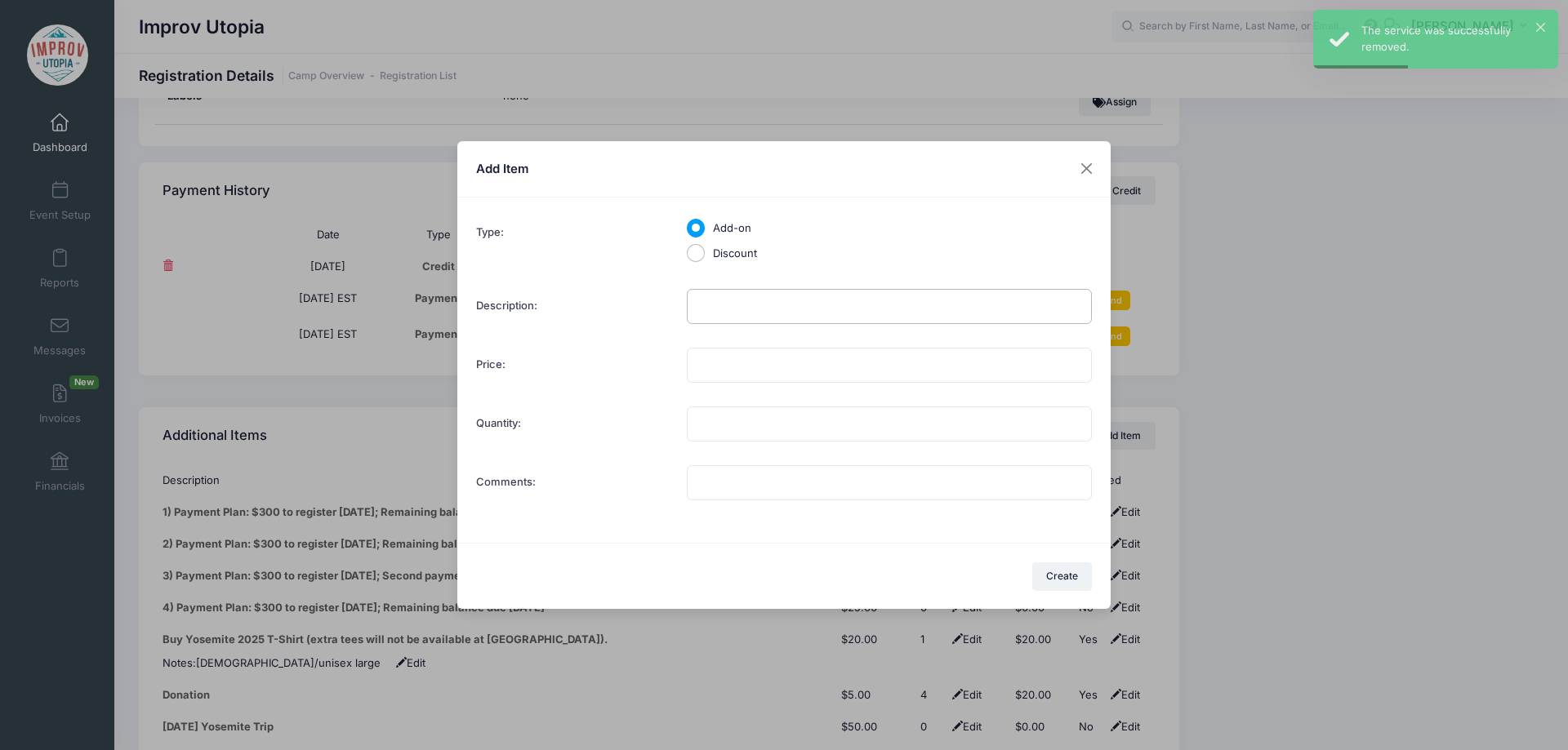
click at [722, 310] on input "Description:" at bounding box center [889, 307] width 405 height 35
type input "Private Room Upgrade"
click at [720, 369] on input "Price:" at bounding box center [889, 365] width 405 height 35
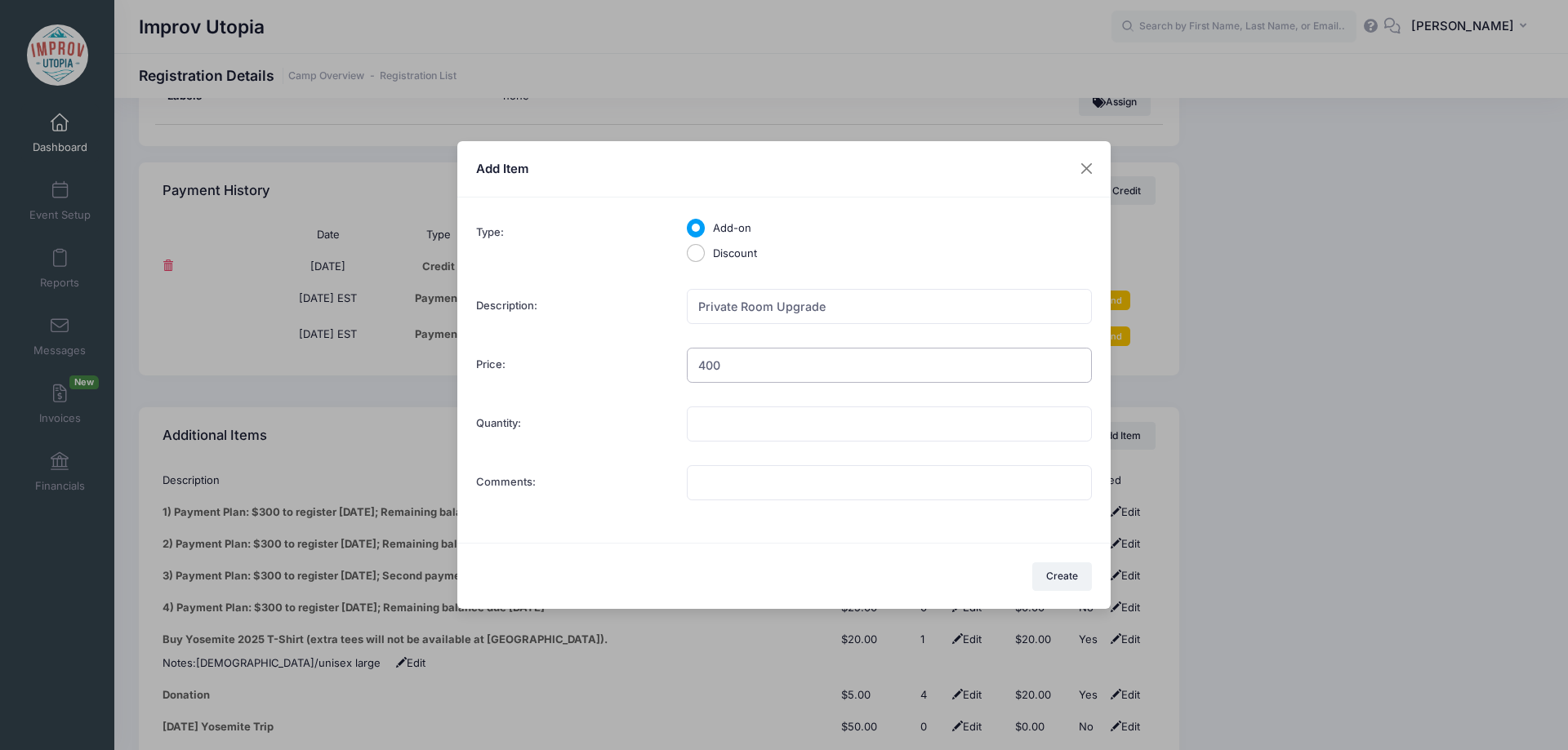
type input "400.00"
click at [1072, 574] on button "Create" at bounding box center [1062, 576] width 60 height 28
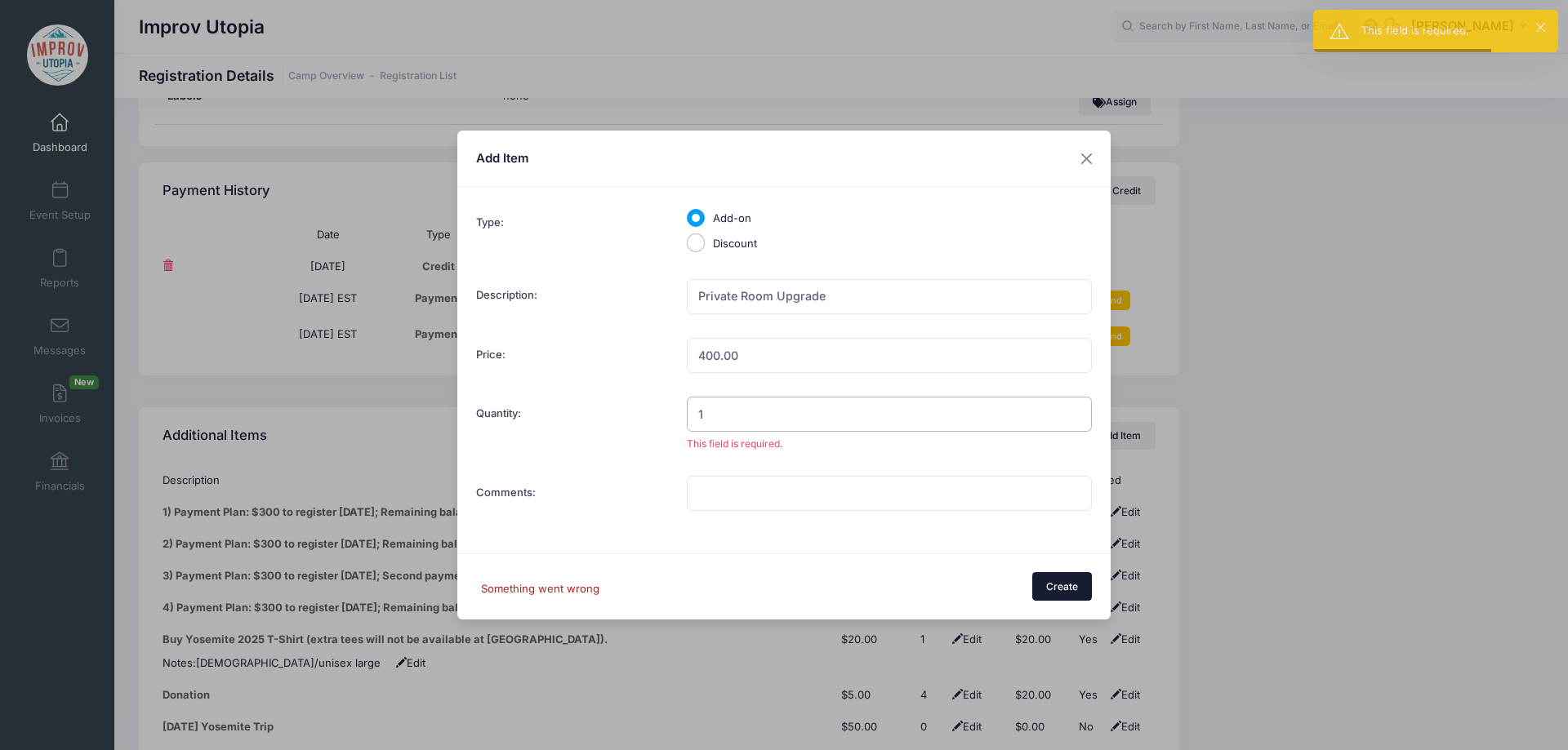
type input "1"
click at [1072, 574] on button "Create" at bounding box center [1062, 586] width 60 height 28
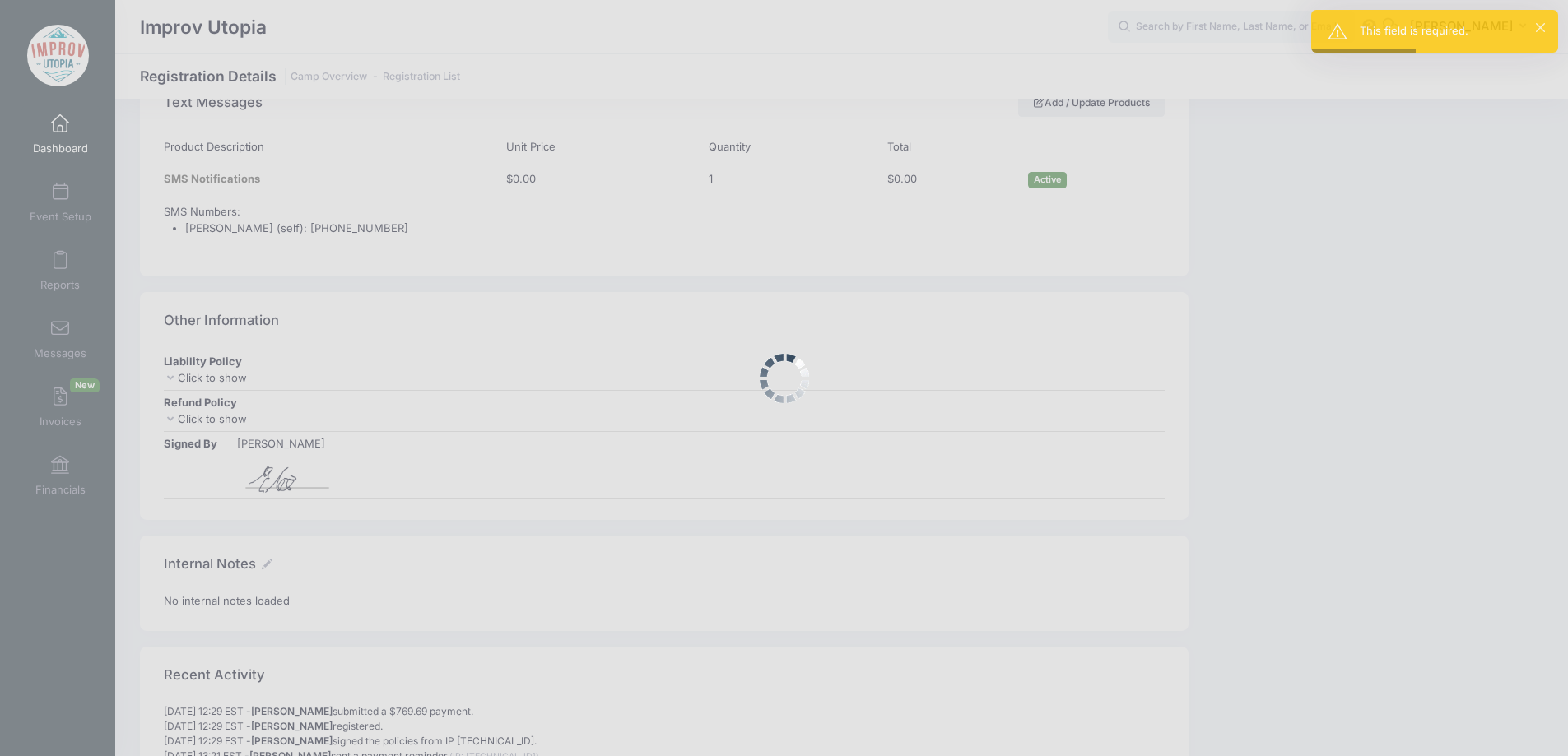
scroll to position [2808, 0]
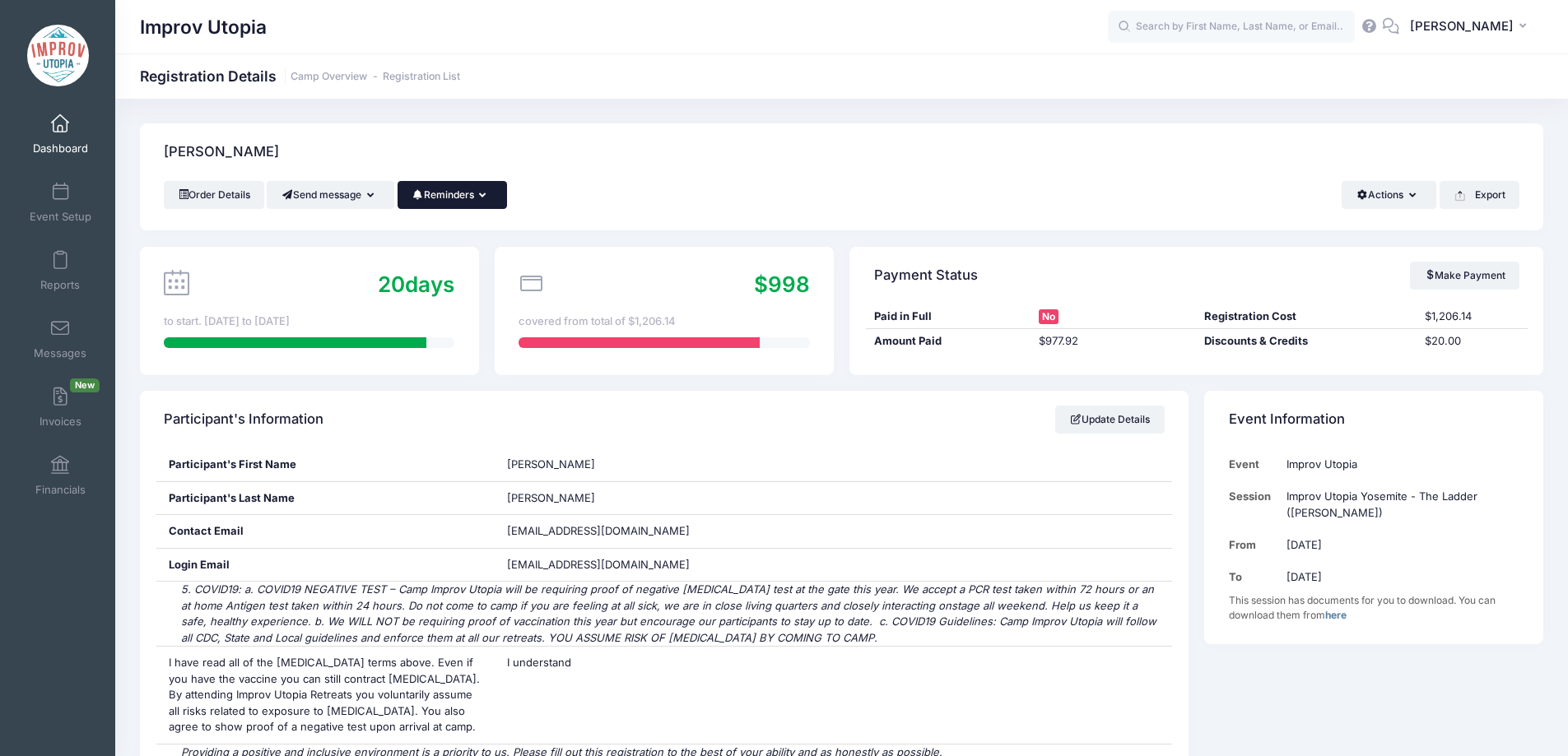
click at [492, 196] on icon "button" at bounding box center [486, 196] width 14 height 0
click at [461, 239] on link "Send Payment Reminder" at bounding box center [417, 235] width 185 height 31
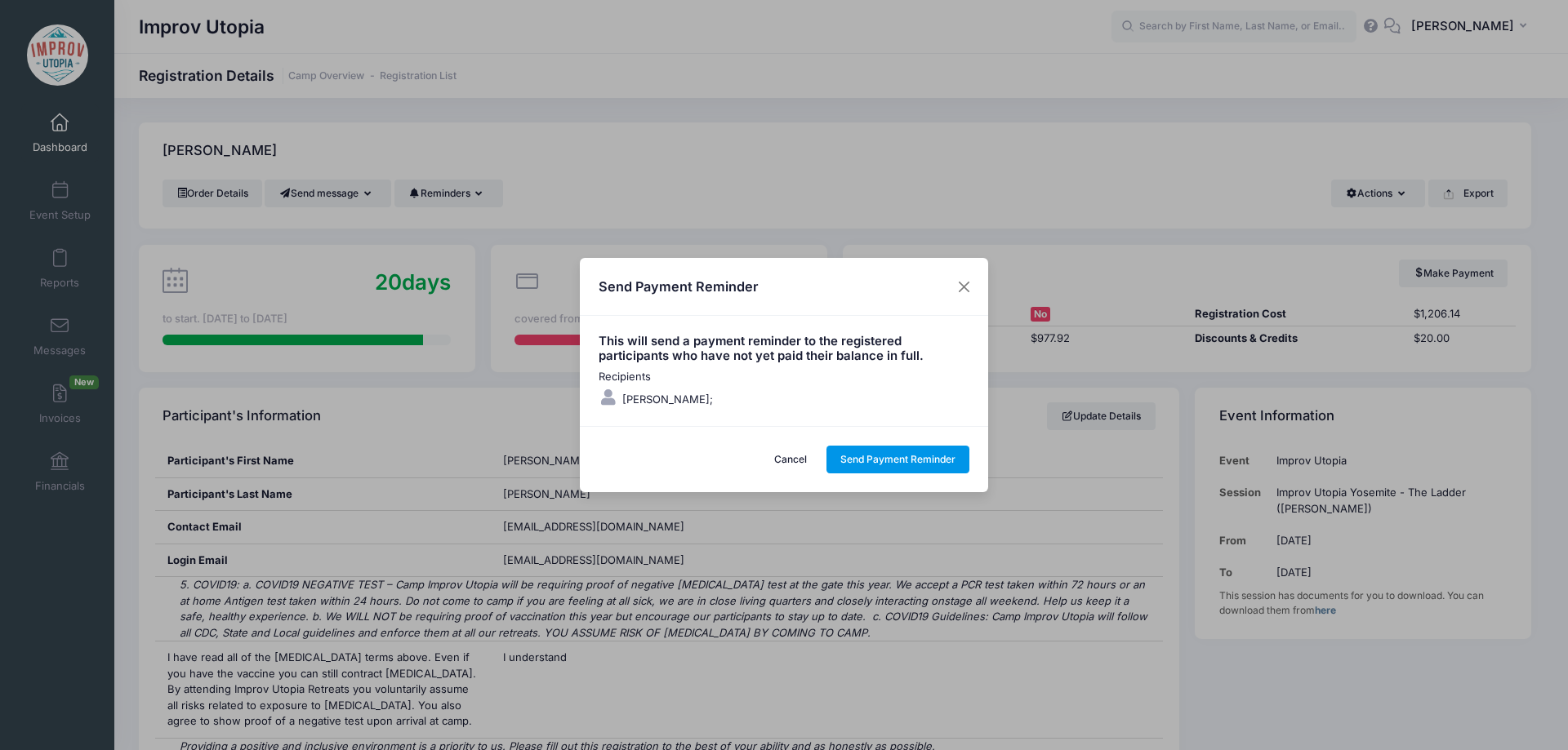
click at [903, 467] on button "Send Payment Reminder" at bounding box center [898, 459] width 144 height 28
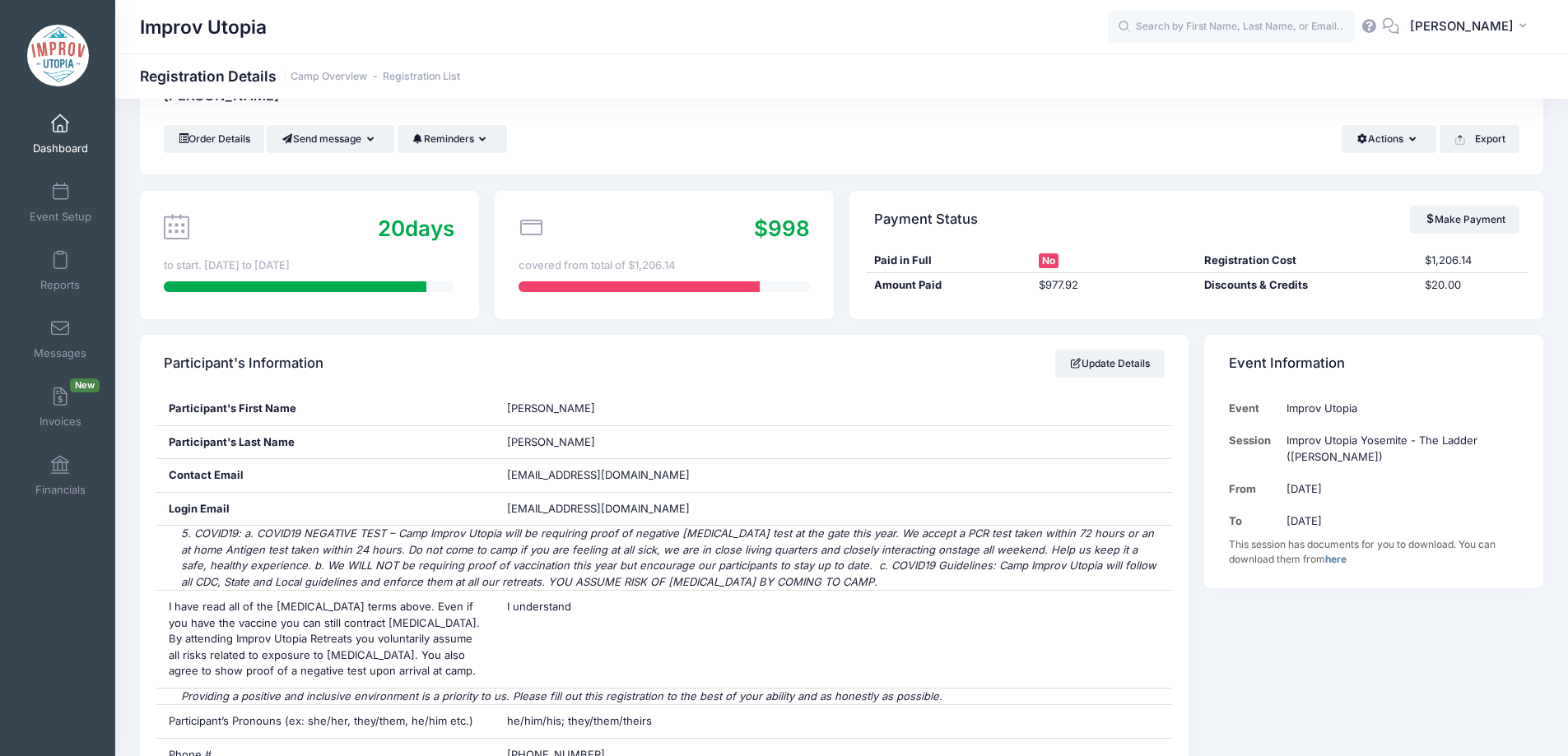
scroll to position [57, 0]
click at [49, 339] on link "Messages" at bounding box center [60, 339] width 78 height 58
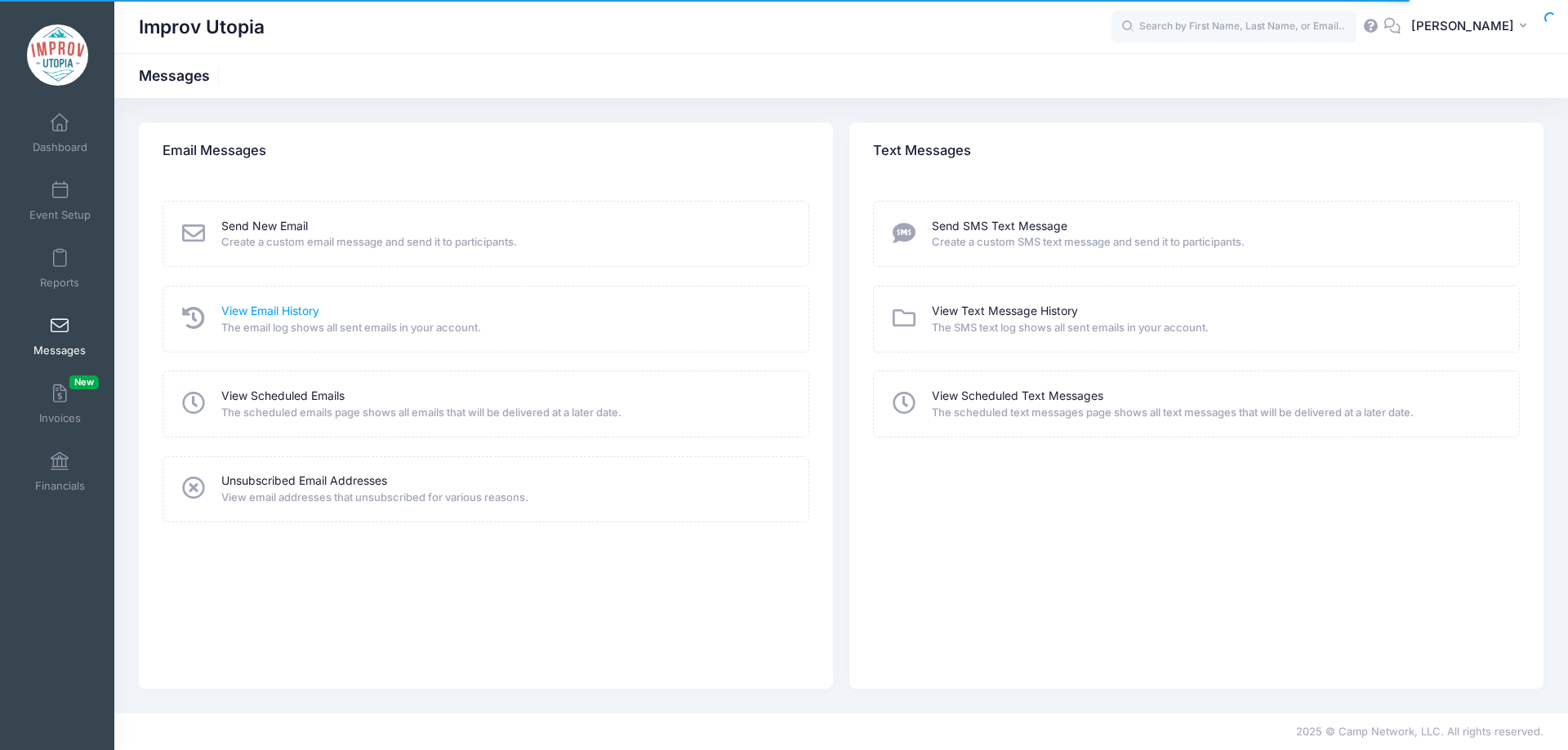
click at [272, 312] on link "View Email History" at bounding box center [270, 312] width 98 height 17
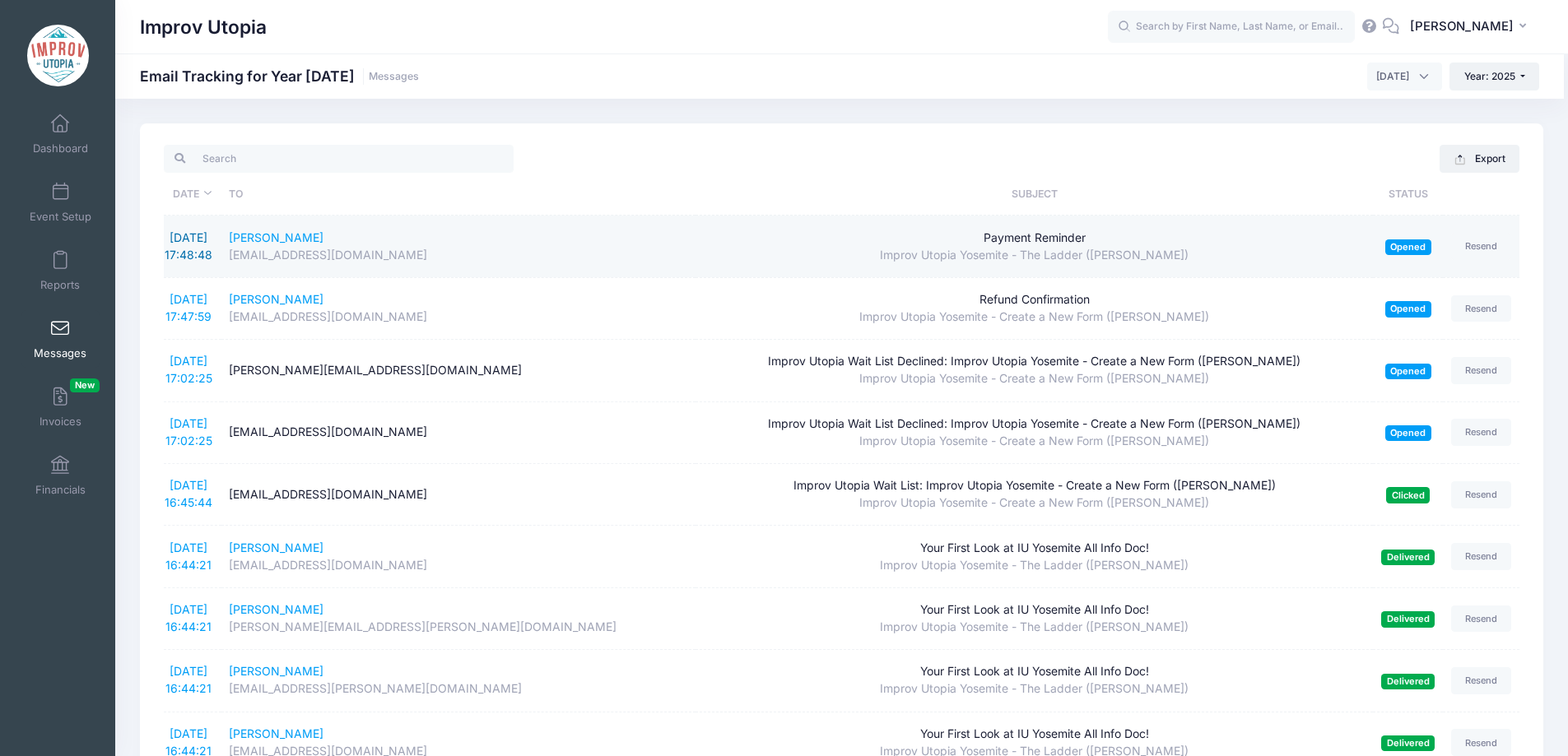
click at [180, 239] on link "[DATE] 17:48:48" at bounding box center [188, 246] width 47 height 31
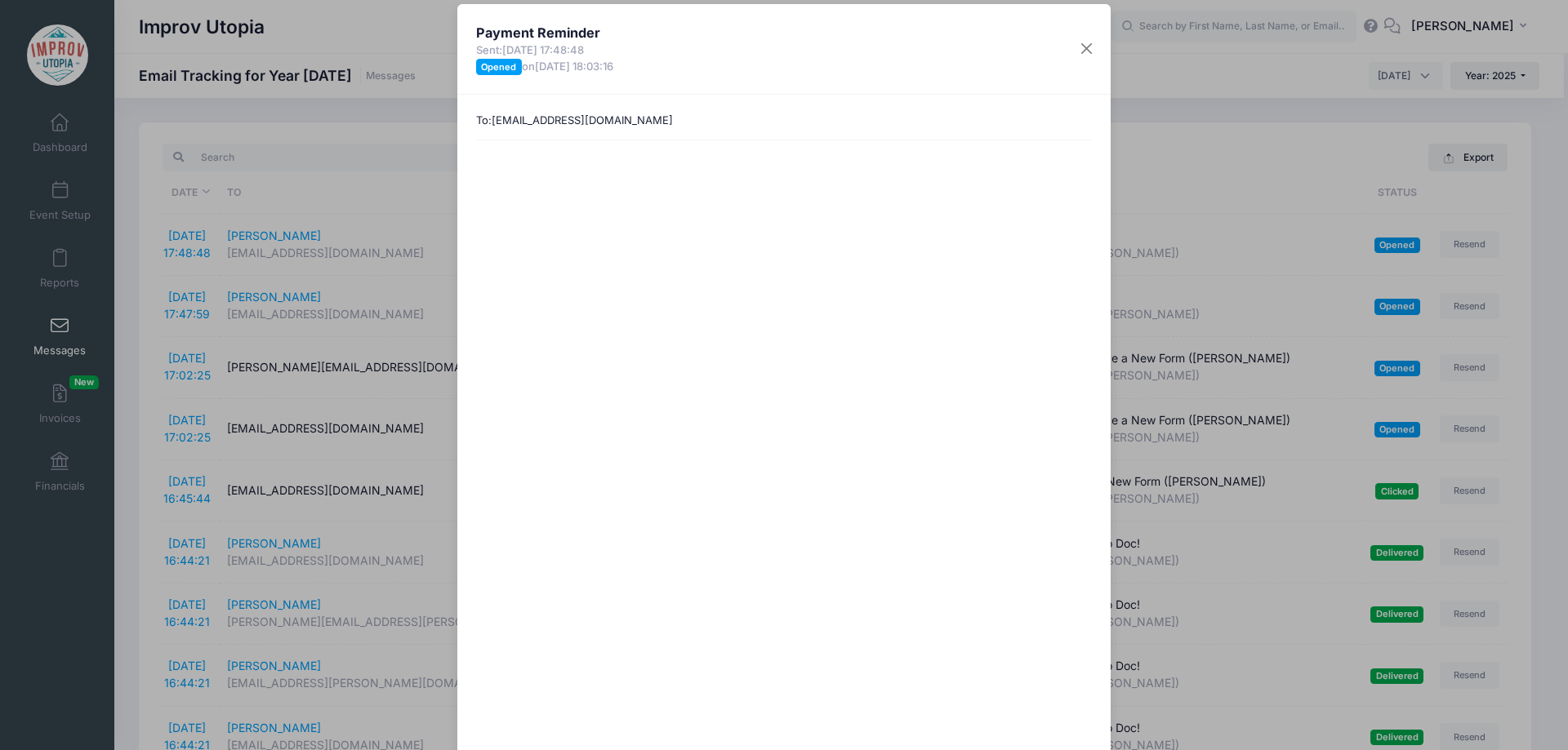
click at [144, 233] on div "Payment Reminder Sent: [DATE] 17:48:48 Opened on [DATE] 18:03:16 To: [EMAIL_ADD…" at bounding box center [784, 375] width 1568 height 750
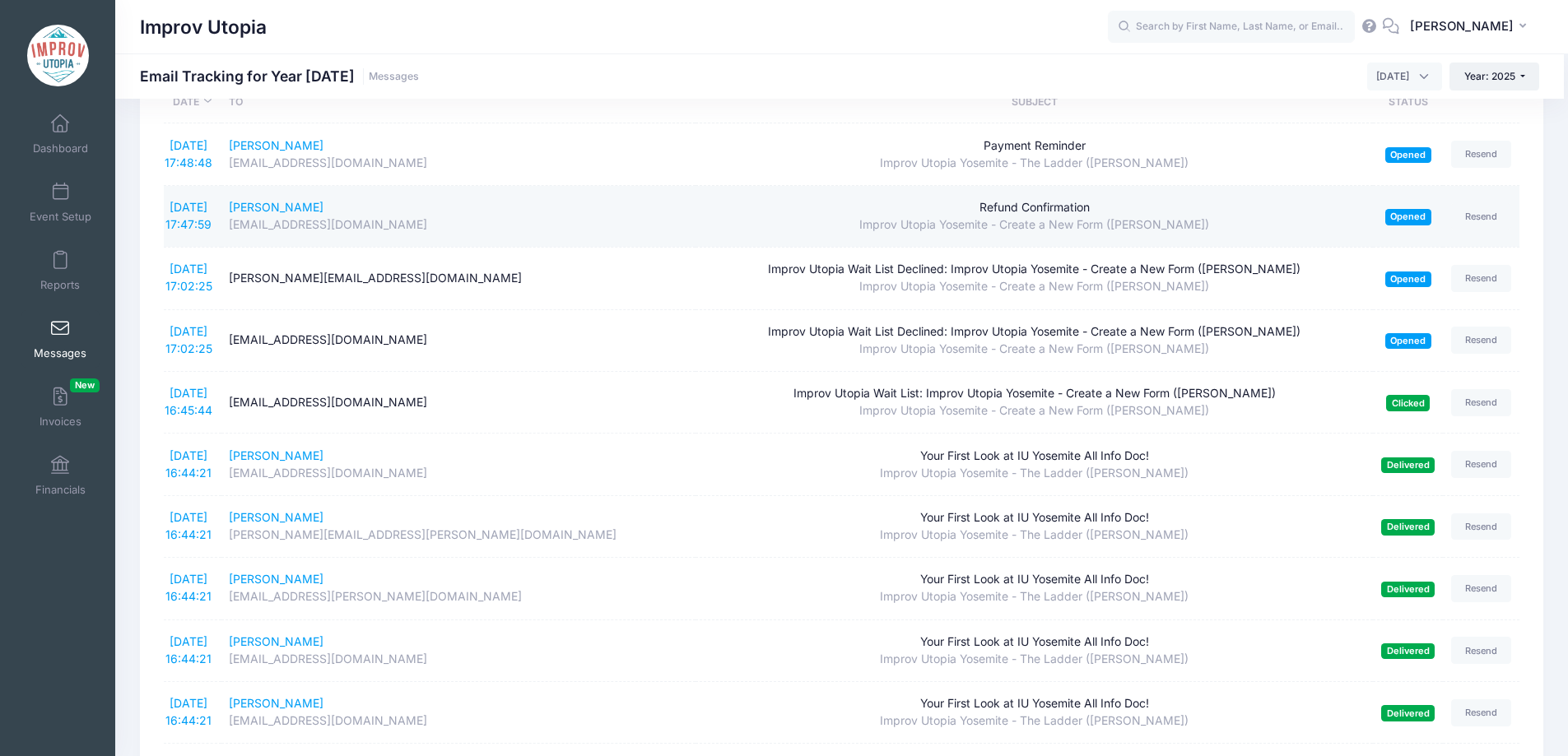
scroll to position [113, 0]
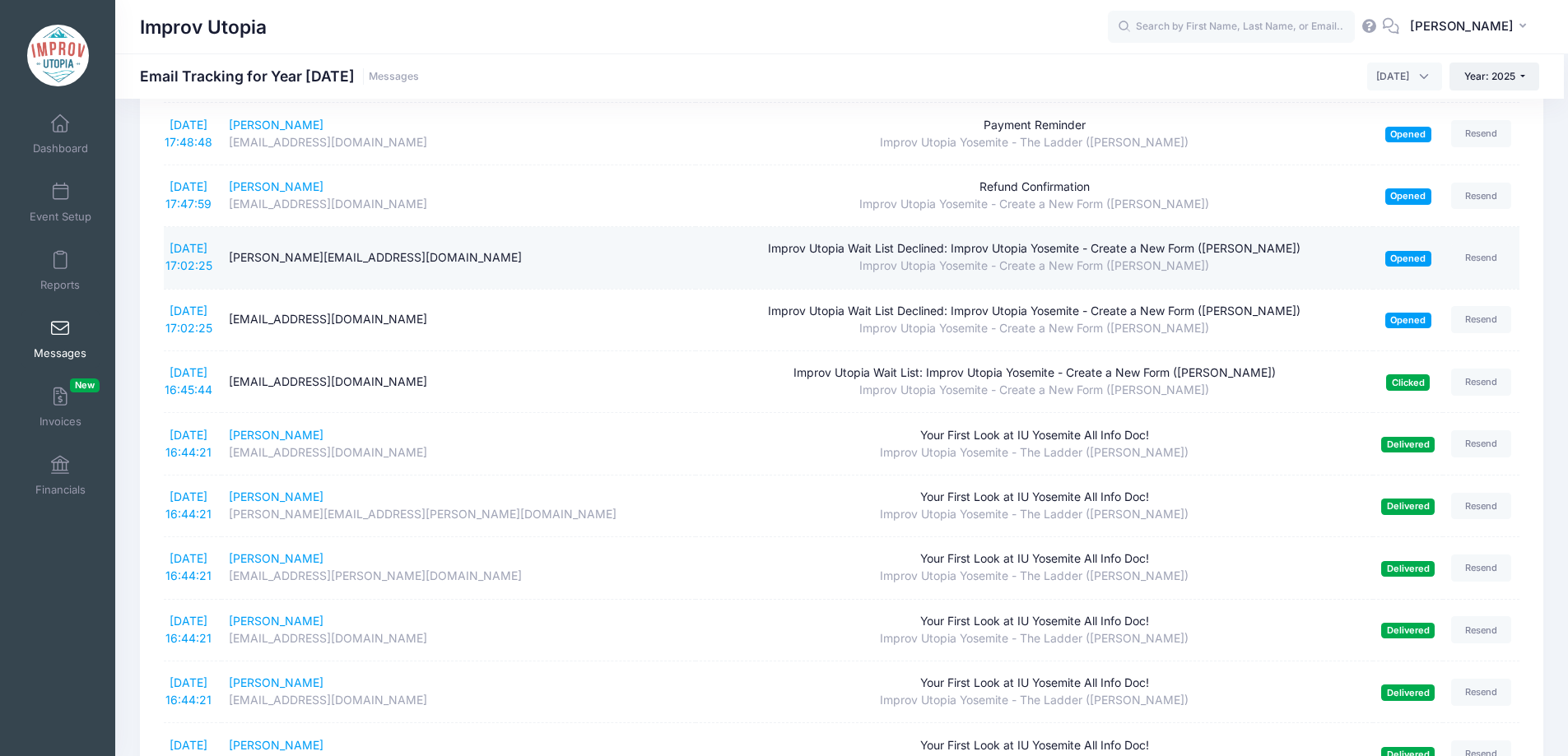
click at [346, 251] on div "[PERSON_NAME][EMAIL_ADDRESS][DOMAIN_NAME]" at bounding box center [458, 258] width 459 height 17
click at [482, 255] on div "[PERSON_NAME][EMAIL_ADDRESS][DOMAIN_NAME]" at bounding box center [458, 258] width 459 height 17
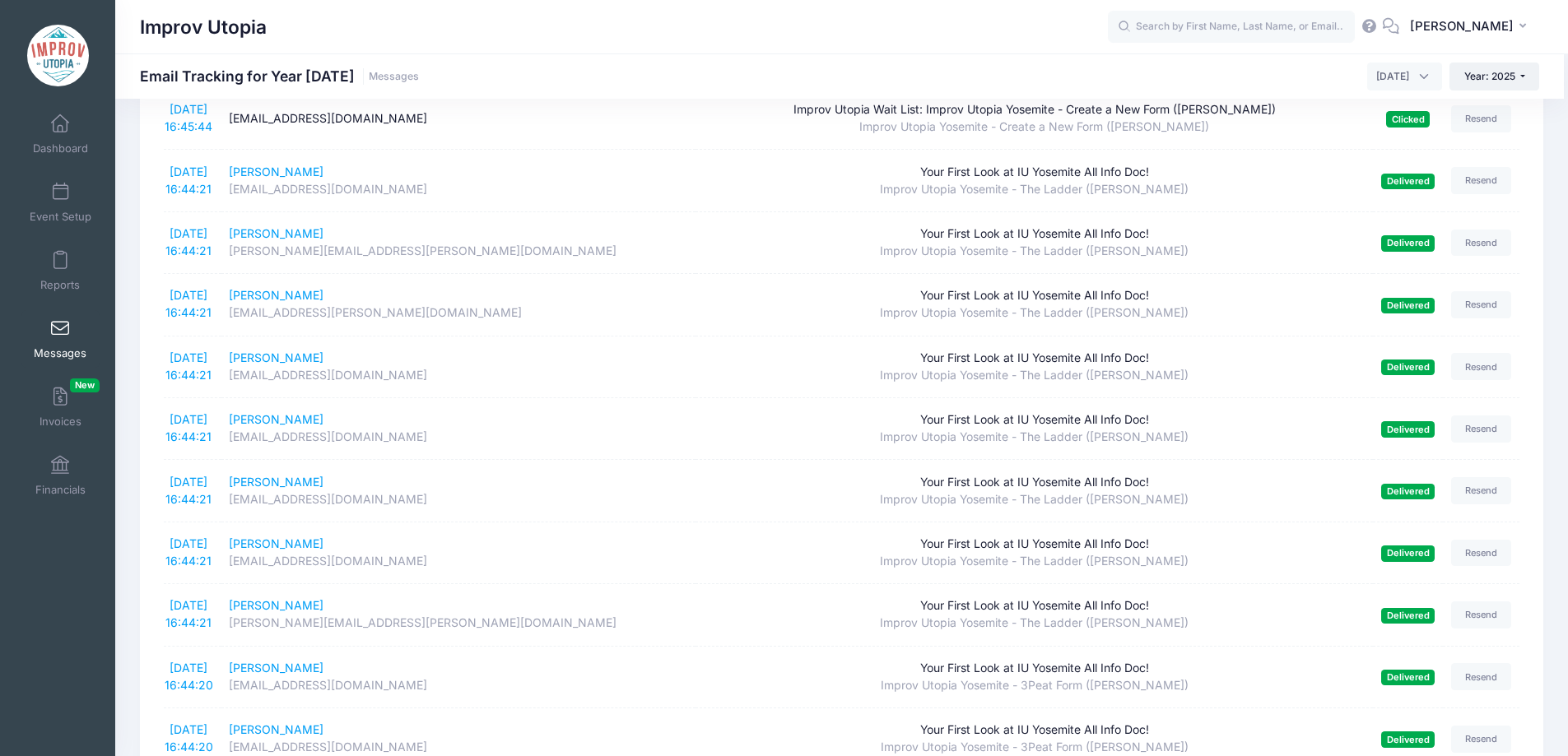
scroll to position [379, 0]
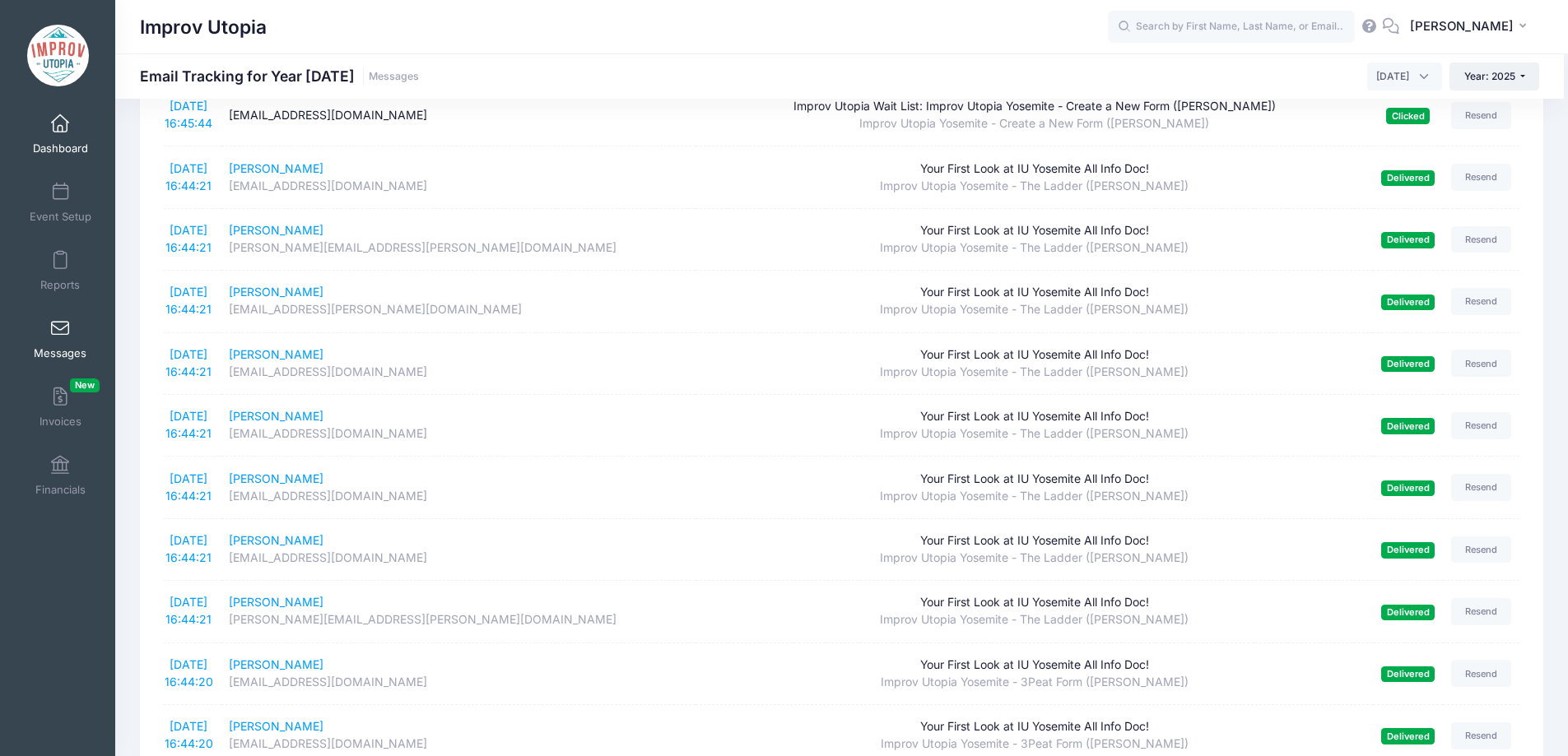
click at [60, 131] on span at bounding box center [60, 124] width 0 height 18
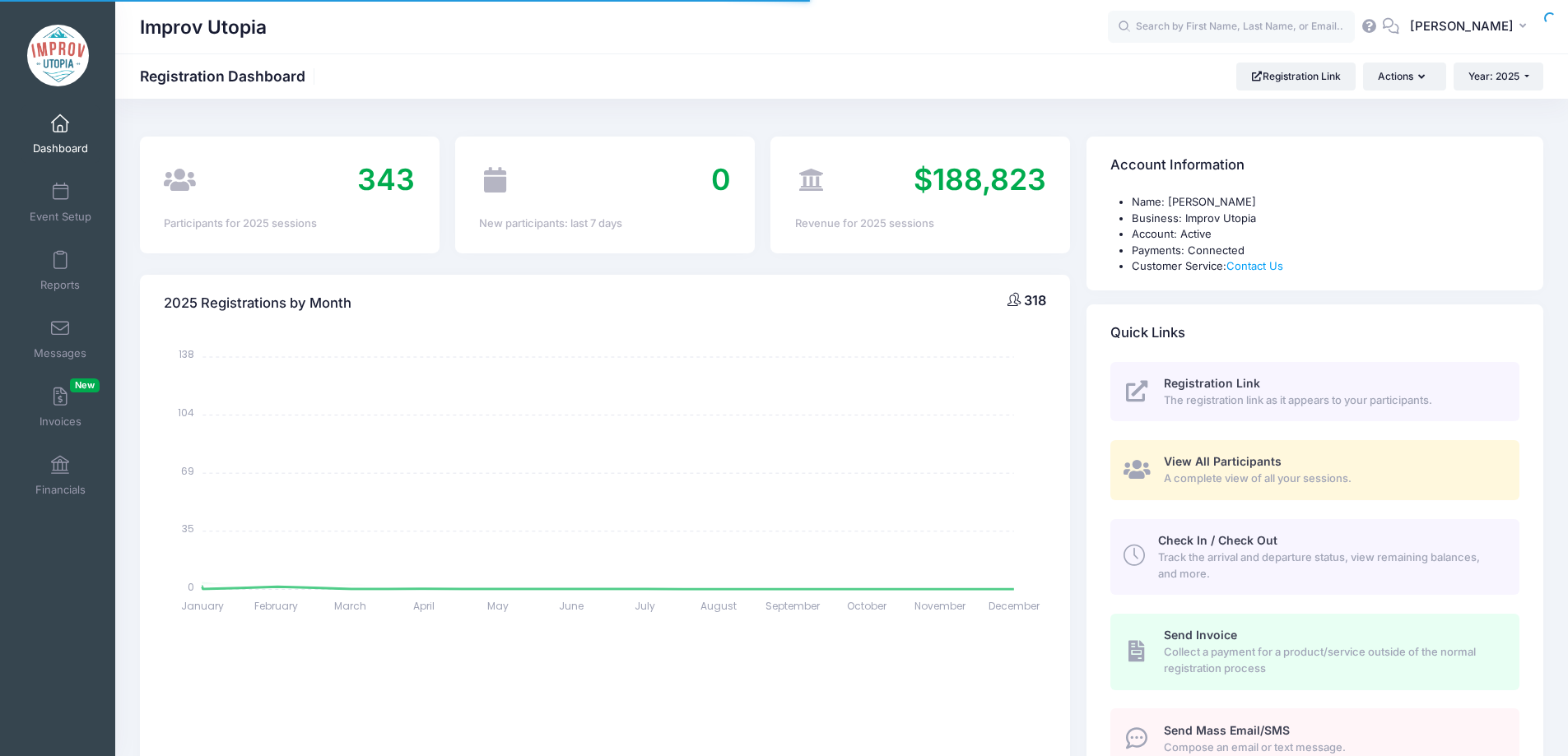
select select
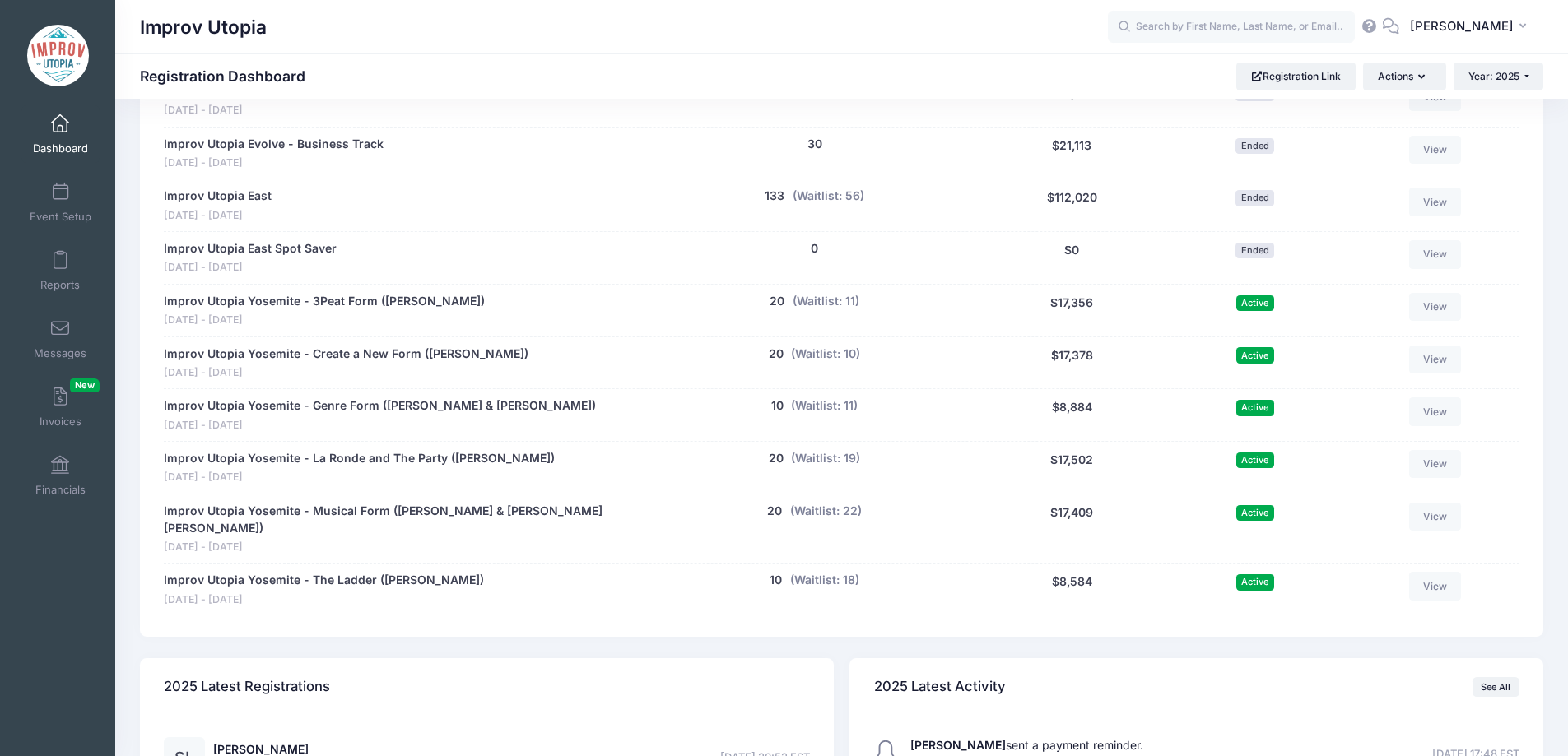
scroll to position [905, 0]
click at [836, 352] on button "(Waitlist: 10)" at bounding box center [825, 353] width 69 height 17
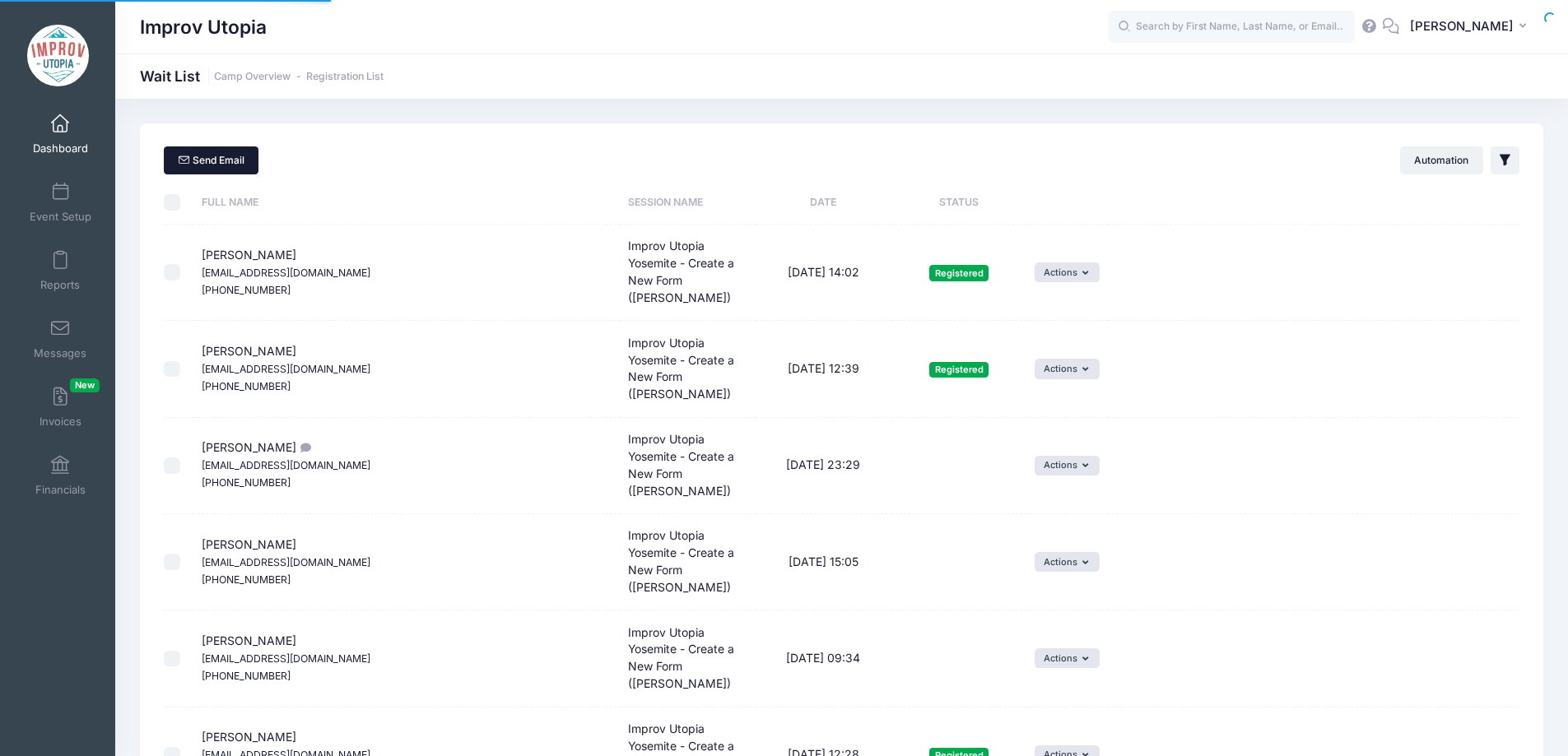
select select "50"
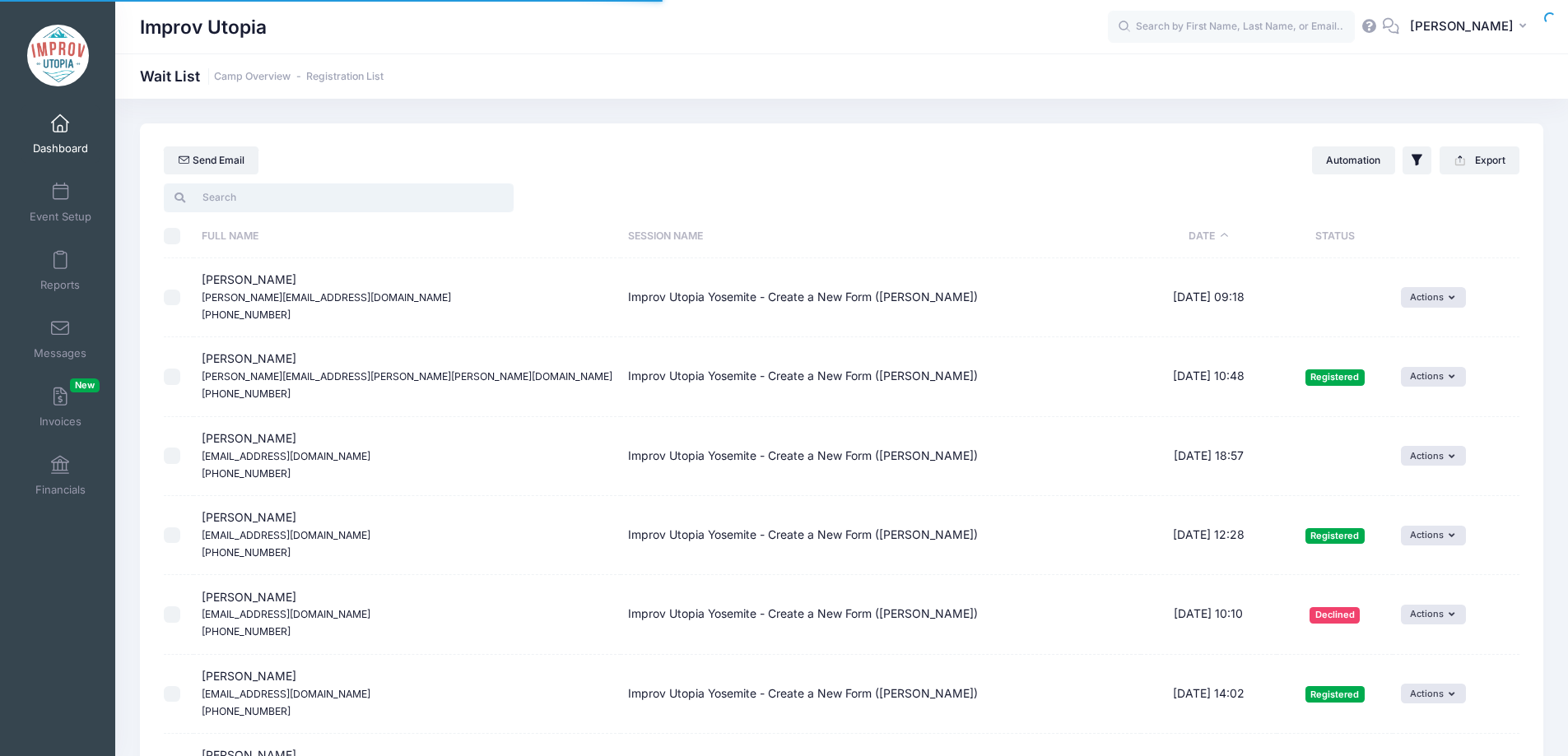
click at [290, 212] on input "search" at bounding box center [338, 197] width 350 height 28
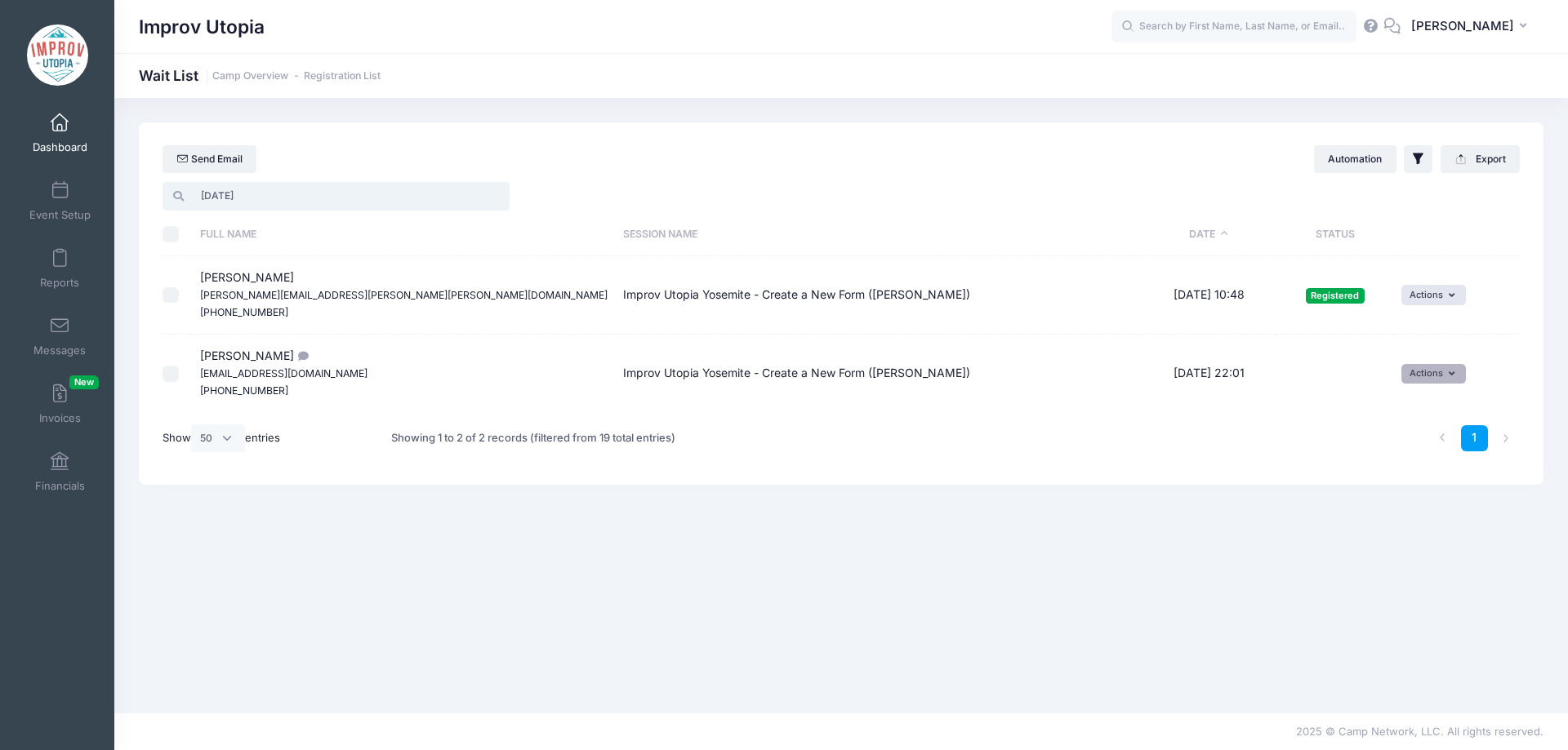
type input "jul"
click at [1405, 367] on button "Actions" at bounding box center [1433, 374] width 65 height 19
click at [1403, 396] on link "Invite" at bounding box center [1403, 410] width 71 height 31
click at [1035, 406] on select "1 2 3 4 5 6 7 8 9 10 11 12 13 14 15 16 17 18 19 20 21 22 23 24 25 26 27 28 29 3…" at bounding box center [1031, 399] width 57 height 35
select select "7"
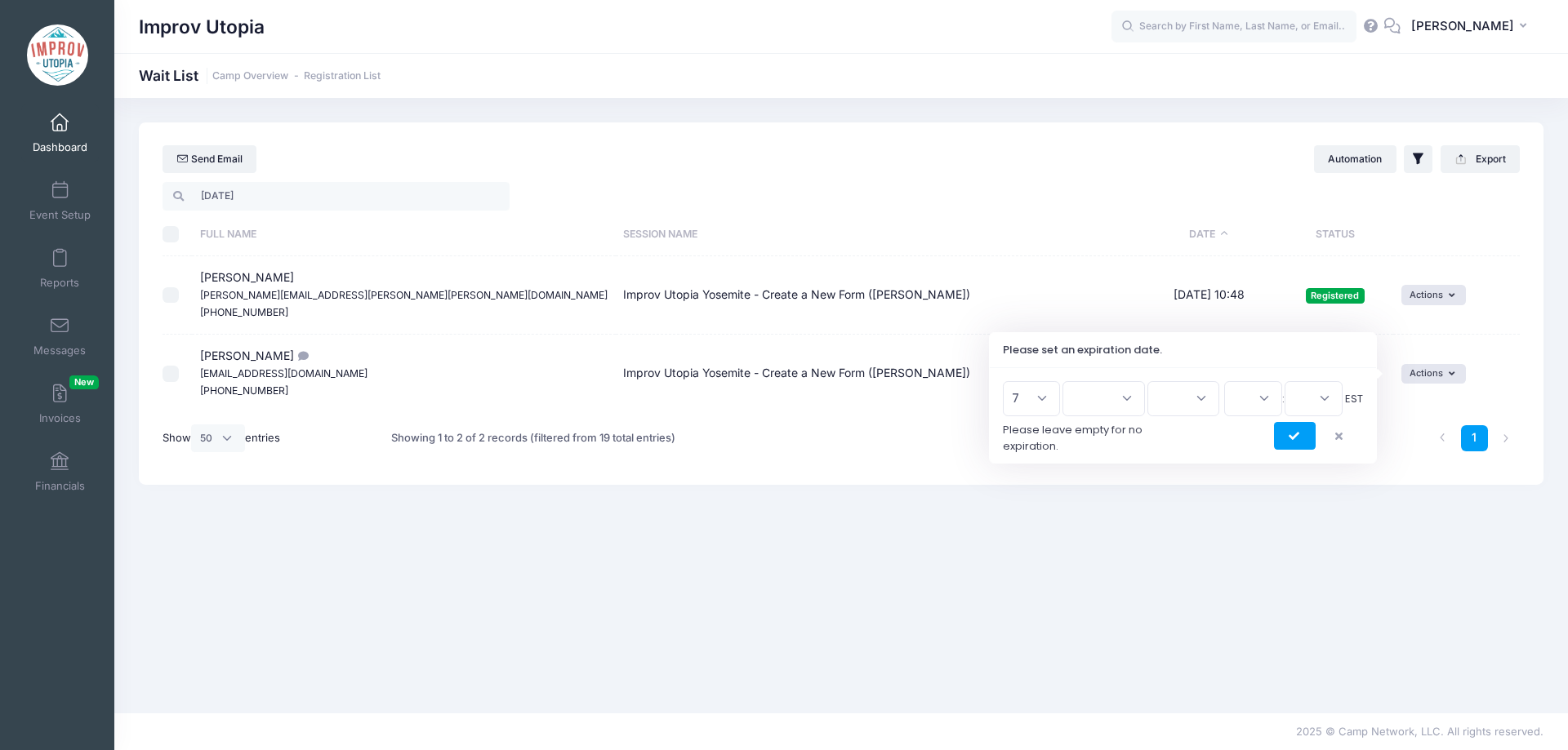
click at [1009, 381] on select "1 2 3 4 5 6 7 8 9 10 11 12 13 14 15 16 17 18 19 20 21 22 23 24 25 26 27 28 29 3…" at bounding box center [1031, 399] width 57 height 35
click at [1109, 400] on select "Jan Feb Mar Apr May Jun Jul Aug Sep Oct Nov Dec" at bounding box center [1104, 399] width 82 height 35
select select "8"
click at [1070, 381] on select "Jan Feb Mar Apr May Jun Jul Aug Sep Oct Nov Dec" at bounding box center [1104, 399] width 82 height 35
click at [1168, 406] on select "2026 2025" at bounding box center [1183, 399] width 72 height 35
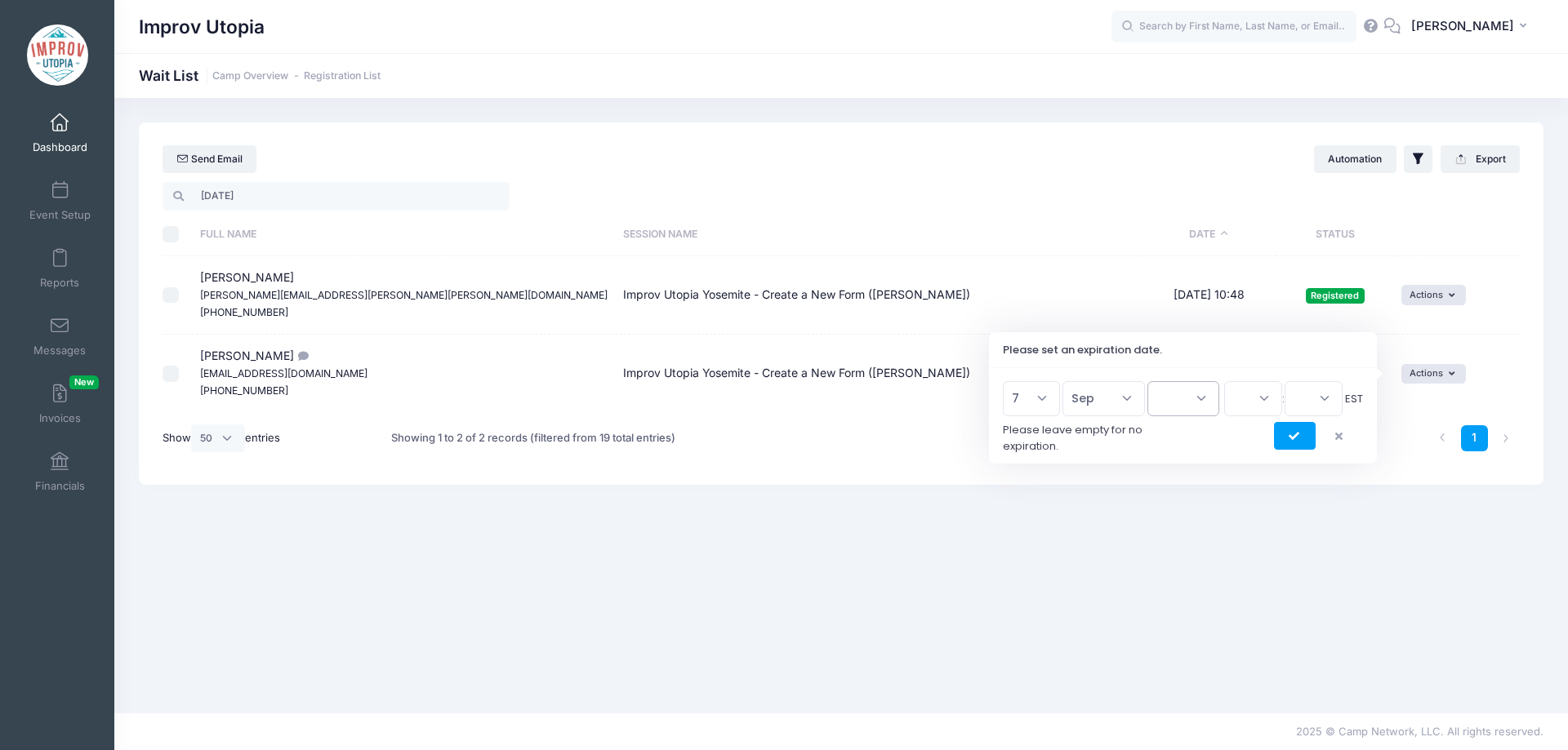
select select "2025"
click at [1147, 381] on select "2026 2025" at bounding box center [1183, 399] width 72 height 35
click at [1235, 391] on select "00 01 02 03 04 05 06 07 08 09 10 11 12 13 14 15 16 17 18 19 20 21 22 23" at bounding box center [1252, 399] width 58 height 35
select select "23"
click at [1224, 381] on select "00 01 02 03 04 05 06 07 08 09 10 11 12 13 14 15 16 17 18 19 20 21 22 23" at bounding box center [1252, 399] width 58 height 35
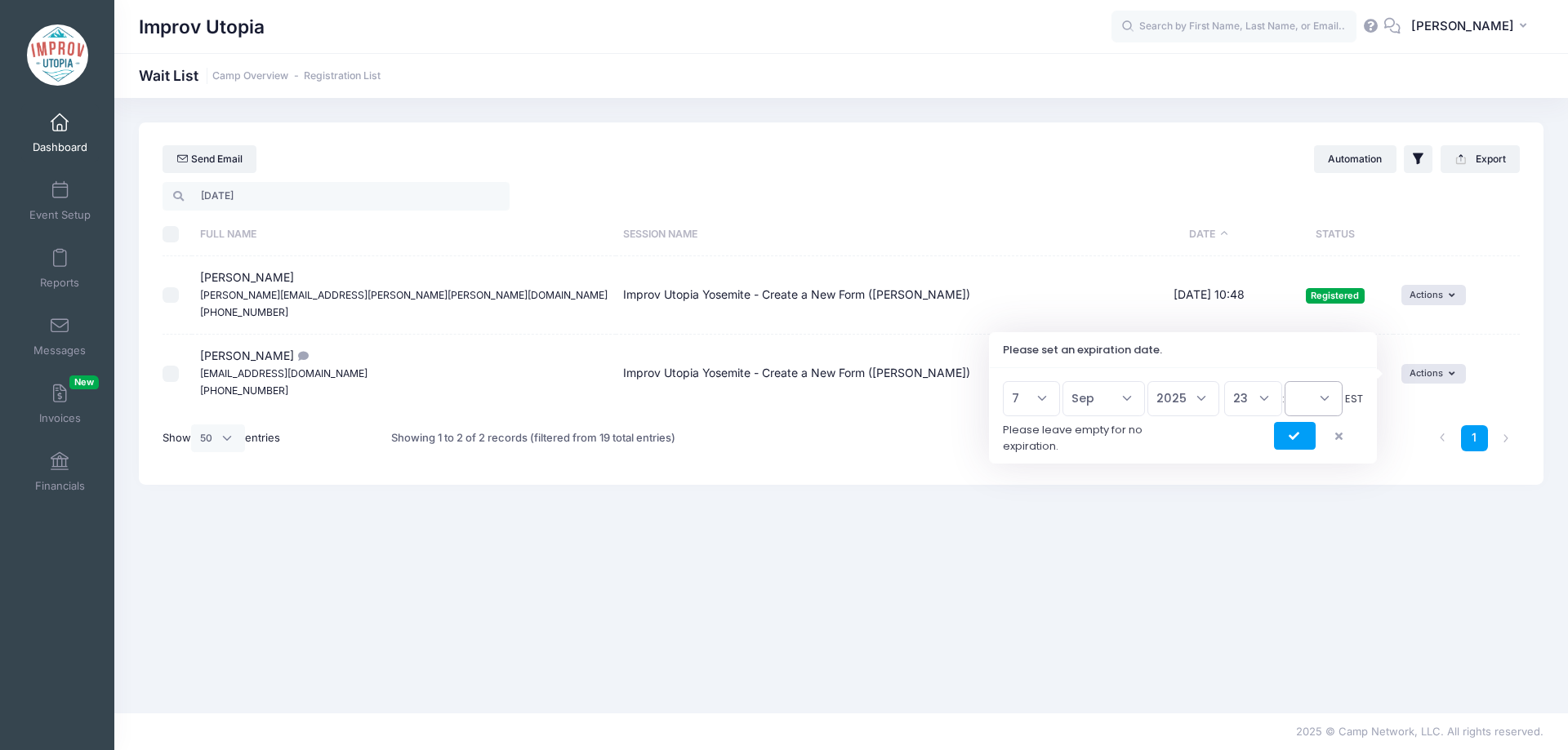
click at [1320, 401] on select "00 15 30 45" at bounding box center [1313, 399] width 58 height 35
select select "45"
click at [1284, 381] on select "00 15 30 45" at bounding box center [1313, 399] width 58 height 35
click at [1288, 425] on button "submit" at bounding box center [1295, 436] width 42 height 28
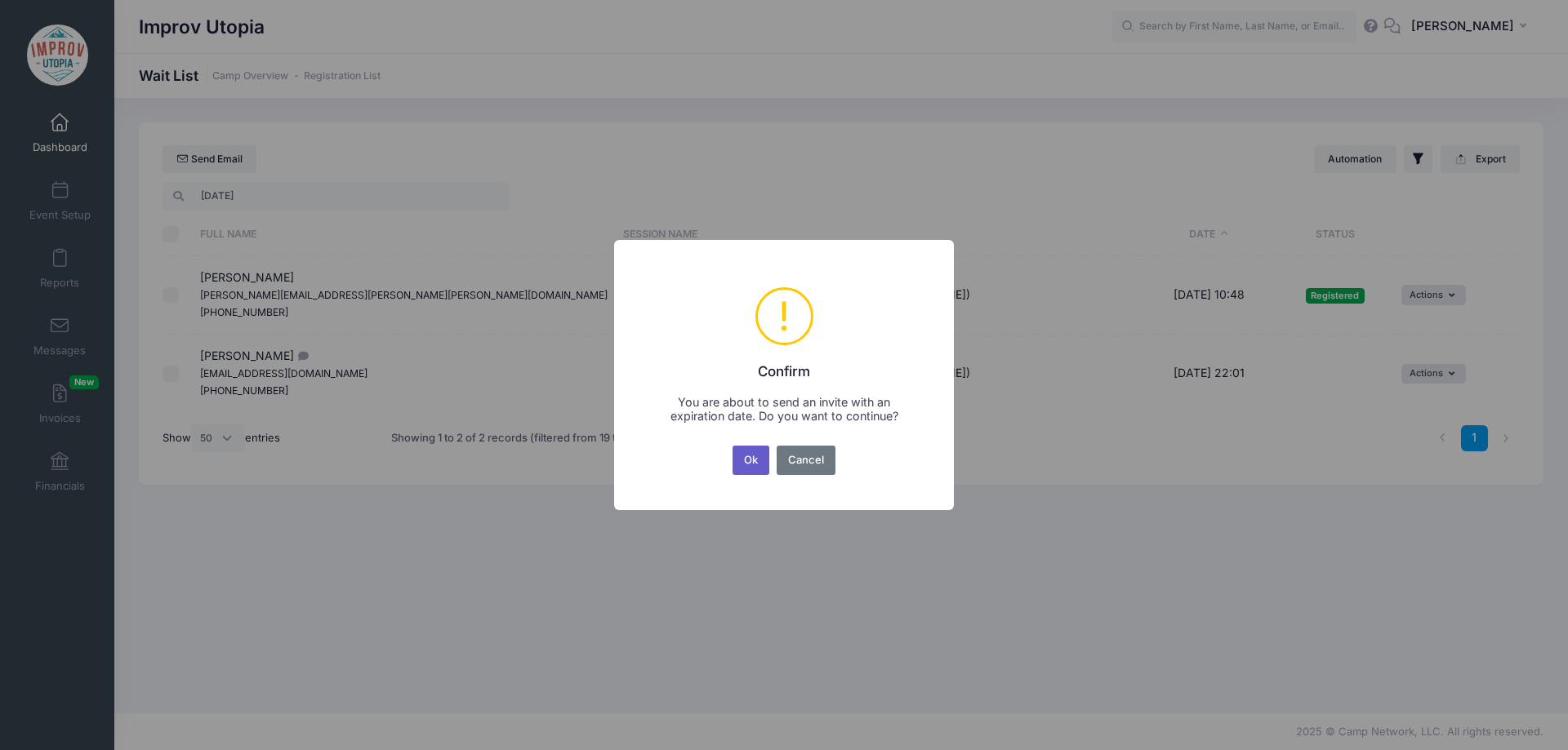
click at [751, 454] on button "Ok" at bounding box center [751, 460] width 38 height 29
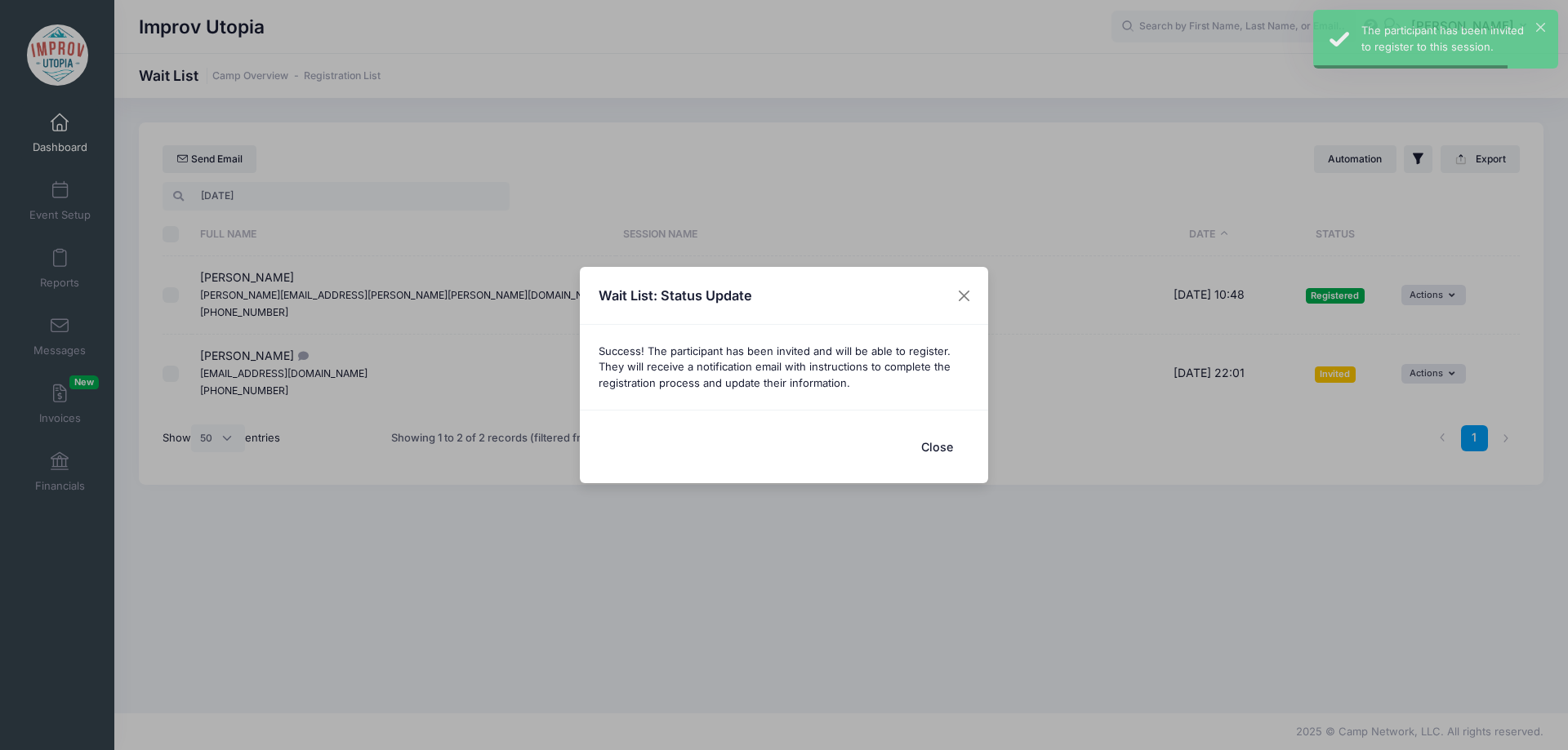
click at [928, 451] on button "Close" at bounding box center [936, 447] width 66 height 35
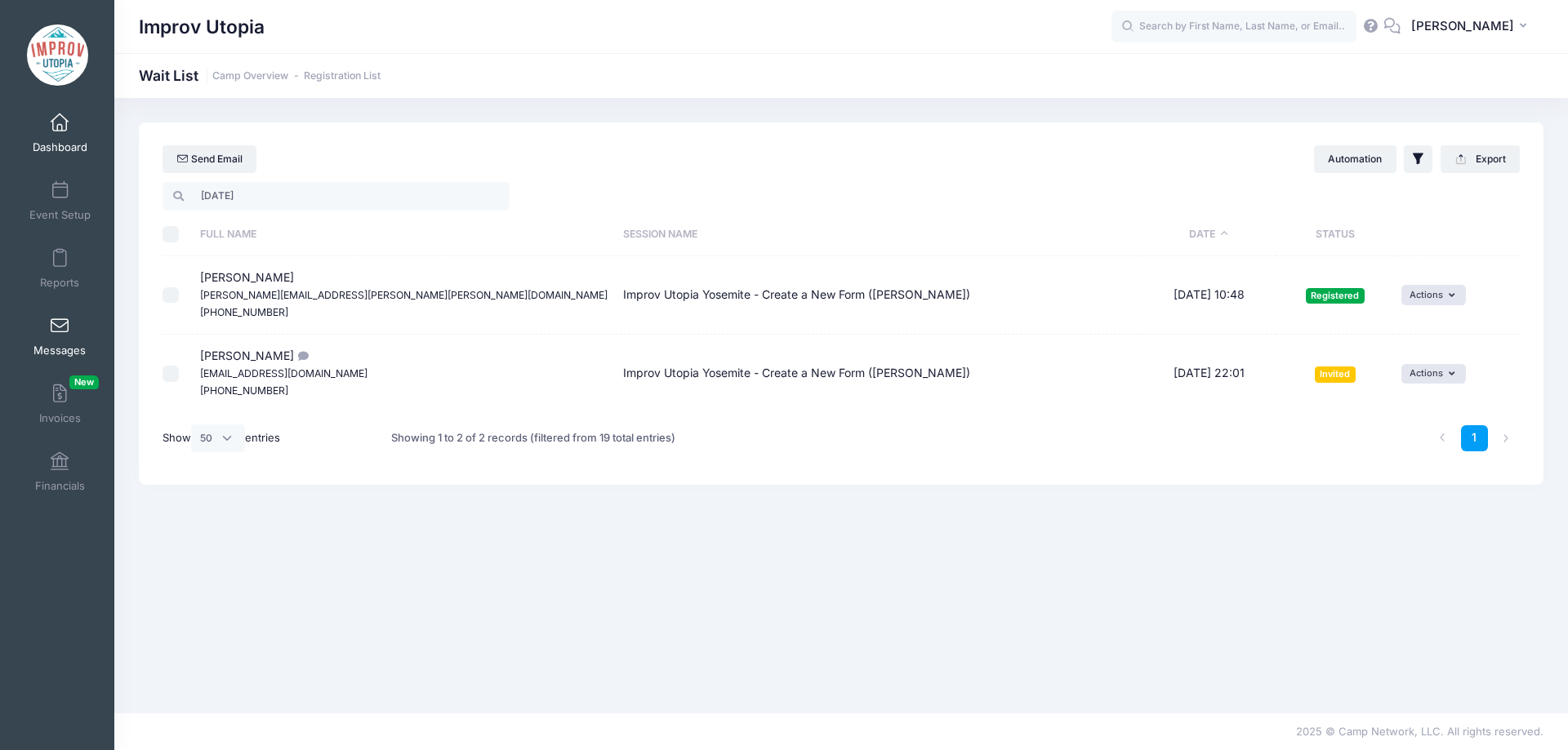
click at [60, 325] on span at bounding box center [60, 326] width 0 height 18
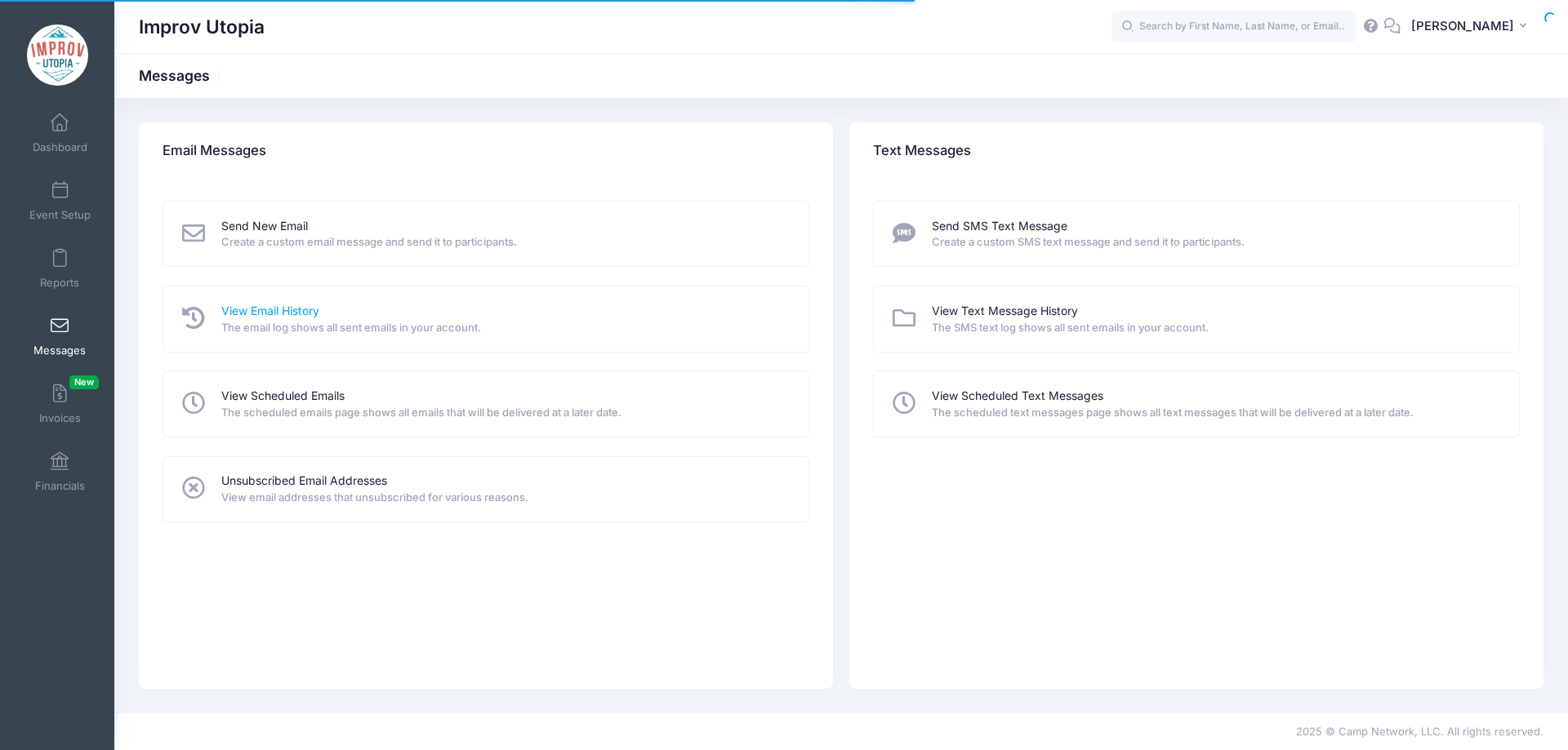
click at [273, 308] on link "View Email History" at bounding box center [270, 312] width 98 height 17
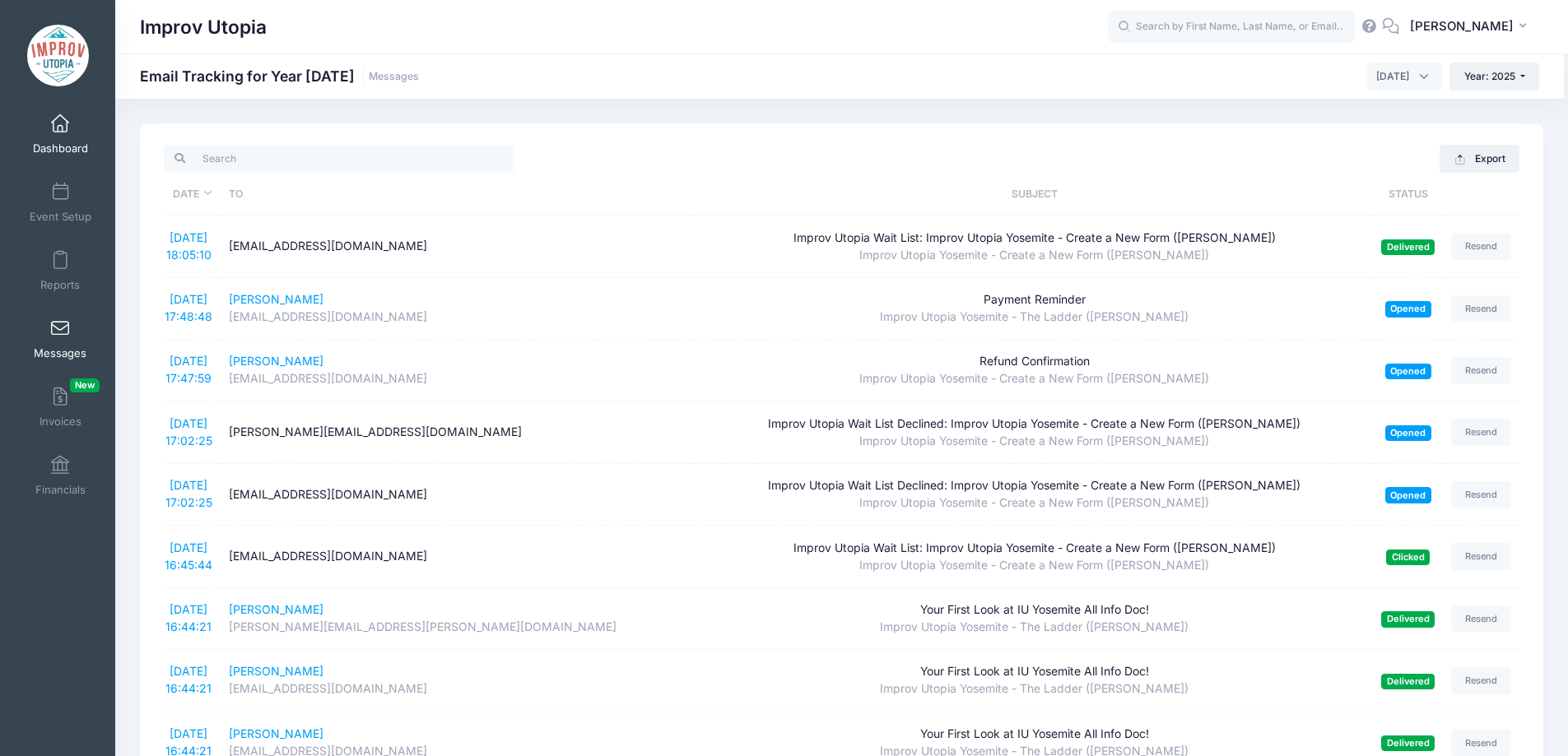
click at [63, 139] on link "Dashboard" at bounding box center [60, 134] width 78 height 58
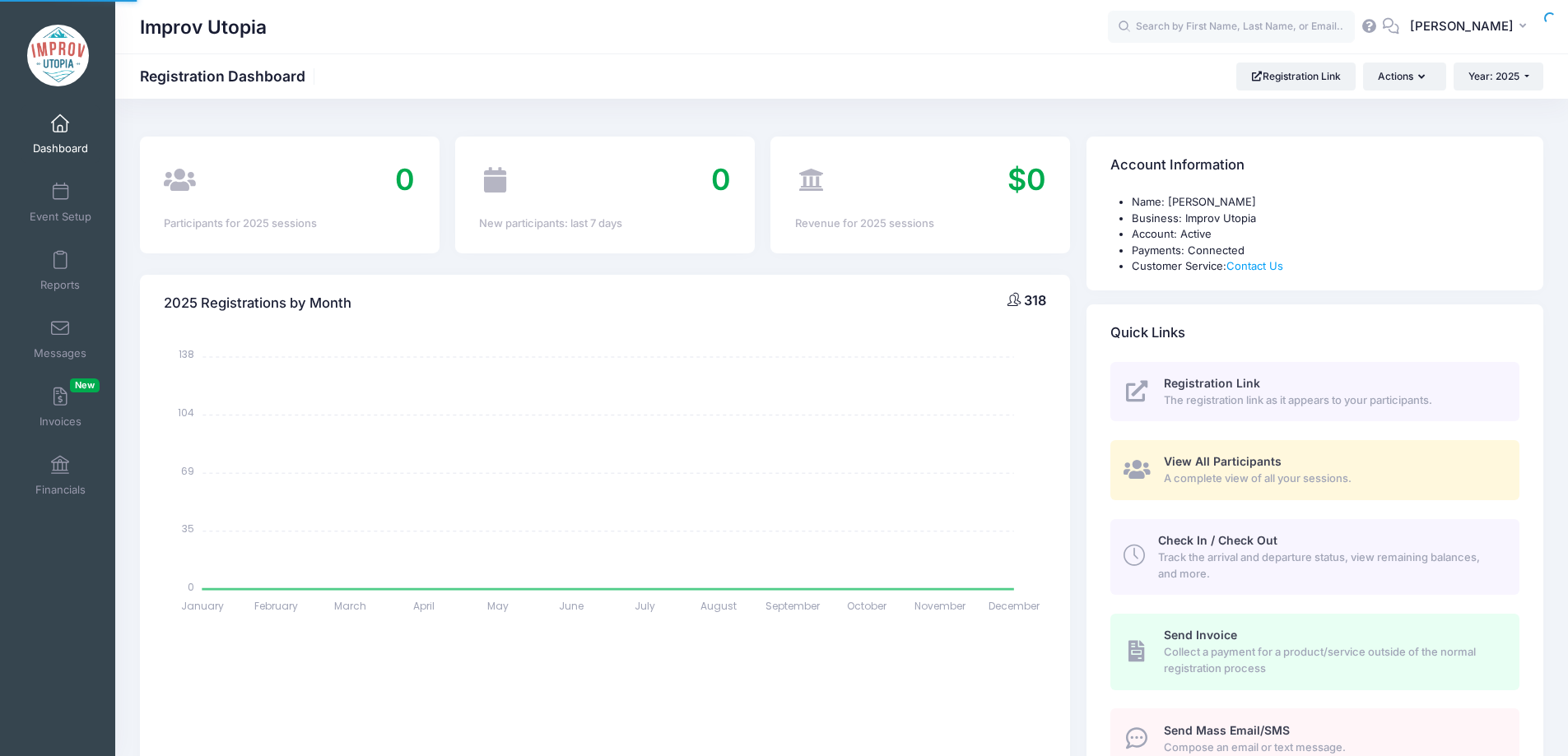
select select
